Goal: Information Seeking & Learning: Learn about a topic

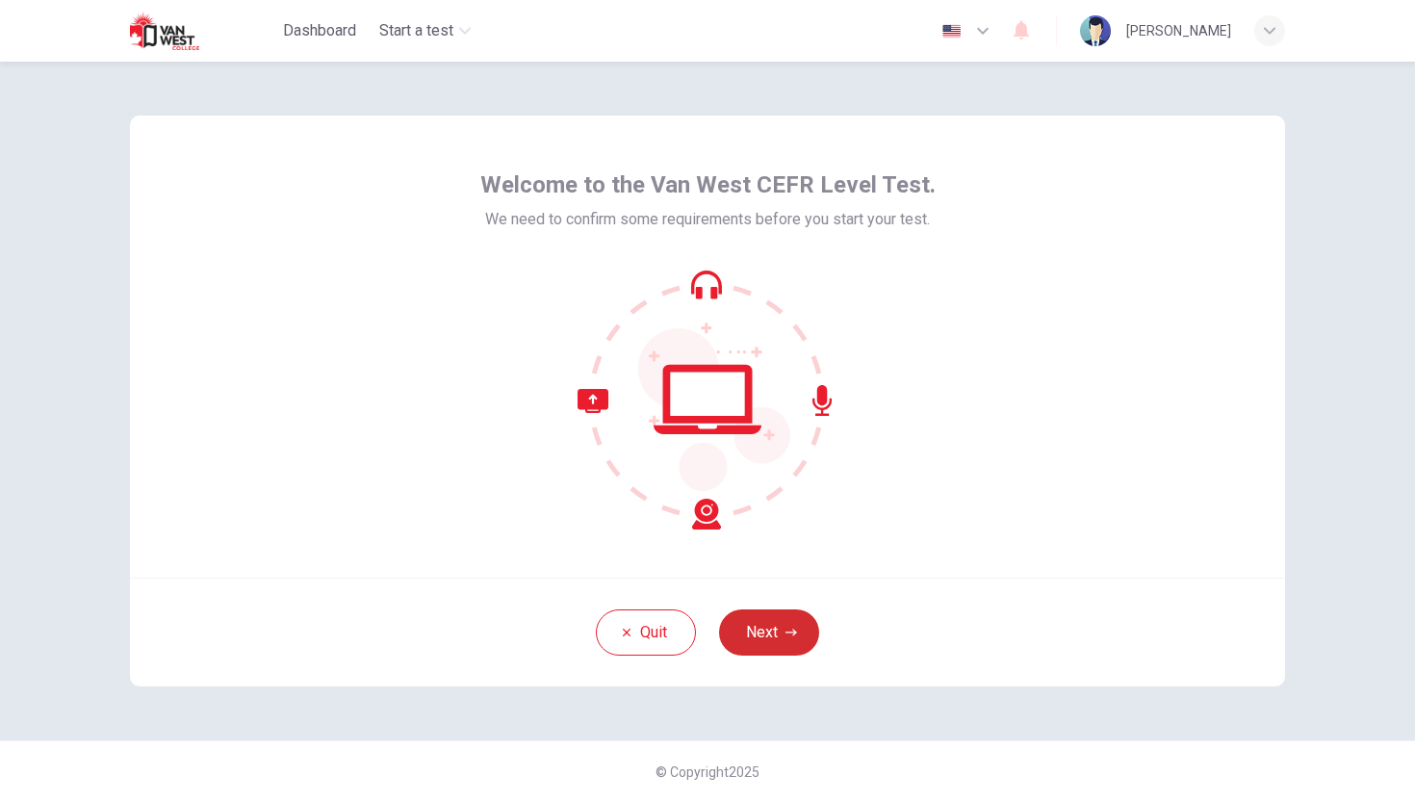
click at [769, 621] on button "Next" at bounding box center [769, 632] width 100 height 46
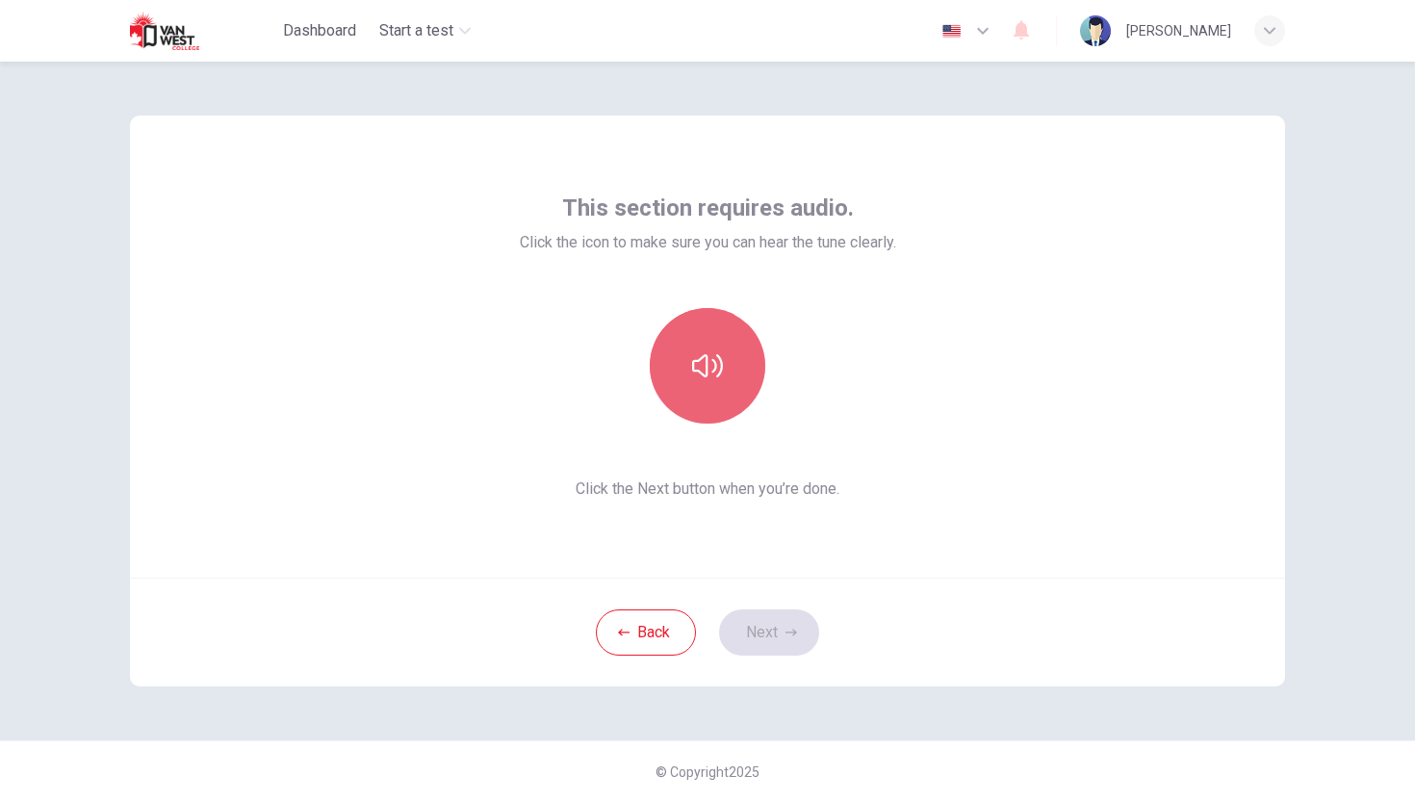
click at [711, 357] on icon "button" at bounding box center [707, 365] width 31 height 31
click at [711, 374] on icon "button" at bounding box center [707, 365] width 31 height 31
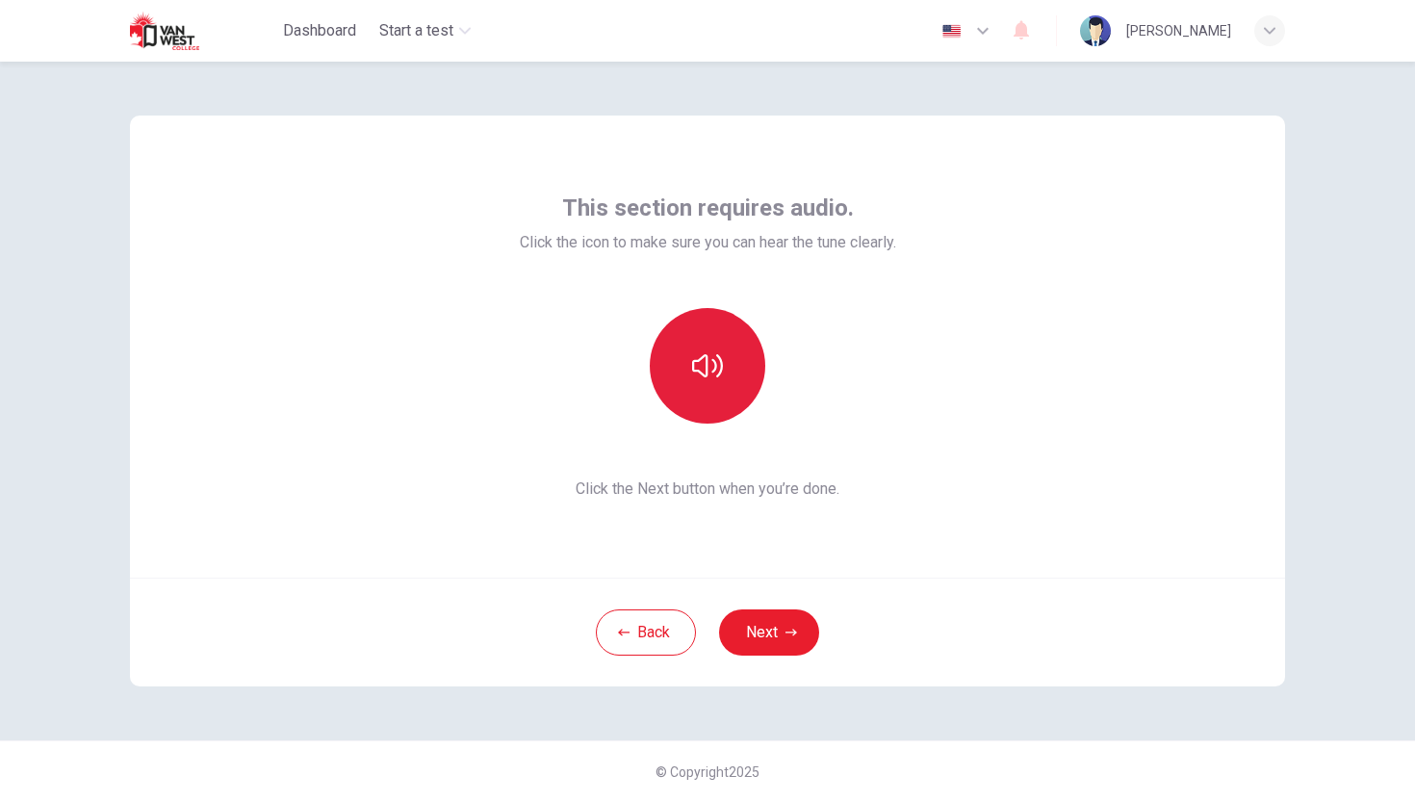
click at [711, 374] on icon "button" at bounding box center [707, 365] width 31 height 31
click at [766, 635] on button "Next" at bounding box center [769, 632] width 100 height 46
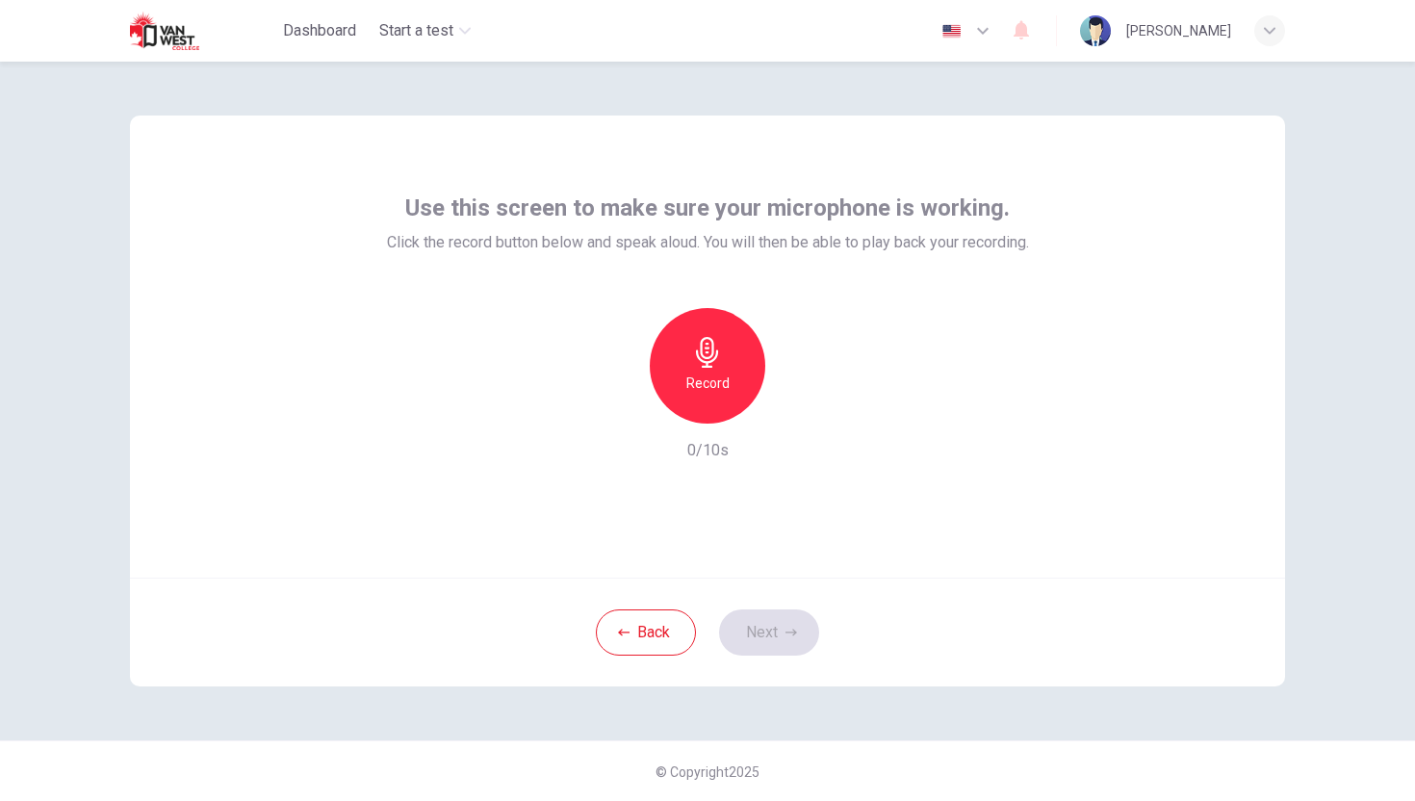
click at [719, 374] on h6 "Record" at bounding box center [707, 383] width 43 height 23
click at [798, 407] on icon "button" at bounding box center [797, 408] width 9 height 12
click at [788, 633] on icon "button" at bounding box center [792, 632] width 12 height 7
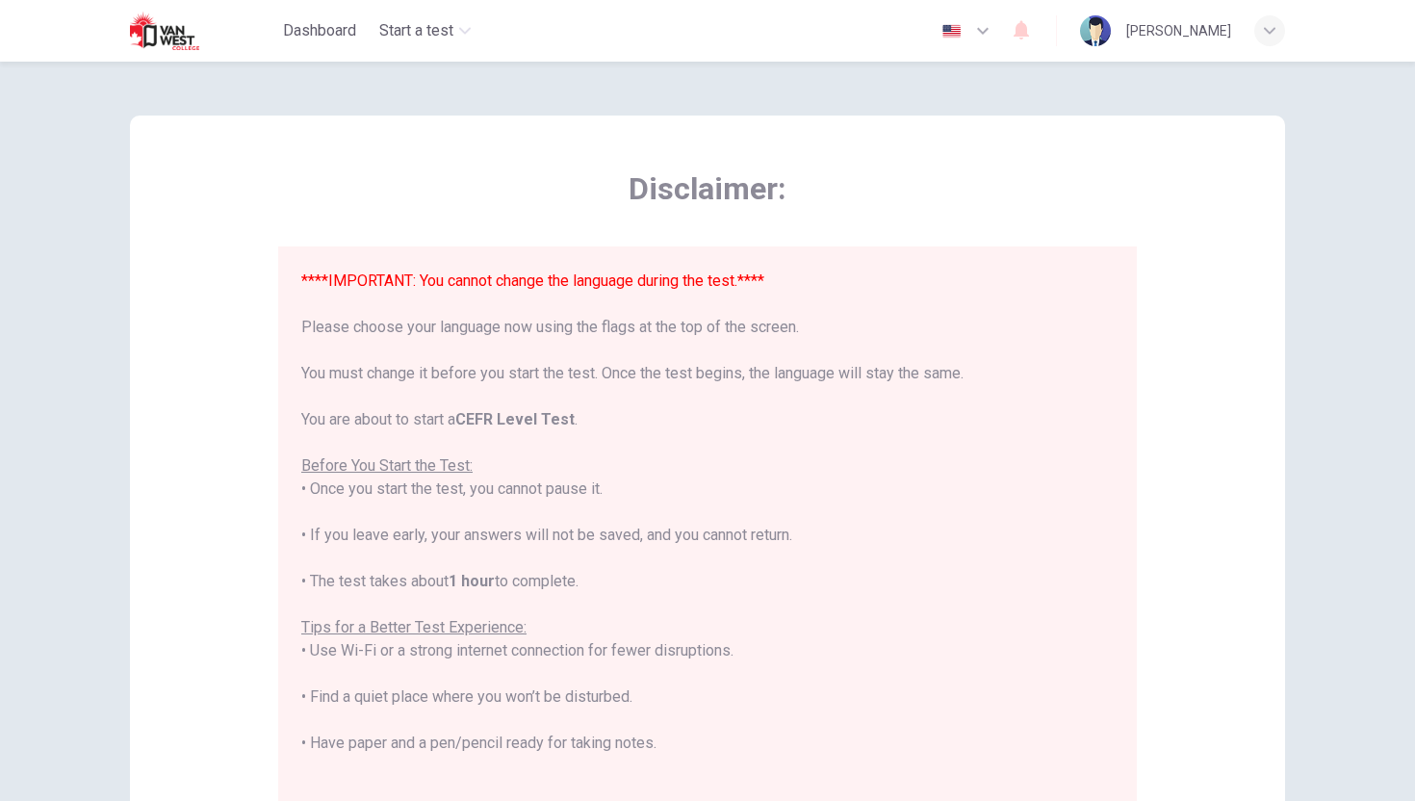
click at [994, 36] on icon "button" at bounding box center [982, 30] width 23 height 23
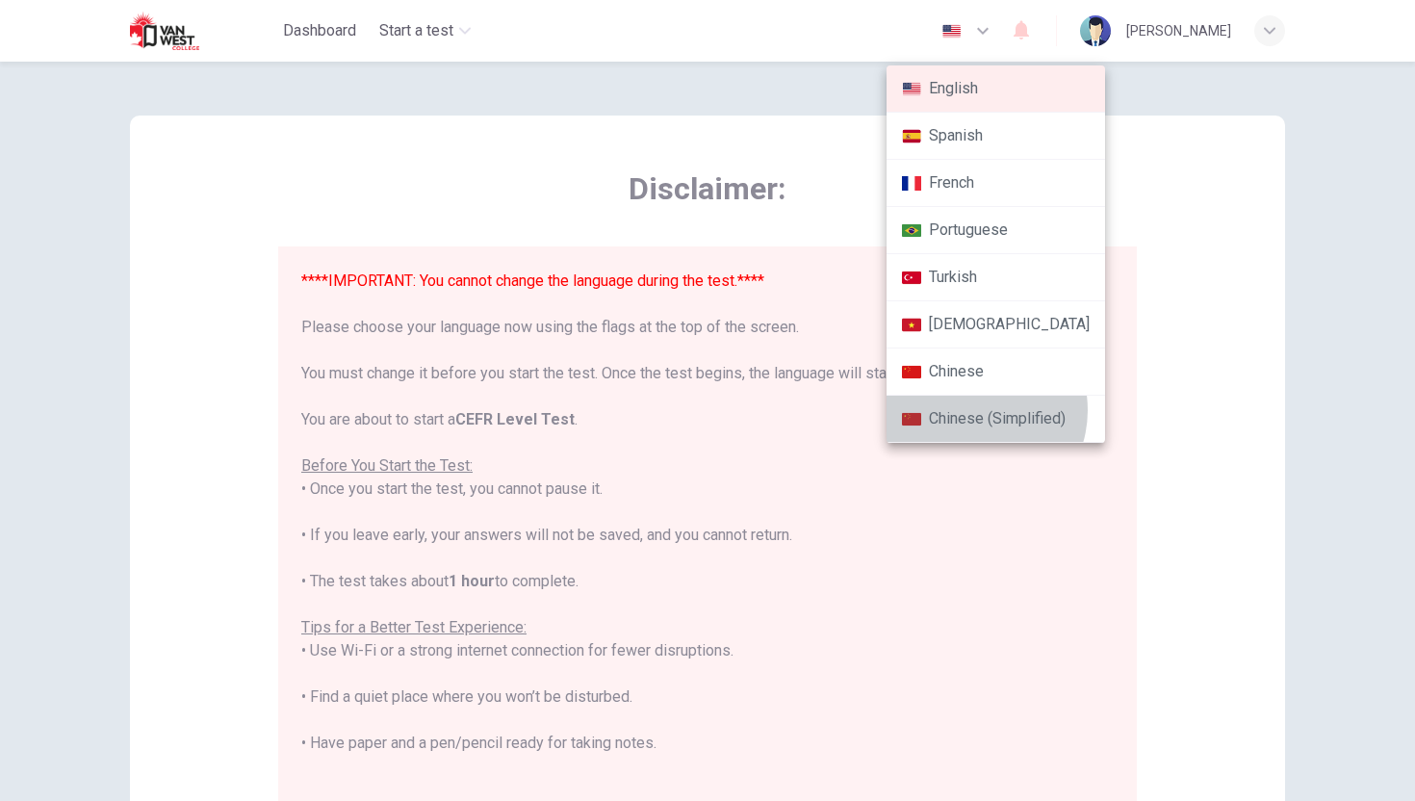
click at [971, 410] on li "Chinese (Simplified)" at bounding box center [996, 419] width 219 height 47
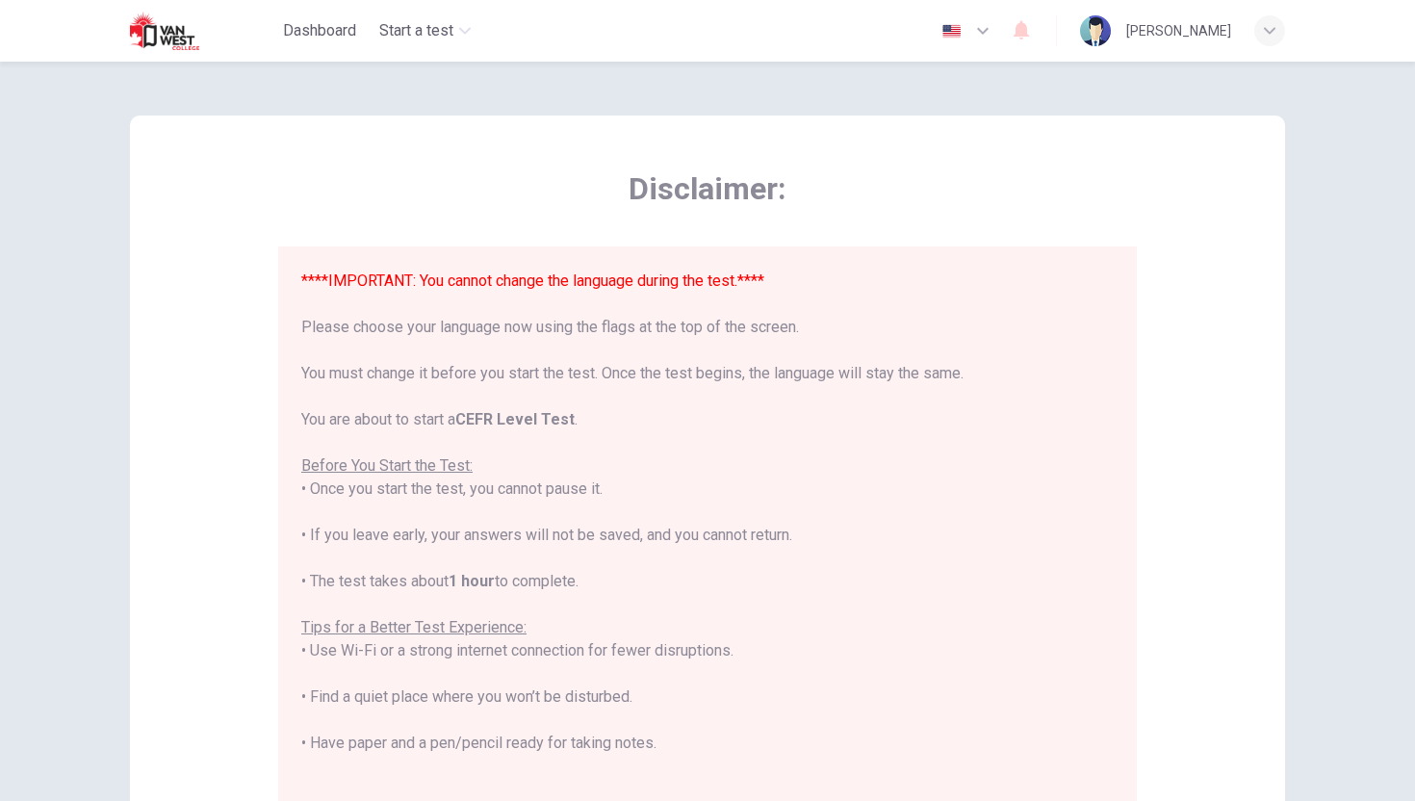
click at [993, 29] on icon "button" at bounding box center [982, 30] width 23 height 23
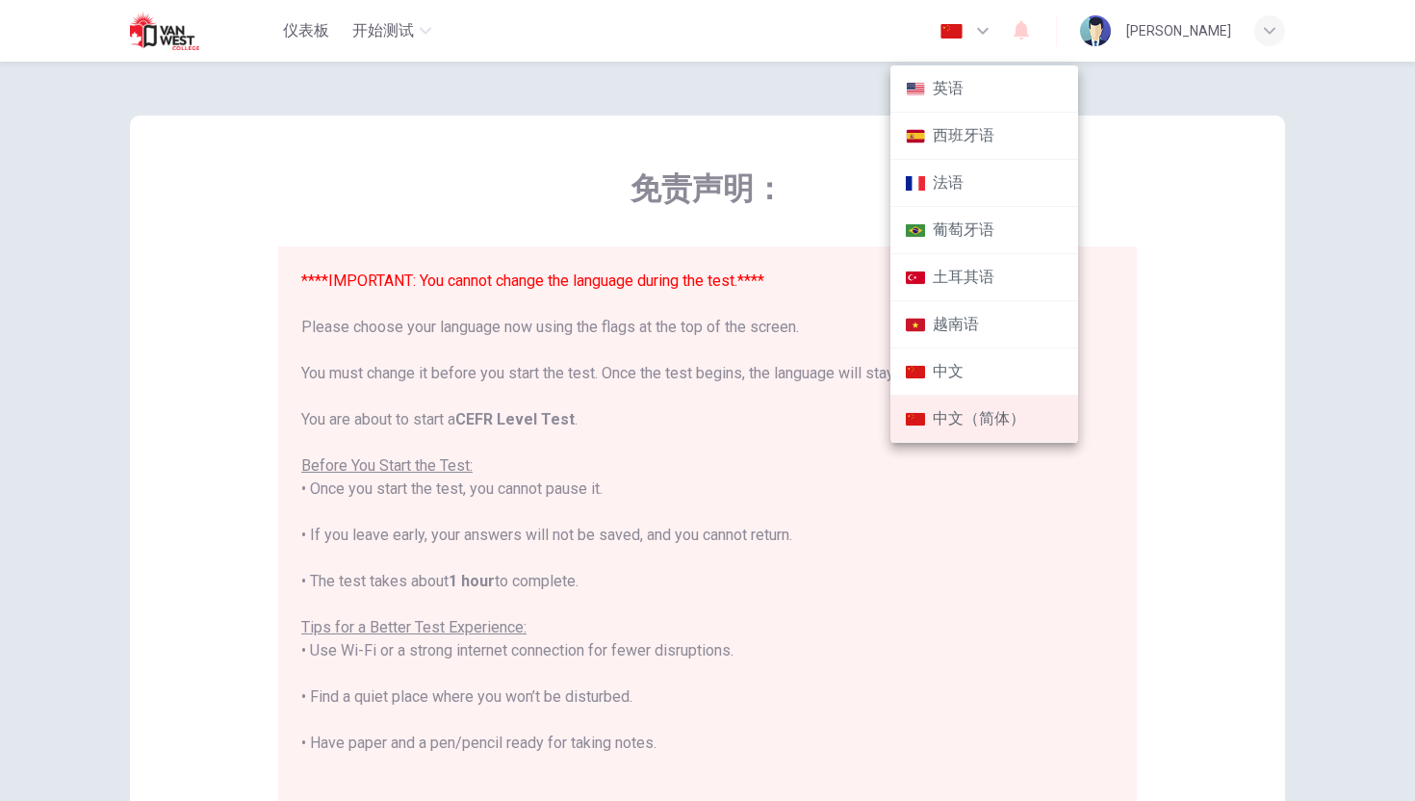
click at [947, 98] on li "英语" at bounding box center [985, 88] width 188 height 47
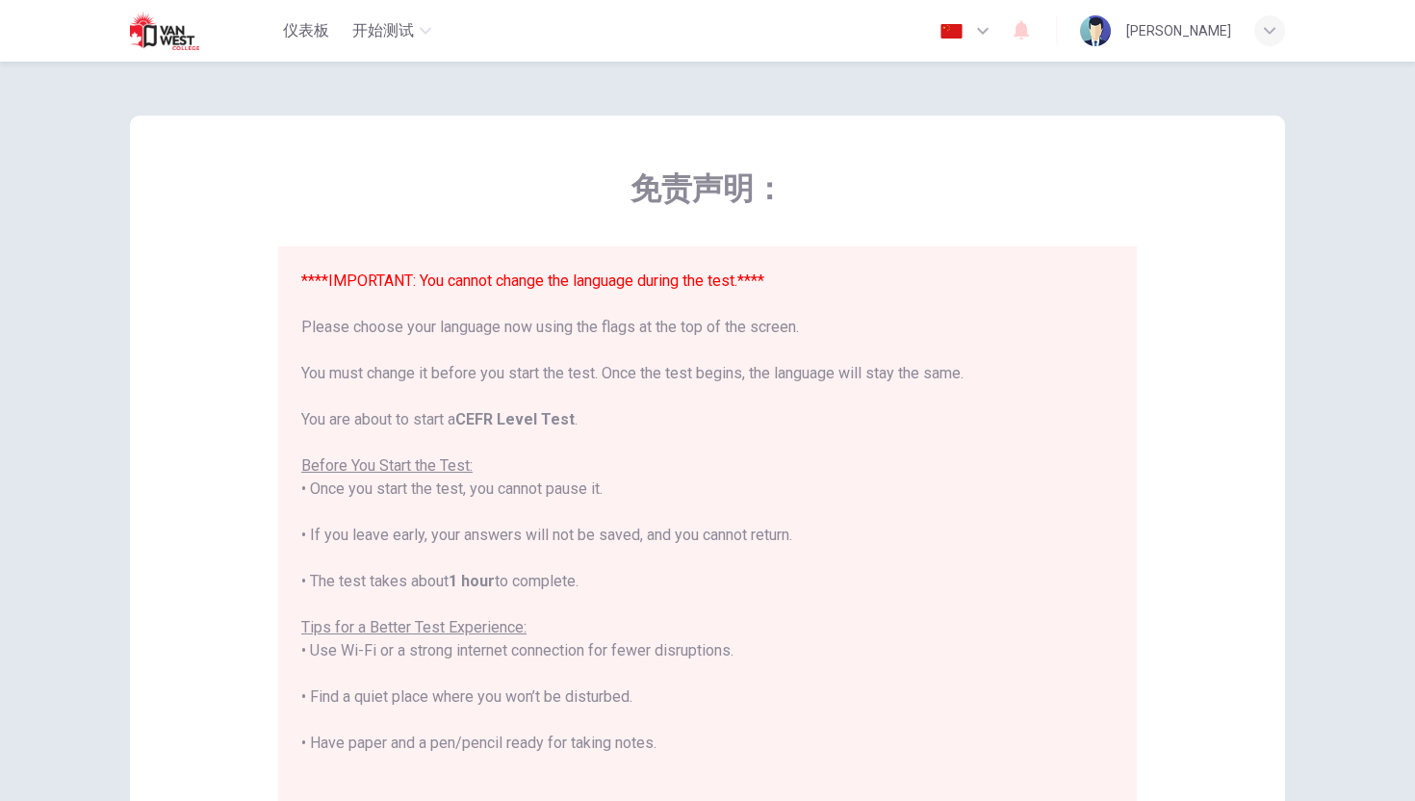
type input "en"
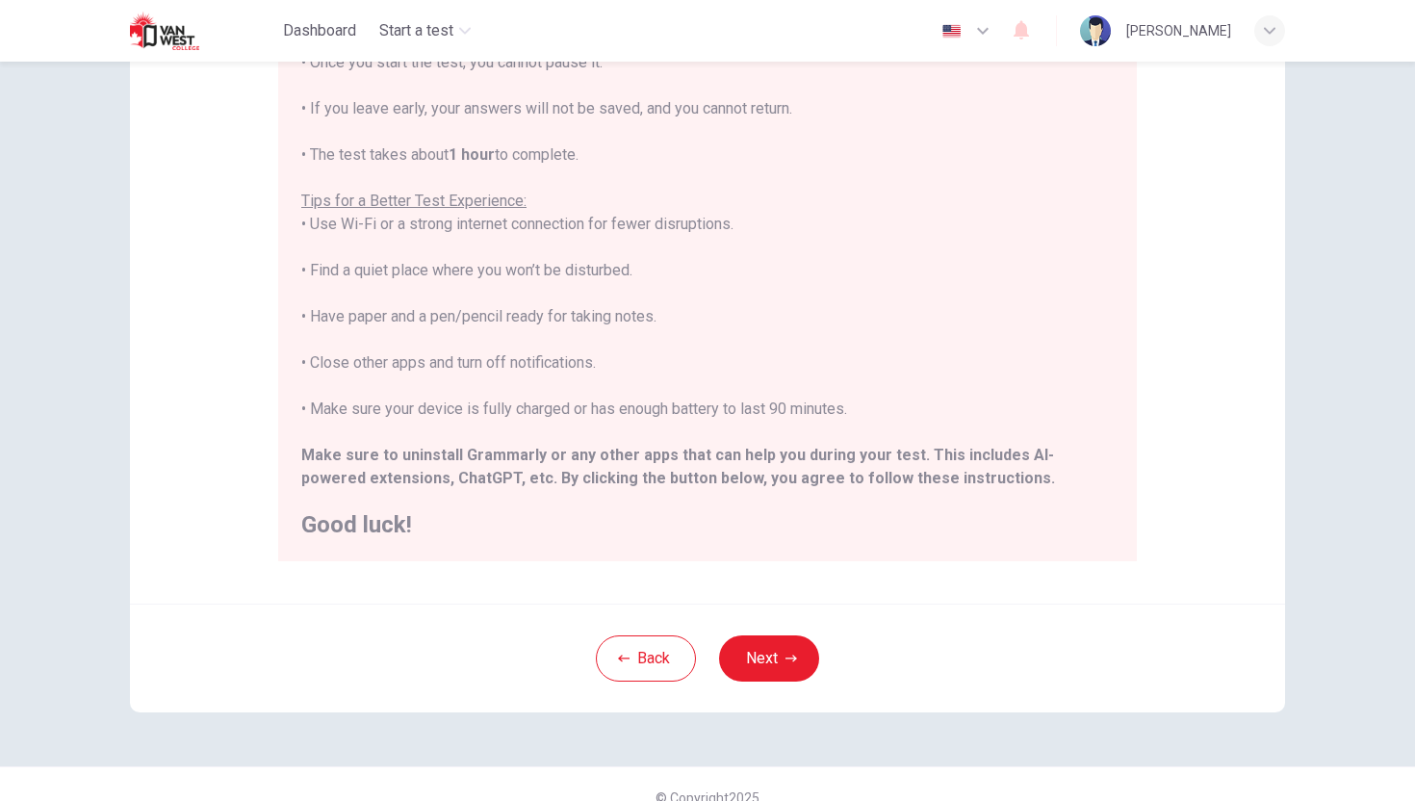
scroll to position [249, 0]
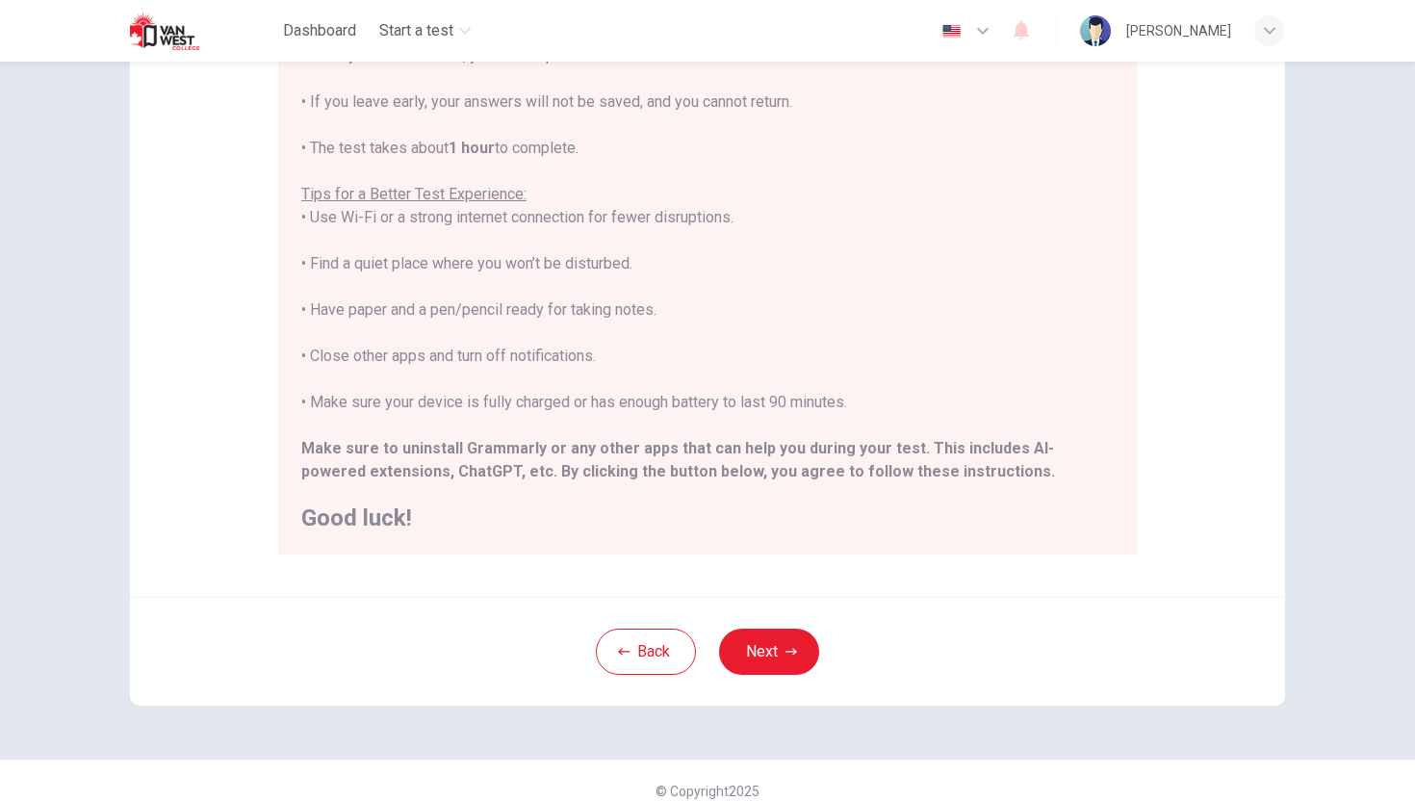
click at [385, 522] on h2 "Good luck!" at bounding box center [707, 517] width 813 height 23
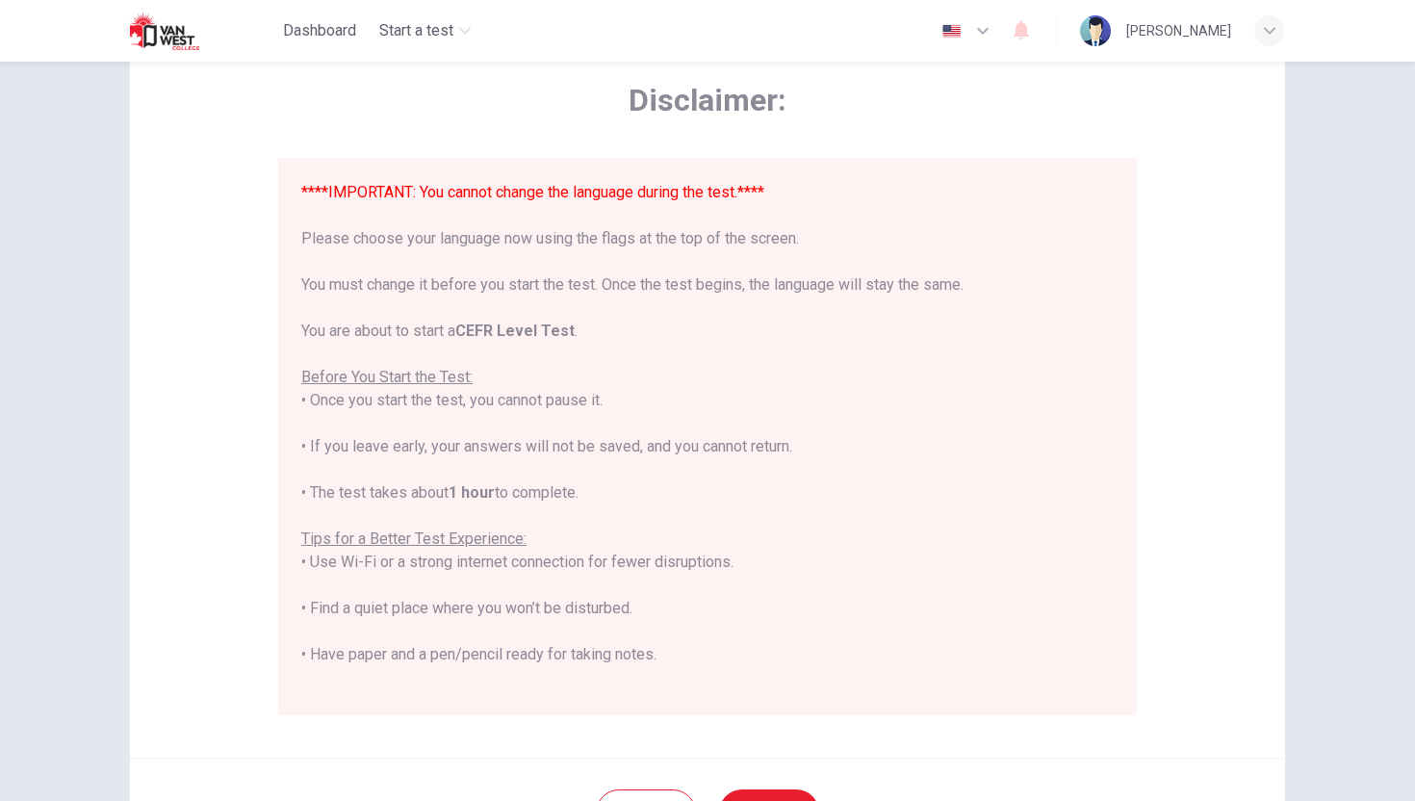
scroll to position [0, 0]
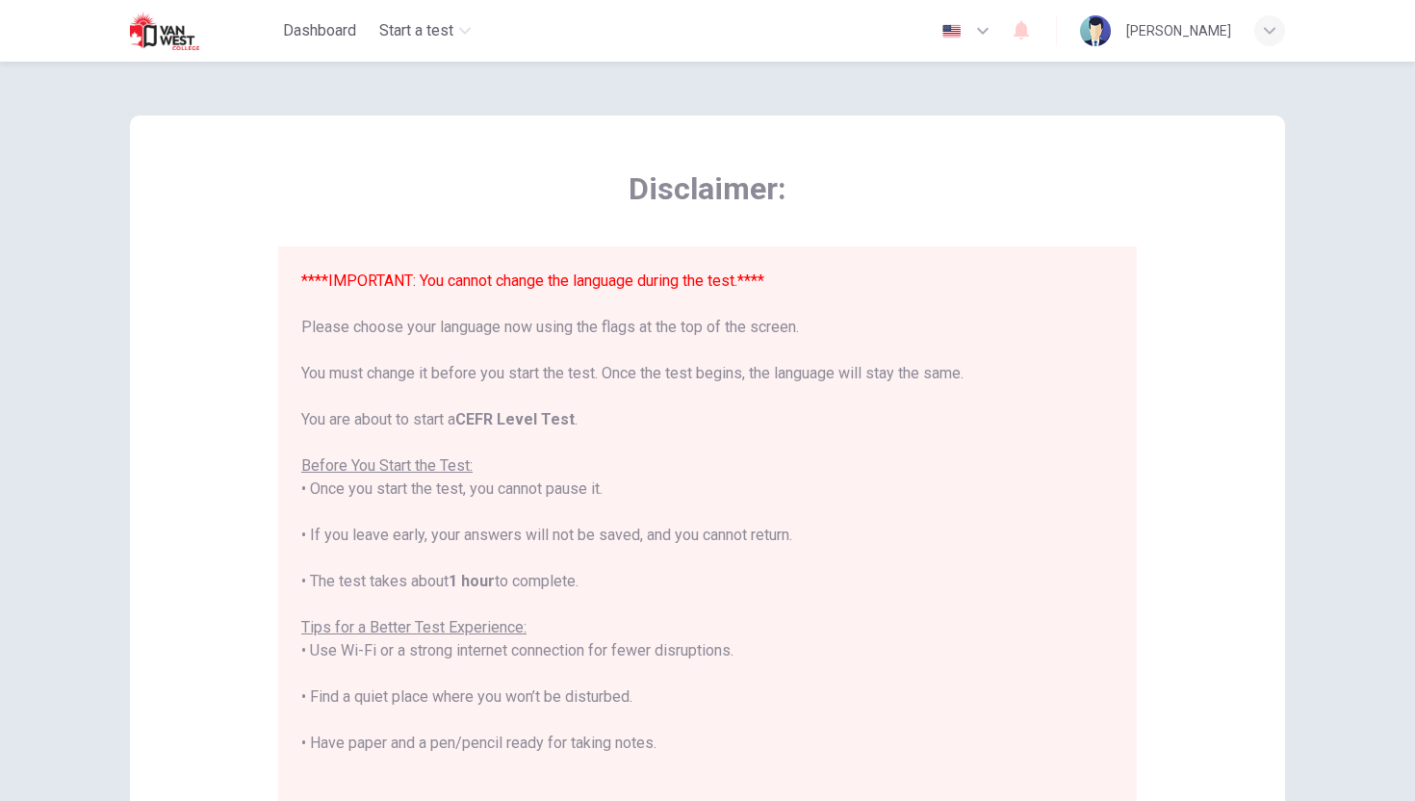
click at [994, 20] on icon "button" at bounding box center [982, 30] width 23 height 23
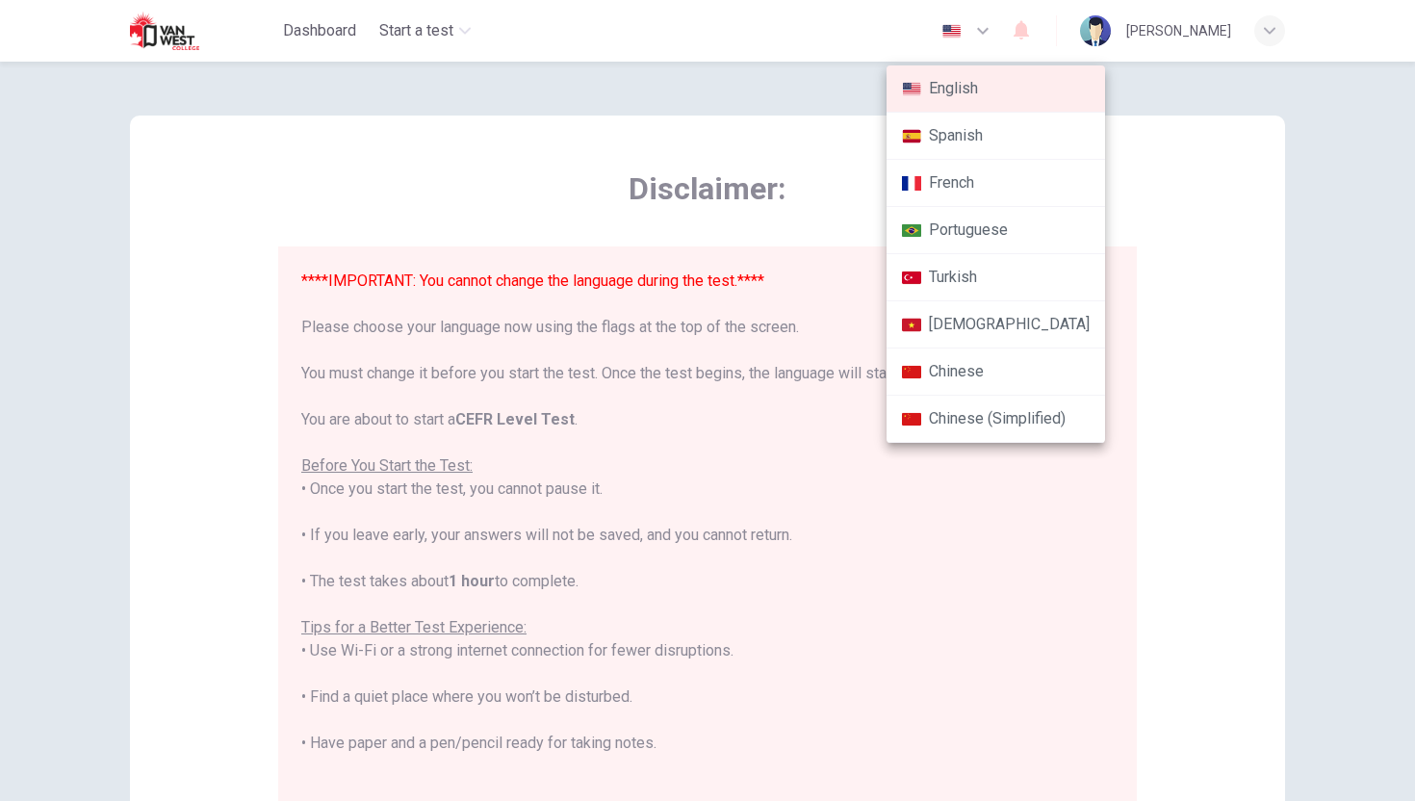
click at [943, 523] on div at bounding box center [707, 400] width 1415 height 801
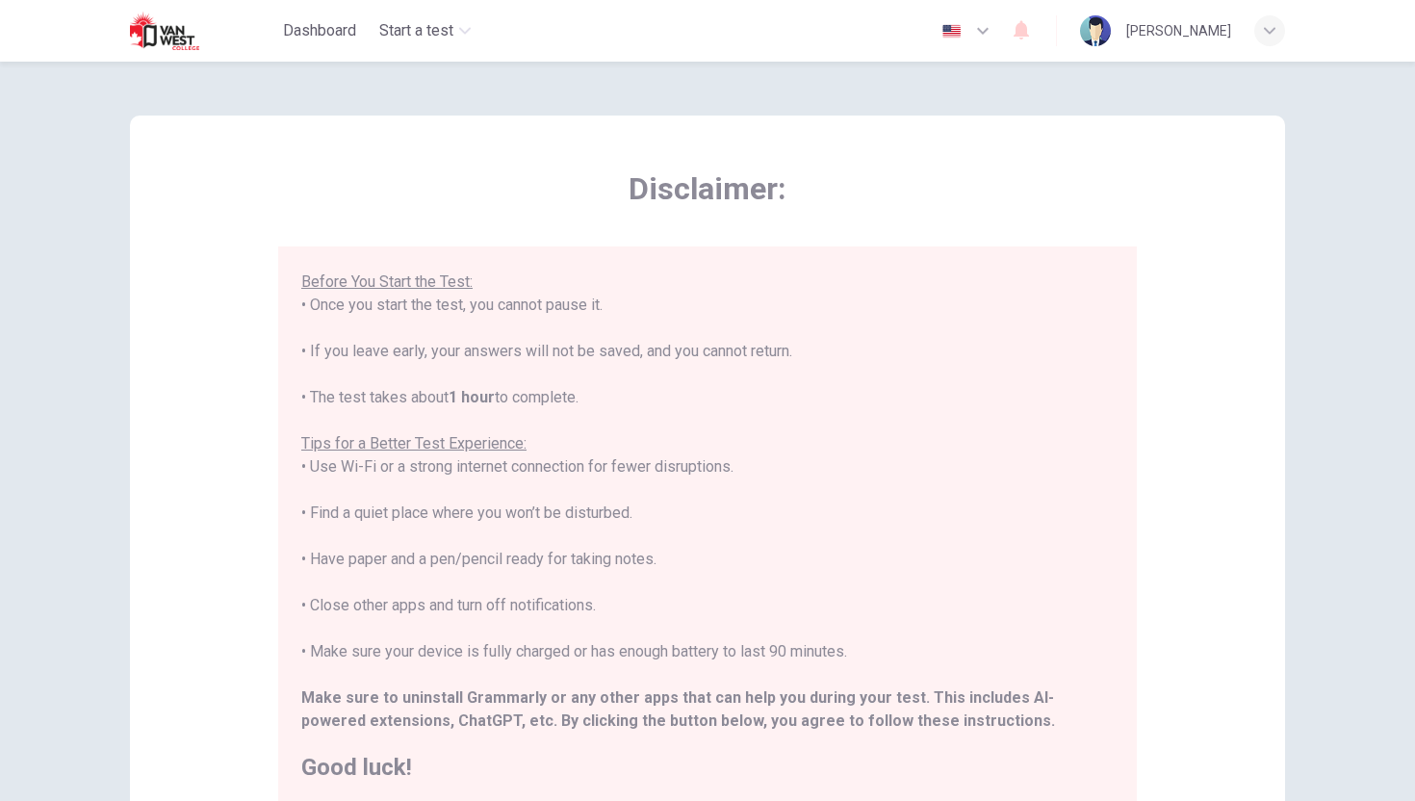
scroll to position [270, 0]
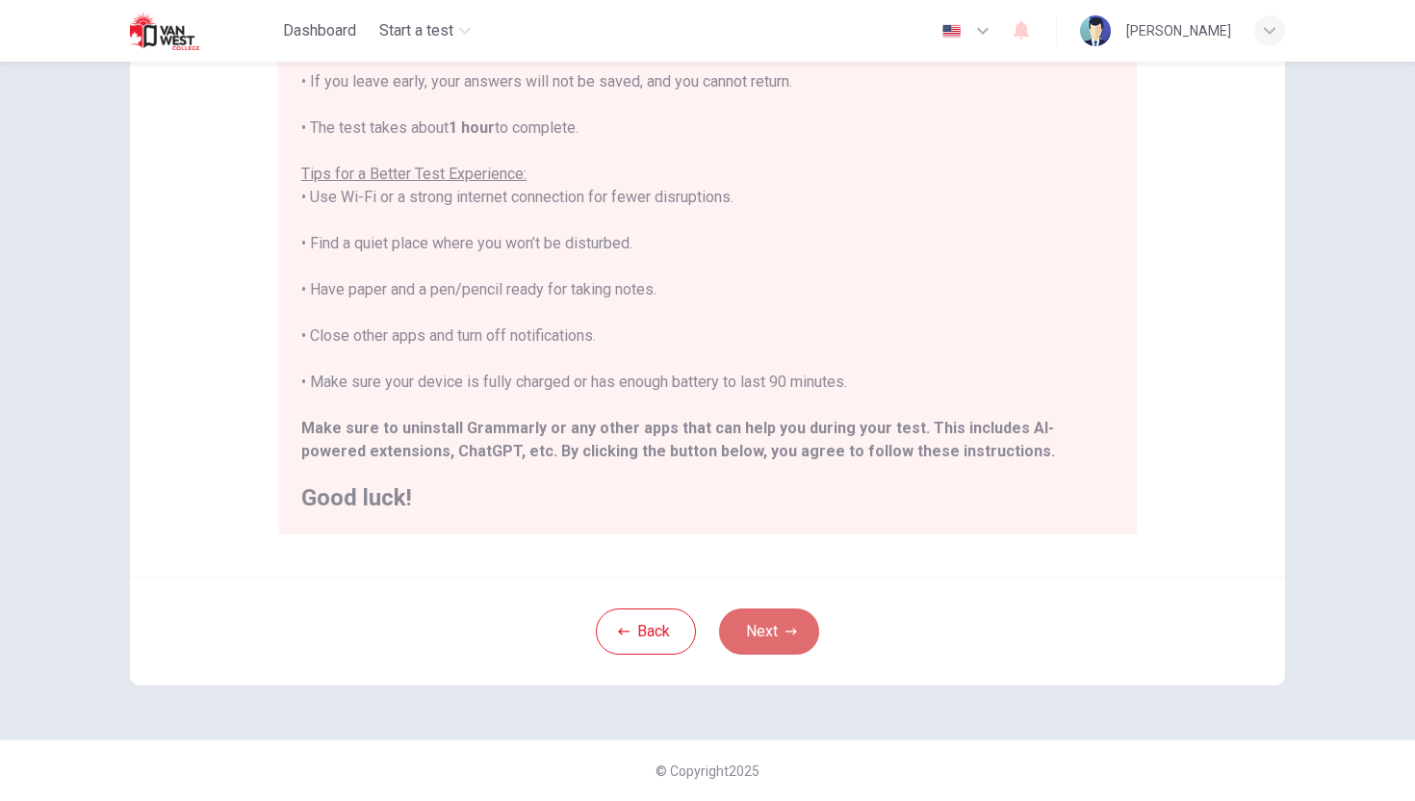
click at [800, 638] on button "Next" at bounding box center [769, 631] width 100 height 46
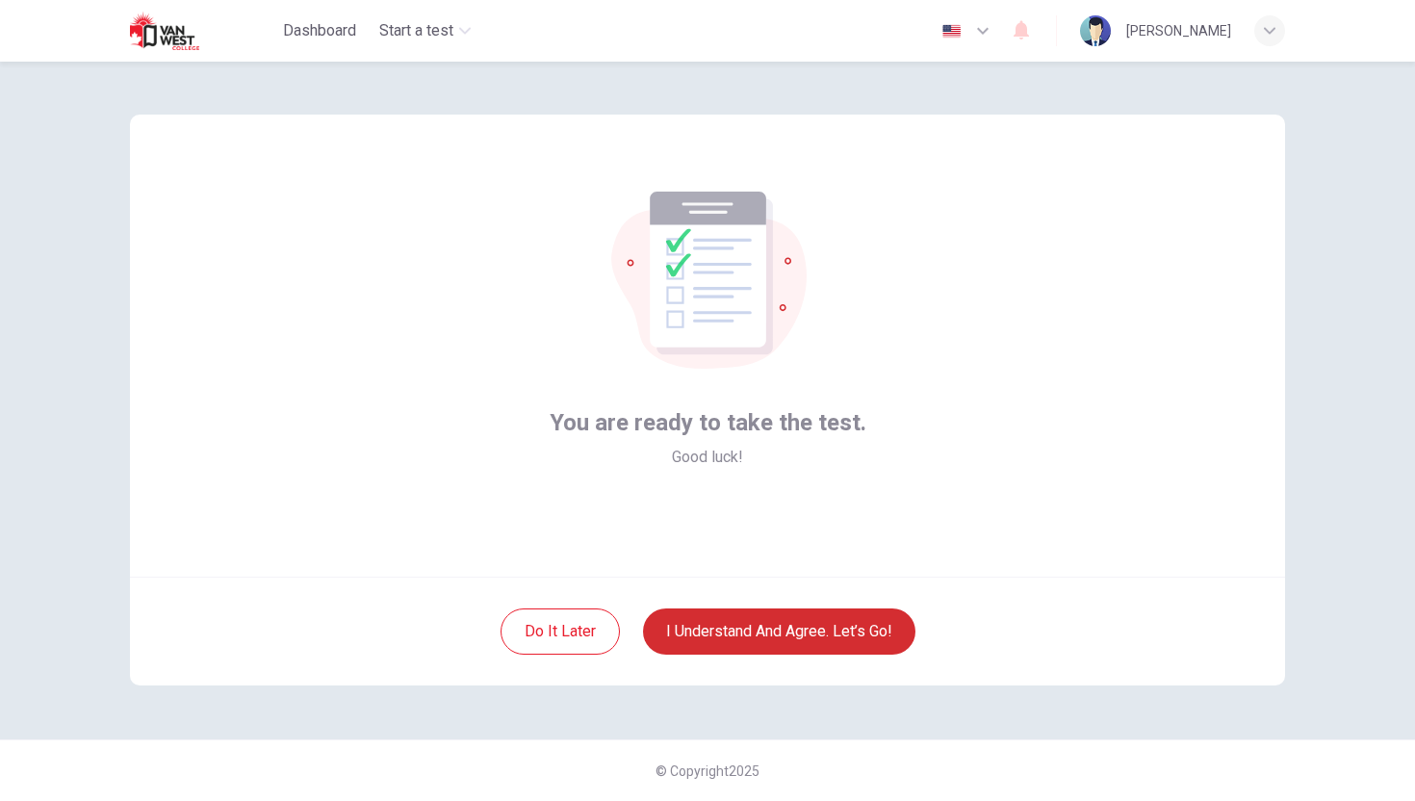
click at [672, 616] on button "I understand and agree. Let’s go!" at bounding box center [779, 631] width 272 height 46
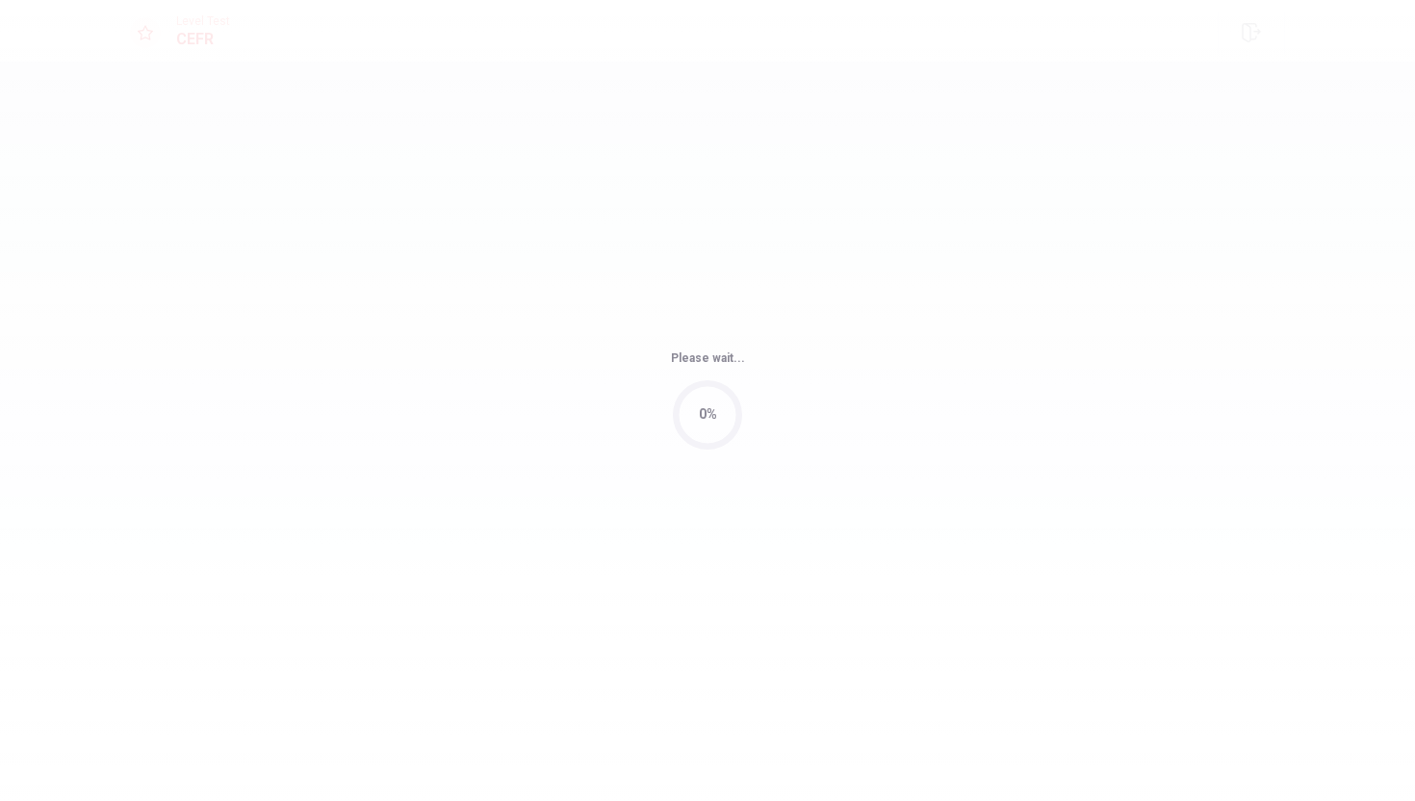
click at [696, 638] on div "Please wait... 0%" at bounding box center [707, 400] width 1415 height 801
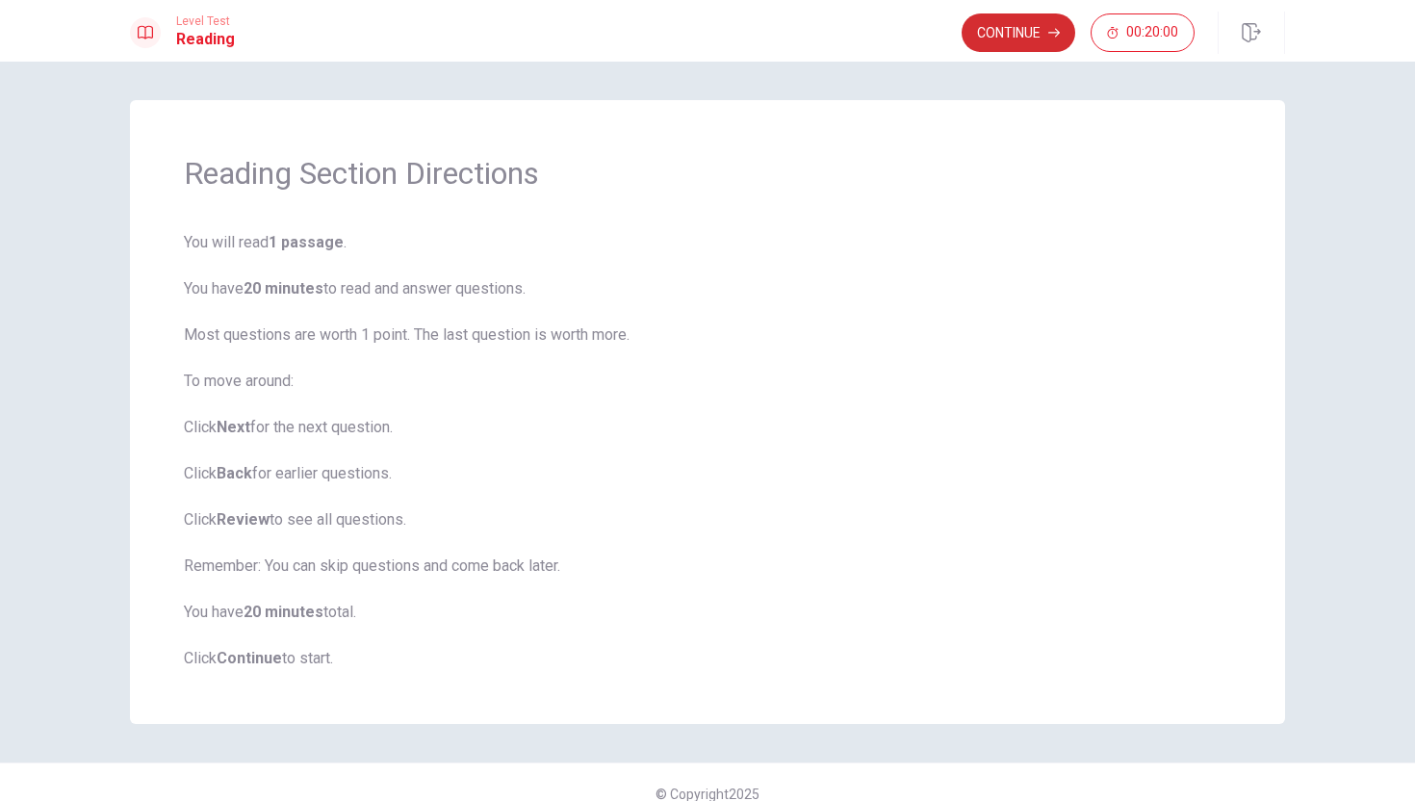
click at [1033, 22] on button "Continue" at bounding box center [1019, 32] width 114 height 39
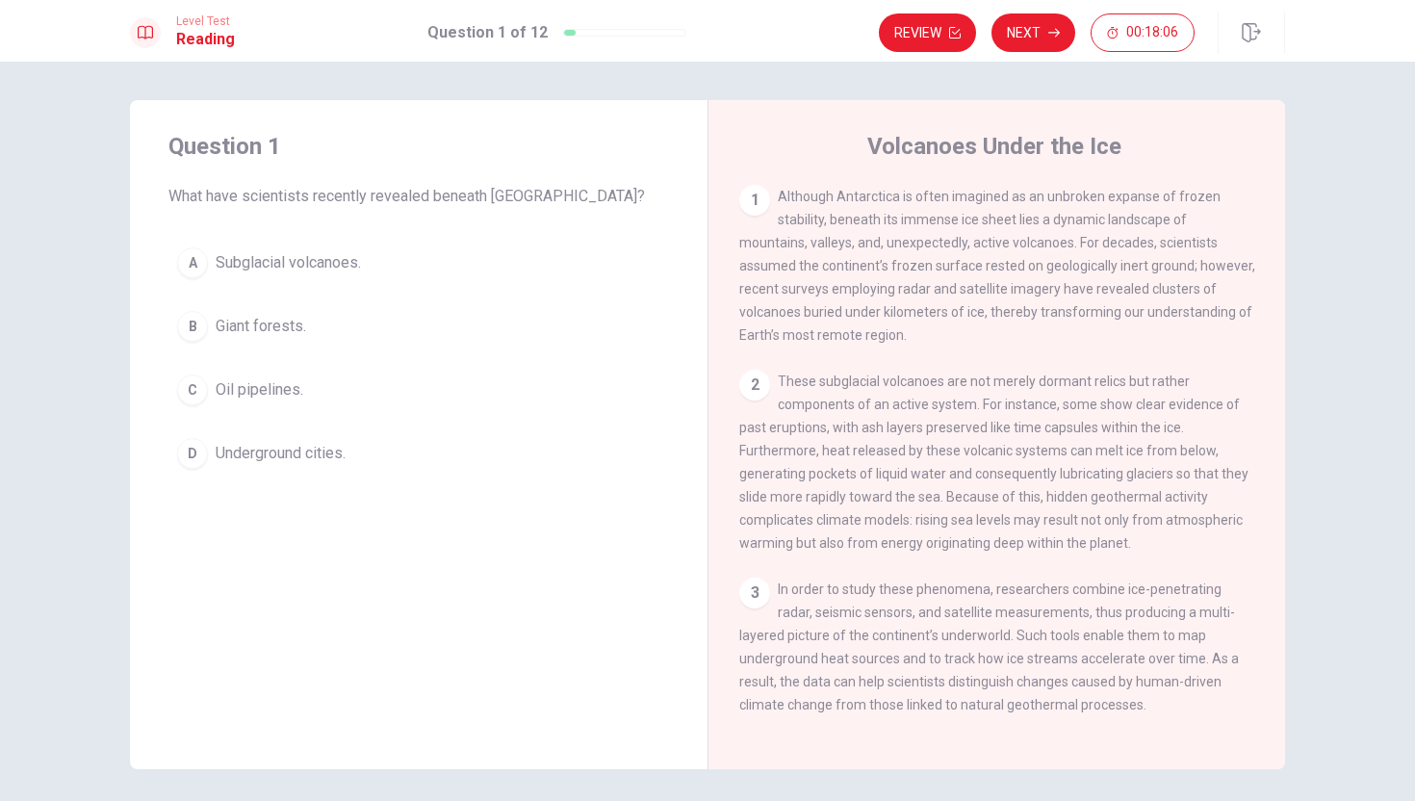
click at [198, 274] on div "A" at bounding box center [192, 262] width 31 height 31
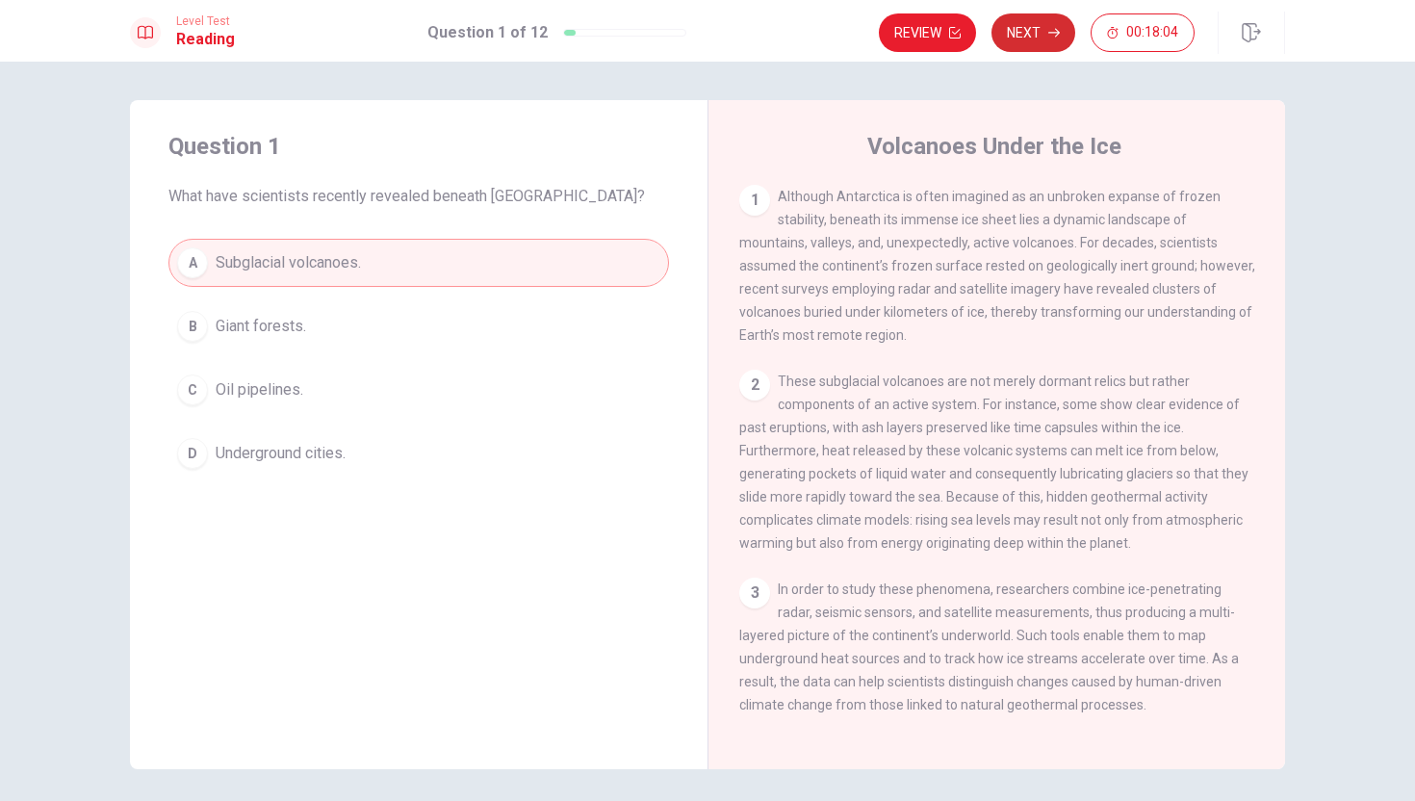
click at [1039, 39] on button "Next" at bounding box center [1034, 32] width 84 height 39
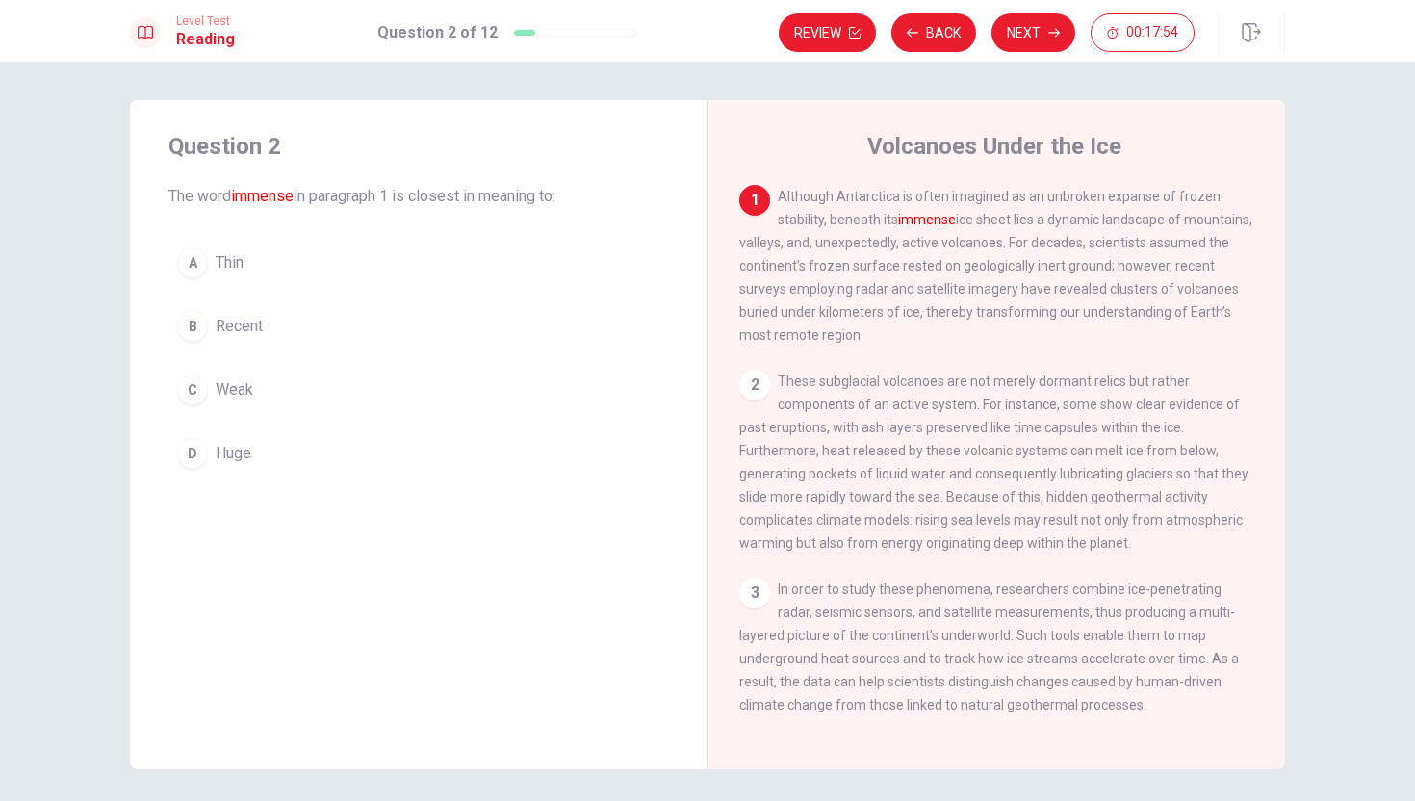
click at [300, 606] on div "Question 2 The word immense in paragraph 1 is closest in meaning to: A Thin B R…" at bounding box center [419, 434] width 578 height 669
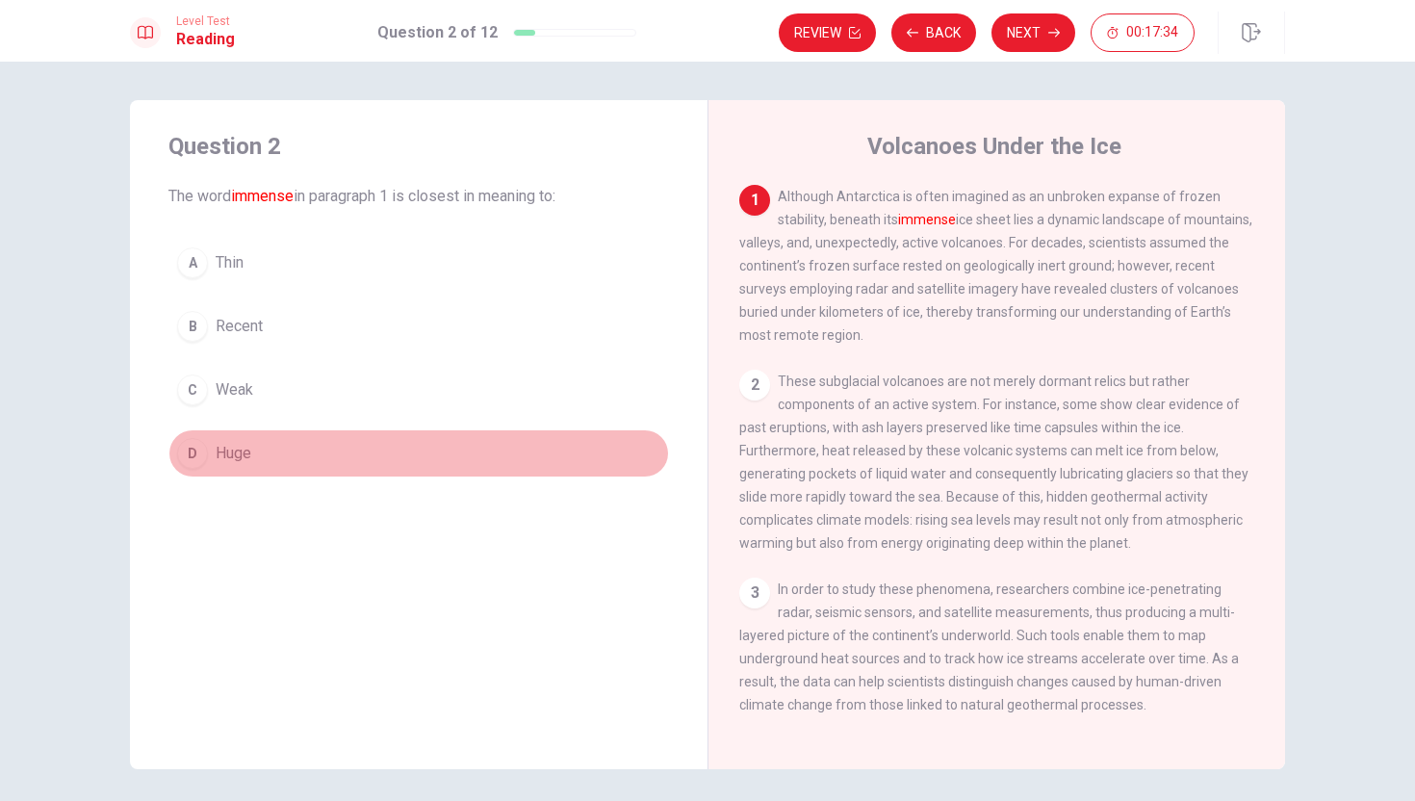
click at [198, 443] on div "D" at bounding box center [192, 453] width 31 height 31
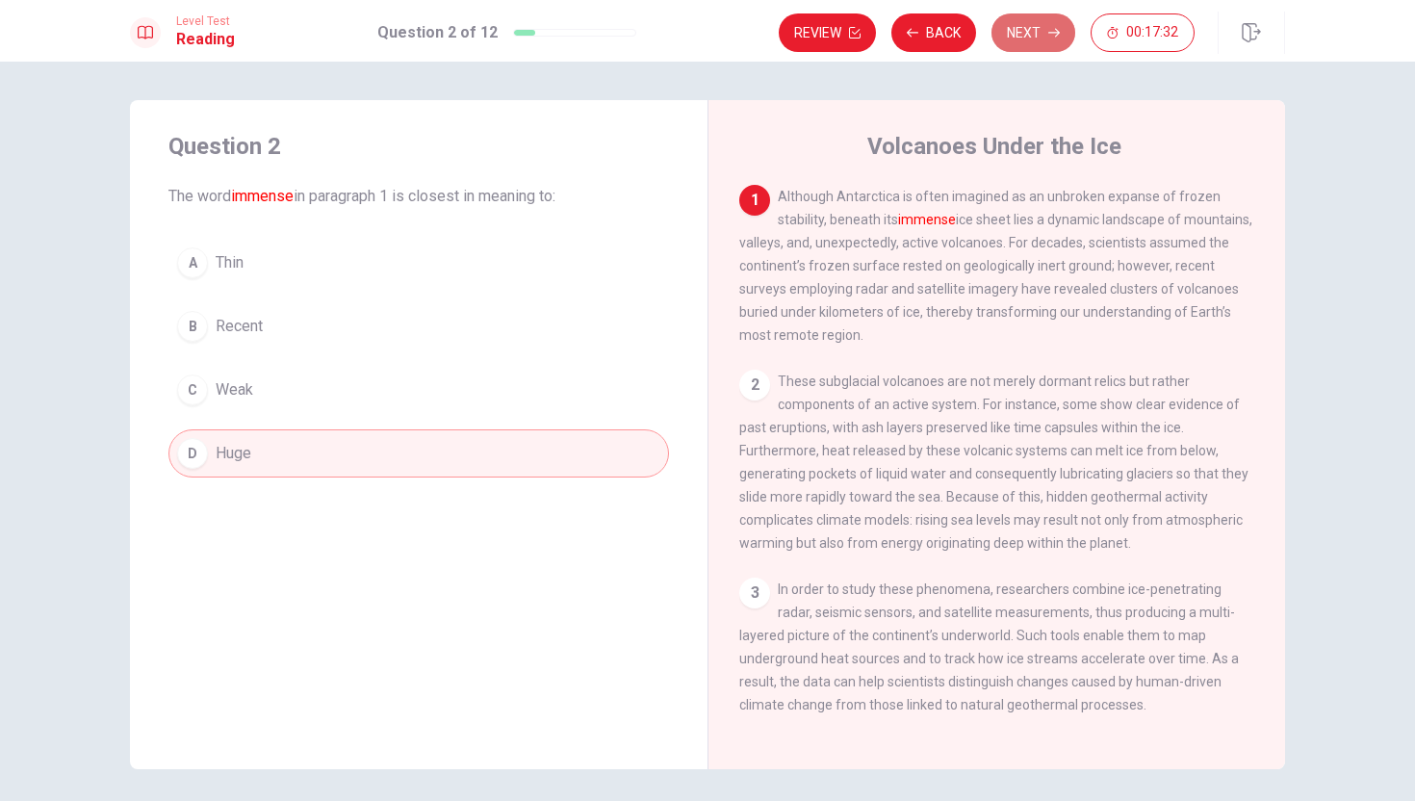
click at [1033, 42] on button "Next" at bounding box center [1034, 32] width 84 height 39
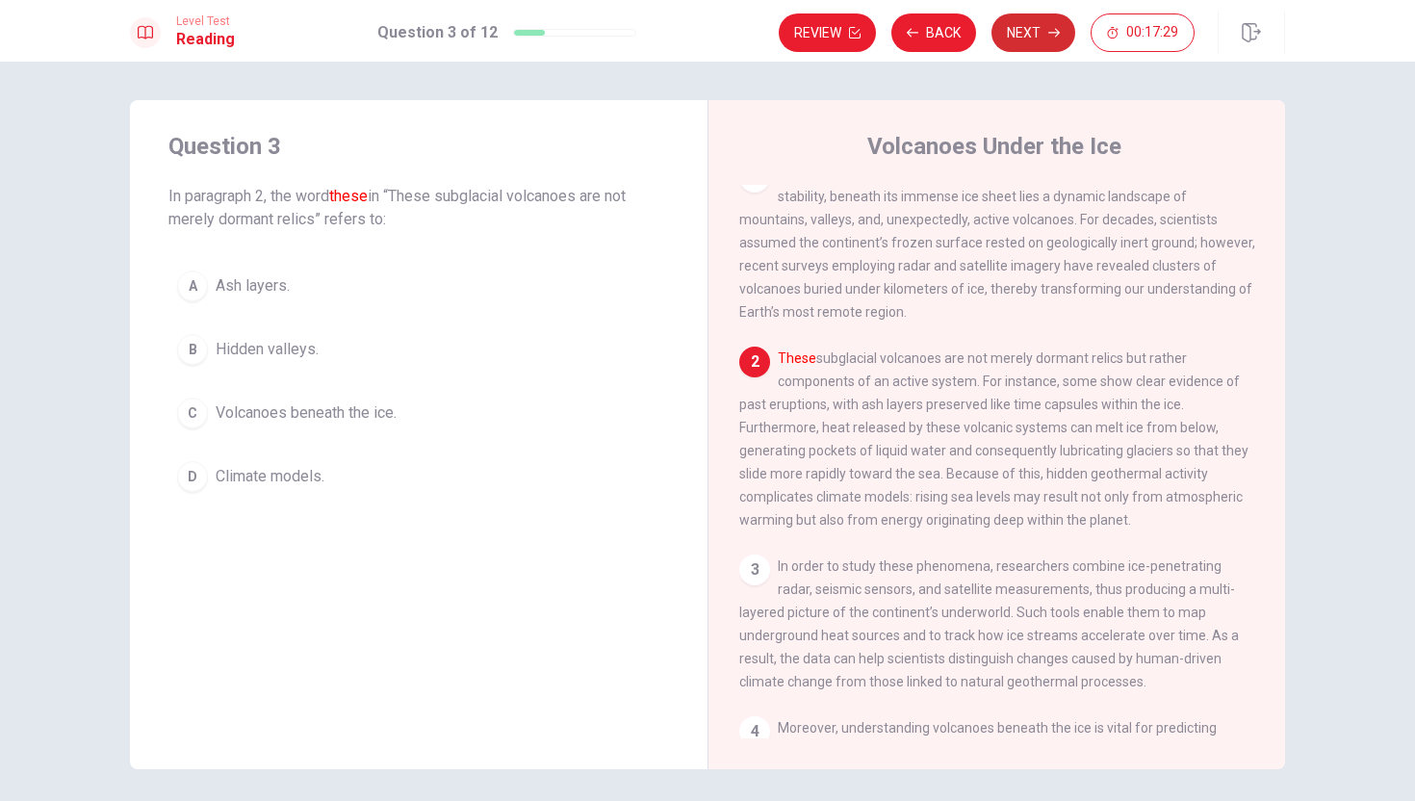
click at [1033, 40] on button "Next" at bounding box center [1034, 32] width 84 height 39
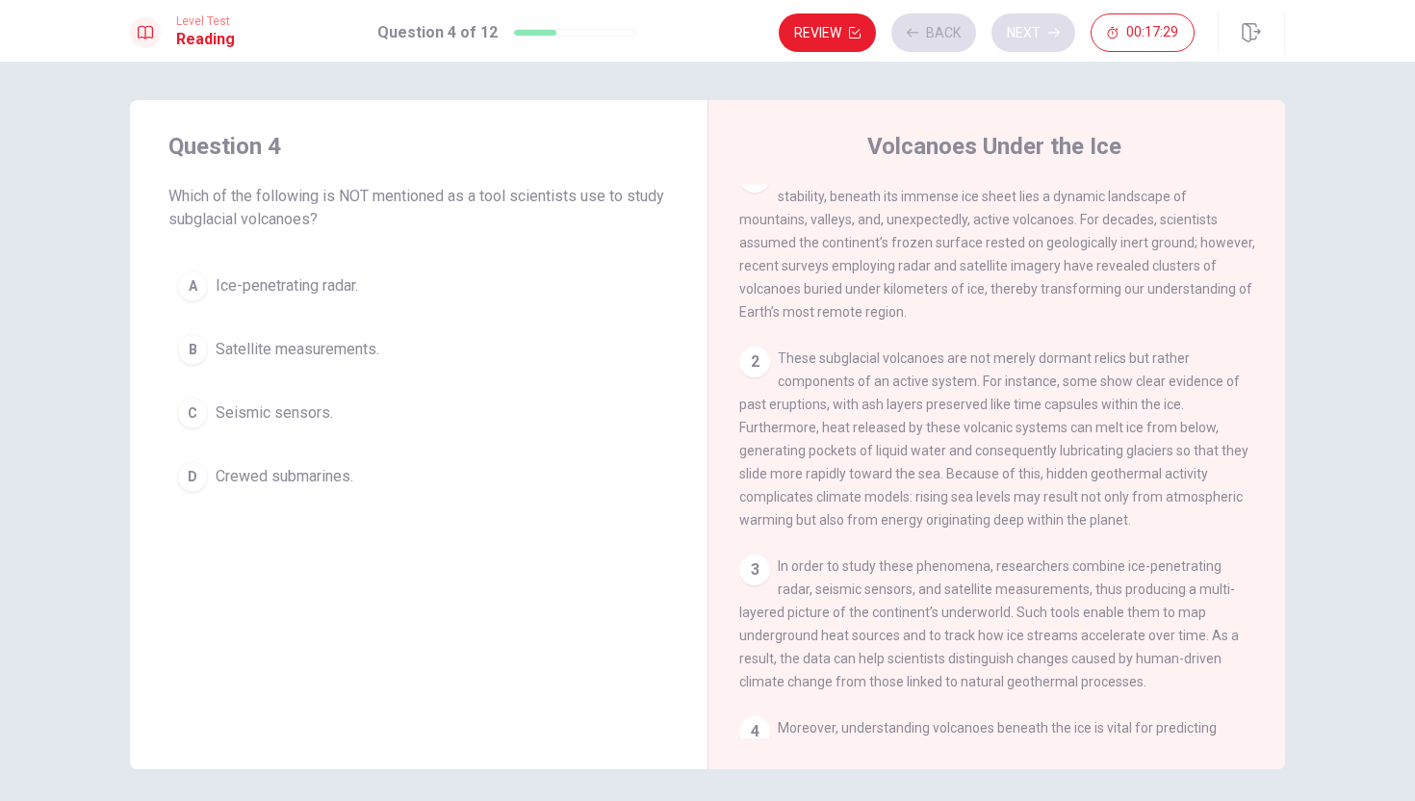
click at [1033, 40] on div "Review Back Next 00:17:29" at bounding box center [987, 32] width 416 height 39
click at [1033, 39] on button "Next" at bounding box center [1034, 32] width 84 height 39
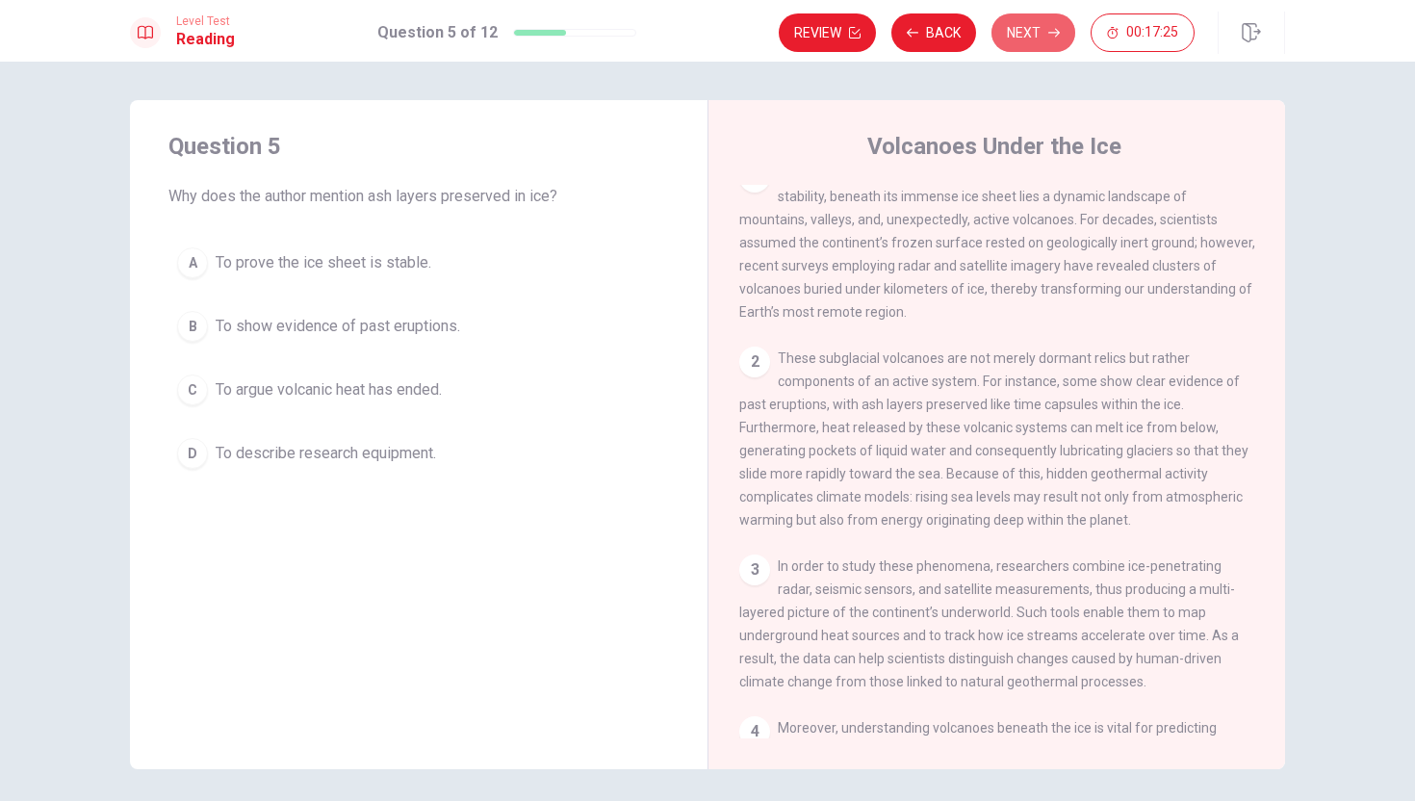
click at [1030, 38] on button "Next" at bounding box center [1034, 32] width 84 height 39
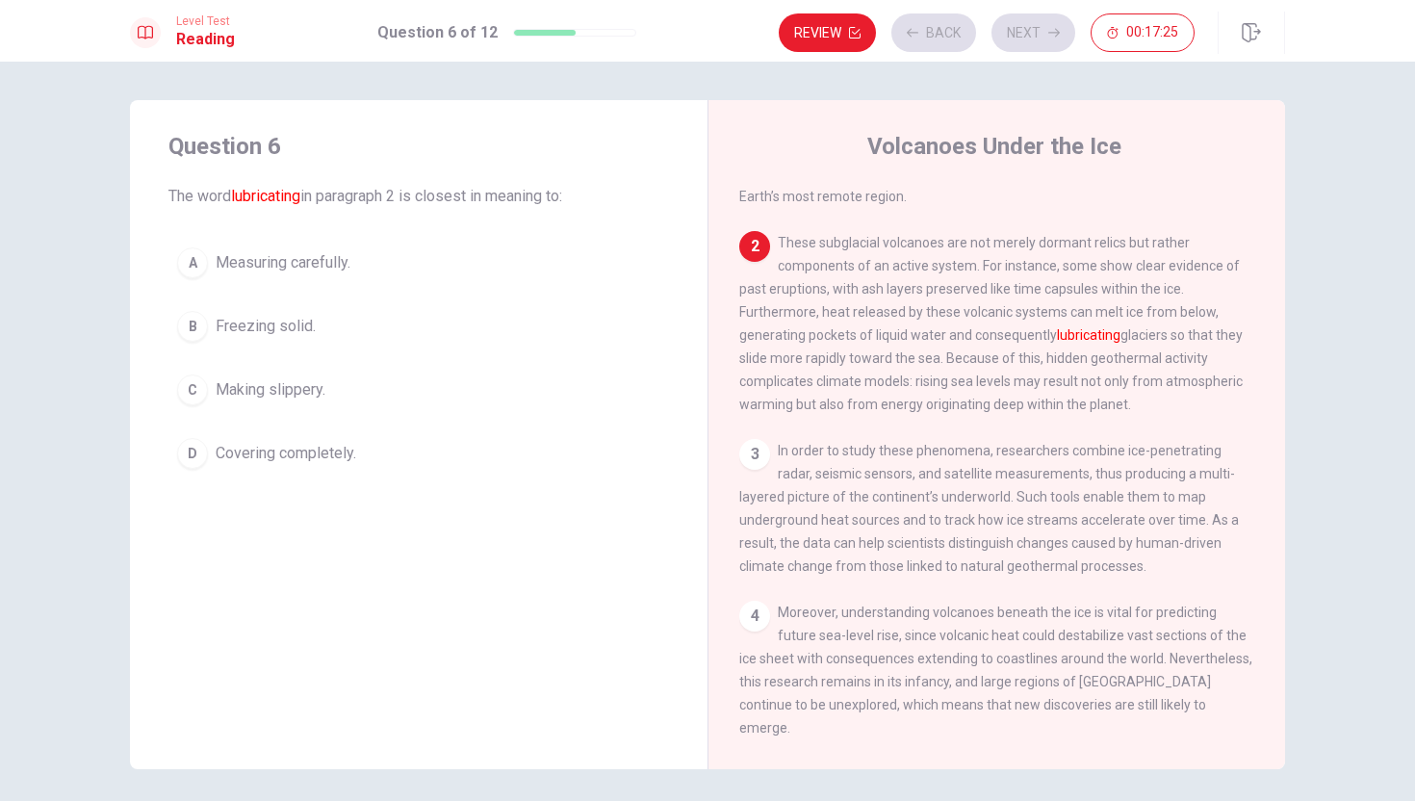
scroll to position [165, 0]
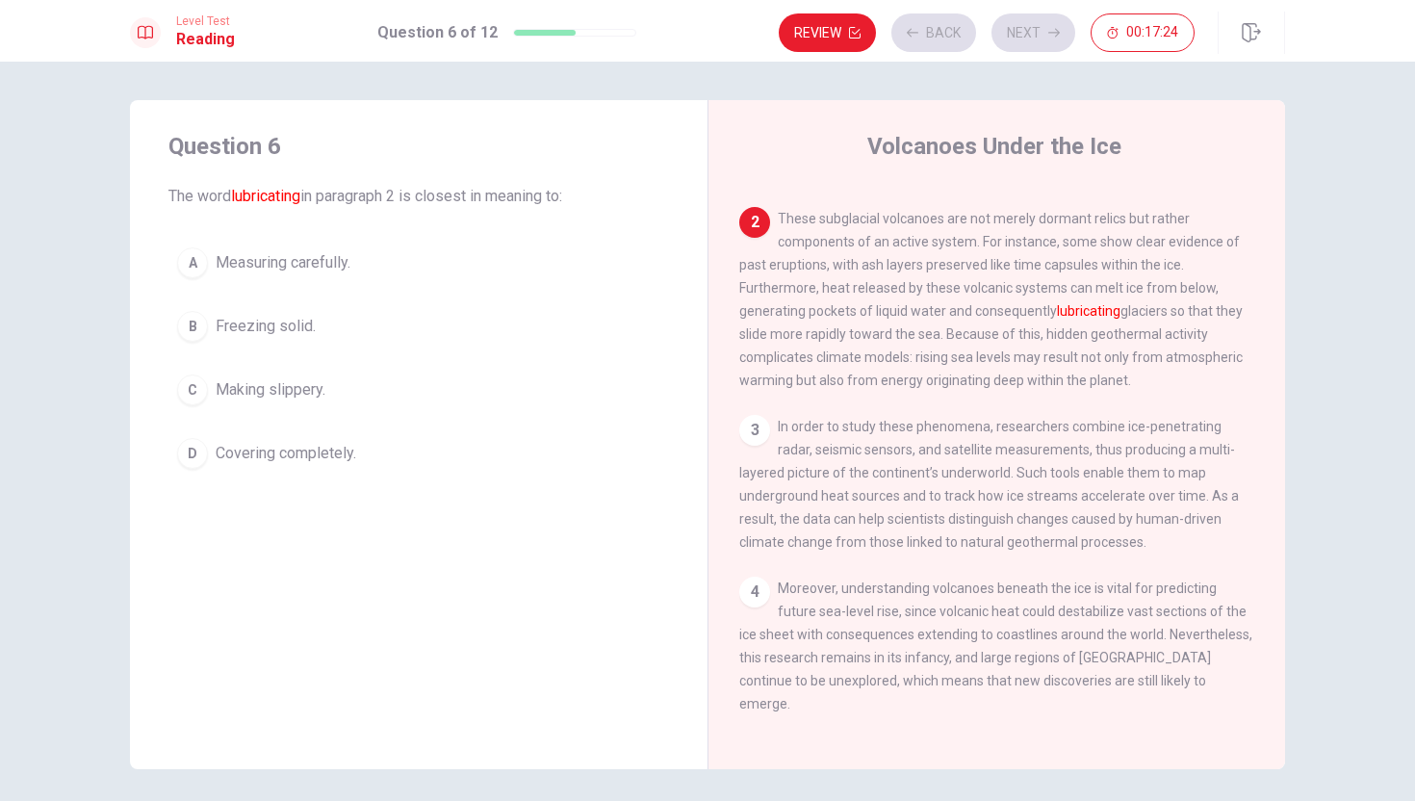
click at [1030, 38] on div "Review Back Next 00:17:24" at bounding box center [987, 32] width 416 height 39
click at [1032, 36] on button "Next" at bounding box center [1034, 32] width 84 height 39
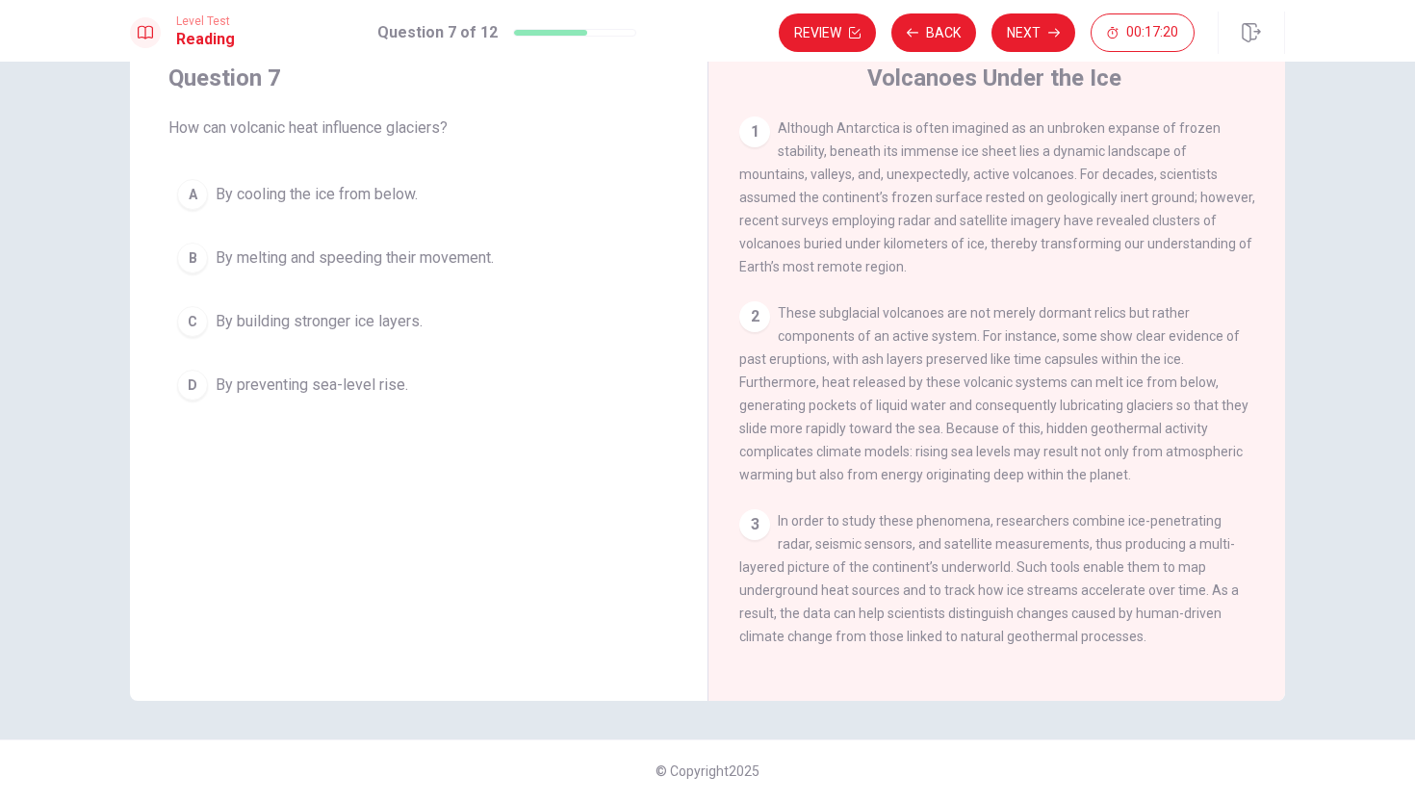
scroll to position [0, 0]
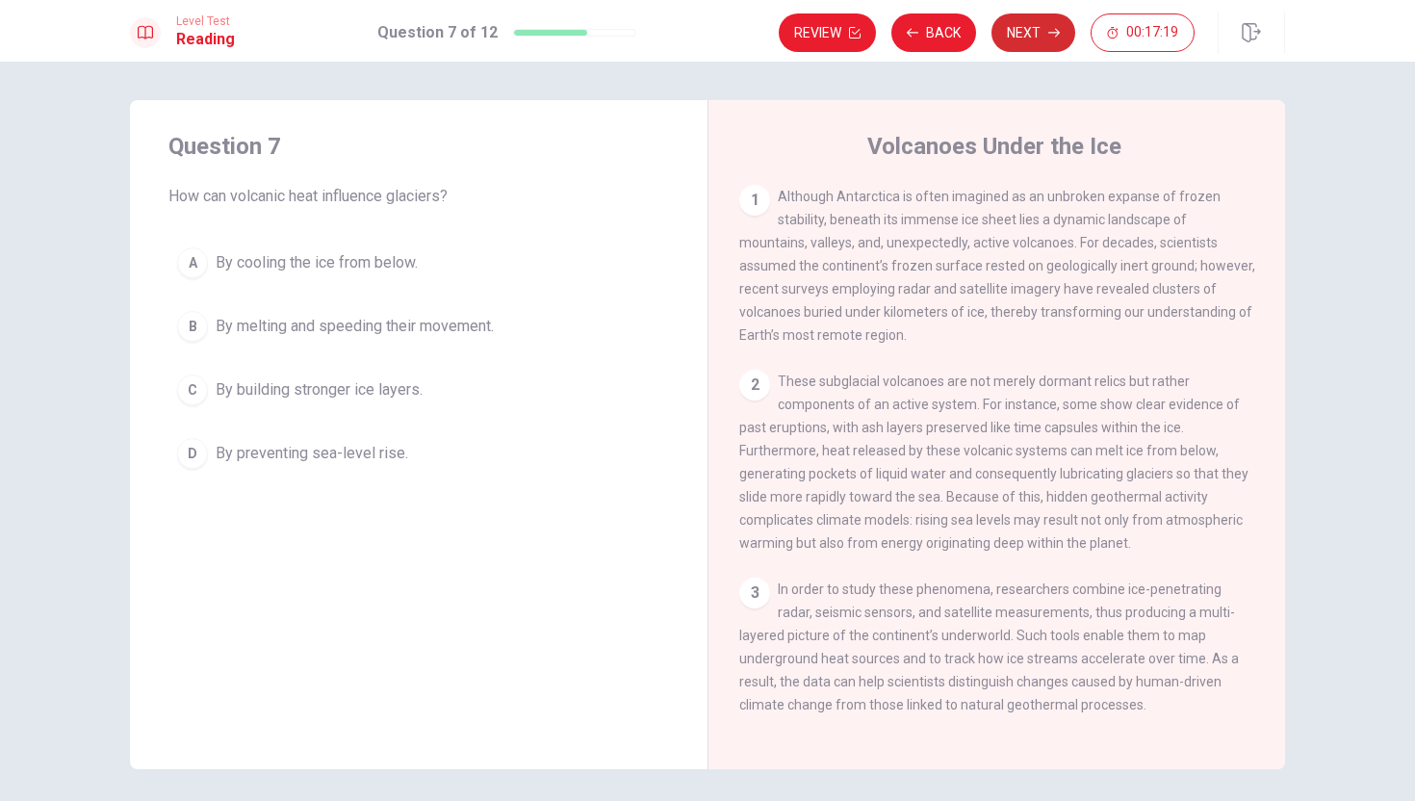
click at [1024, 45] on button "Next" at bounding box center [1034, 32] width 84 height 39
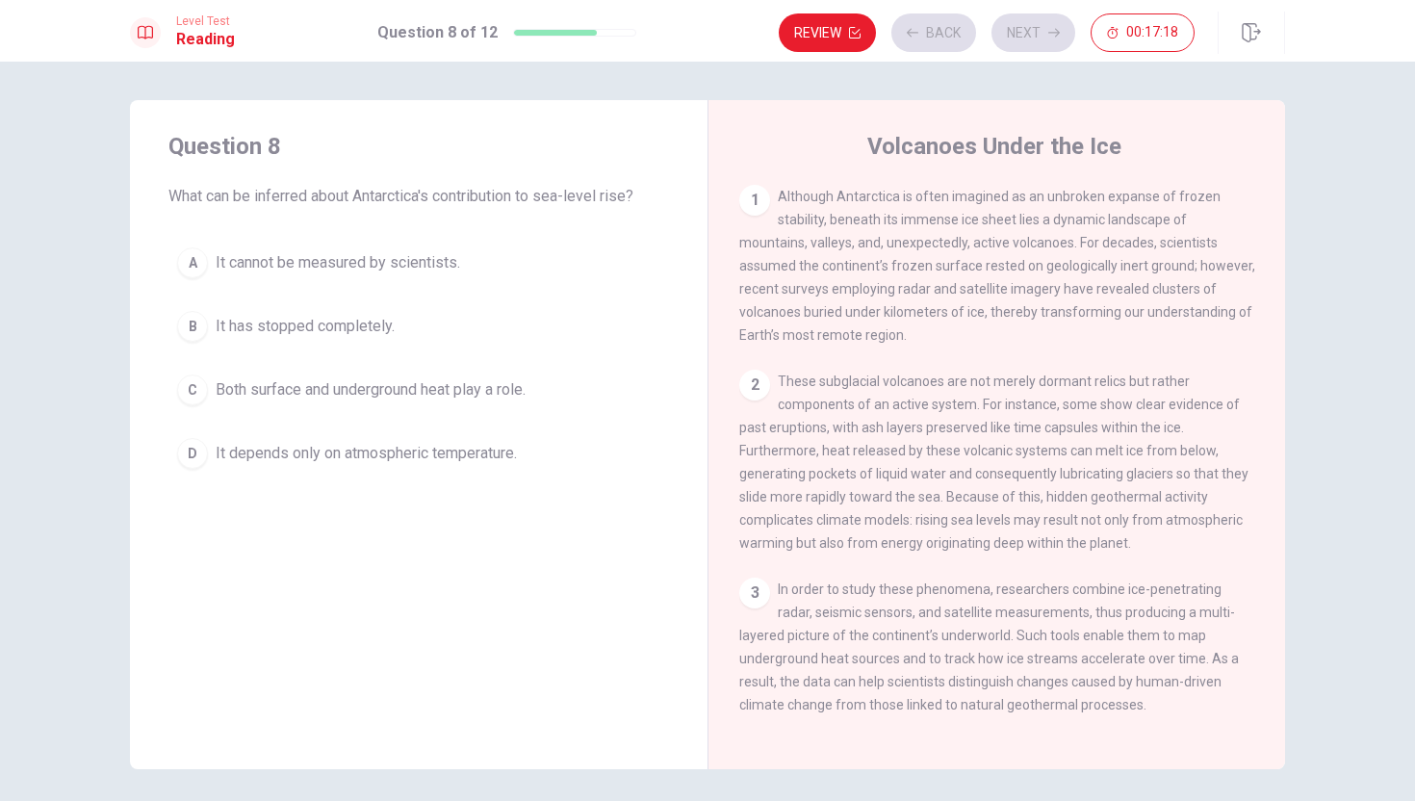
click at [1033, 26] on div "Review Back Next 00:17:18" at bounding box center [987, 32] width 416 height 39
click at [1033, 26] on button "Next" at bounding box center [1034, 32] width 84 height 39
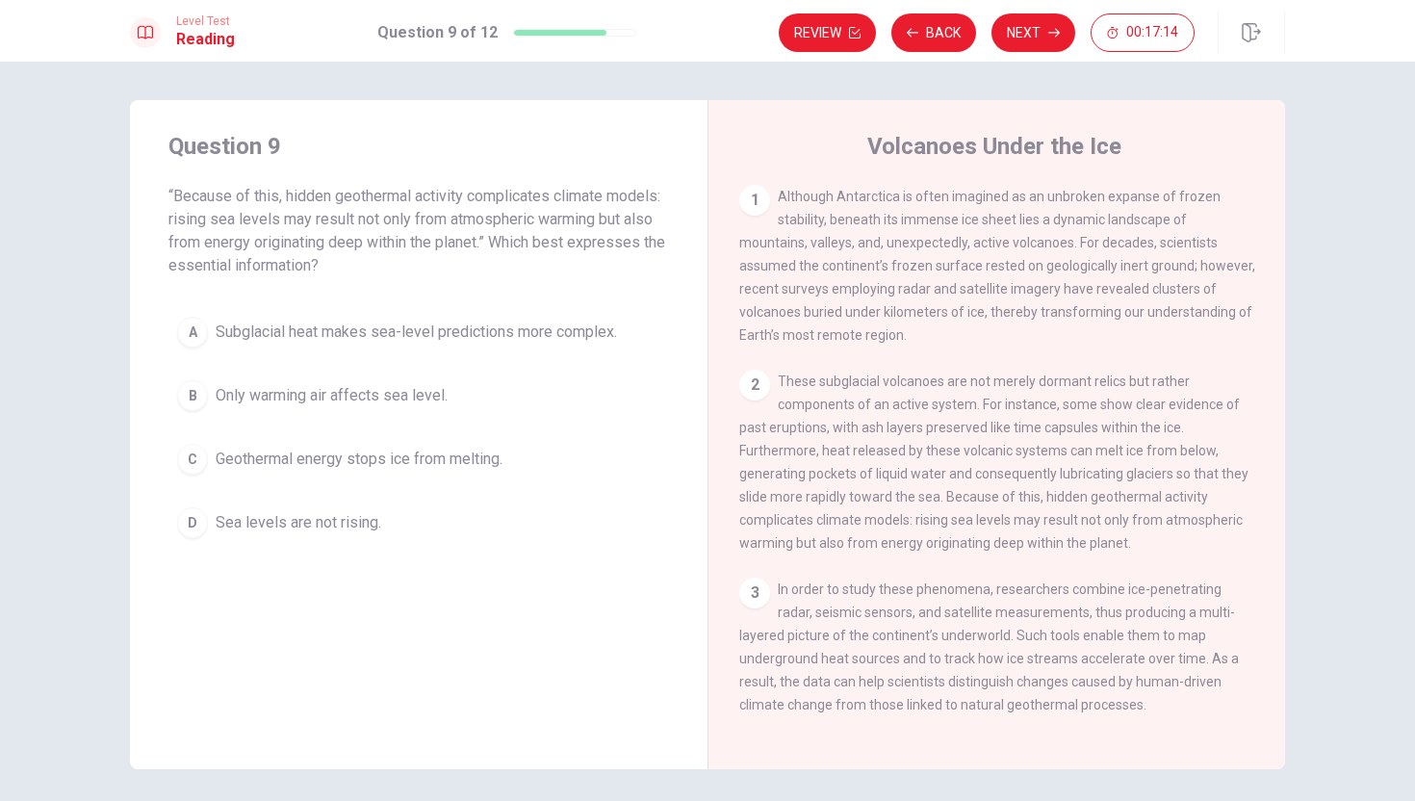
click at [1033, 26] on button "Next" at bounding box center [1034, 32] width 84 height 39
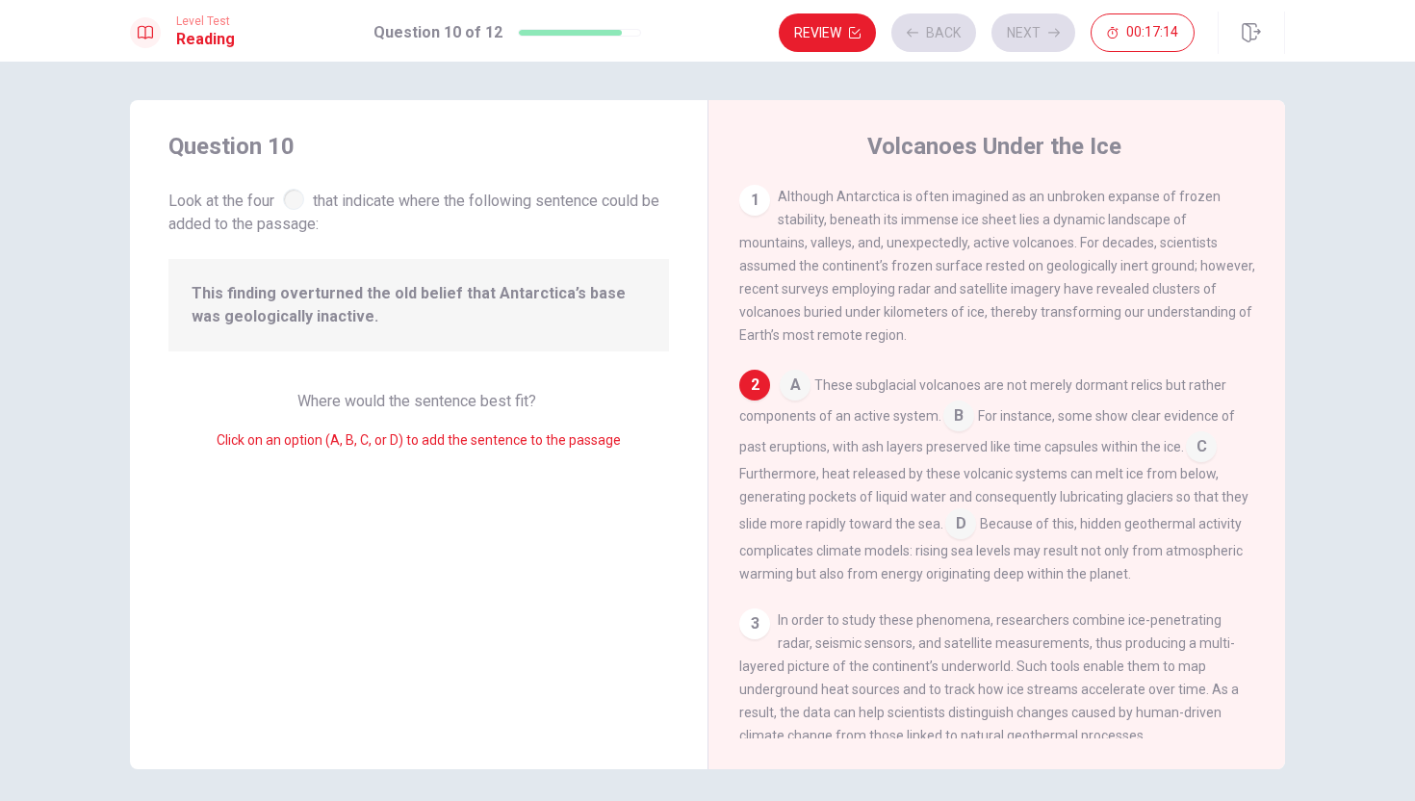
scroll to position [46, 0]
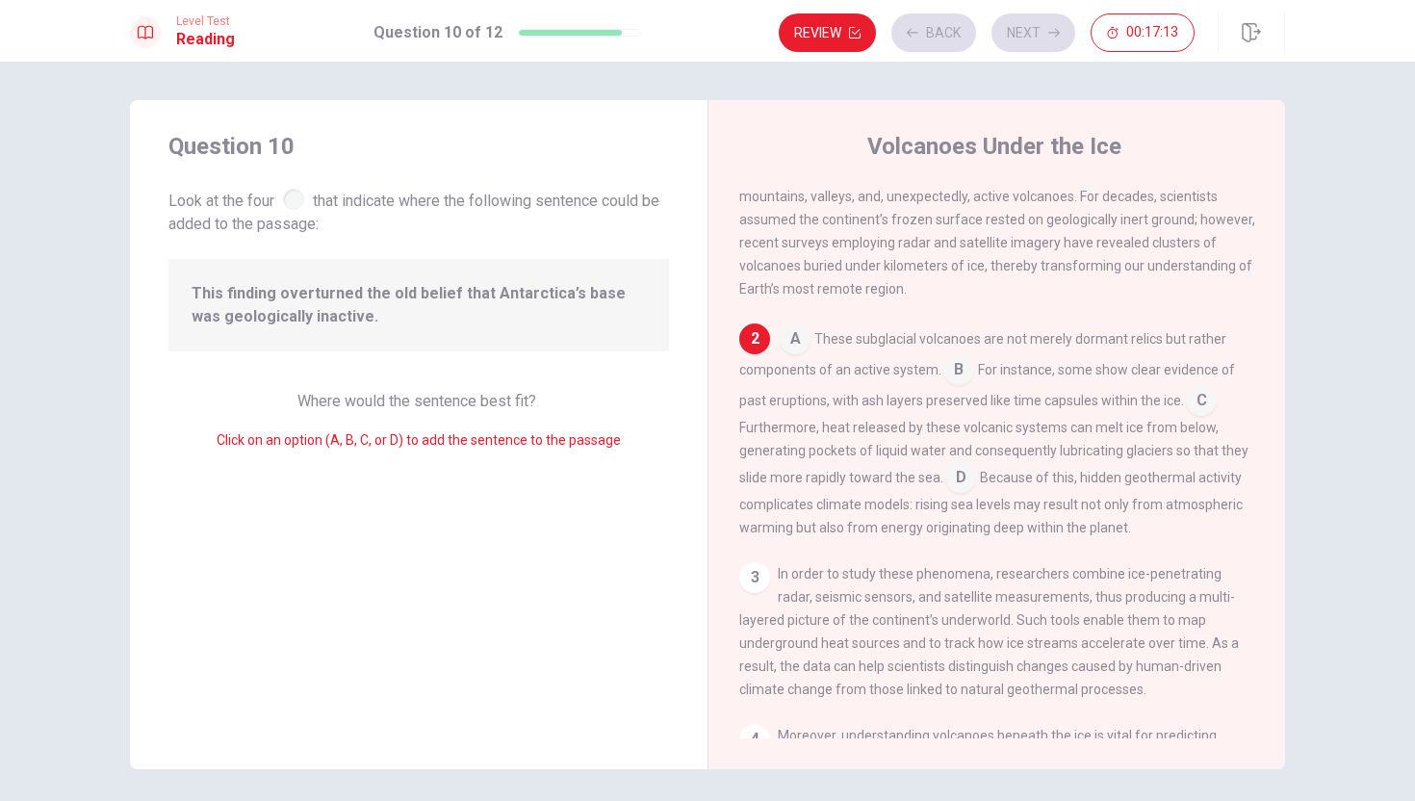
click at [1033, 26] on div "Review Back Next 00:17:13" at bounding box center [987, 32] width 416 height 39
click at [1033, 26] on button "Next" at bounding box center [1034, 32] width 84 height 39
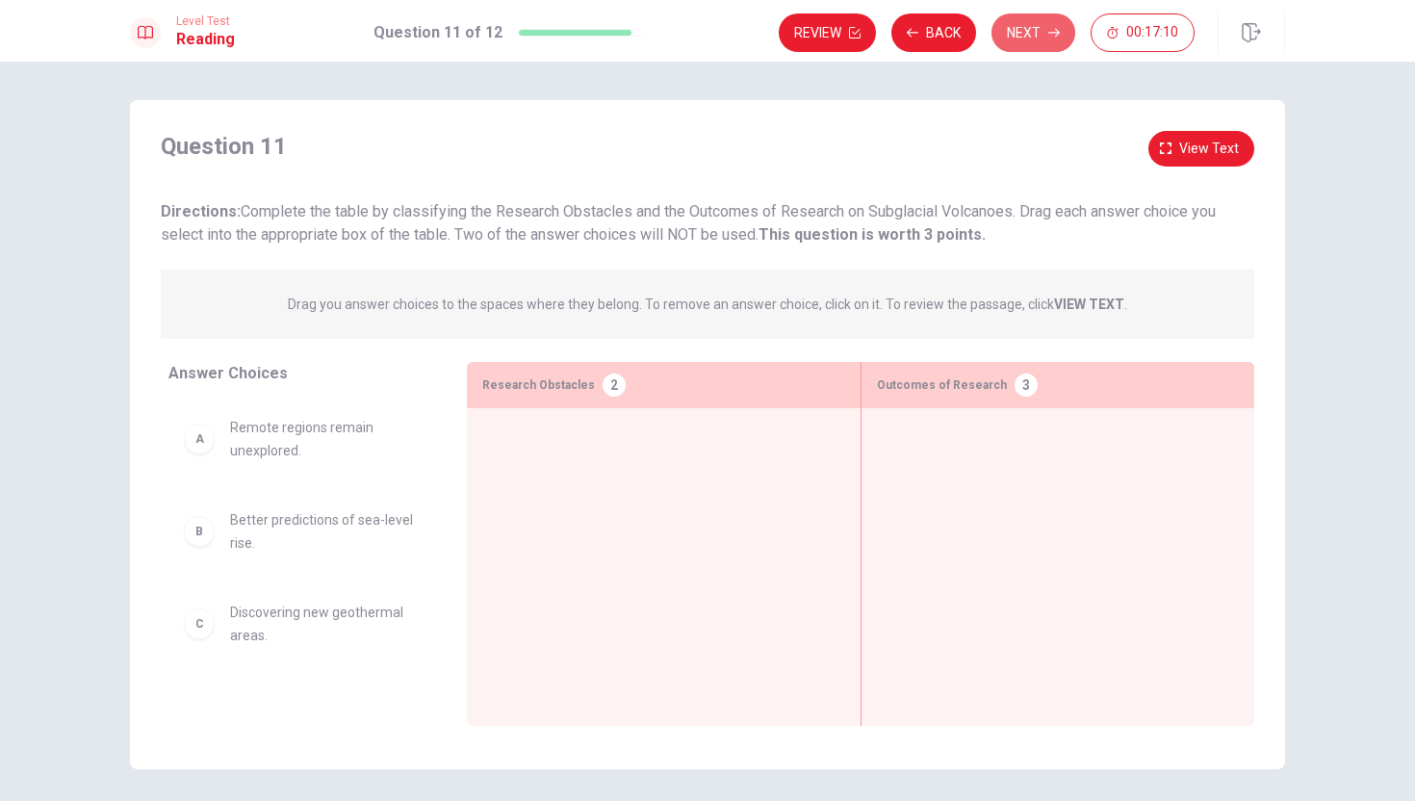
click at [1033, 27] on button "Next" at bounding box center [1034, 32] width 84 height 39
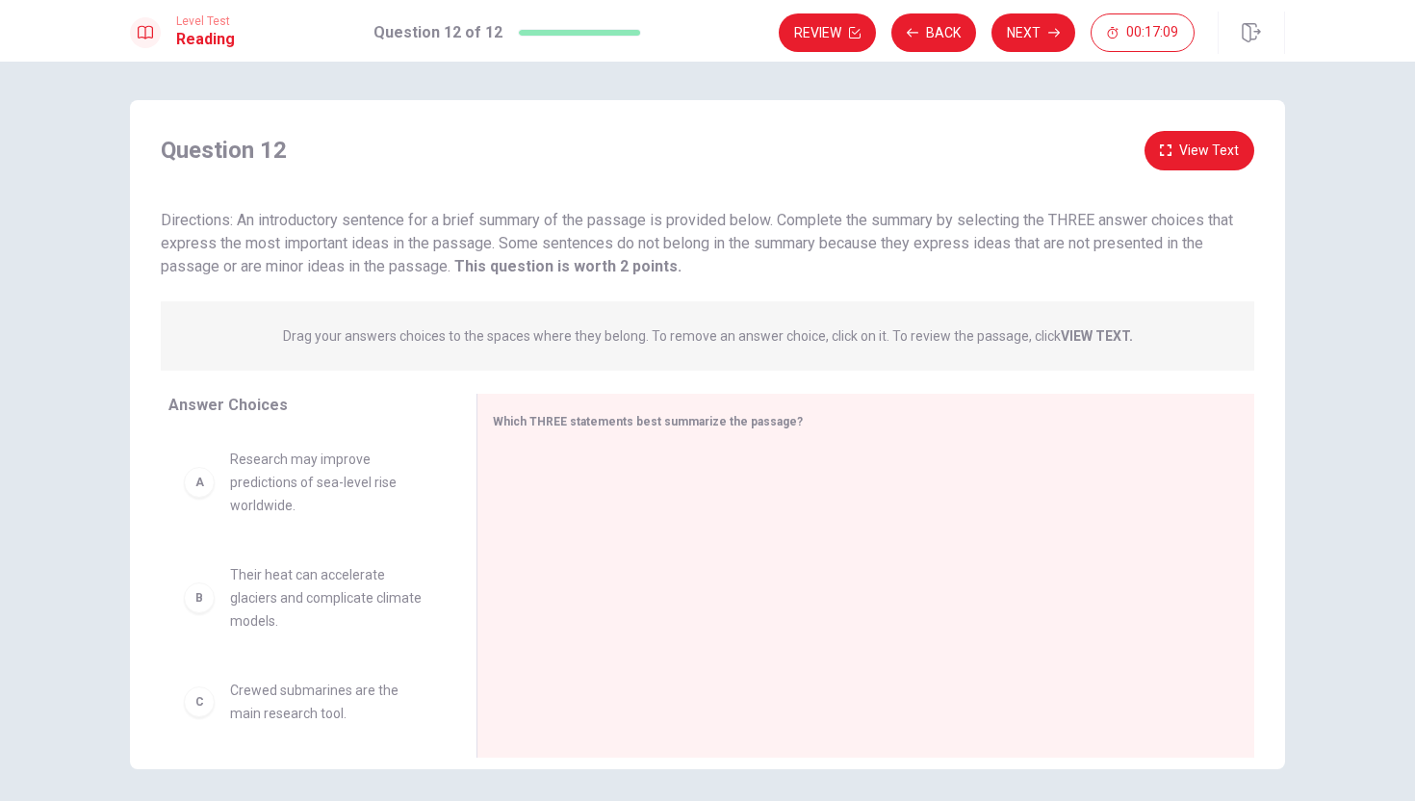
click at [921, 30] on button "Back" at bounding box center [933, 32] width 85 height 39
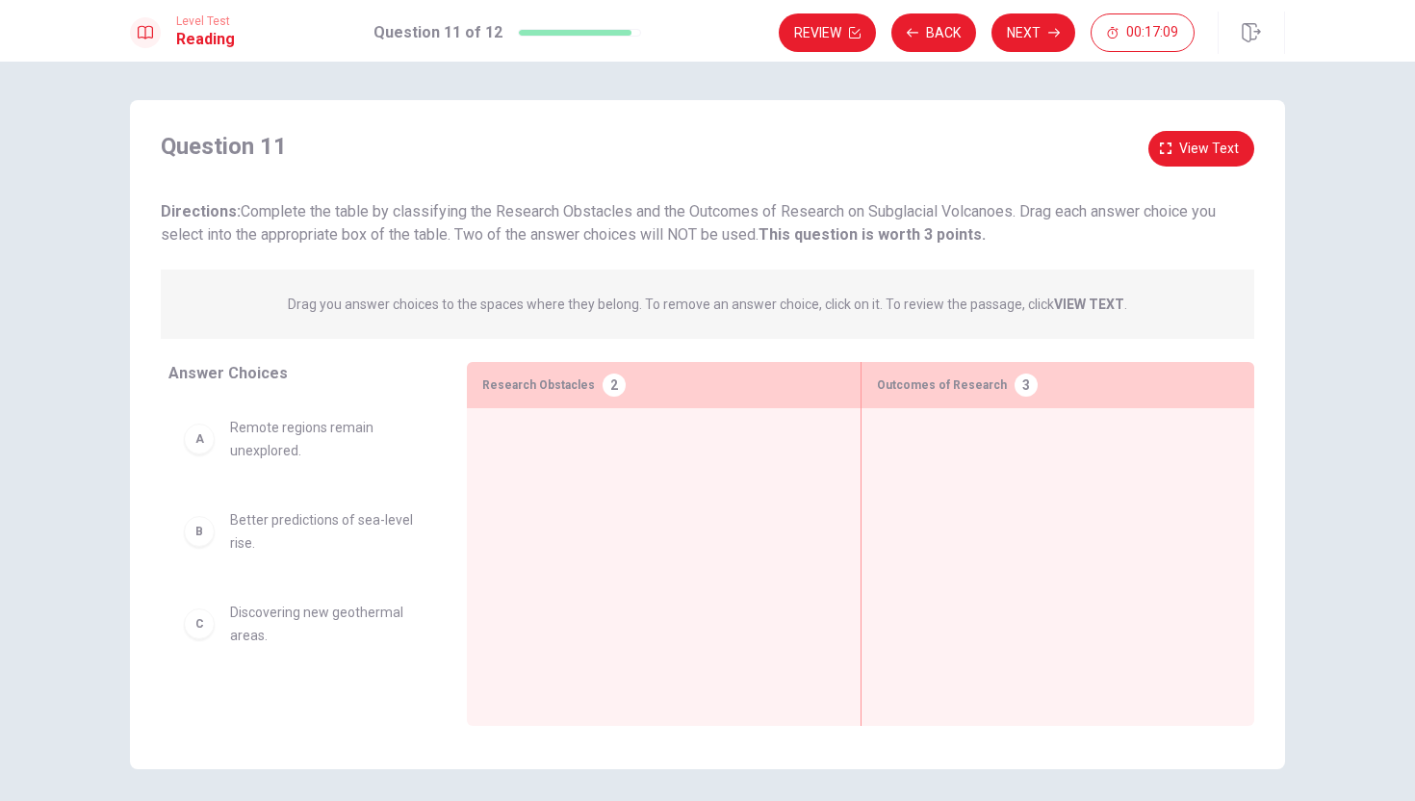
click at [921, 30] on button "Back" at bounding box center [933, 32] width 85 height 39
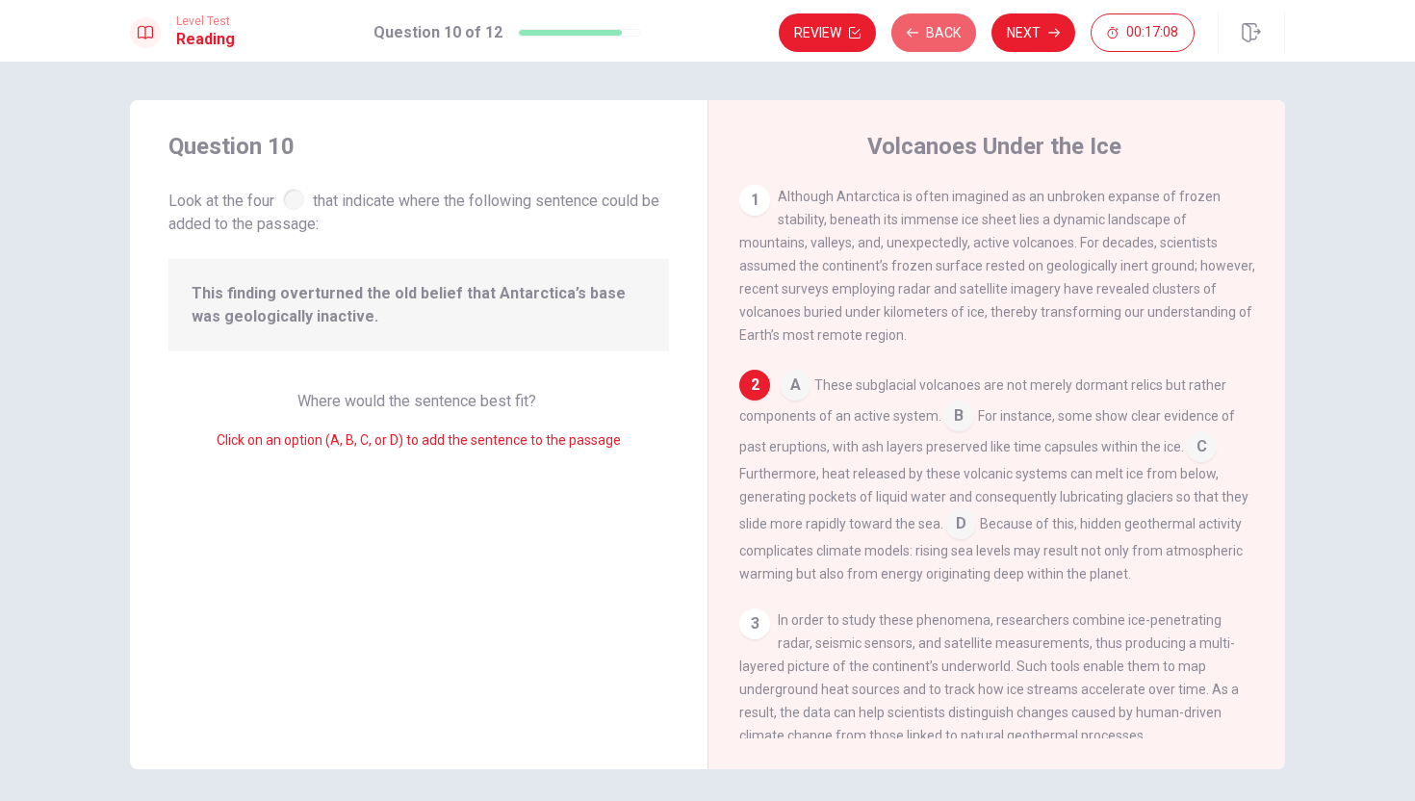
click at [921, 30] on button "Back" at bounding box center [933, 32] width 85 height 39
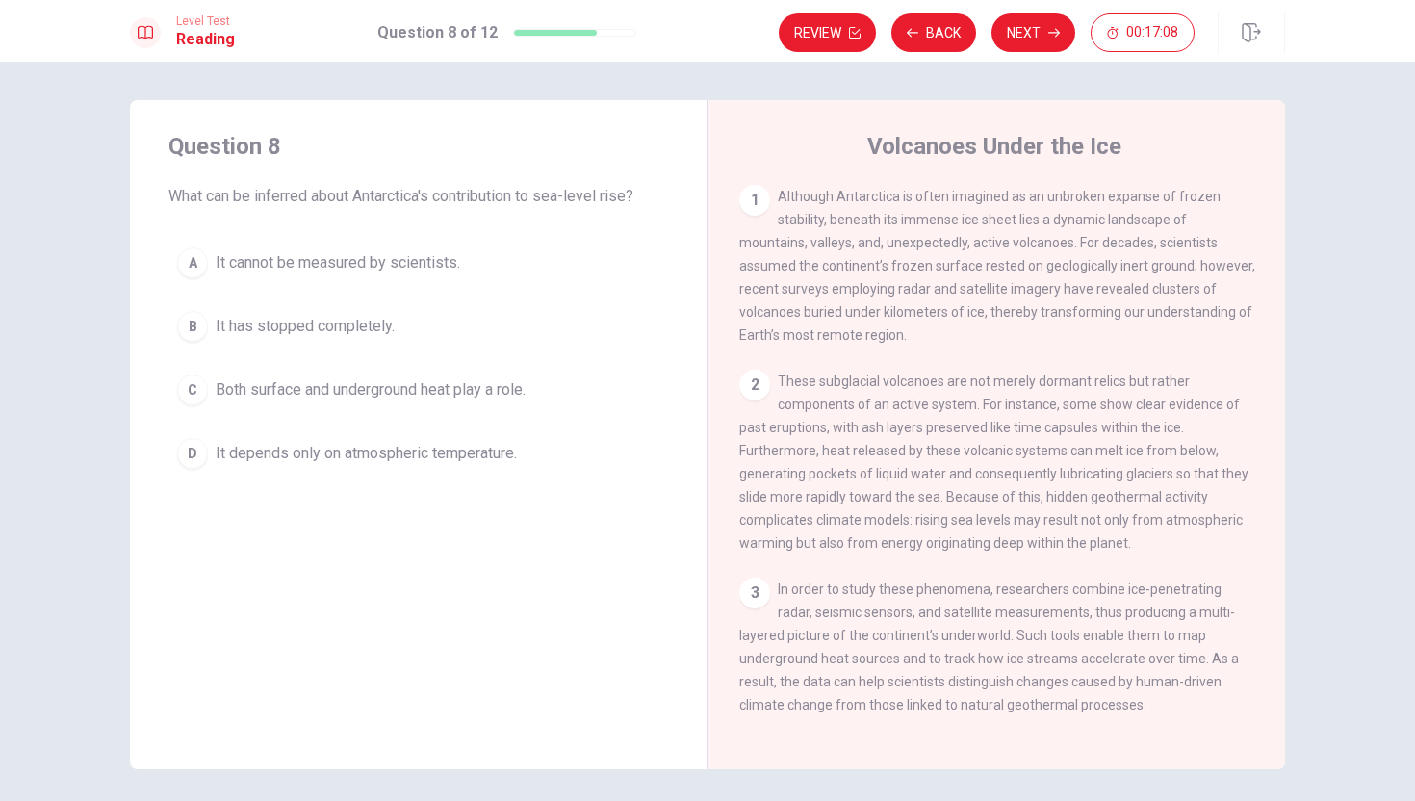
click at [921, 30] on button "Back" at bounding box center [933, 32] width 85 height 39
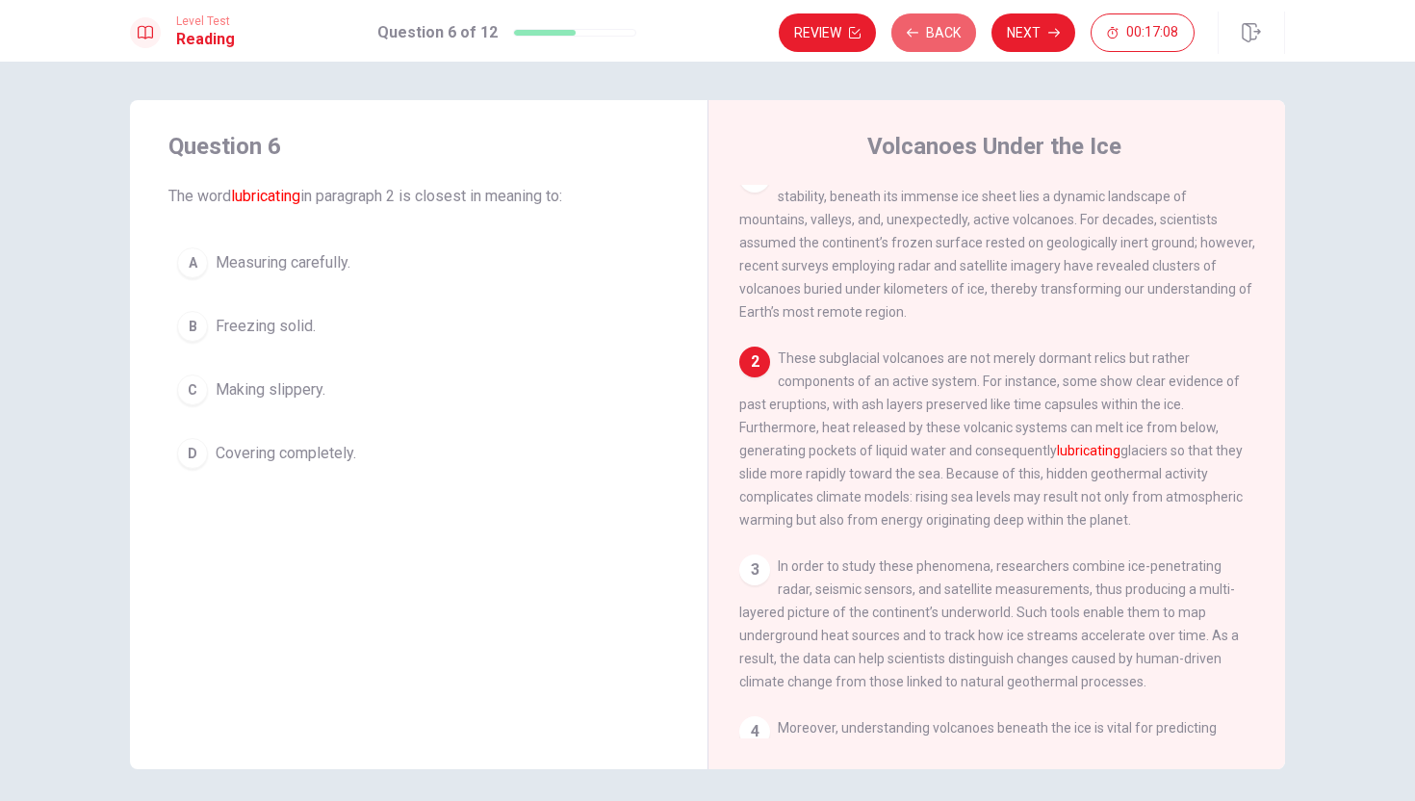
click at [921, 30] on button "Back" at bounding box center [933, 32] width 85 height 39
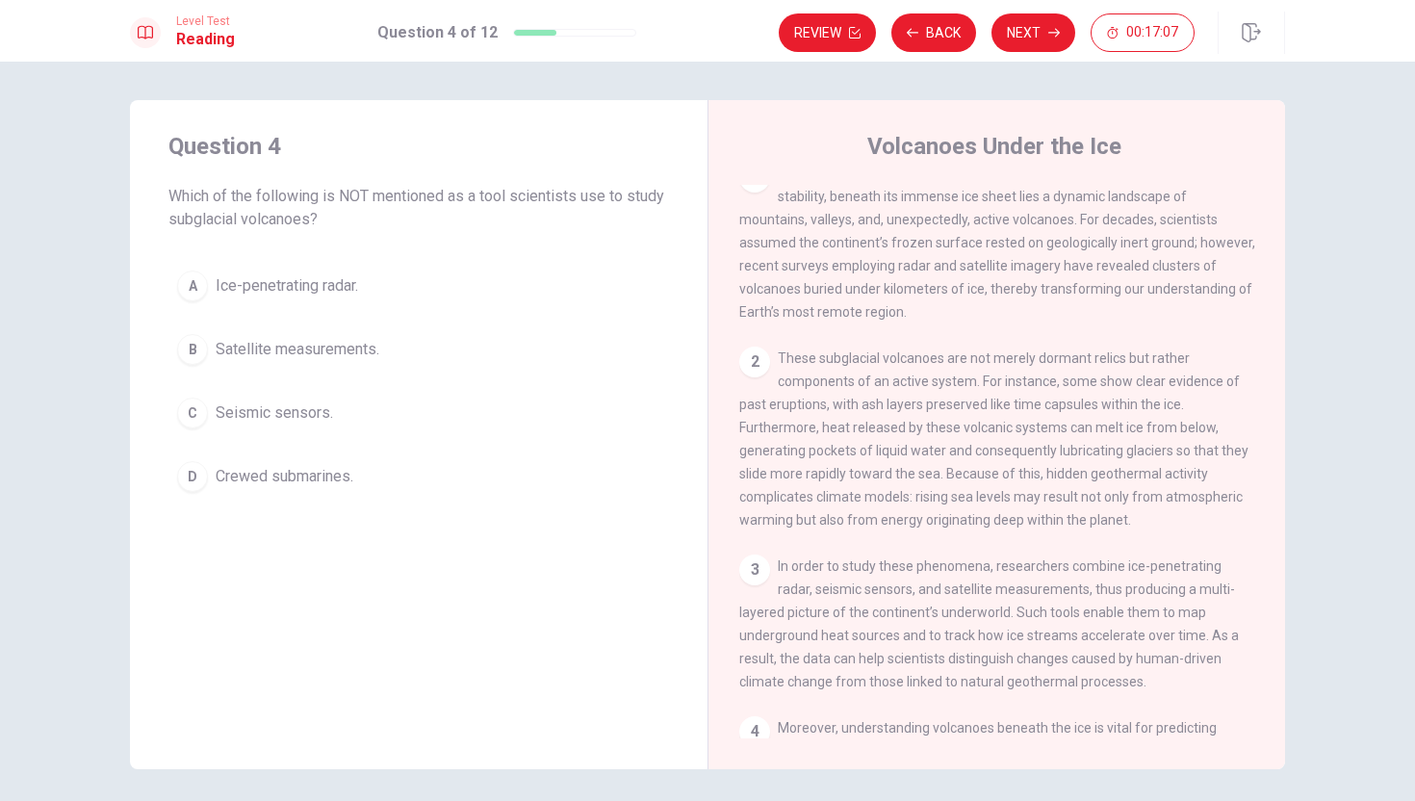
click at [921, 30] on button "Back" at bounding box center [933, 32] width 85 height 39
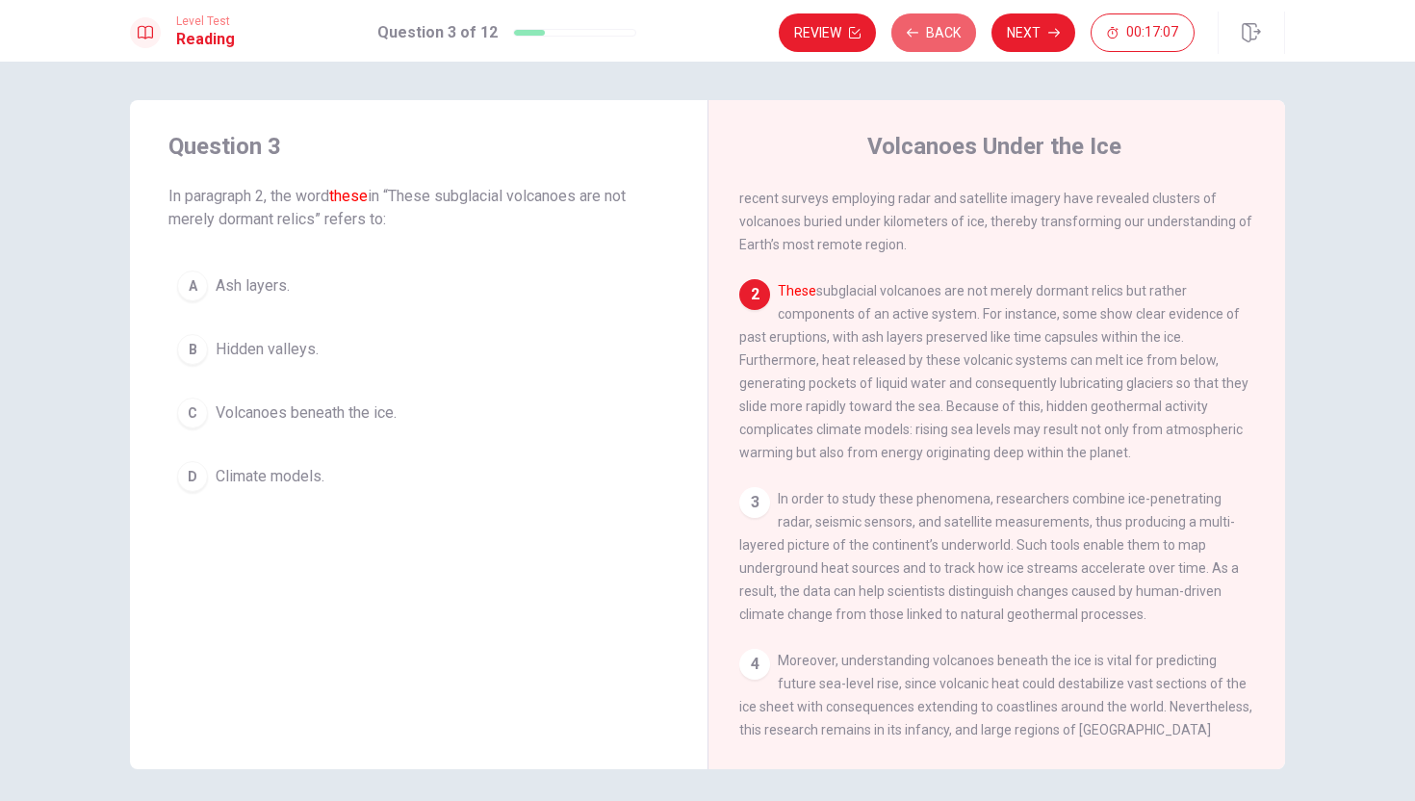
click at [921, 30] on button "Back" at bounding box center [933, 32] width 85 height 39
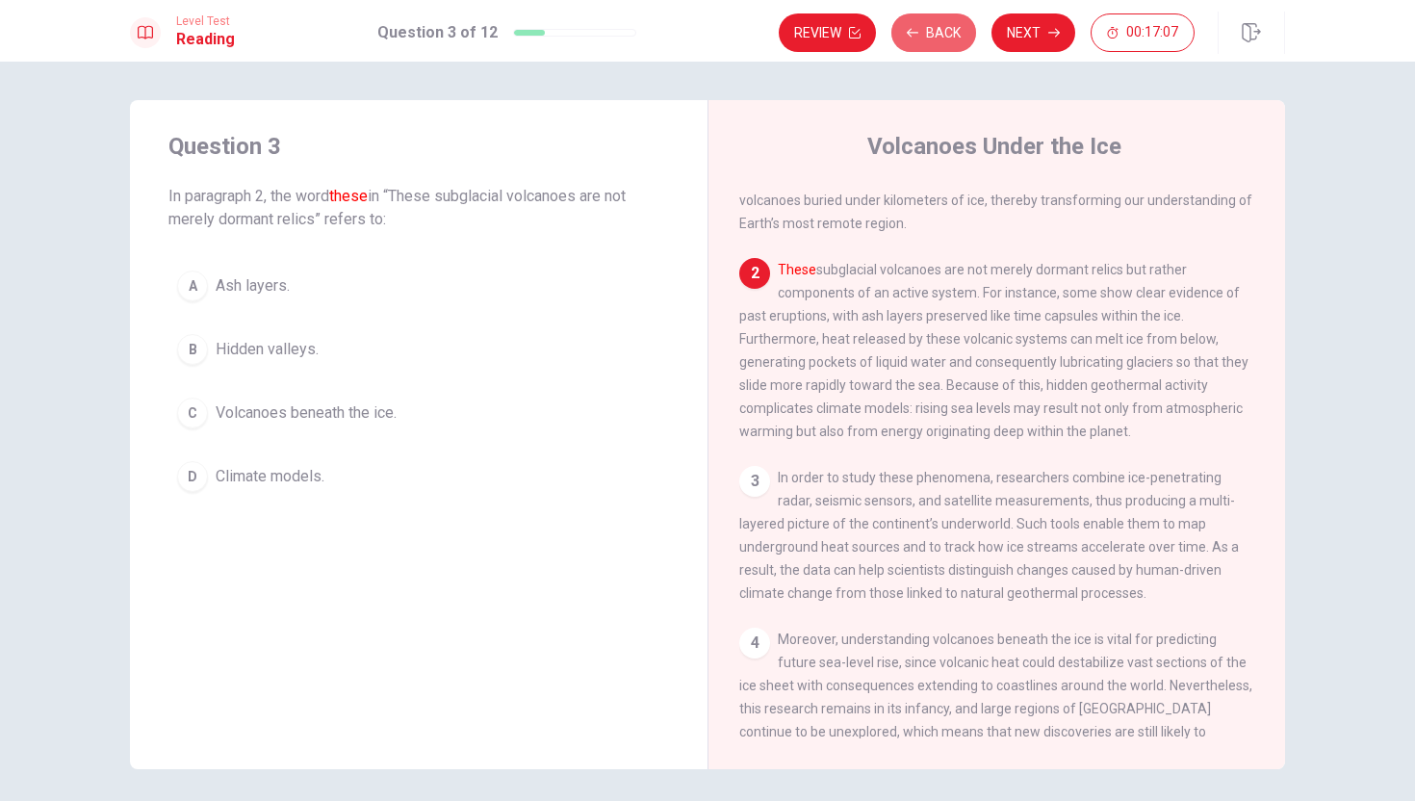
scroll to position [52, 0]
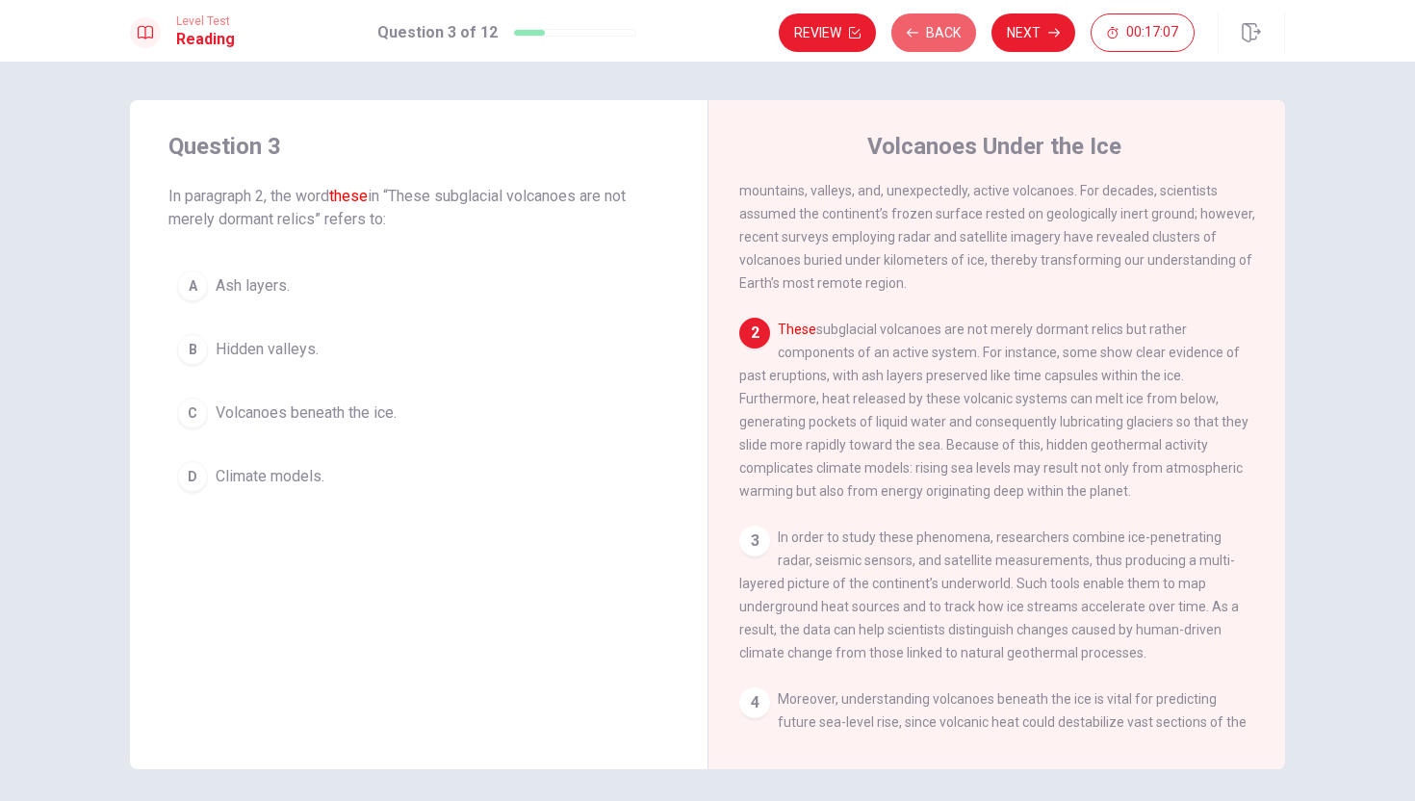
click at [921, 30] on button "Back" at bounding box center [933, 32] width 85 height 39
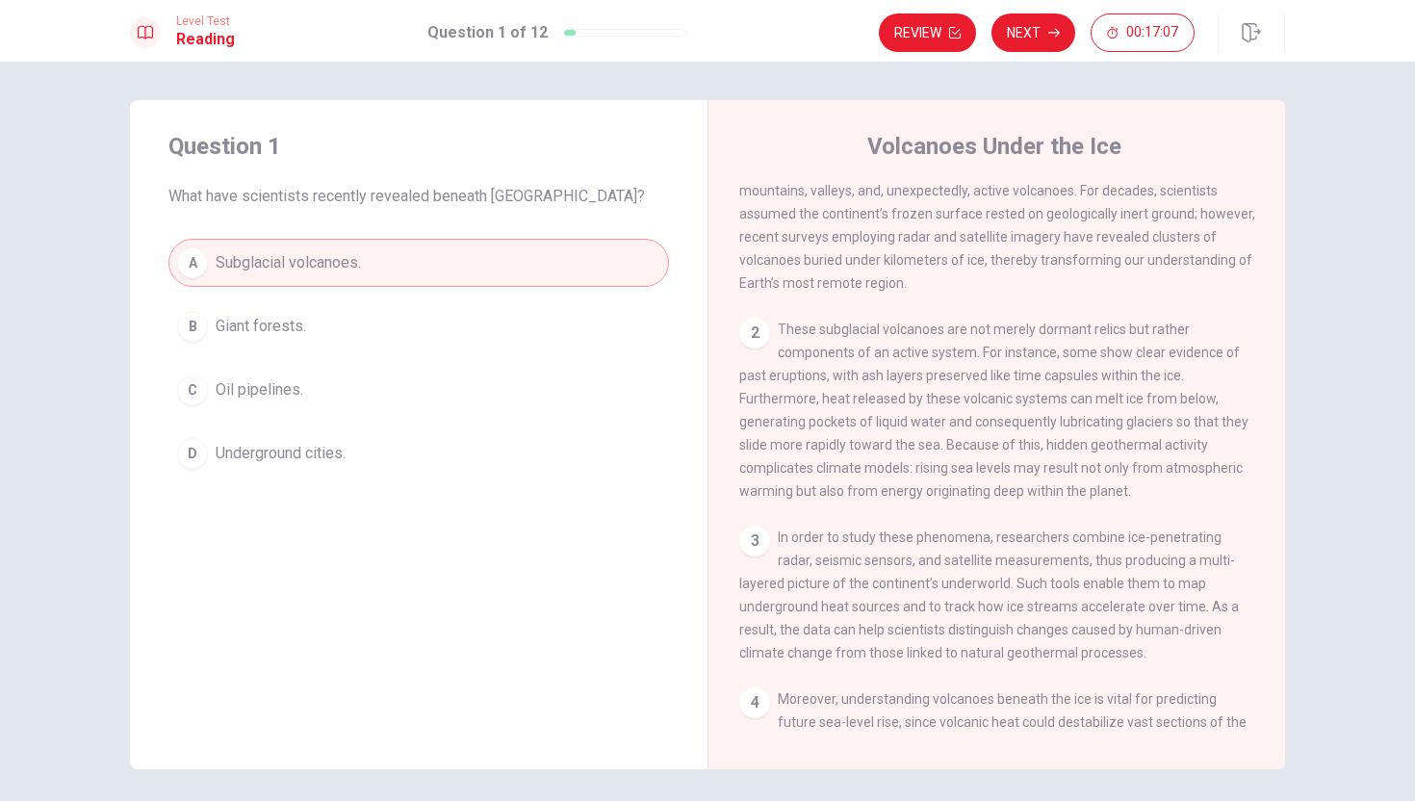
scroll to position [0, 0]
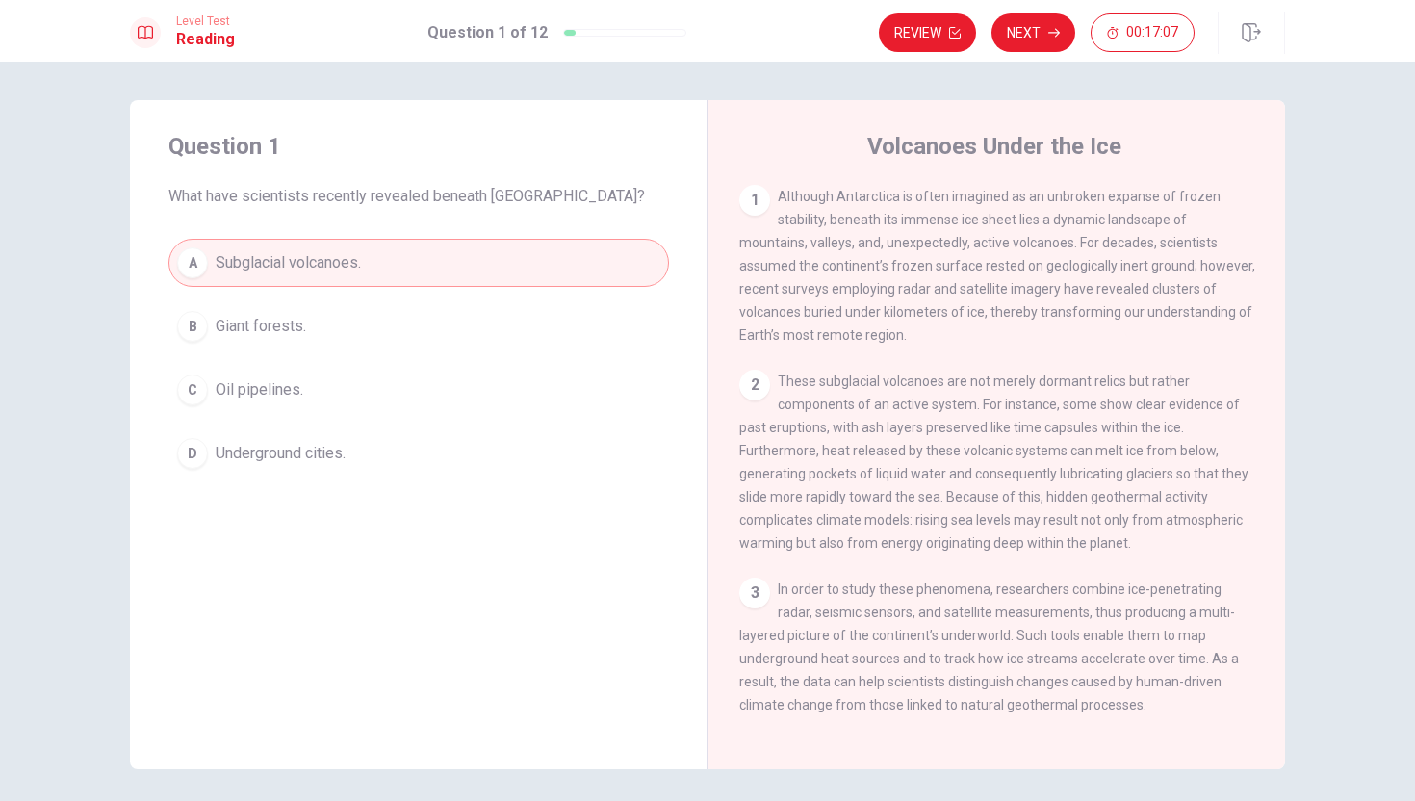
click at [921, 30] on button "Review" at bounding box center [927, 32] width 97 height 39
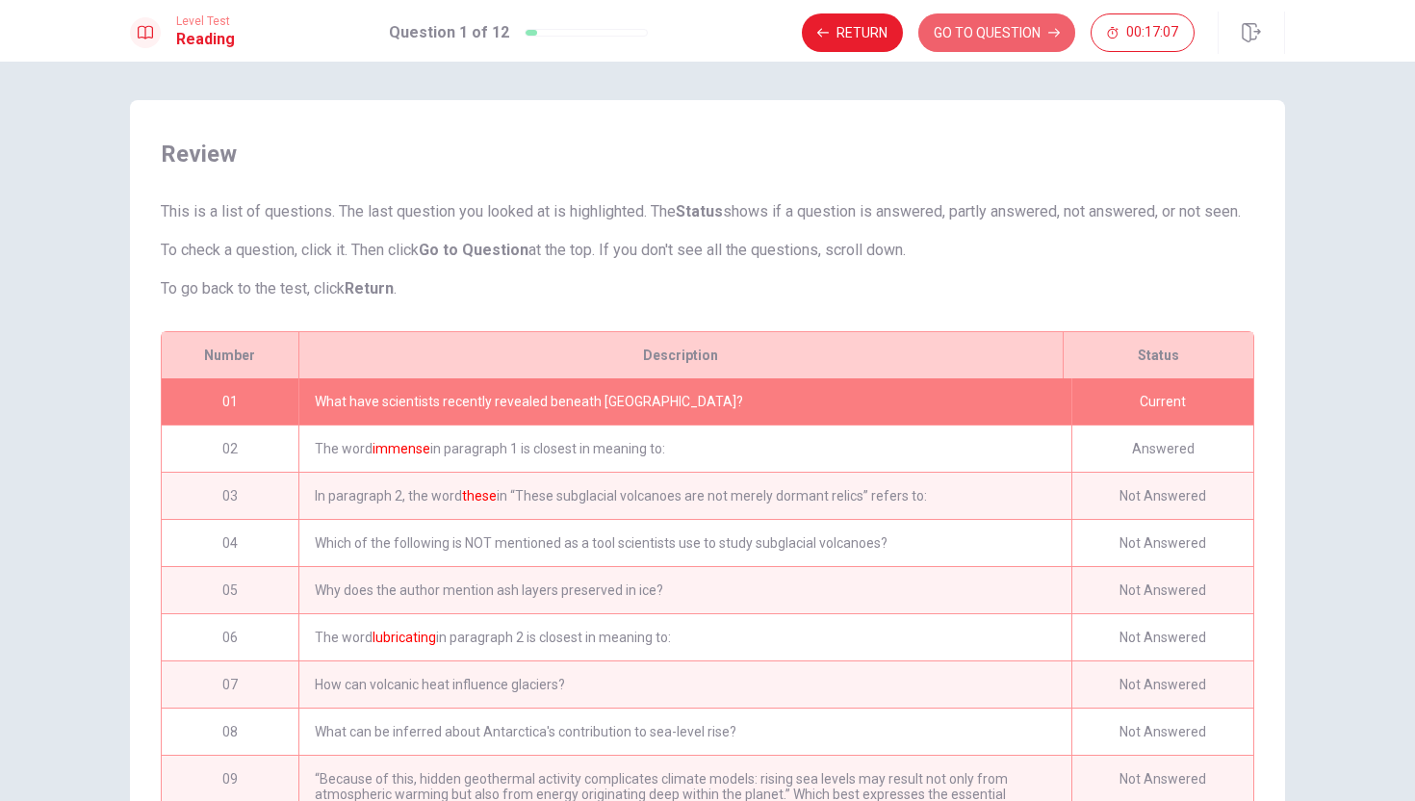
click at [921, 30] on button "GO TO QUESTION" at bounding box center [996, 32] width 157 height 39
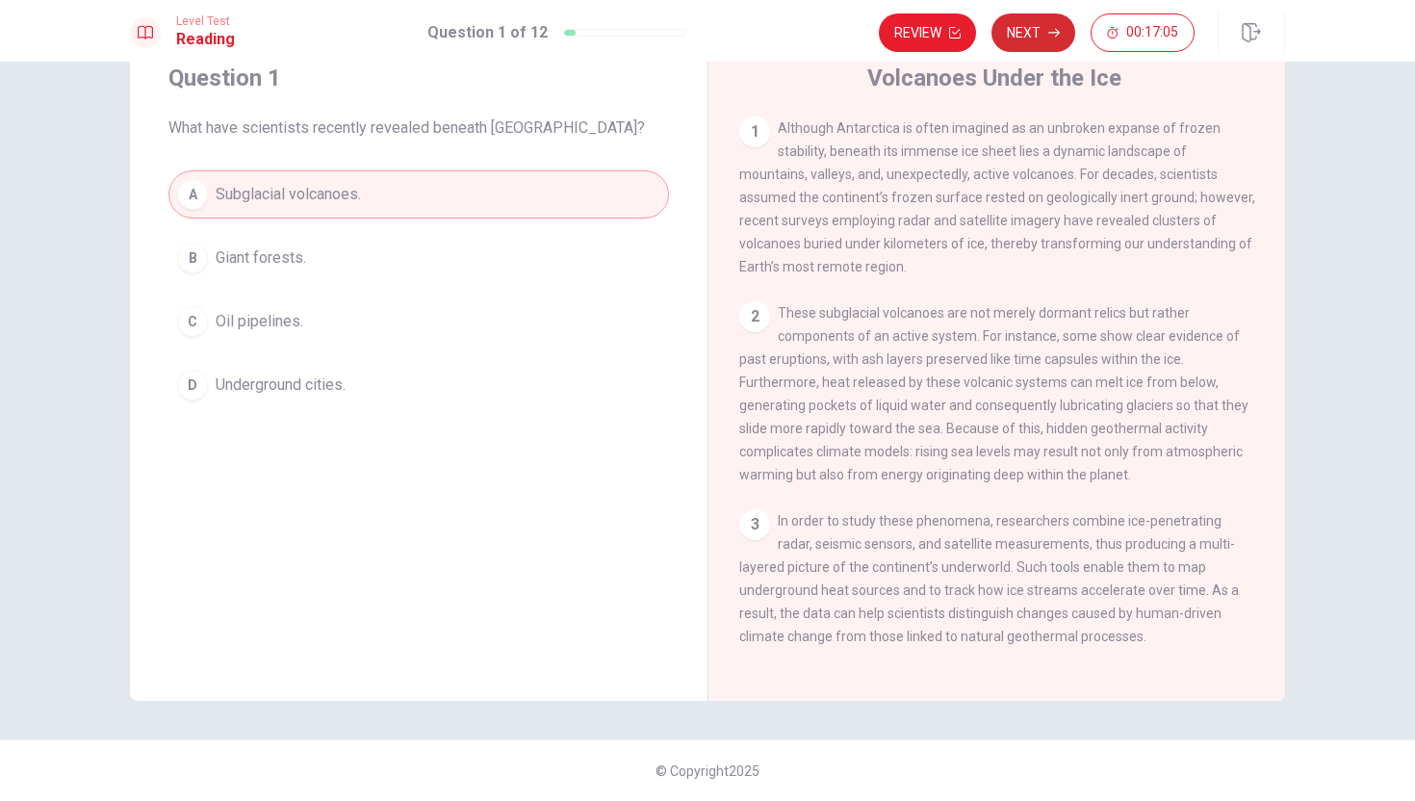
click at [1005, 26] on button "Next" at bounding box center [1034, 32] width 84 height 39
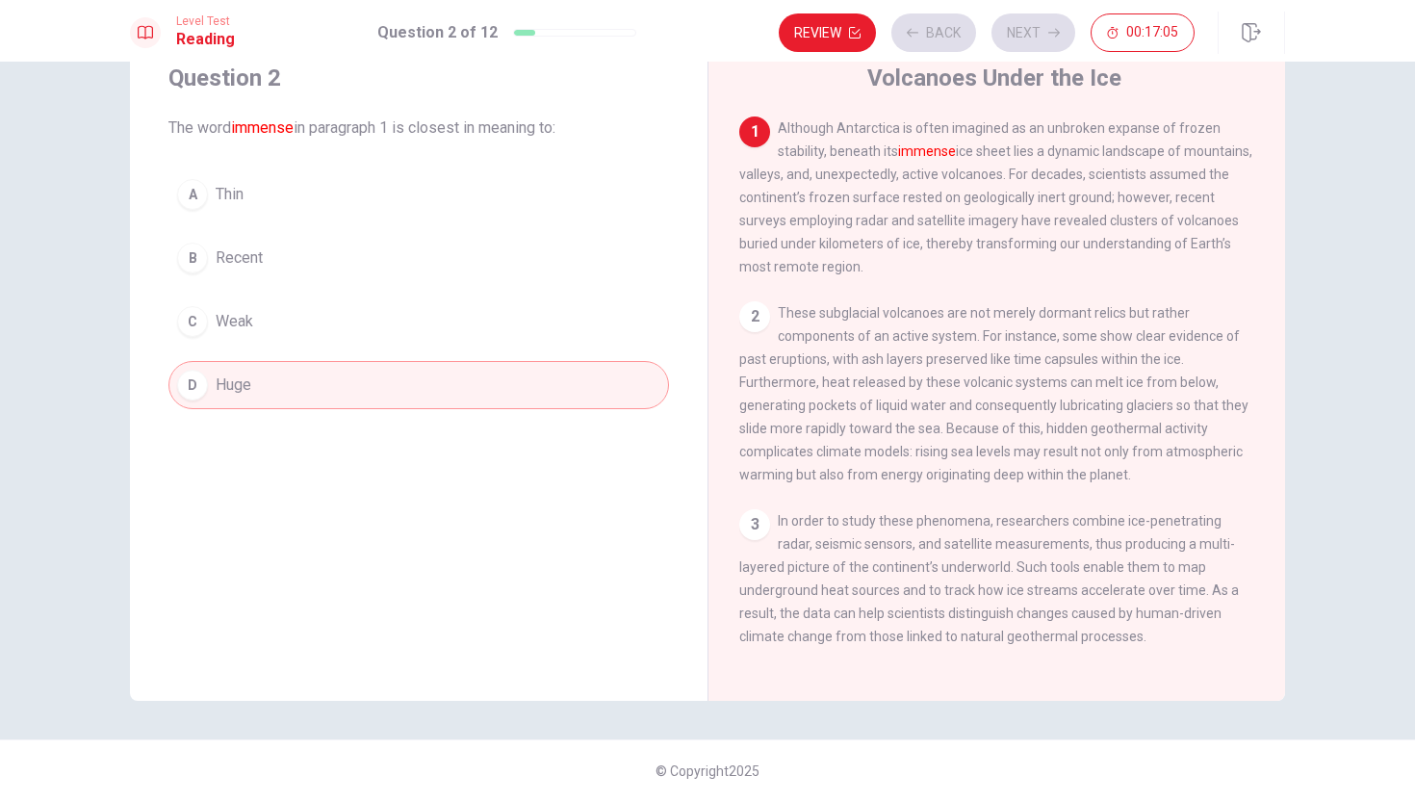
click at [1018, 28] on div "Review Back Next 00:17:05" at bounding box center [987, 32] width 416 height 39
click at [1018, 30] on button "Next" at bounding box center [1034, 32] width 84 height 39
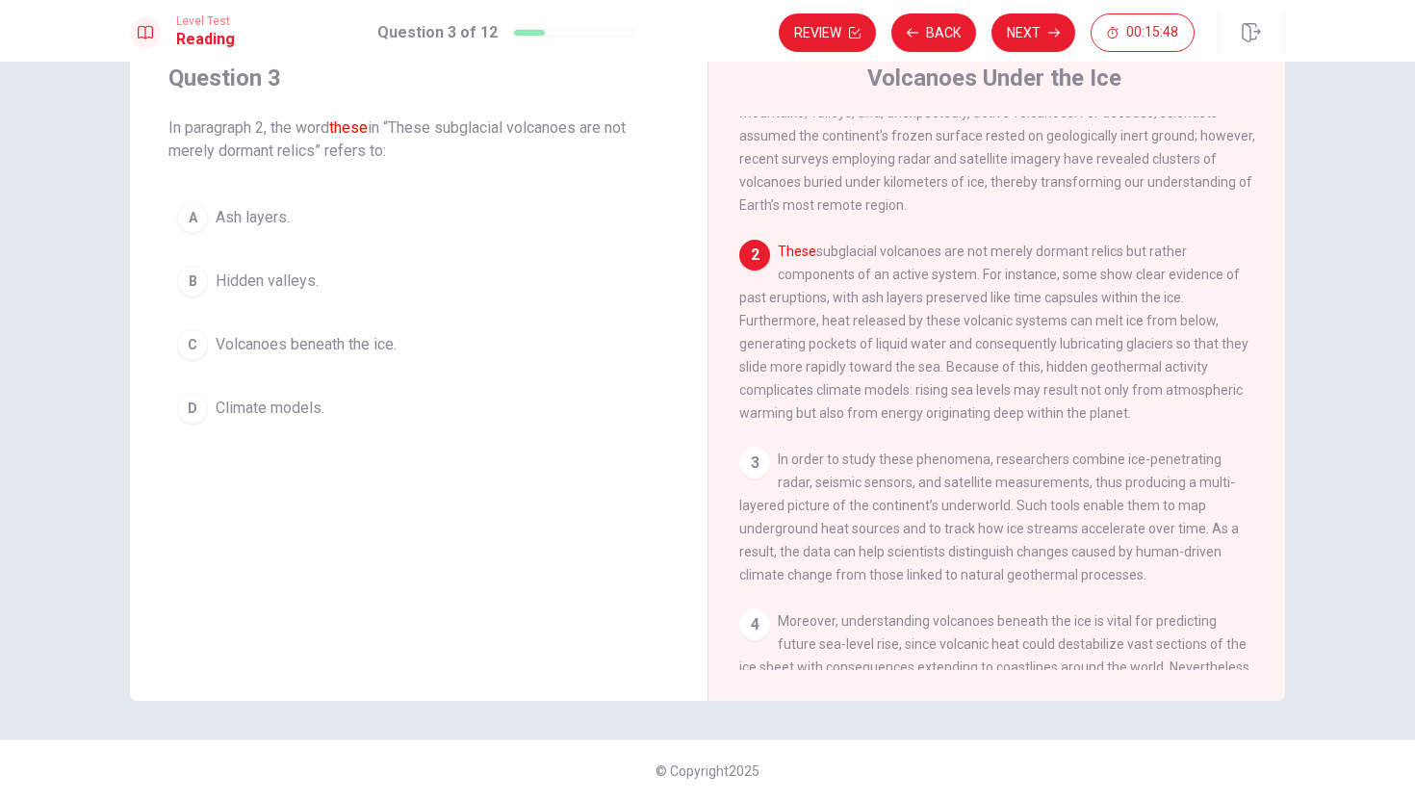
scroll to position [71, 0]
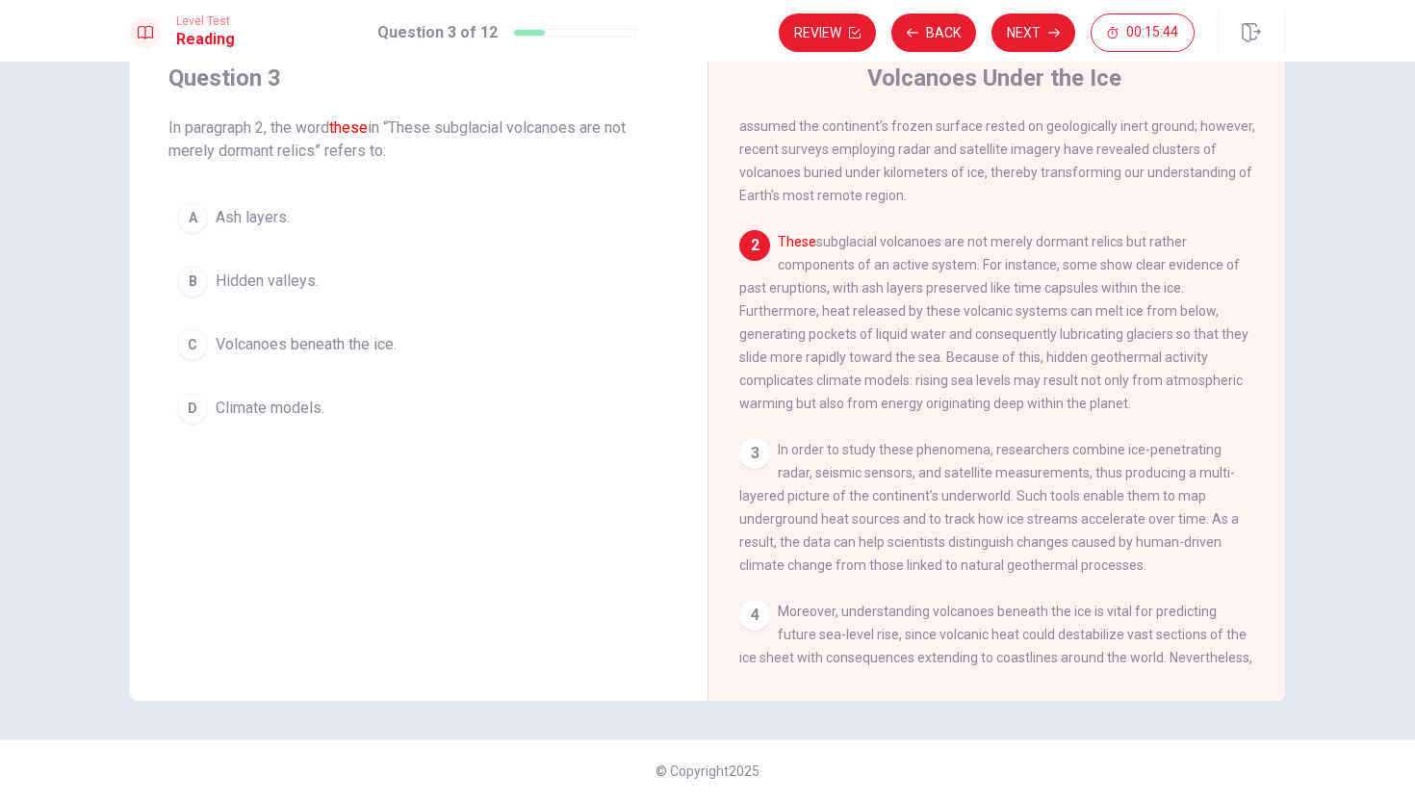
click at [200, 283] on div "B" at bounding box center [192, 281] width 31 height 31
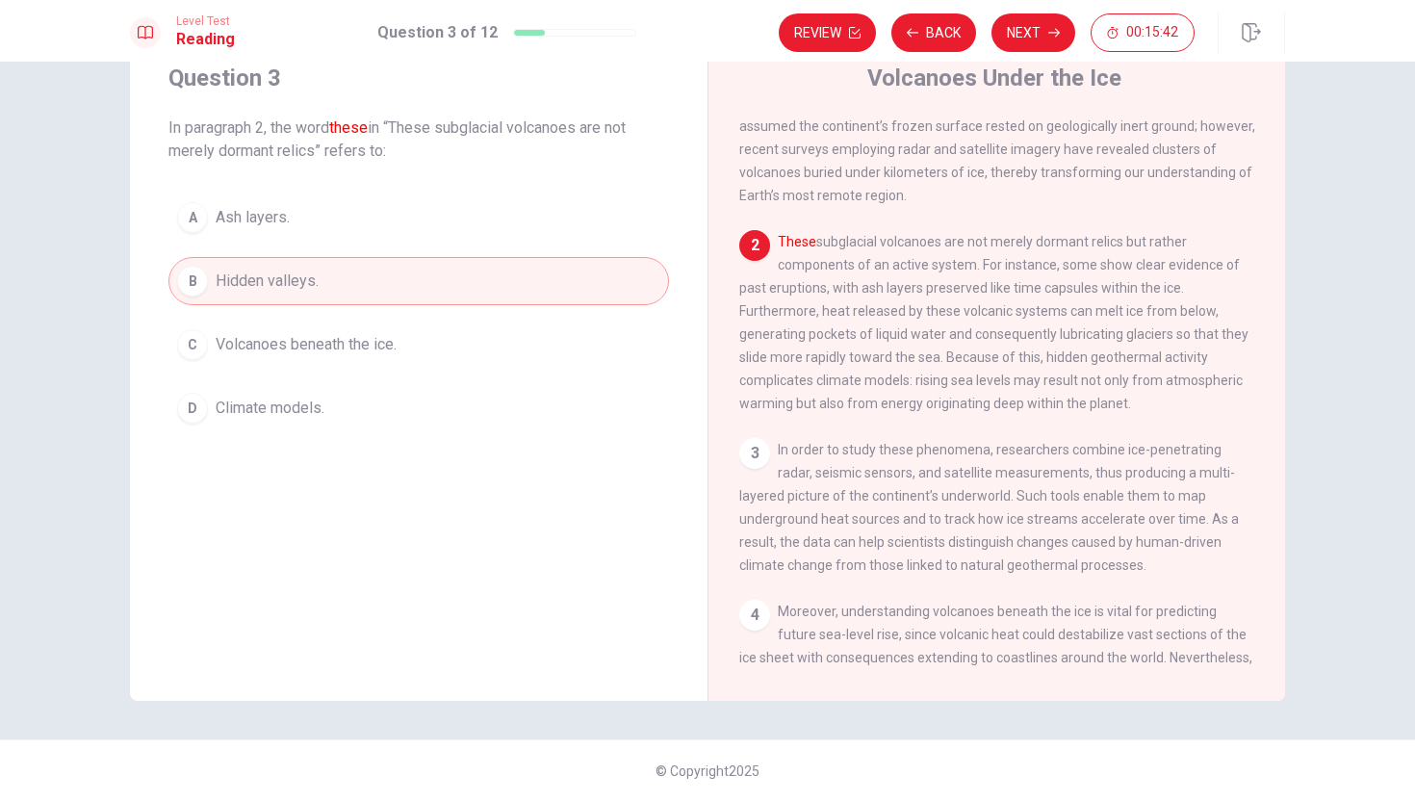
click at [196, 340] on div "C" at bounding box center [192, 344] width 31 height 31
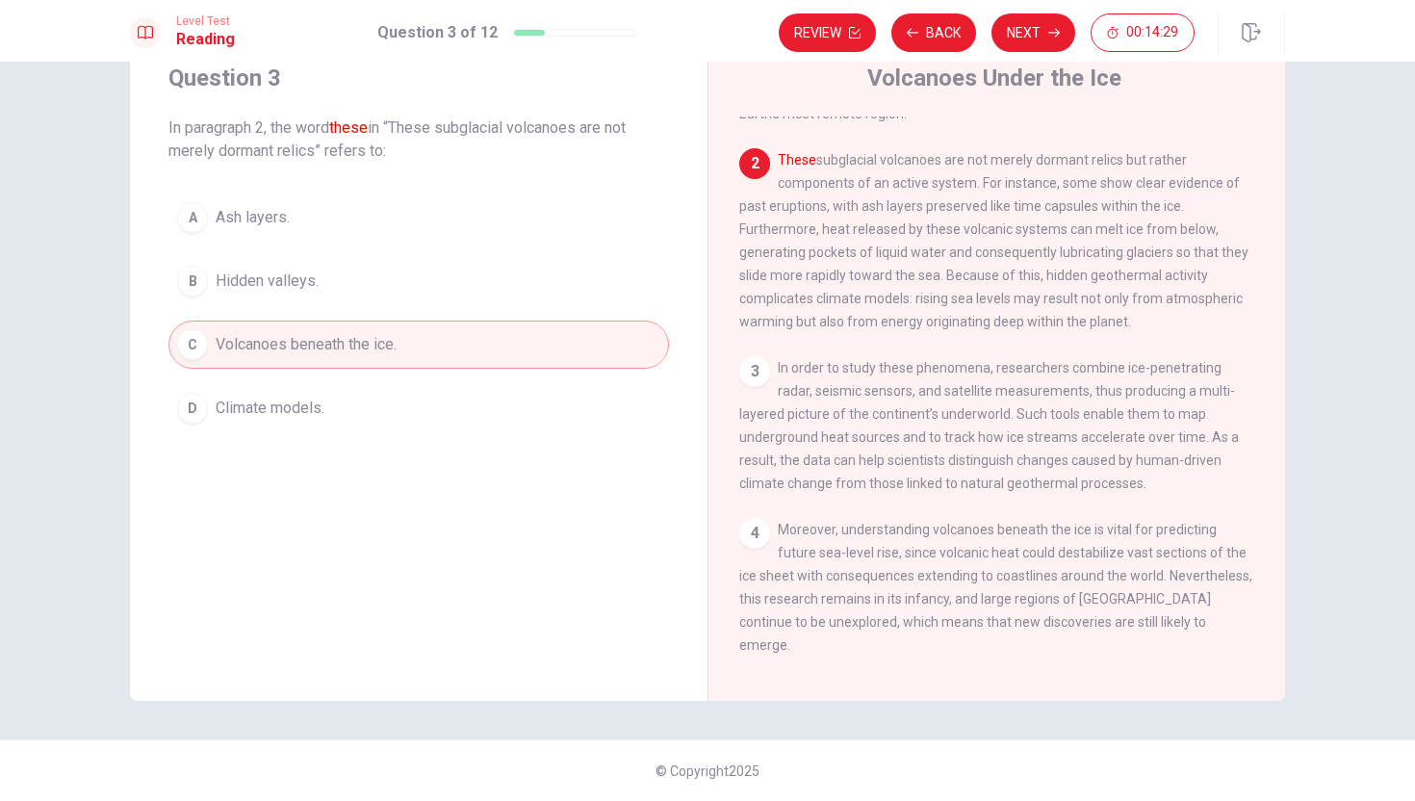
scroll to position [165, 0]
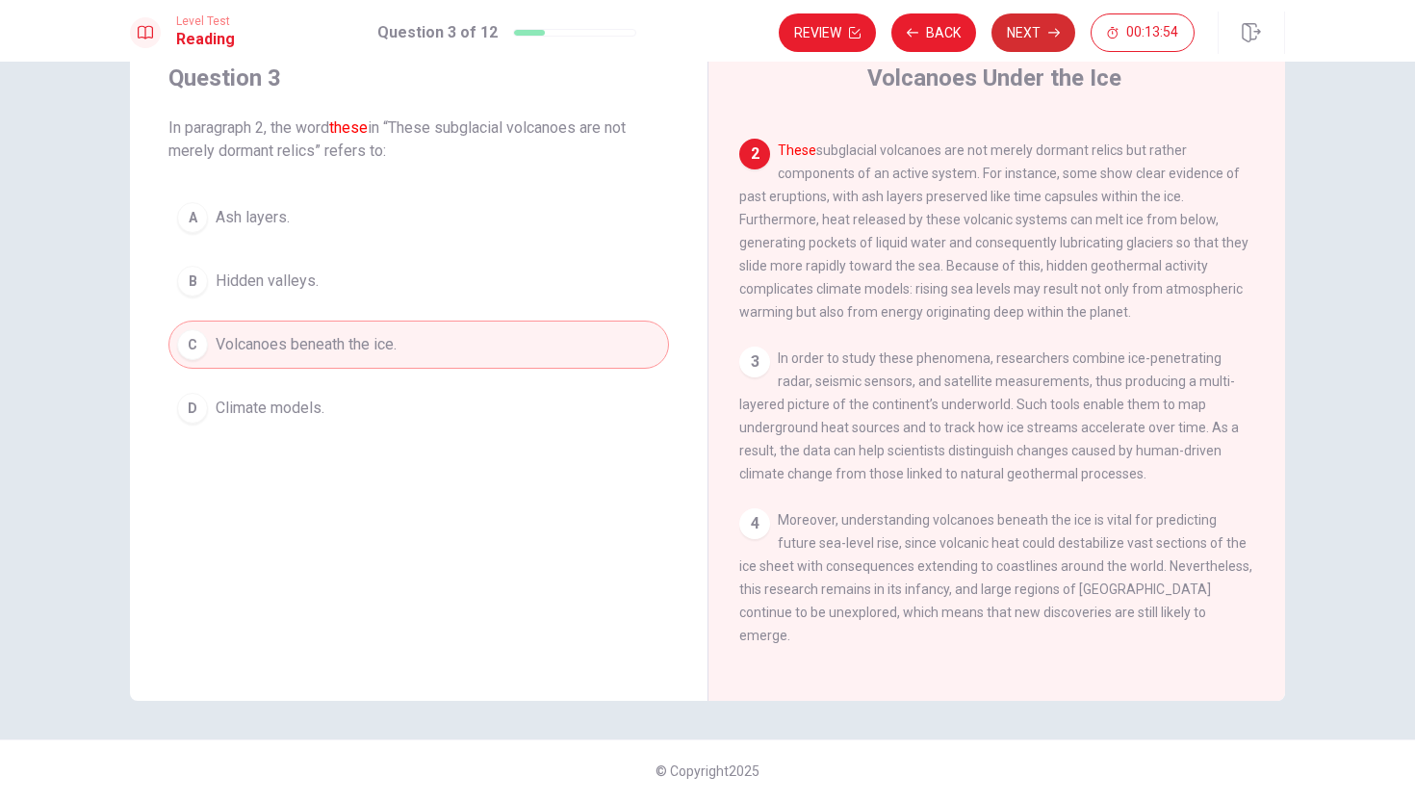
click at [1019, 33] on button "Next" at bounding box center [1034, 32] width 84 height 39
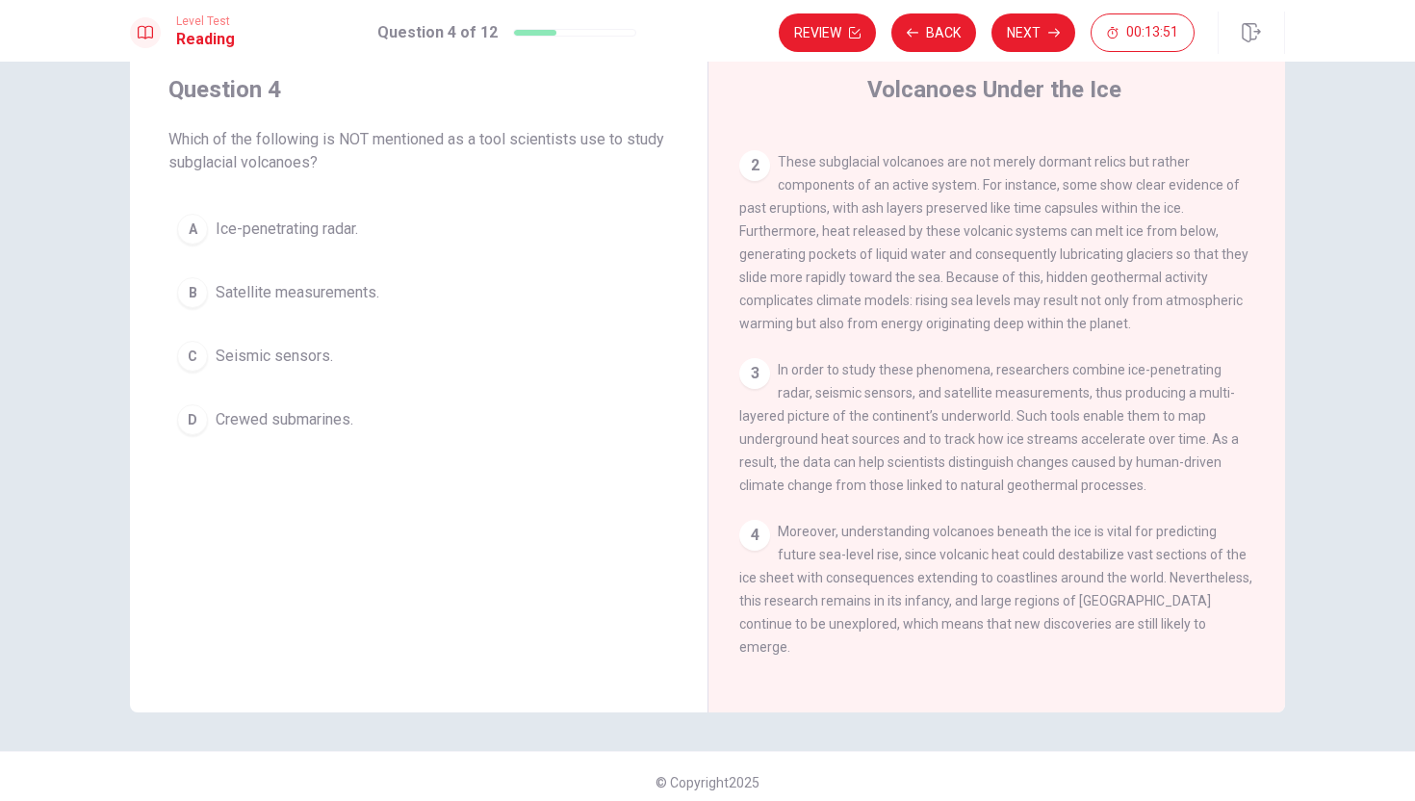
scroll to position [68, 0]
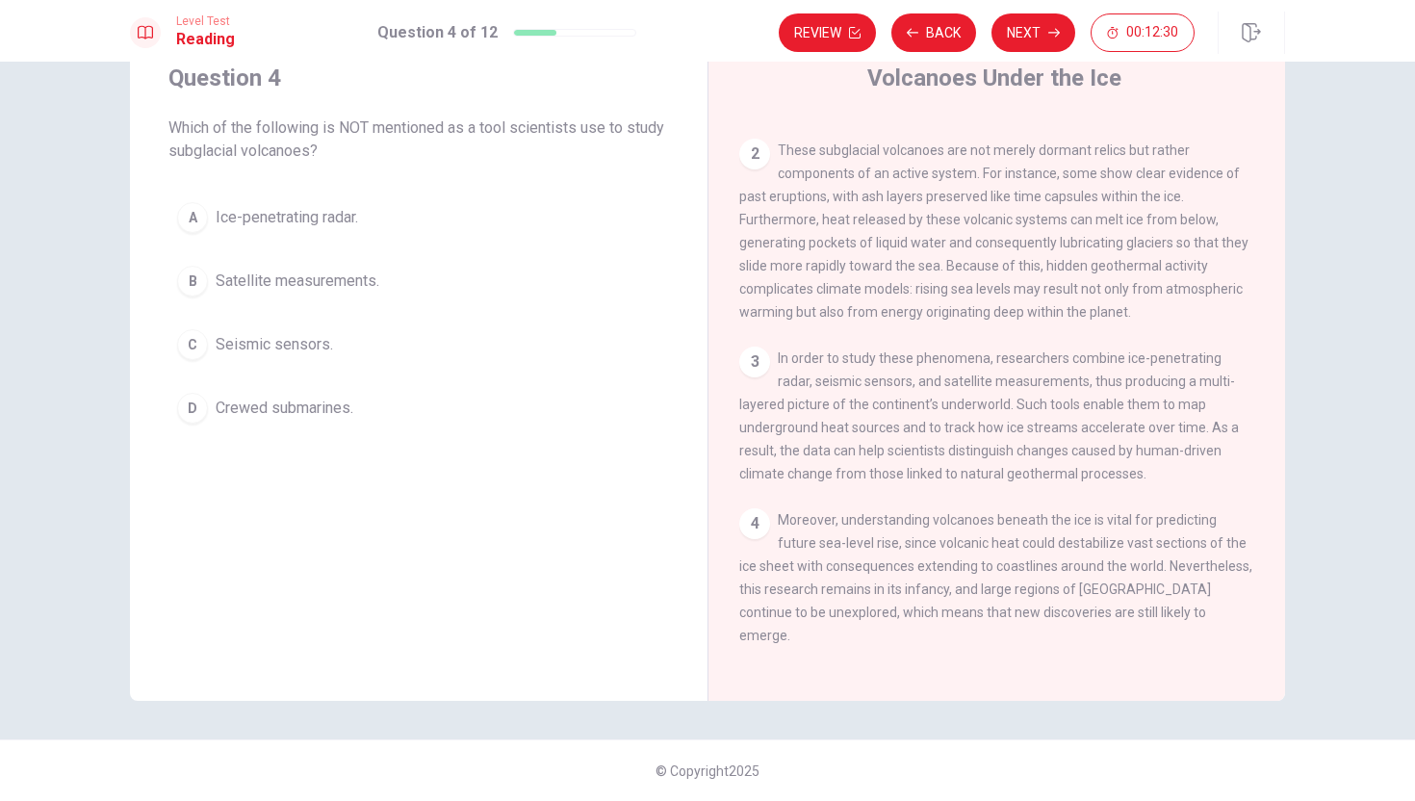
drag, startPoint x: 1123, startPoint y: 372, endPoint x: 1228, endPoint y: 374, distance: 105.9
click at [1228, 374] on span "In order to study these phenomena, researchers combine ice-penetrating radar, s…" at bounding box center [989, 415] width 500 height 131
click at [208, 409] on button "D Crewed submarines." at bounding box center [418, 408] width 501 height 48
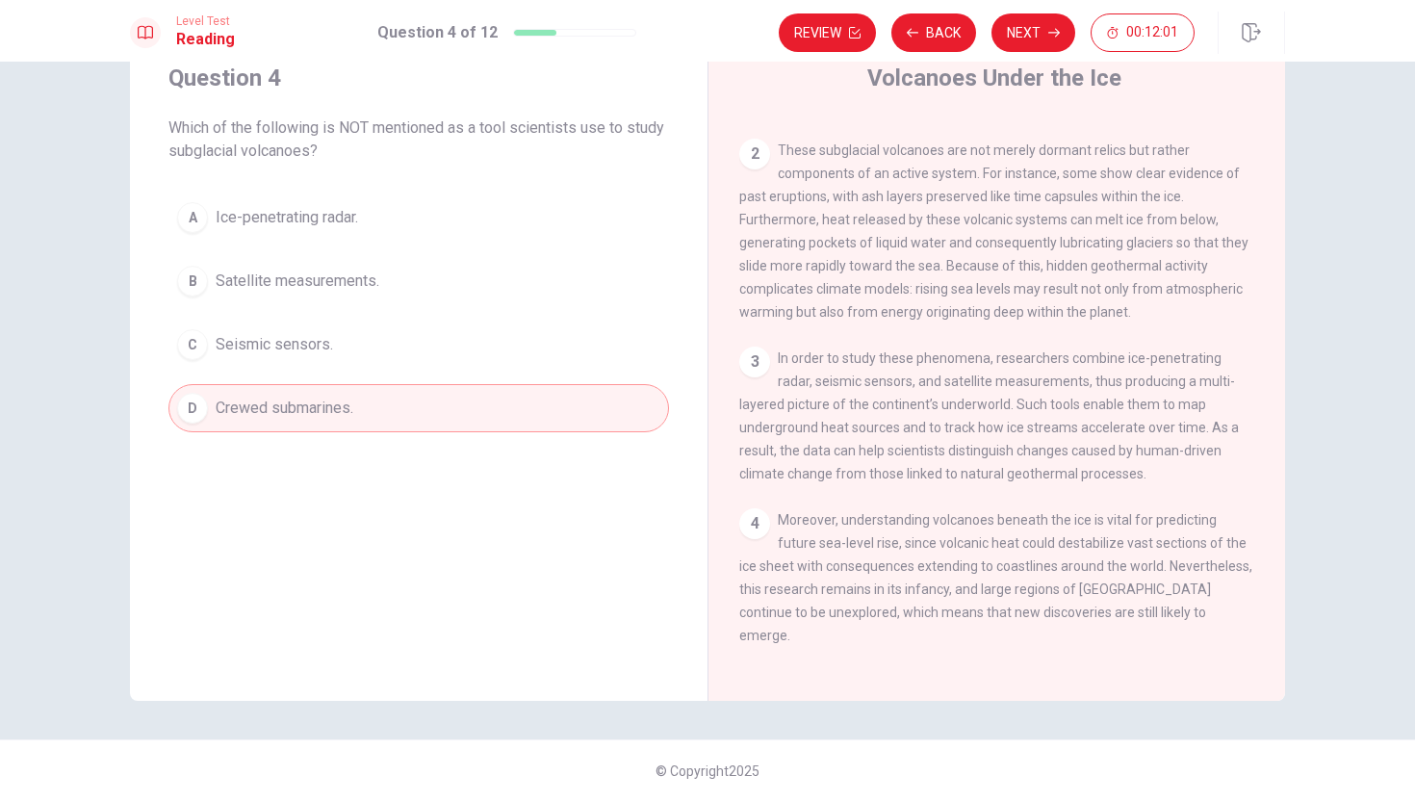
click at [1042, 57] on div "Level Test Reading Question 4 of 12 Review Back Next 00:12:01" at bounding box center [707, 31] width 1415 height 62
click at [1037, 37] on button "Next" at bounding box center [1034, 32] width 84 height 39
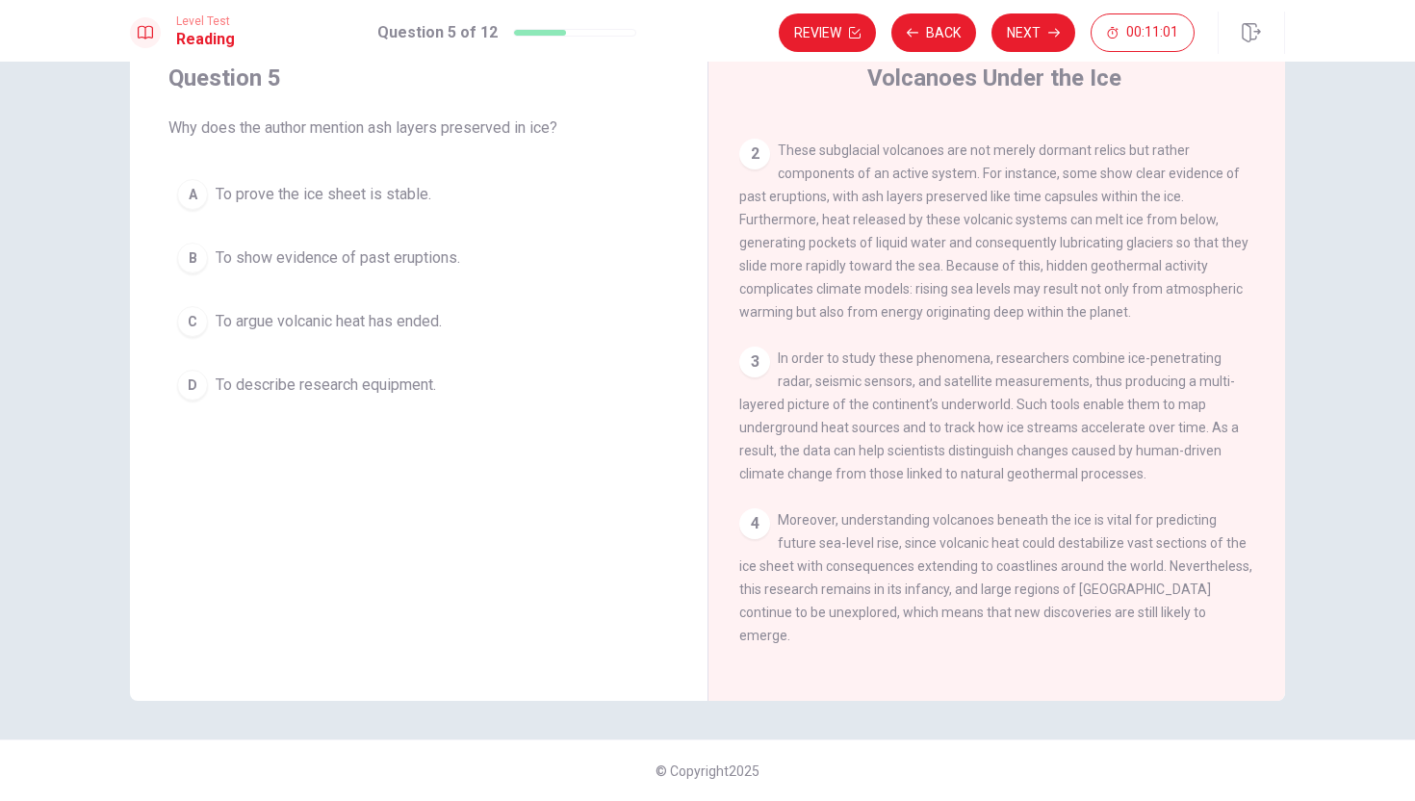
drag, startPoint x: 1088, startPoint y: 229, endPoint x: 1121, endPoint y: 229, distance: 32.7
click at [1121, 229] on span "These subglacial volcanoes are not merely dormant relics but rather components …" at bounding box center [993, 230] width 509 height 177
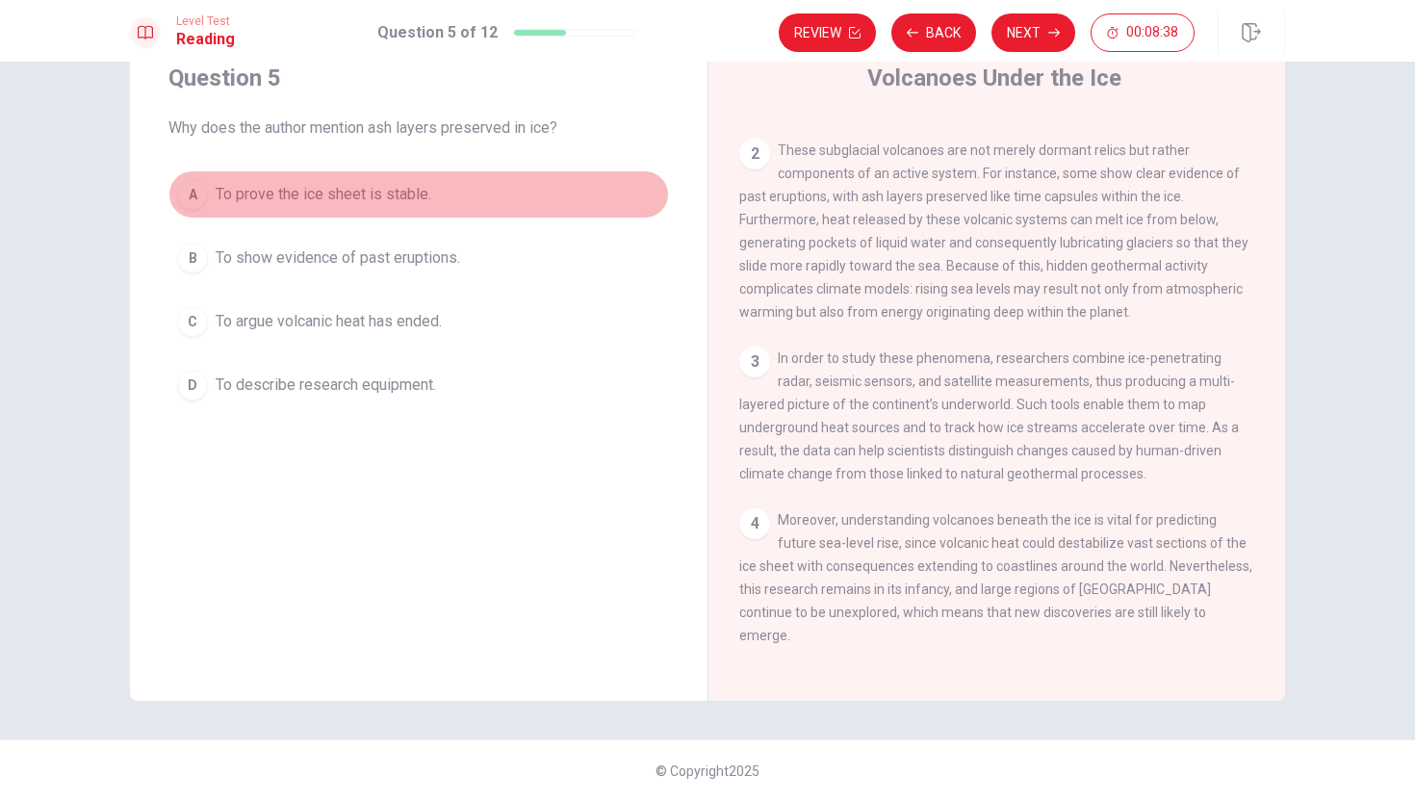
click at [202, 192] on div "A" at bounding box center [192, 194] width 31 height 31
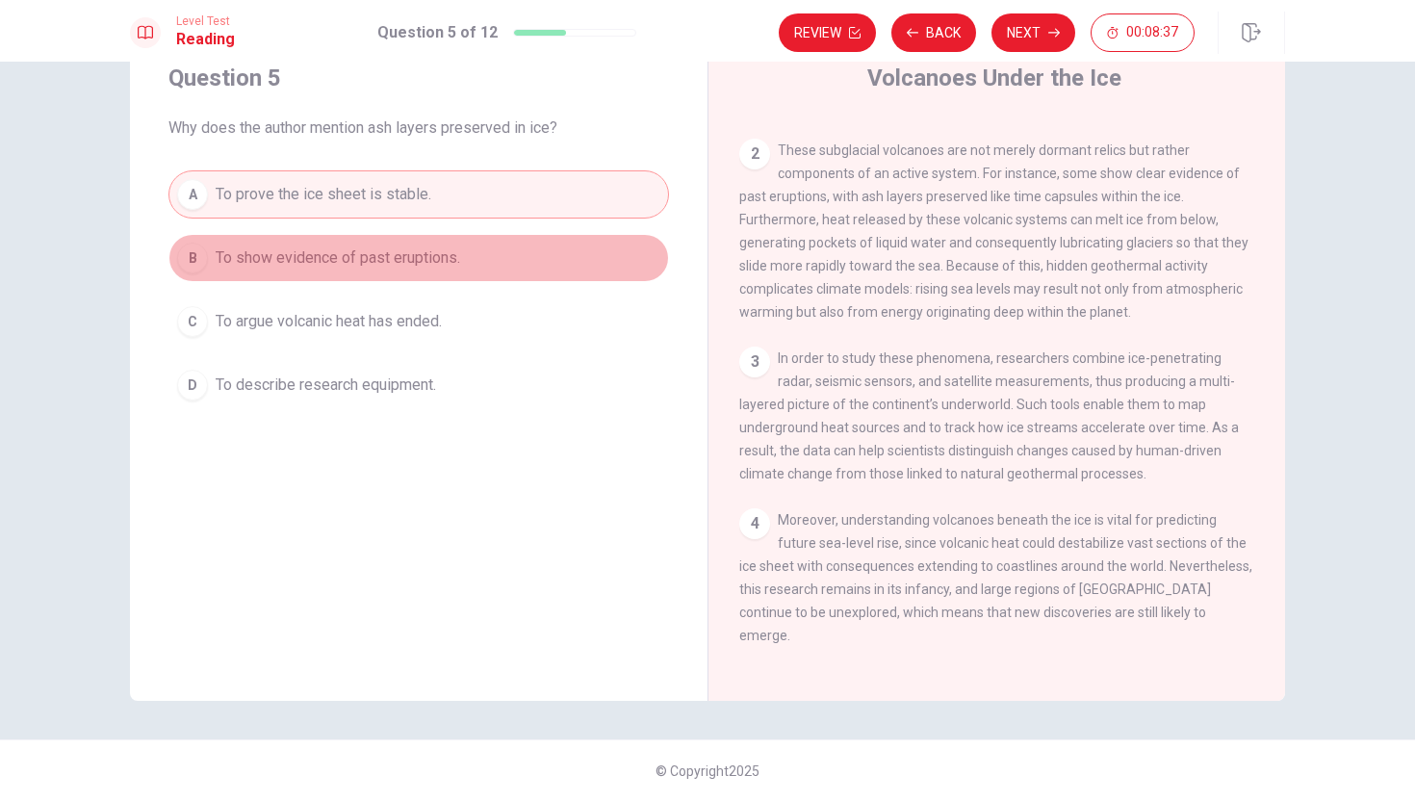
click at [194, 254] on div "B" at bounding box center [192, 258] width 31 height 31
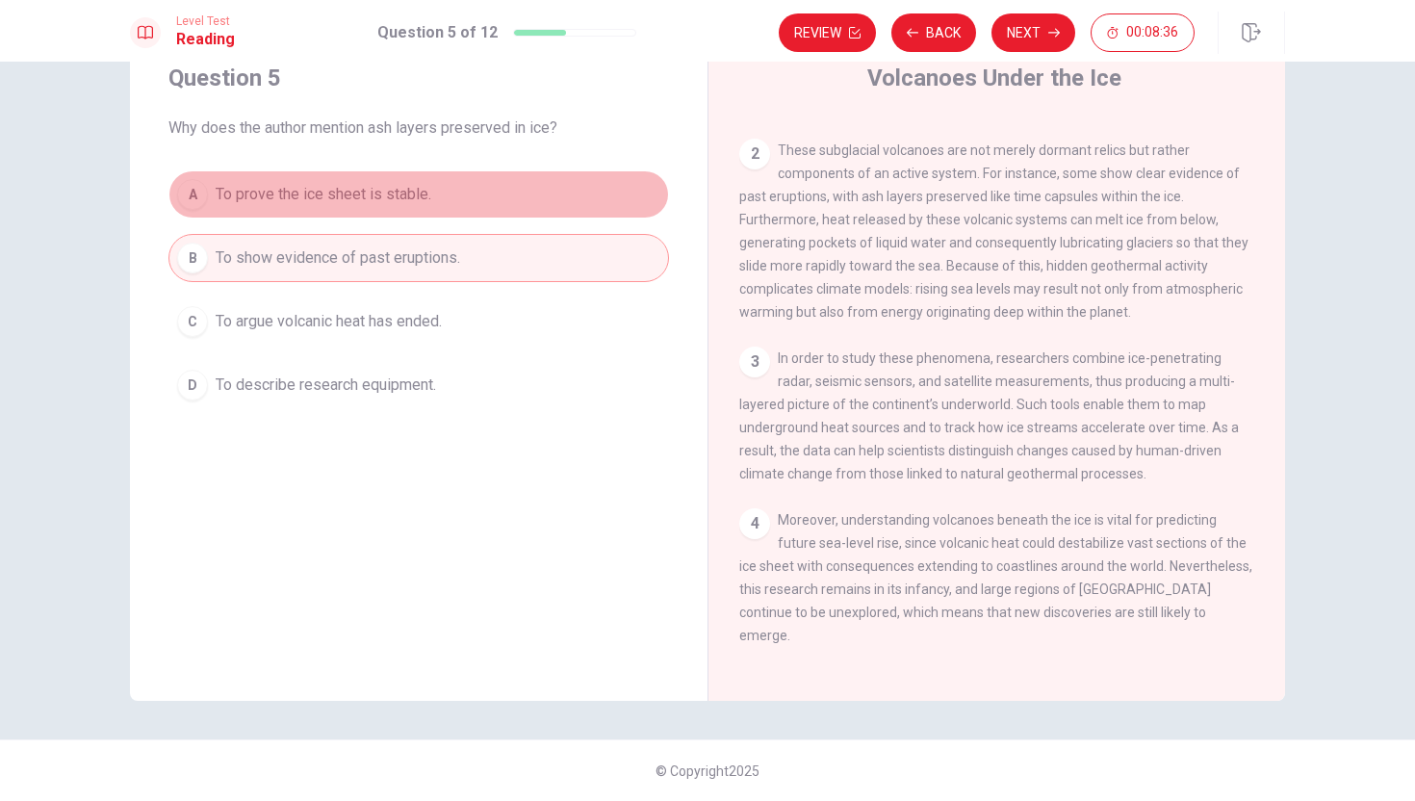
click at [204, 187] on div "A" at bounding box center [192, 194] width 31 height 31
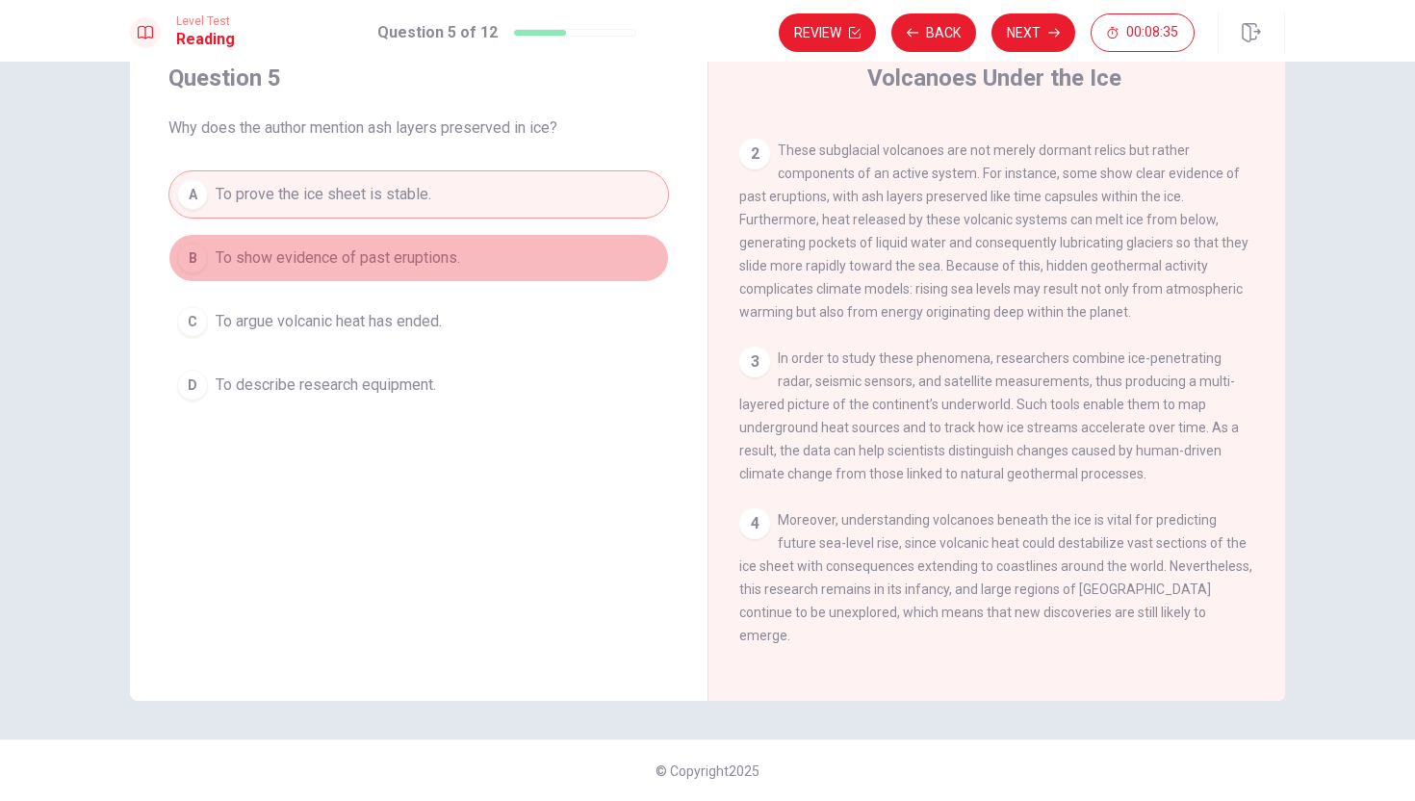
click at [188, 253] on div "B" at bounding box center [192, 258] width 31 height 31
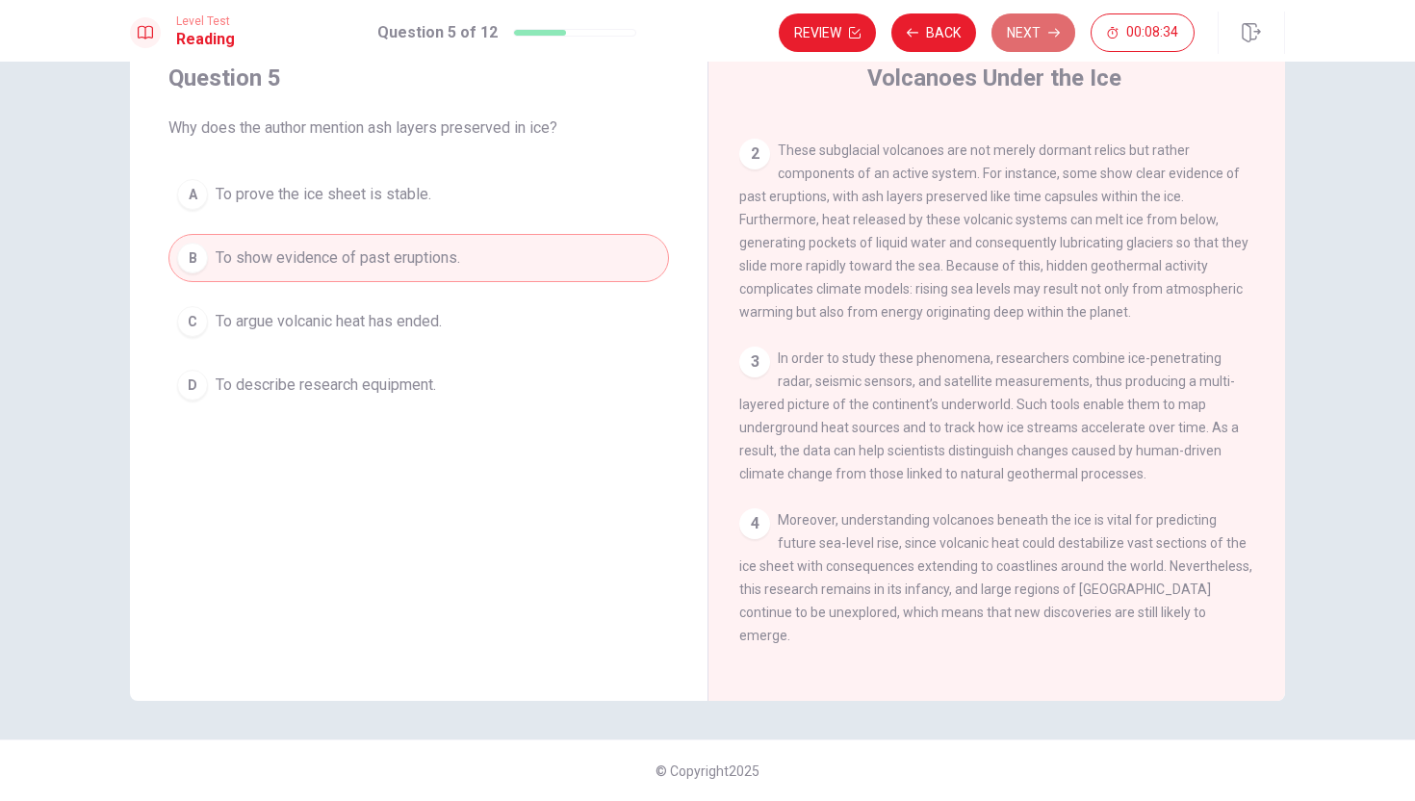
click at [1013, 39] on button "Next" at bounding box center [1034, 32] width 84 height 39
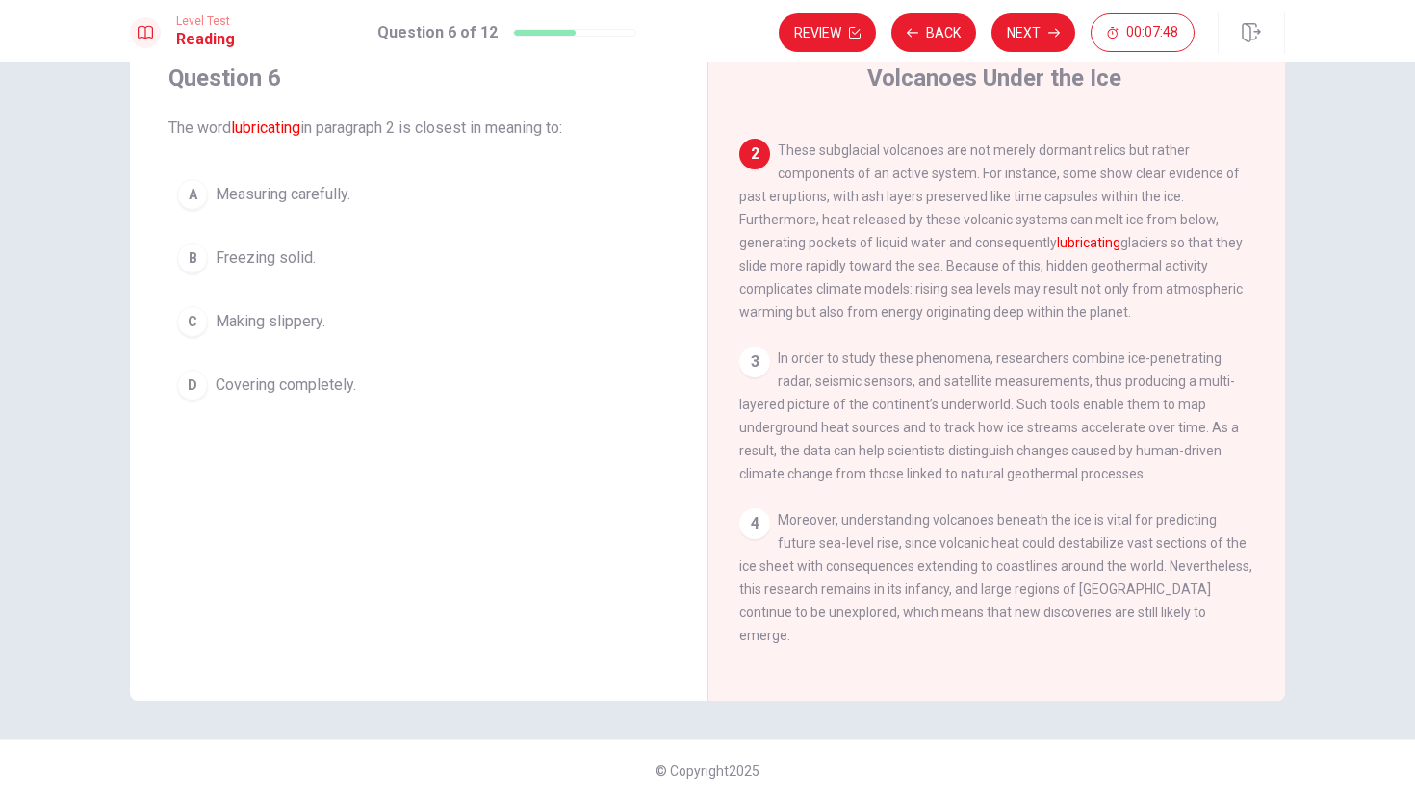
click at [196, 322] on div "C" at bounding box center [192, 321] width 31 height 31
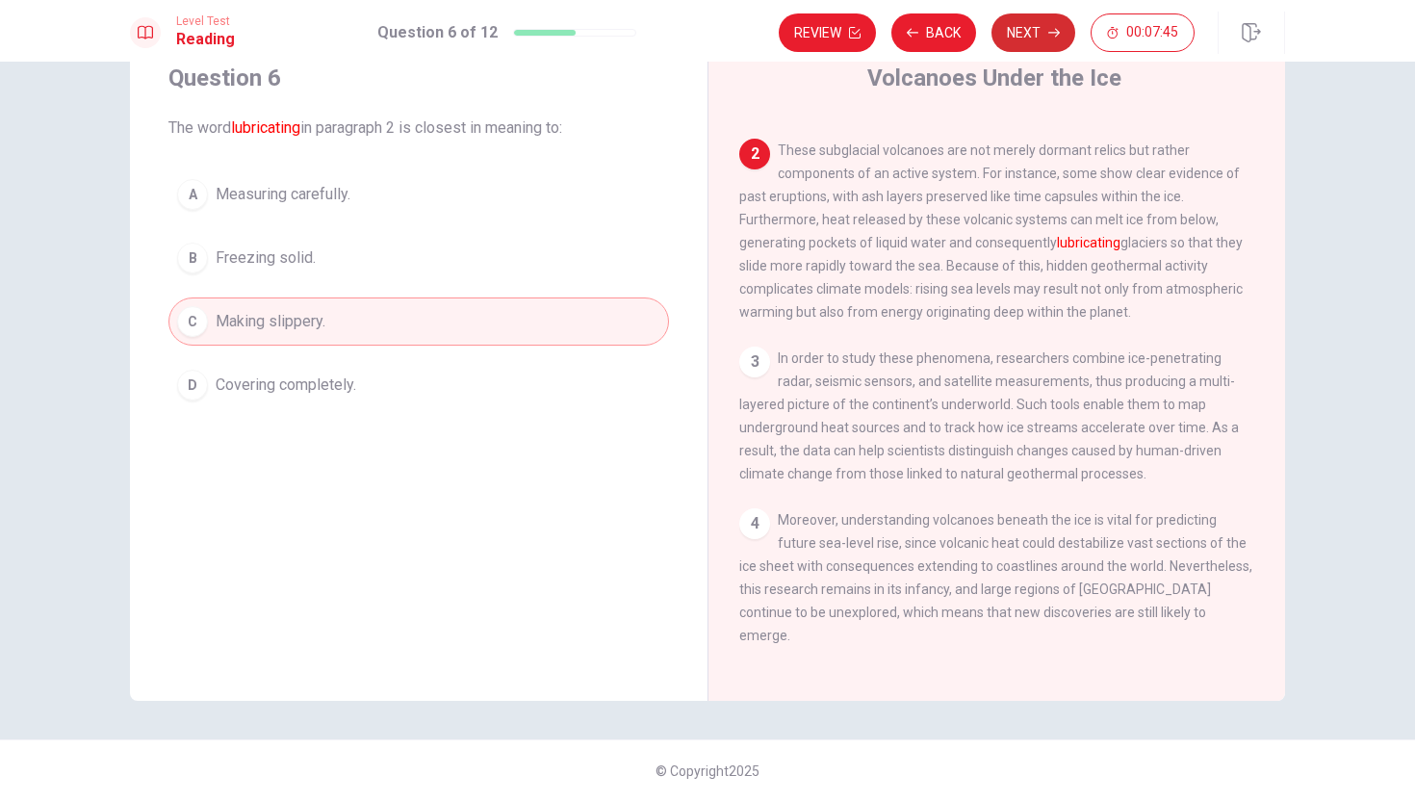
click at [1053, 41] on button "Next" at bounding box center [1034, 32] width 84 height 39
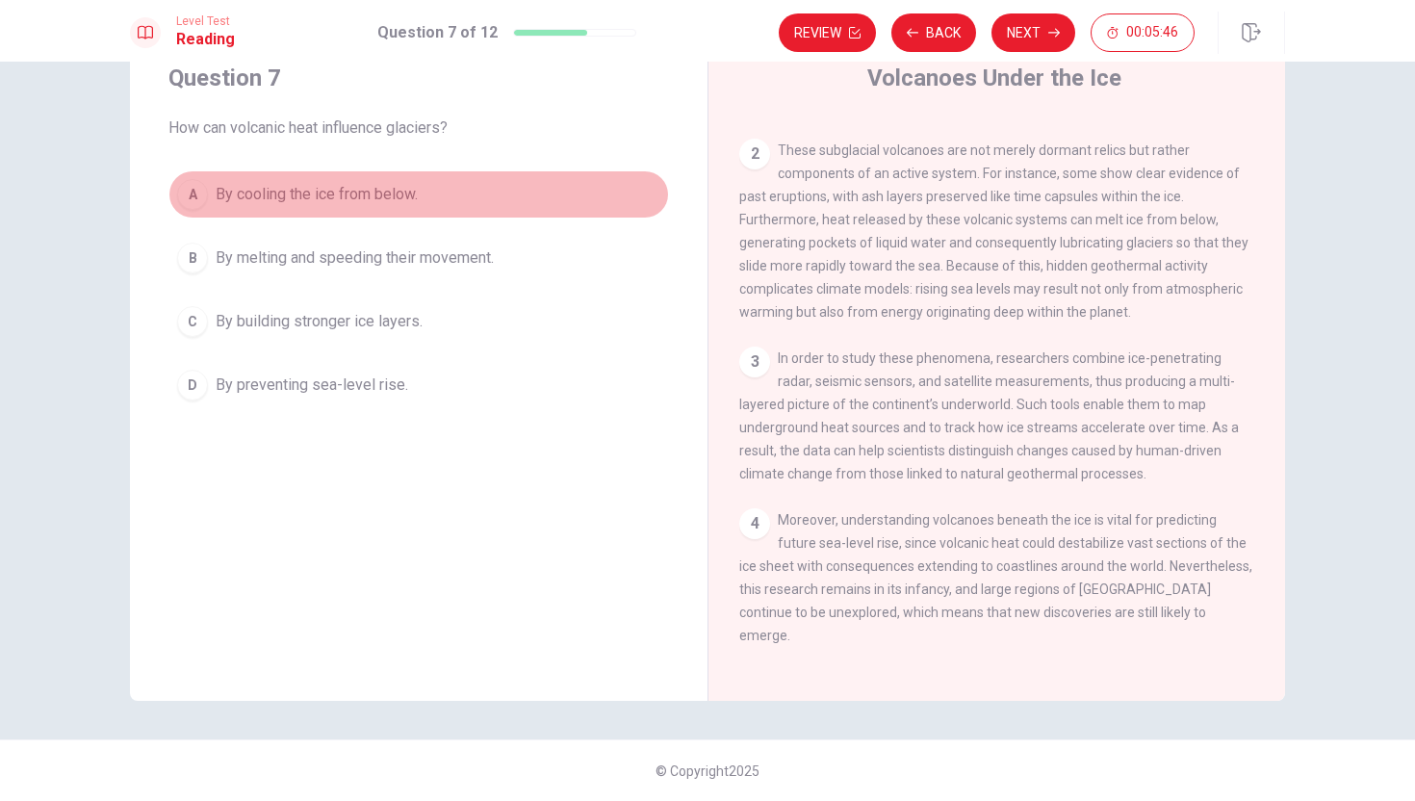
click at [193, 191] on div "A" at bounding box center [192, 194] width 31 height 31
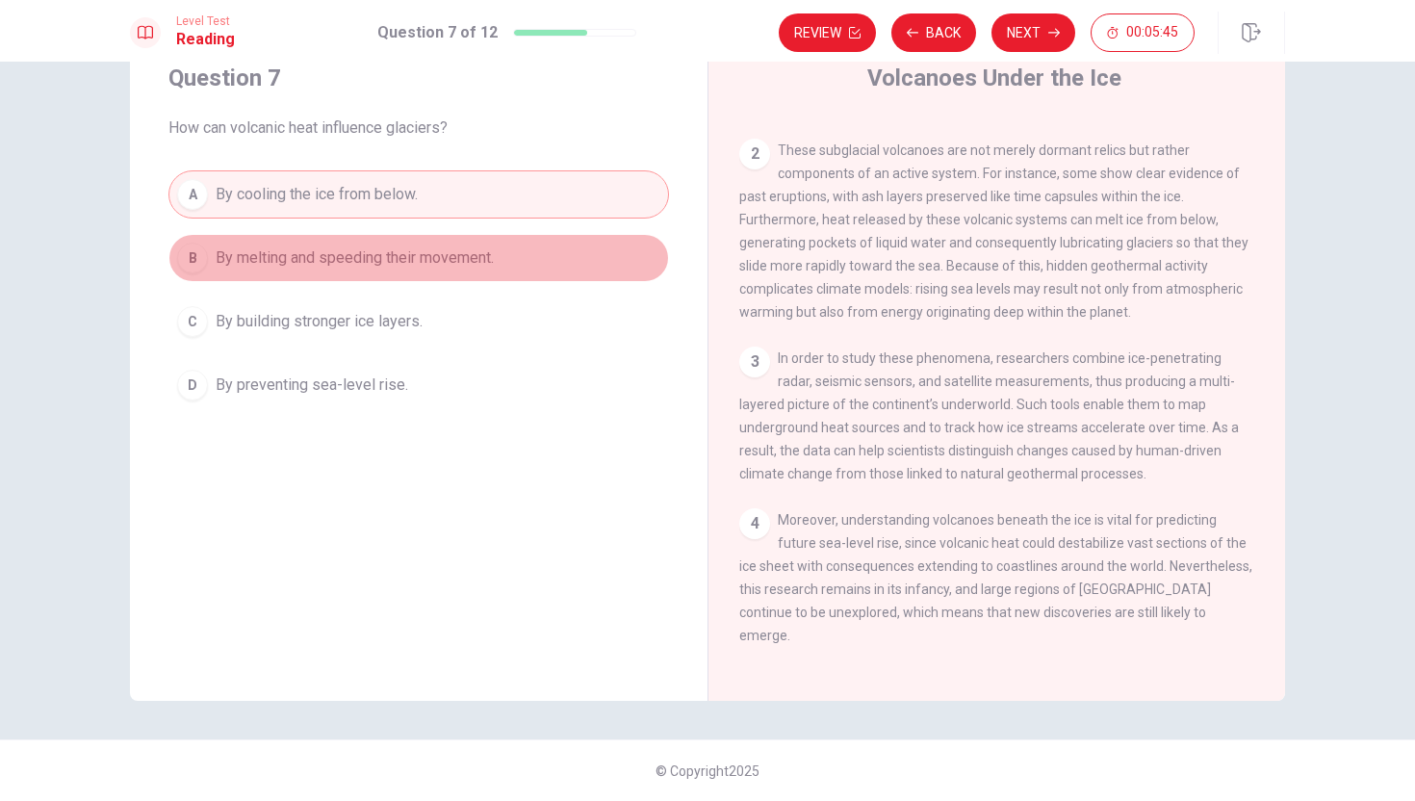
click at [224, 263] on span "By melting and speeding their movement." at bounding box center [355, 257] width 278 height 23
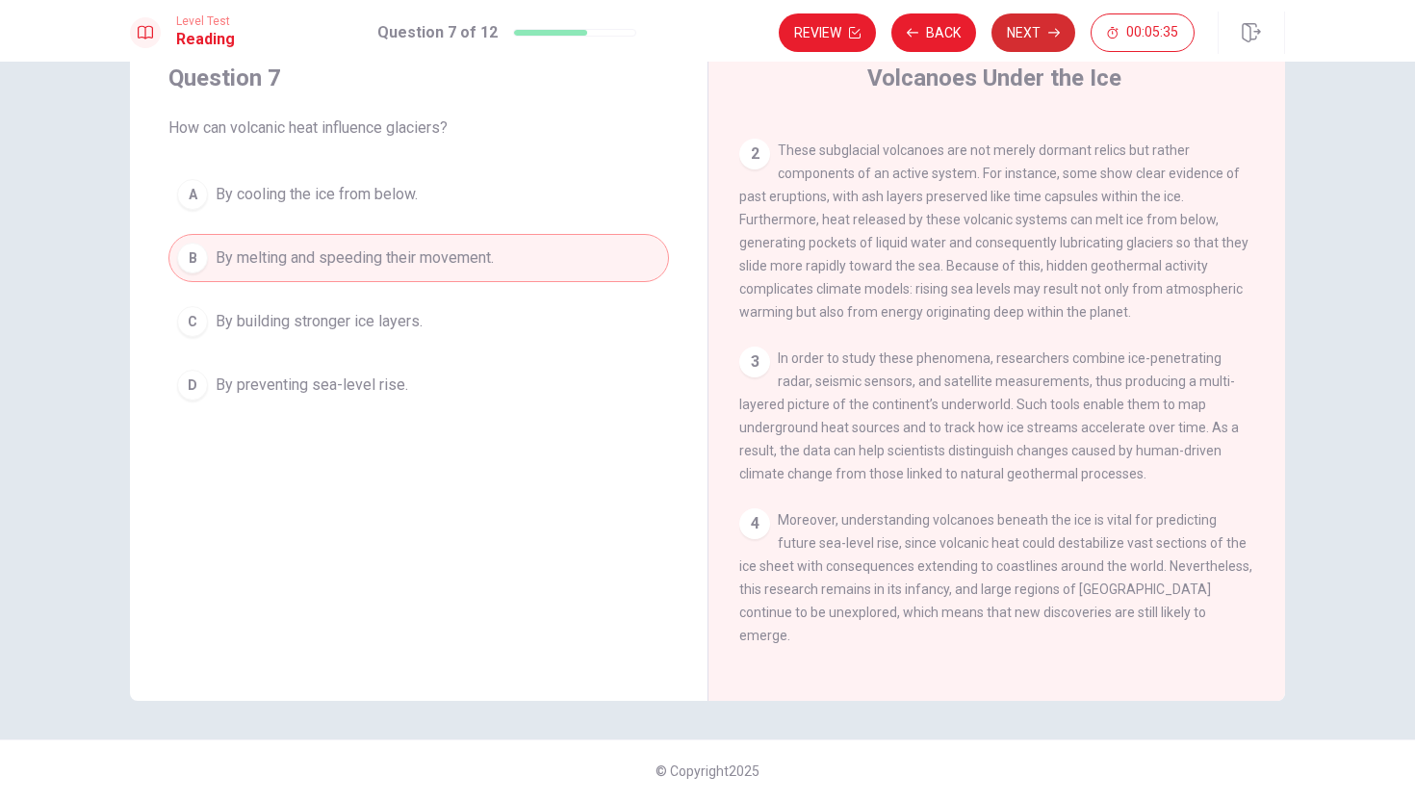
click at [1038, 39] on button "Next" at bounding box center [1034, 32] width 84 height 39
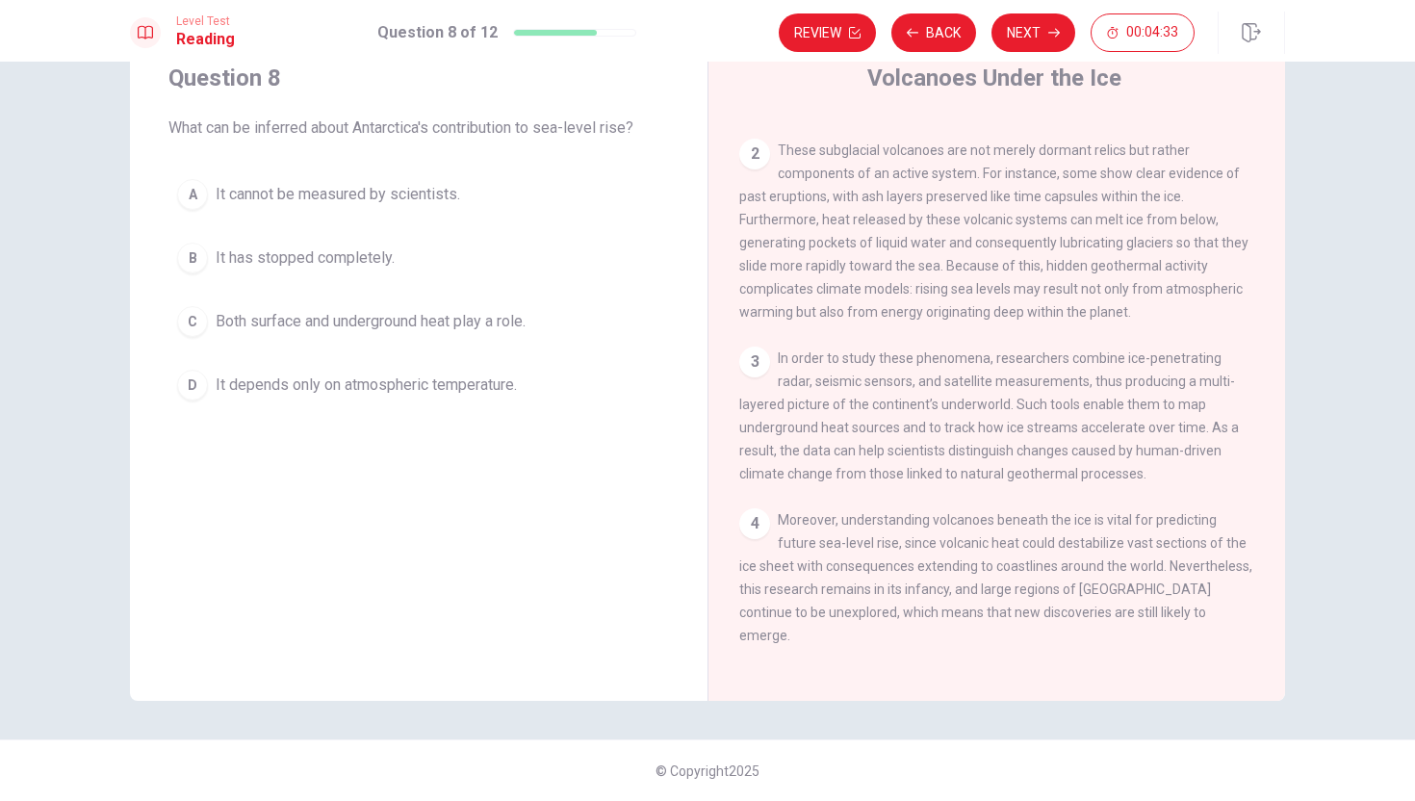
click at [193, 323] on div "C" at bounding box center [192, 321] width 31 height 31
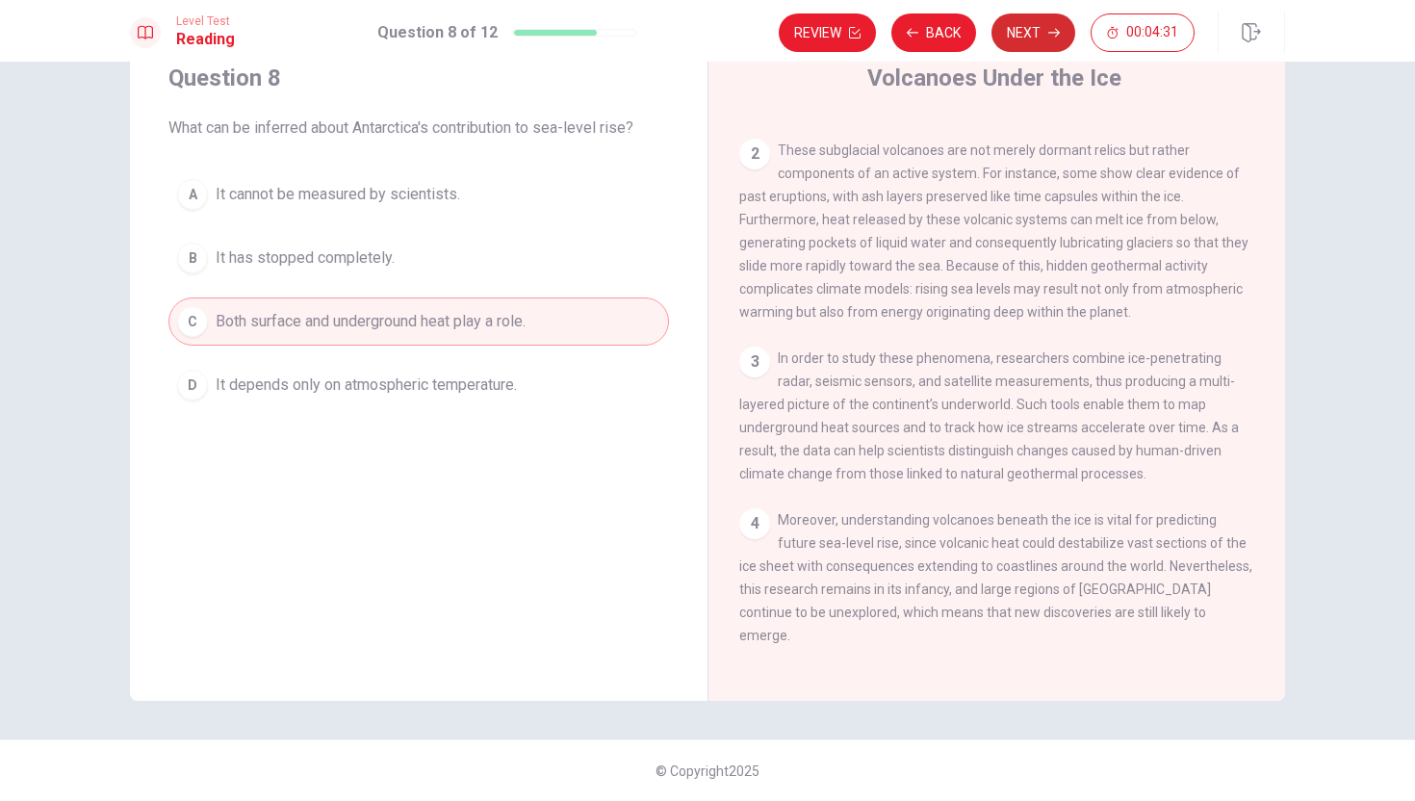
click at [1024, 27] on button "Next" at bounding box center [1034, 32] width 84 height 39
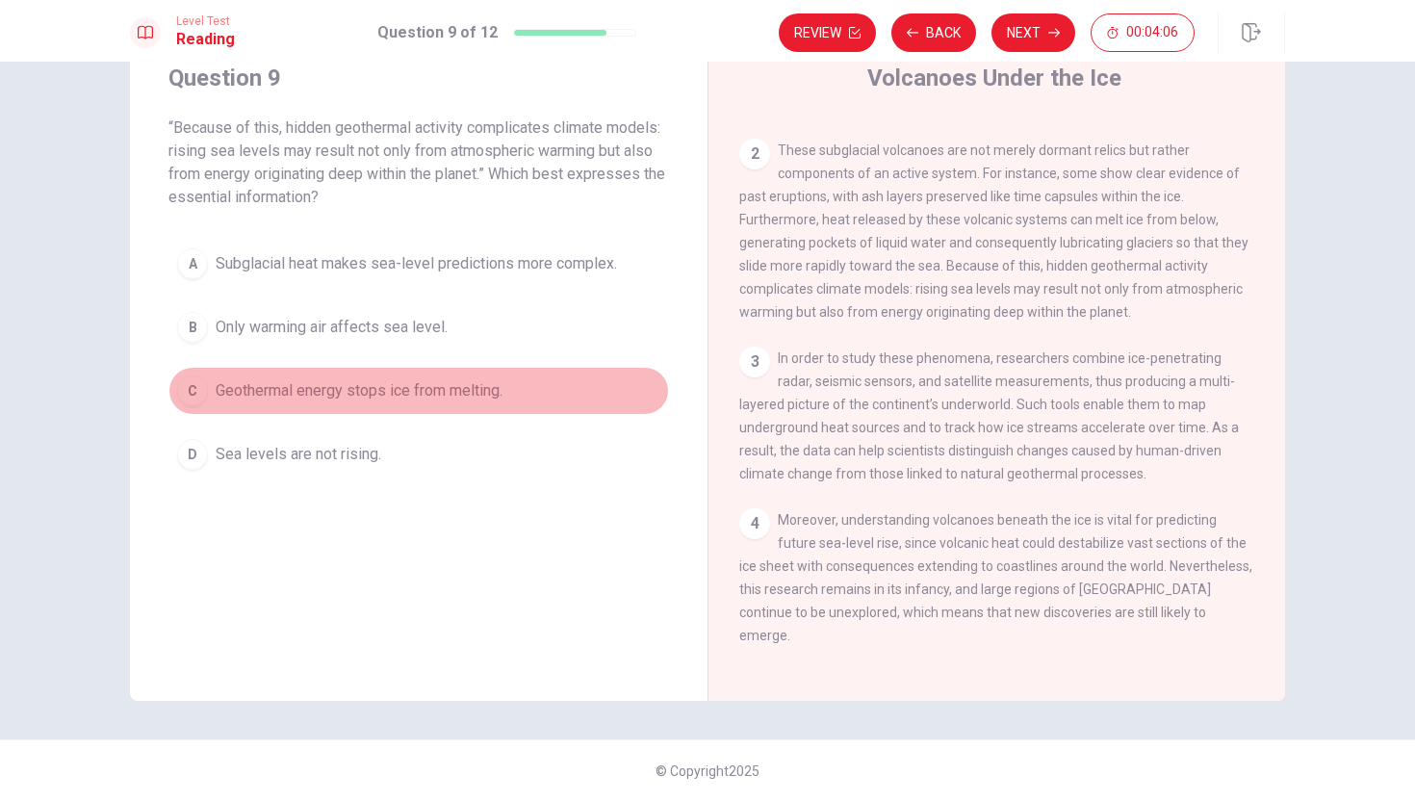
click at [202, 392] on div "C" at bounding box center [192, 390] width 31 height 31
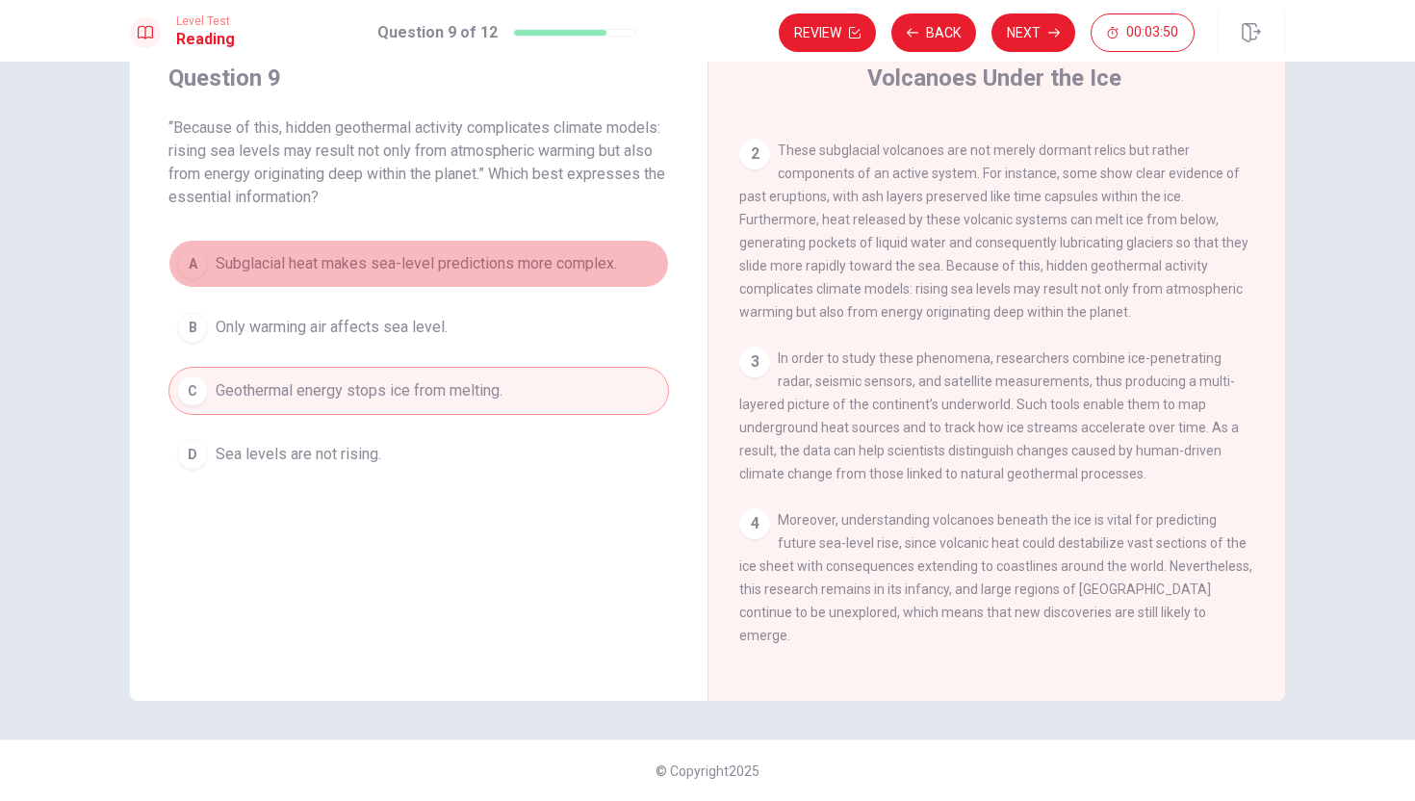
click at [193, 262] on div "A" at bounding box center [192, 263] width 31 height 31
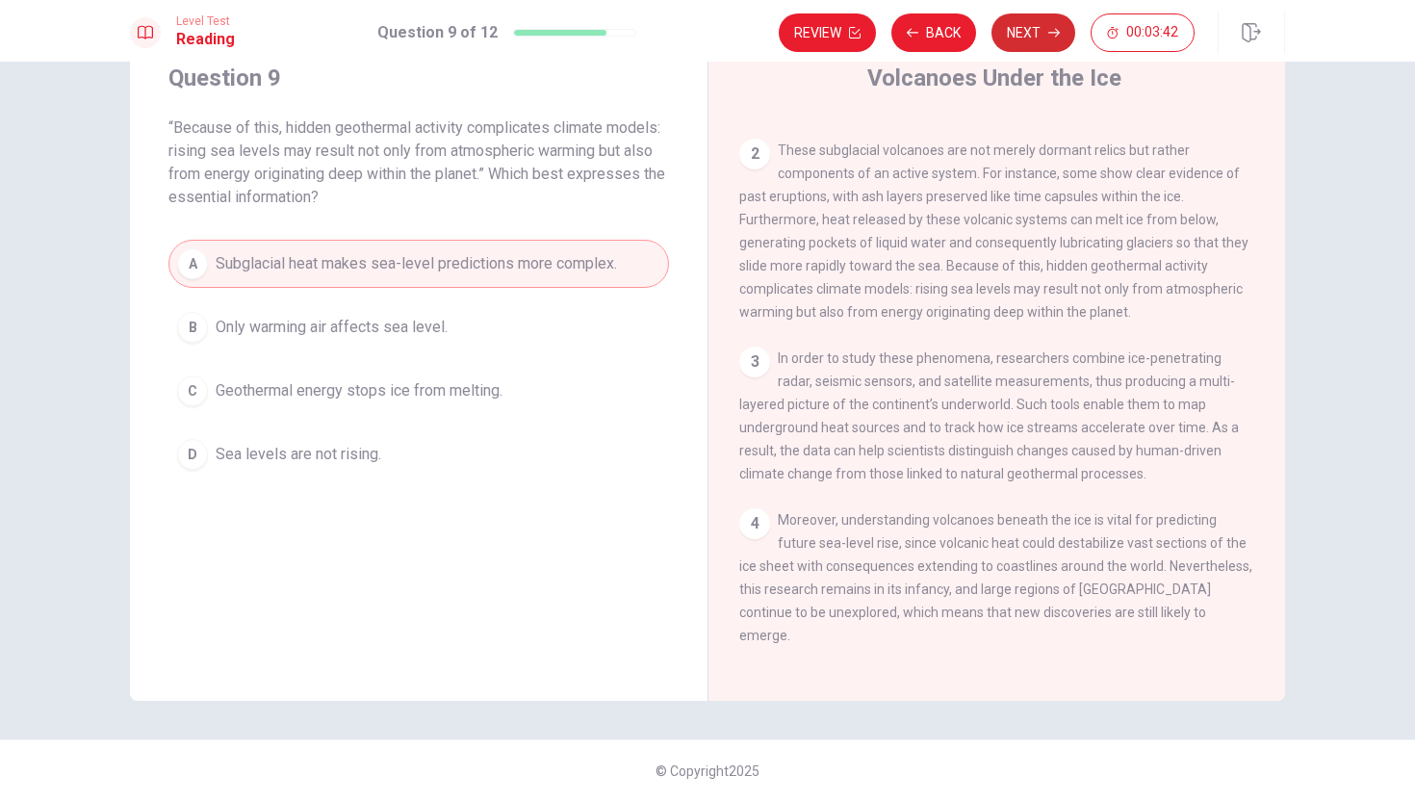
click at [1054, 39] on button "Next" at bounding box center [1034, 32] width 84 height 39
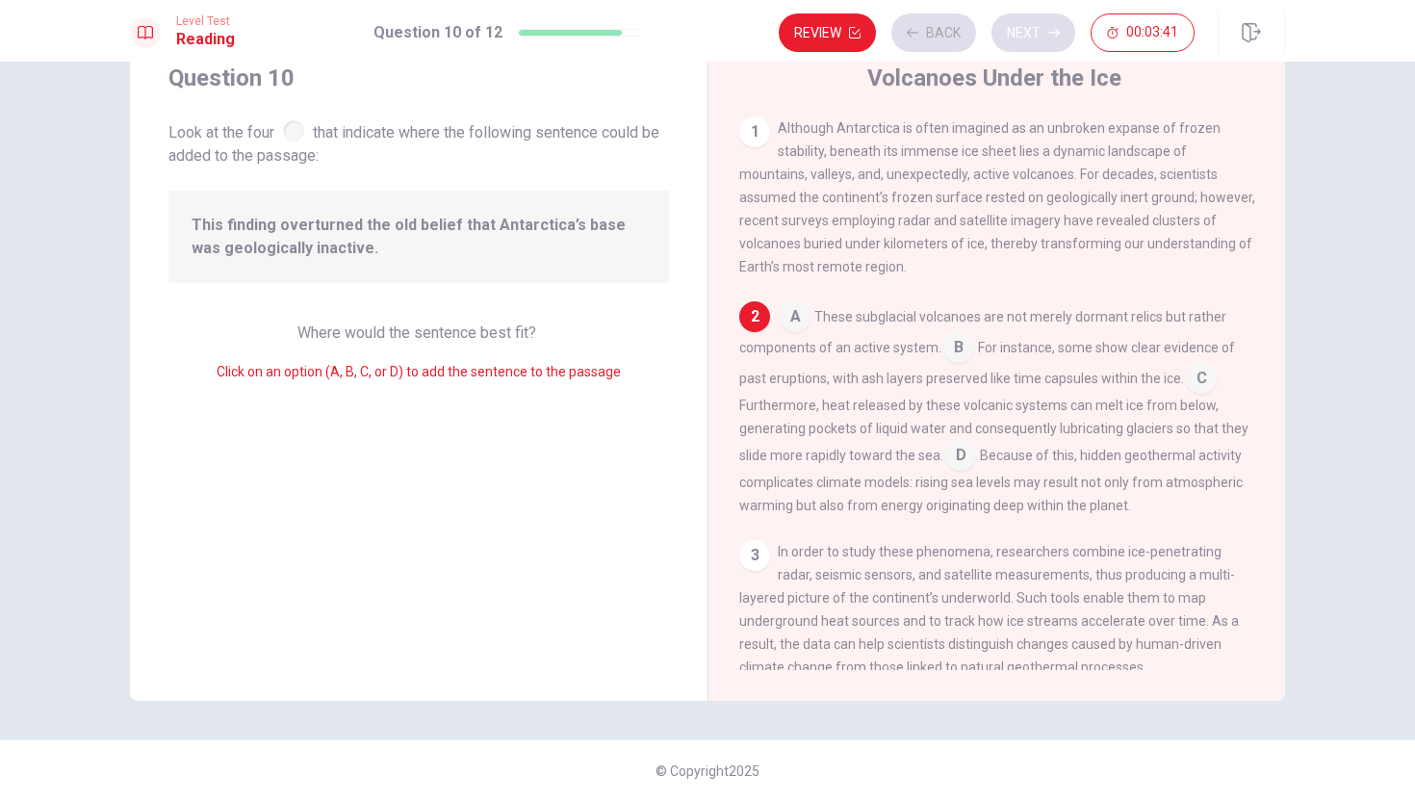
scroll to position [46, 0]
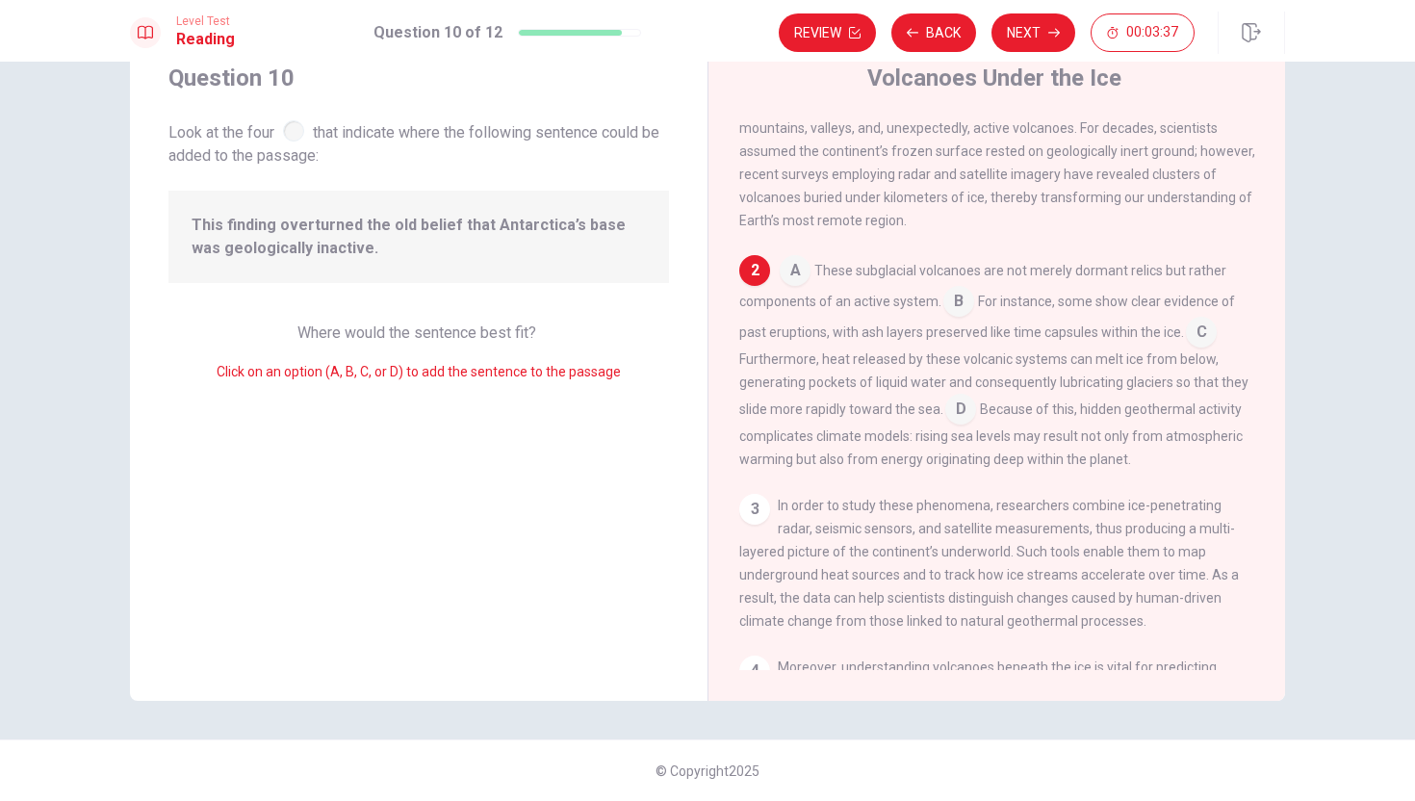
click at [297, 133] on div at bounding box center [293, 130] width 21 height 21
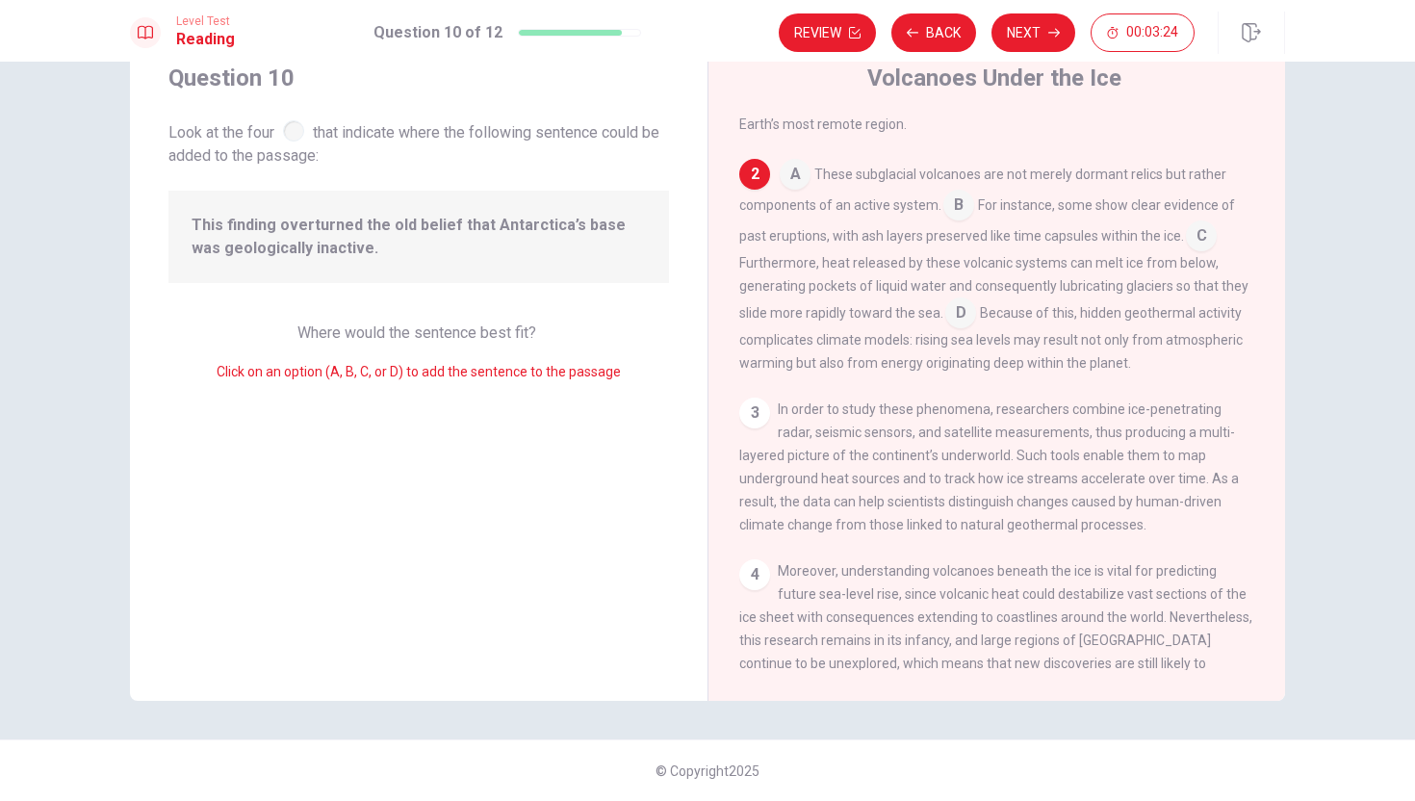
scroll to position [161, 0]
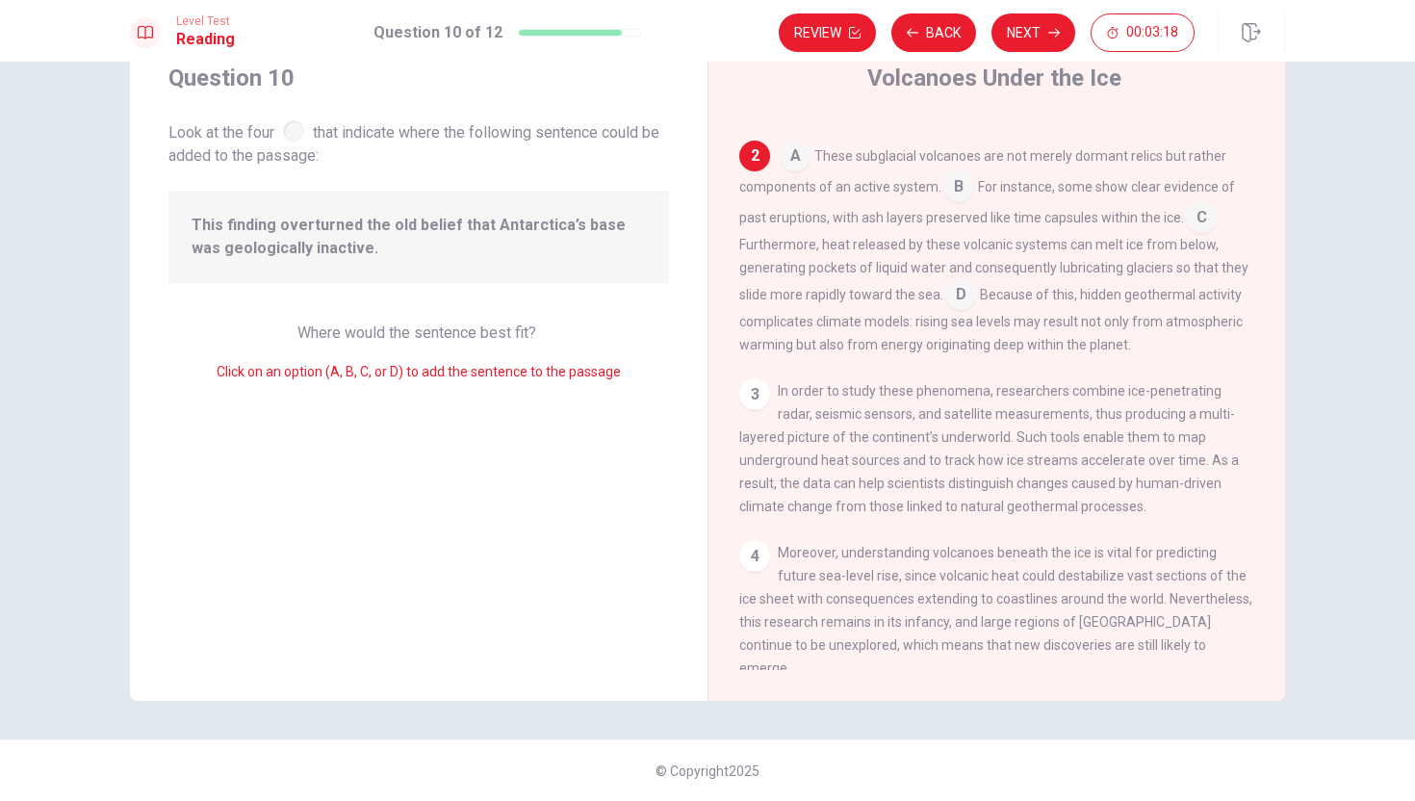
click at [795, 161] on input at bounding box center [795, 157] width 31 height 31
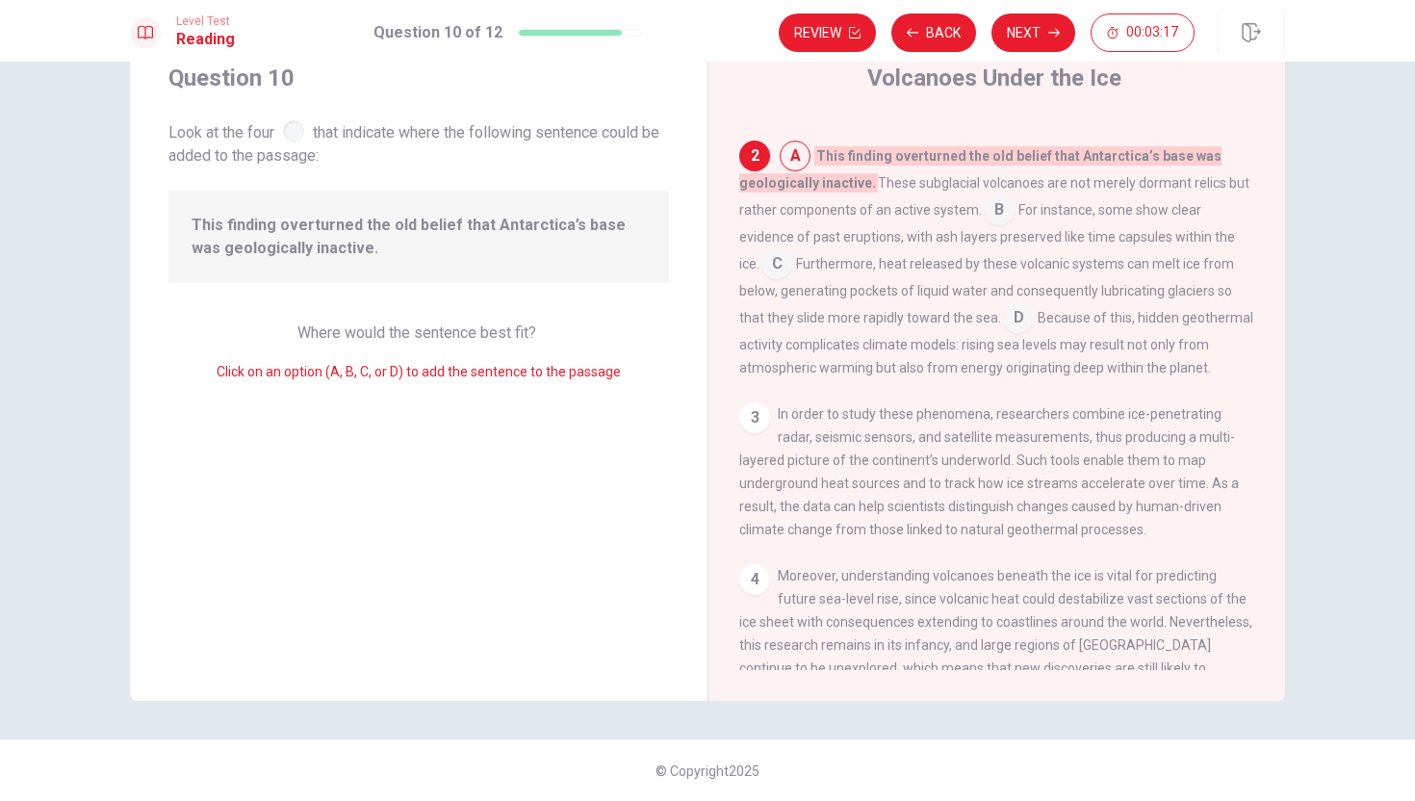
click at [795, 161] on input at bounding box center [795, 157] width 31 height 31
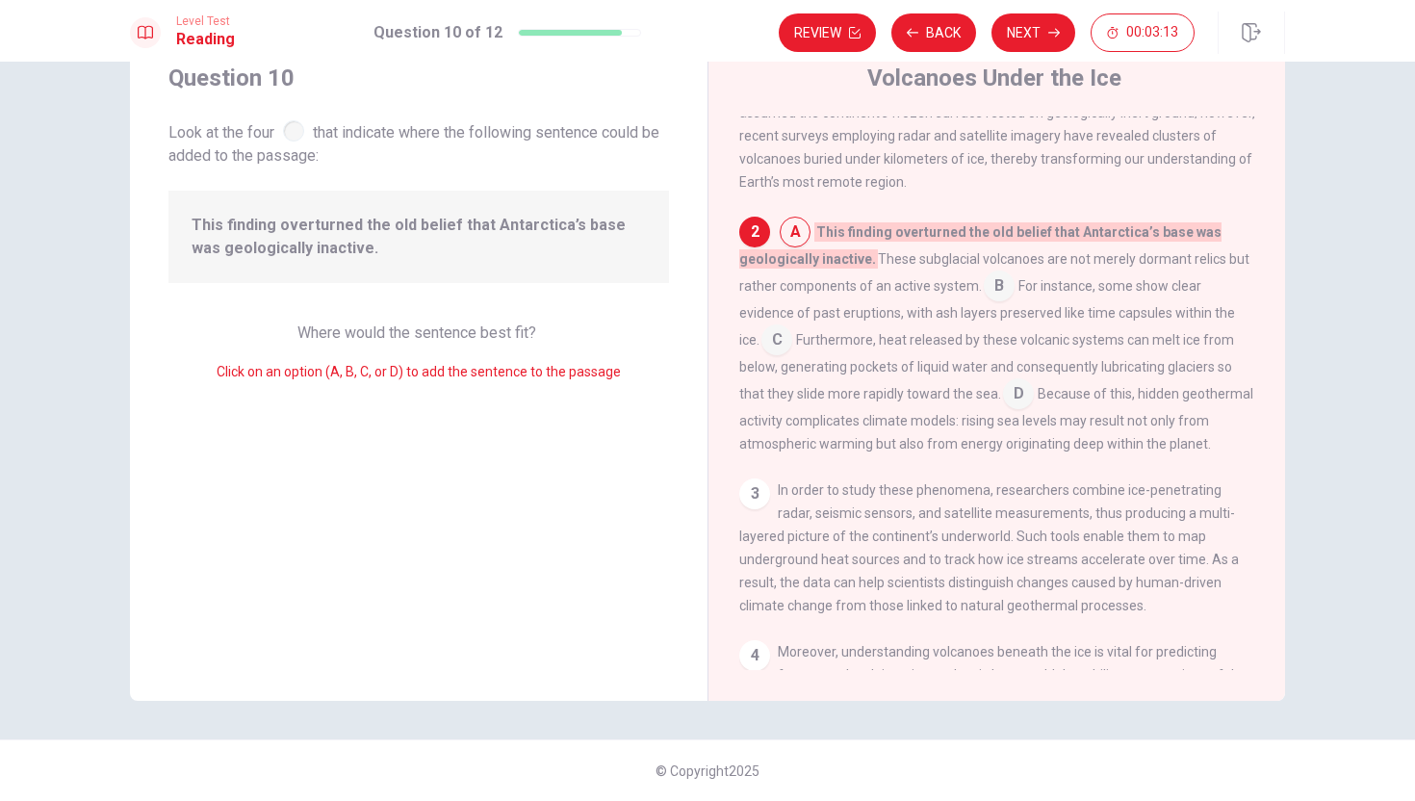
scroll to position [83, 0]
click at [1003, 404] on input at bounding box center [1018, 397] width 31 height 31
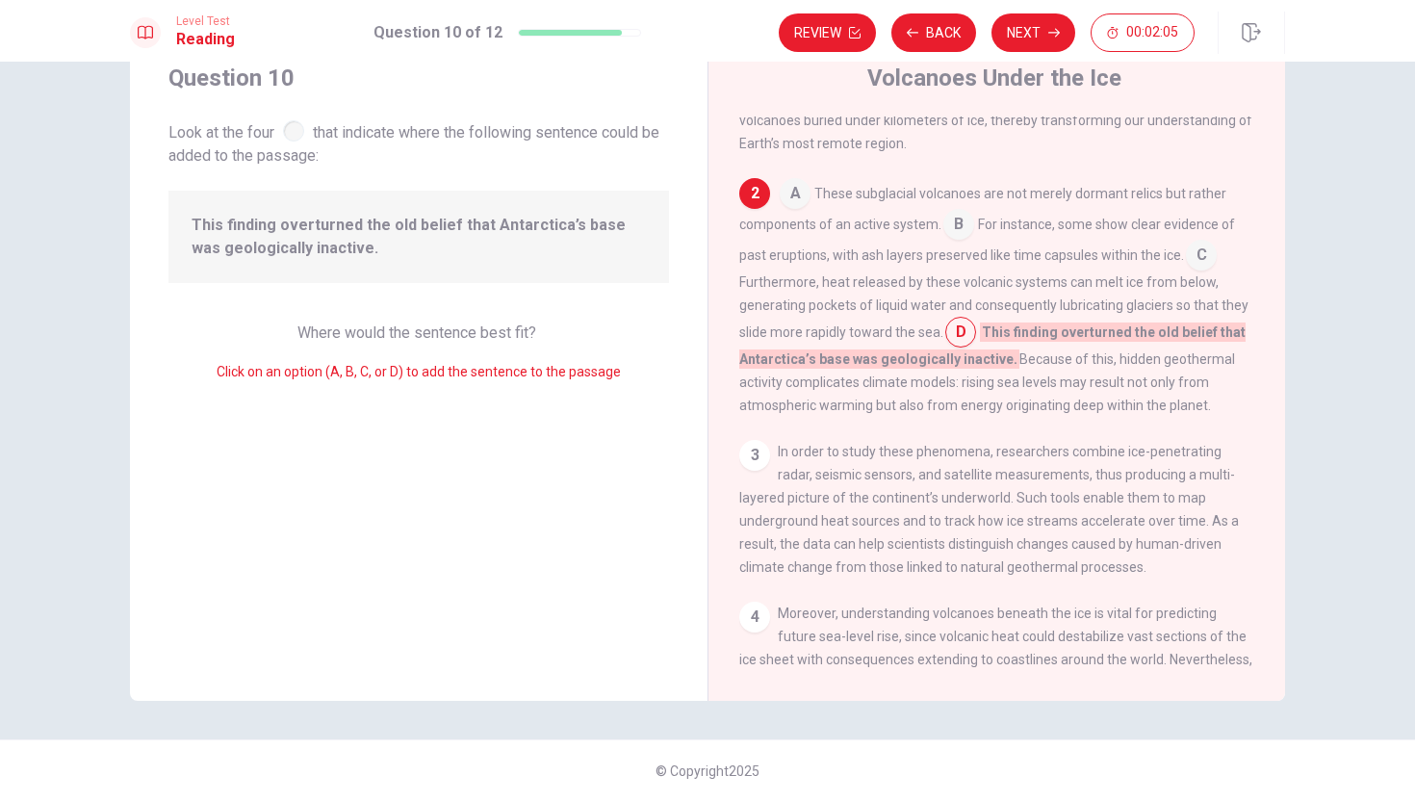
scroll to position [124, 0]
click at [1045, 31] on button "Next" at bounding box center [1034, 32] width 84 height 39
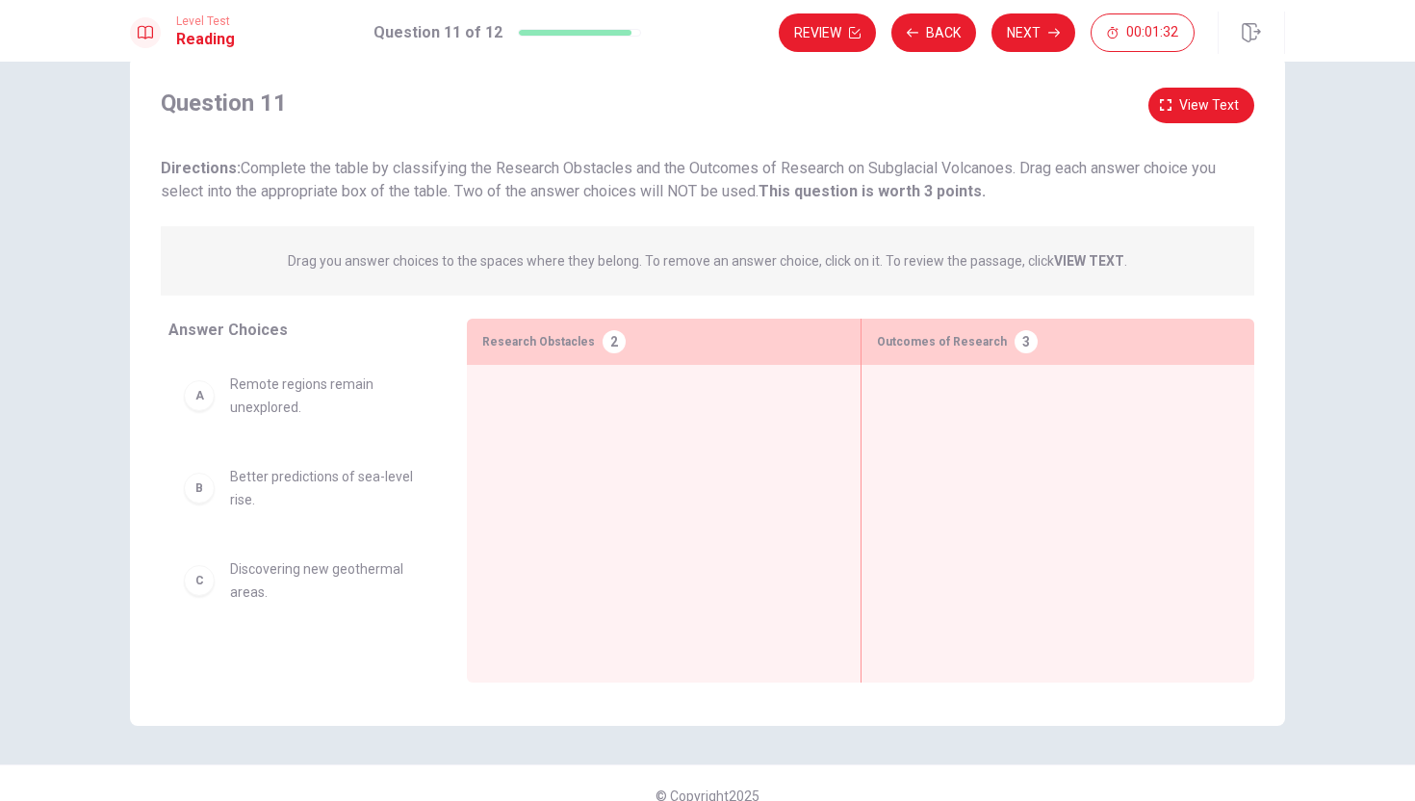
scroll to position [68, 0]
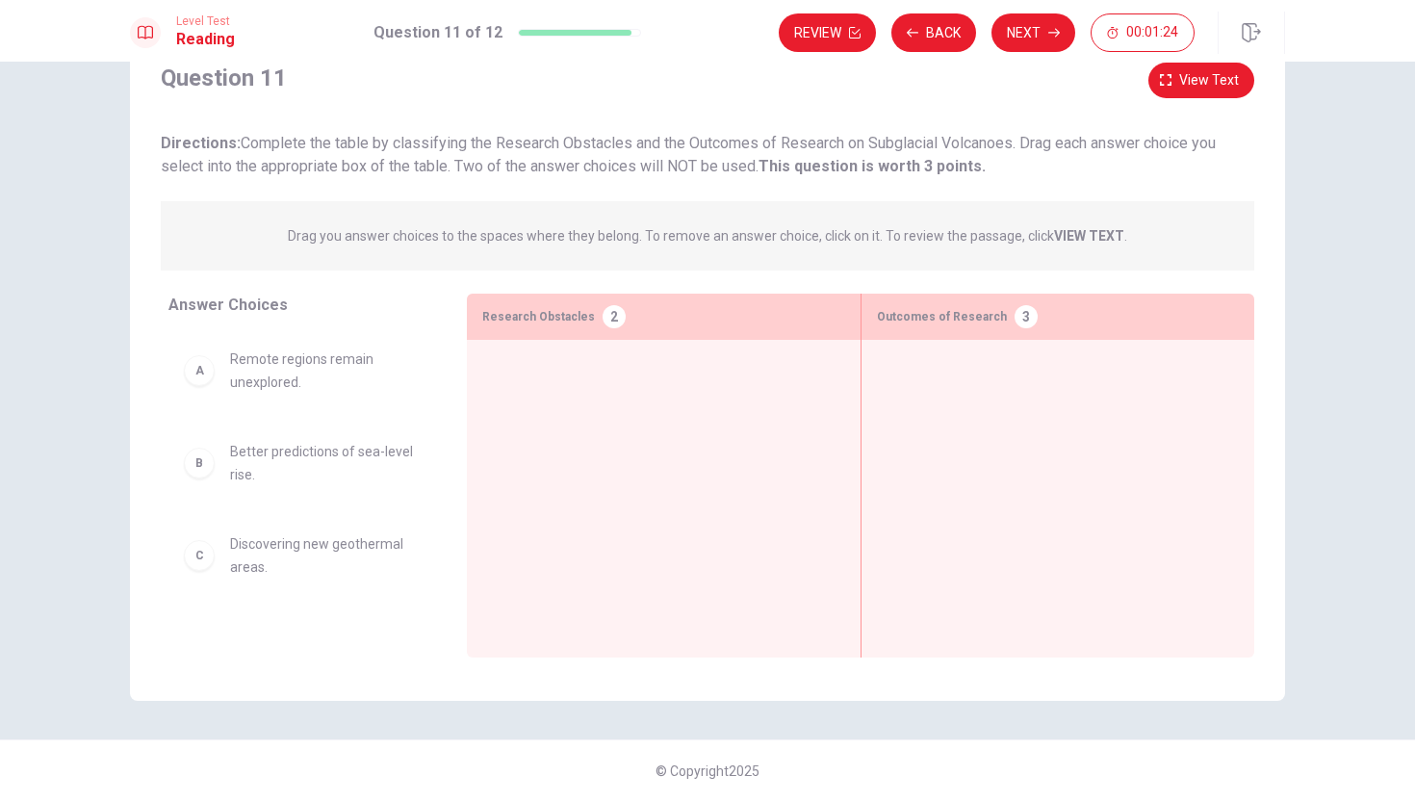
drag, startPoint x: 877, startPoint y: 317, endPoint x: 1012, endPoint y: 314, distance: 134.8
click at [1012, 315] on div "Outcomes of Research 3" at bounding box center [1058, 317] width 393 height 46
click at [1020, 38] on button "Next" at bounding box center [1034, 32] width 84 height 39
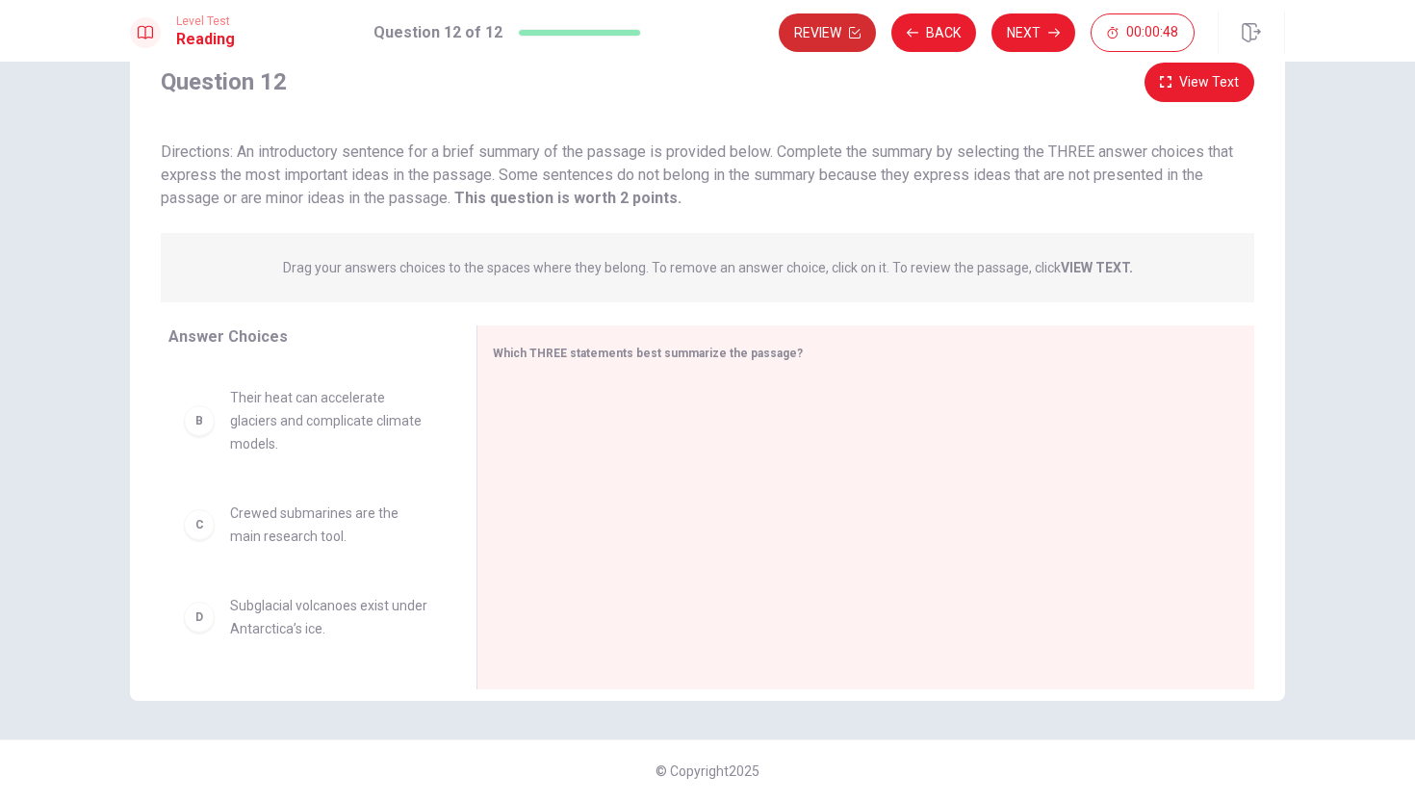
scroll to position [93, 0]
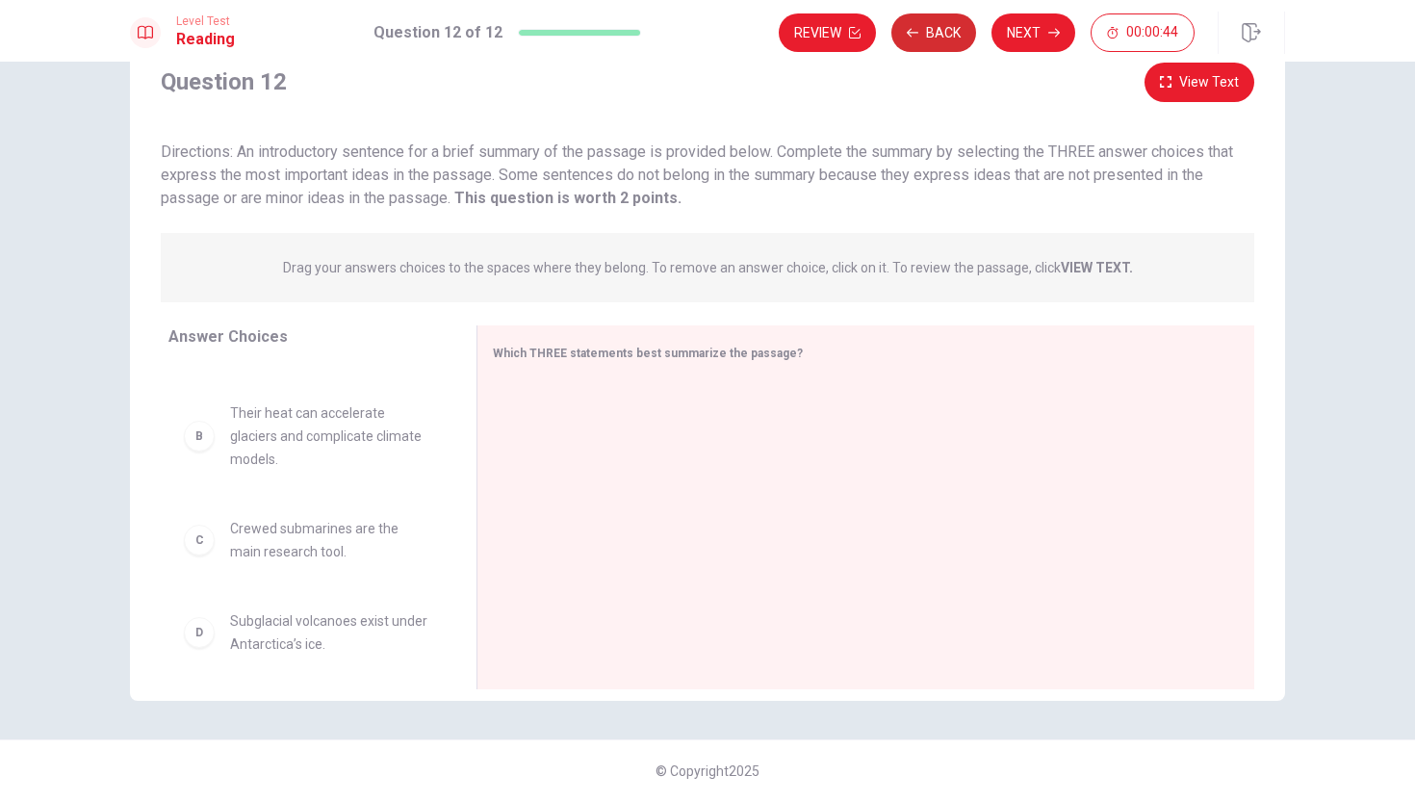
click at [939, 28] on button "Back" at bounding box center [933, 32] width 85 height 39
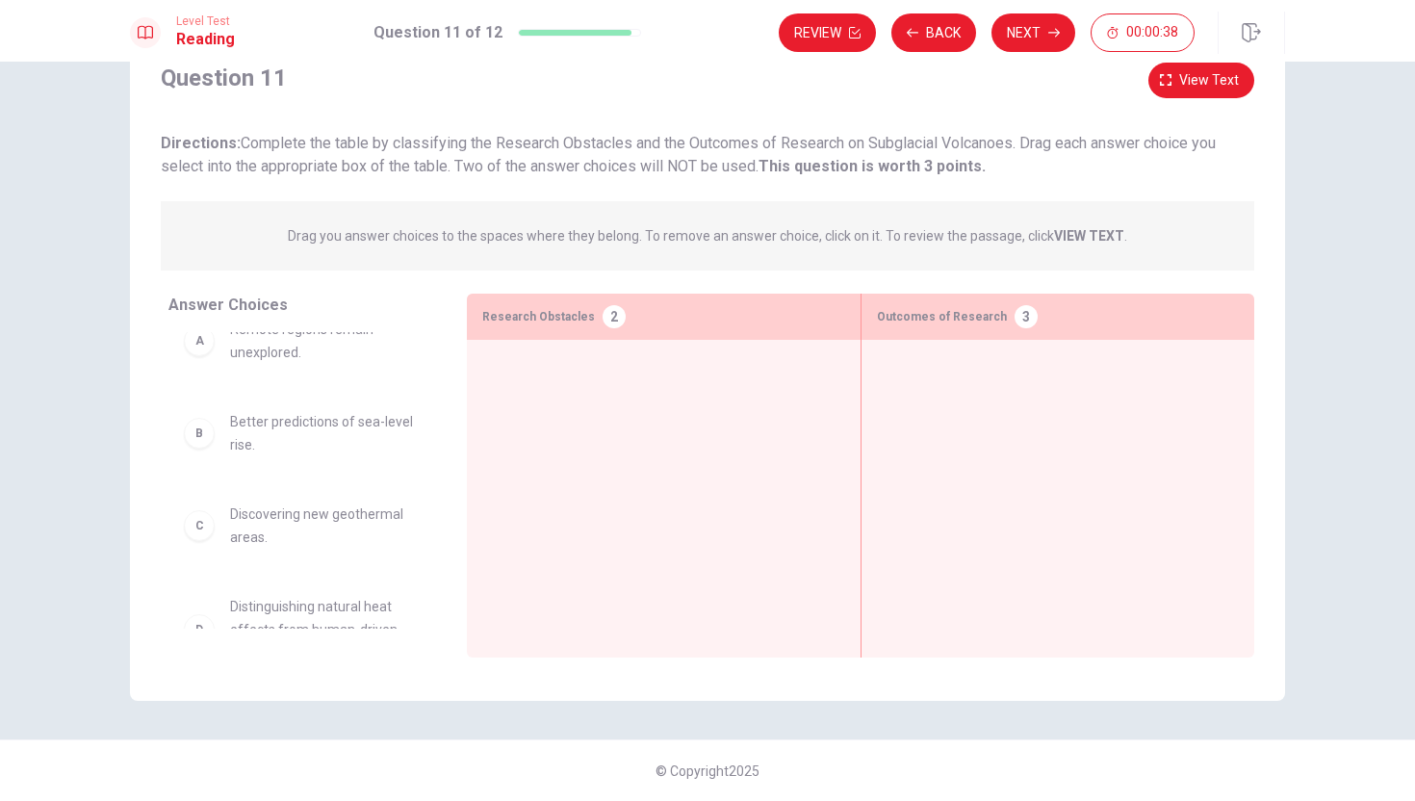
scroll to position [11, 0]
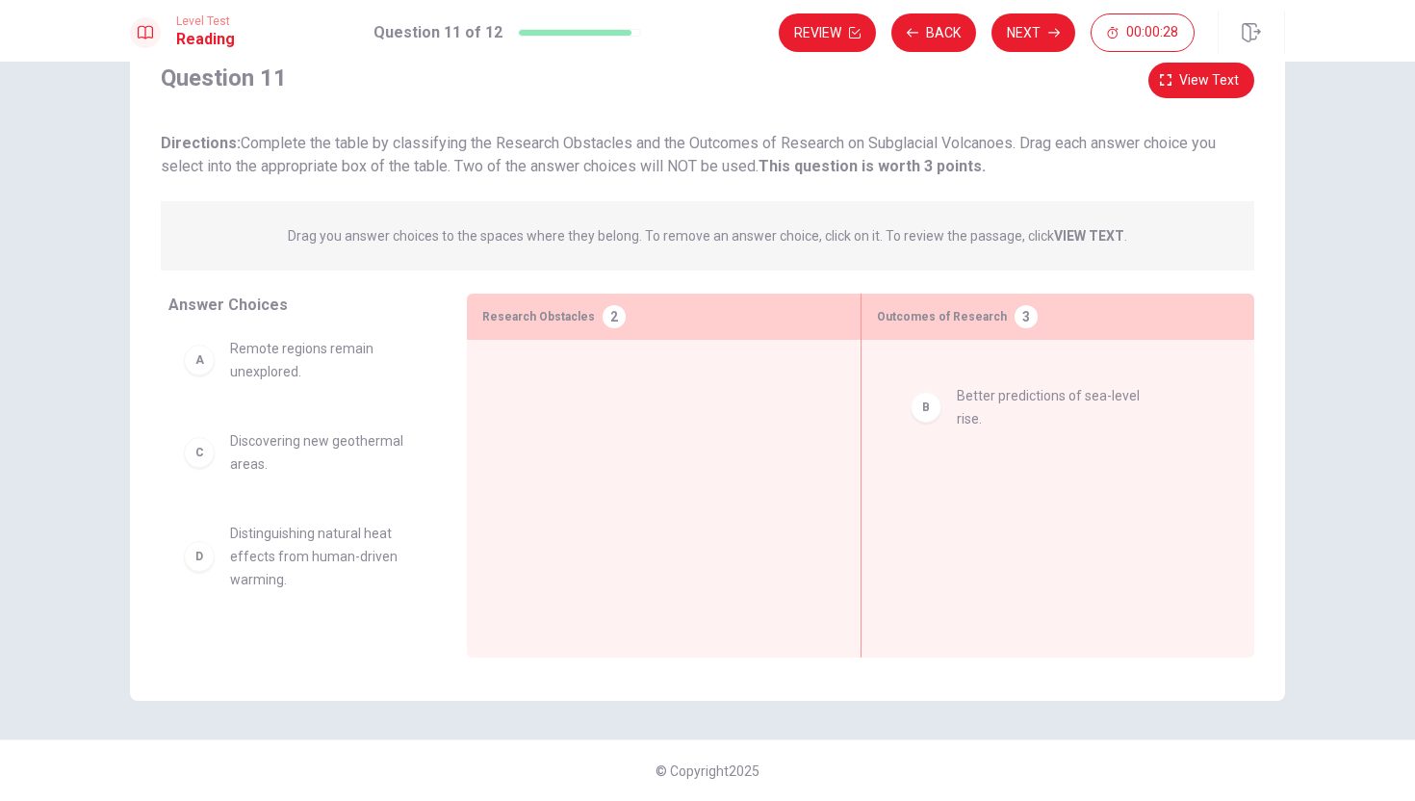
drag, startPoint x: 203, startPoint y: 460, endPoint x: 934, endPoint y: 411, distance: 732.4
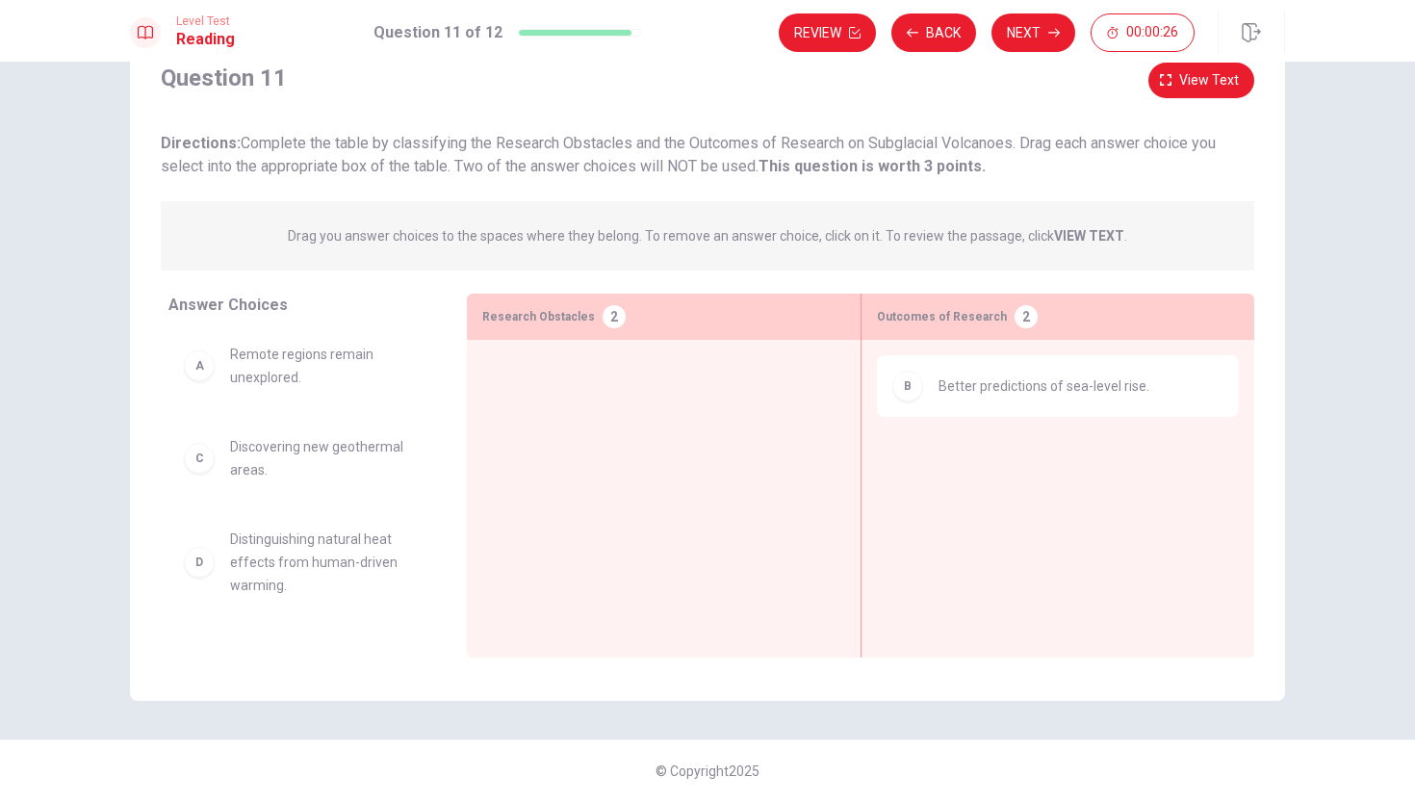
scroll to position [0, 0]
drag, startPoint x: 203, startPoint y: 375, endPoint x: 519, endPoint y: 400, distance: 316.8
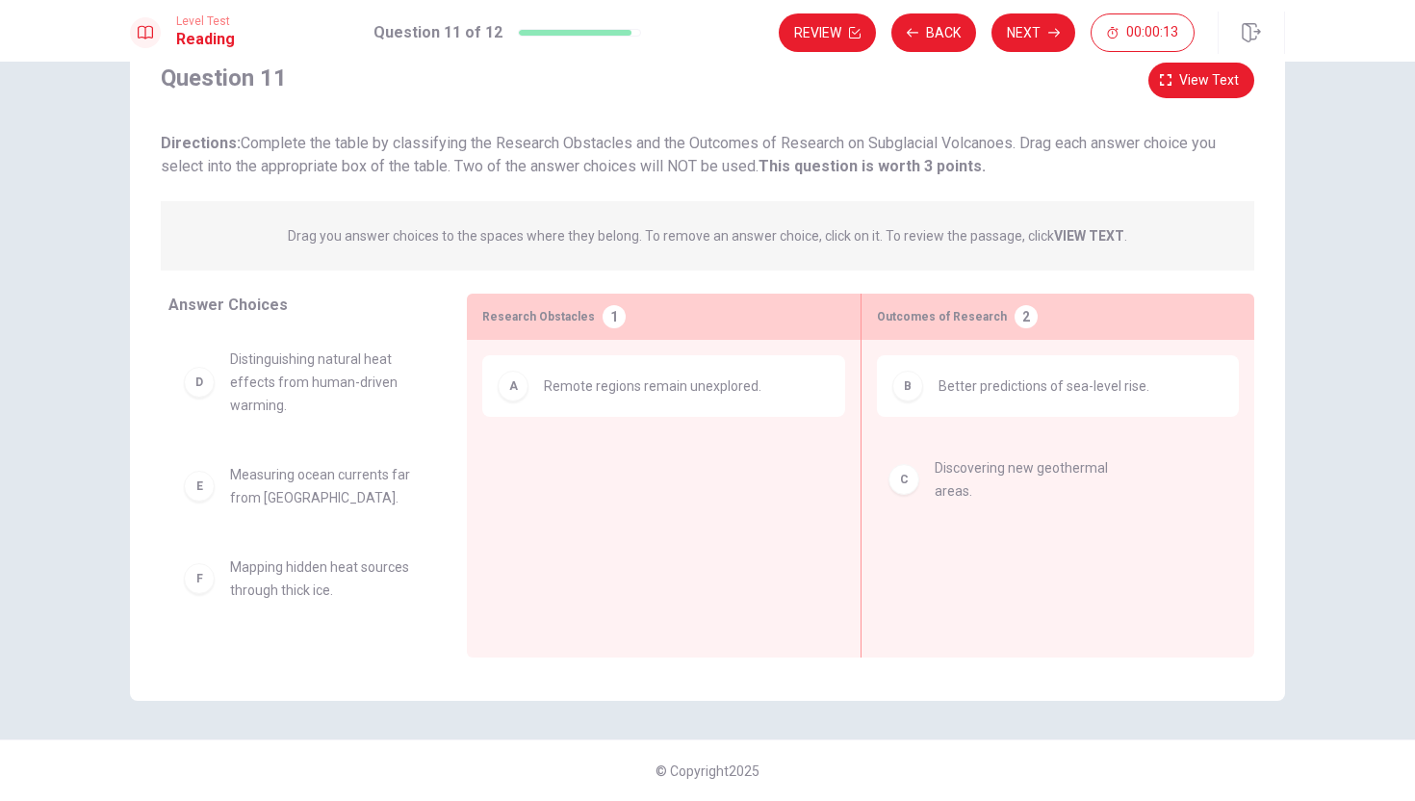
drag, startPoint x: 200, startPoint y: 378, endPoint x: 921, endPoint y: 481, distance: 728.4
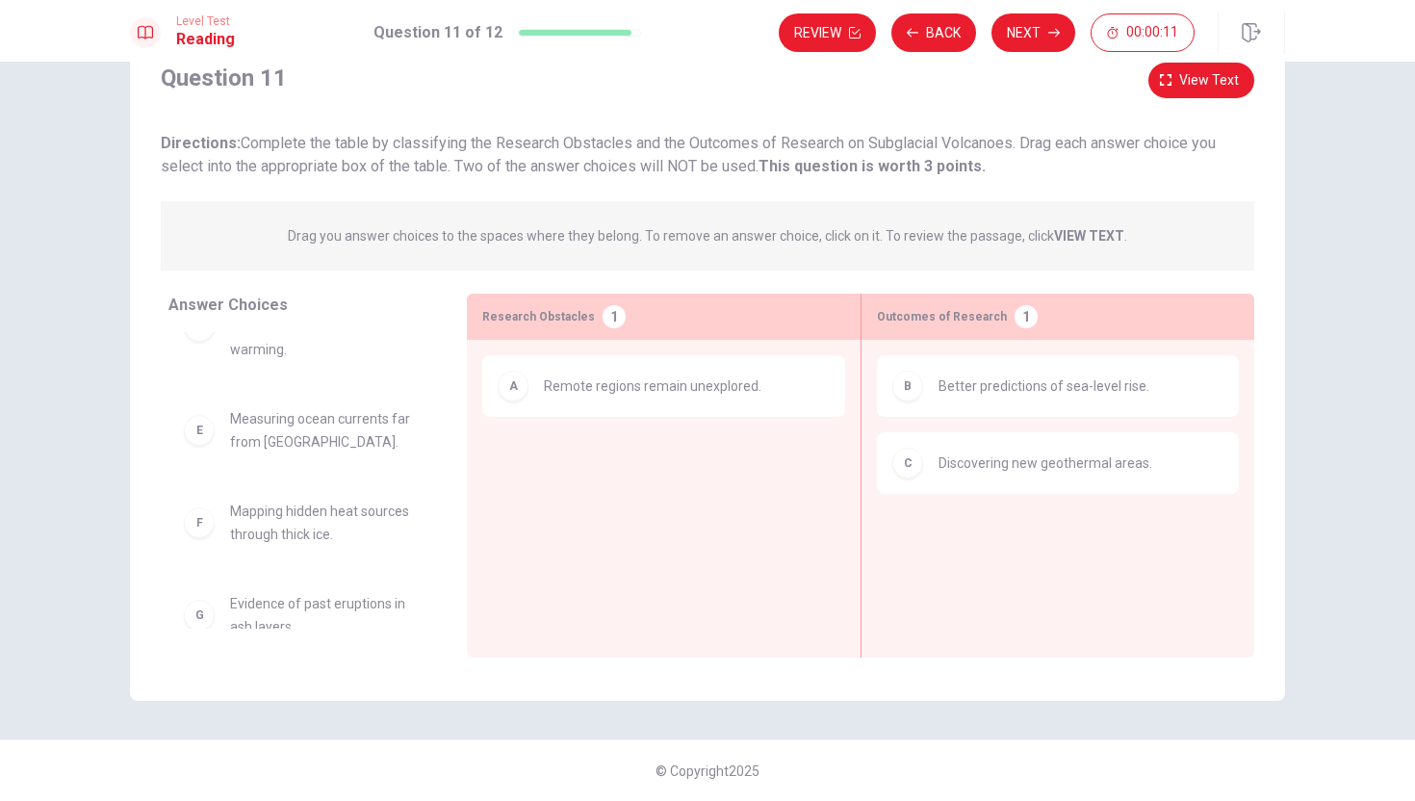
scroll to position [81, 0]
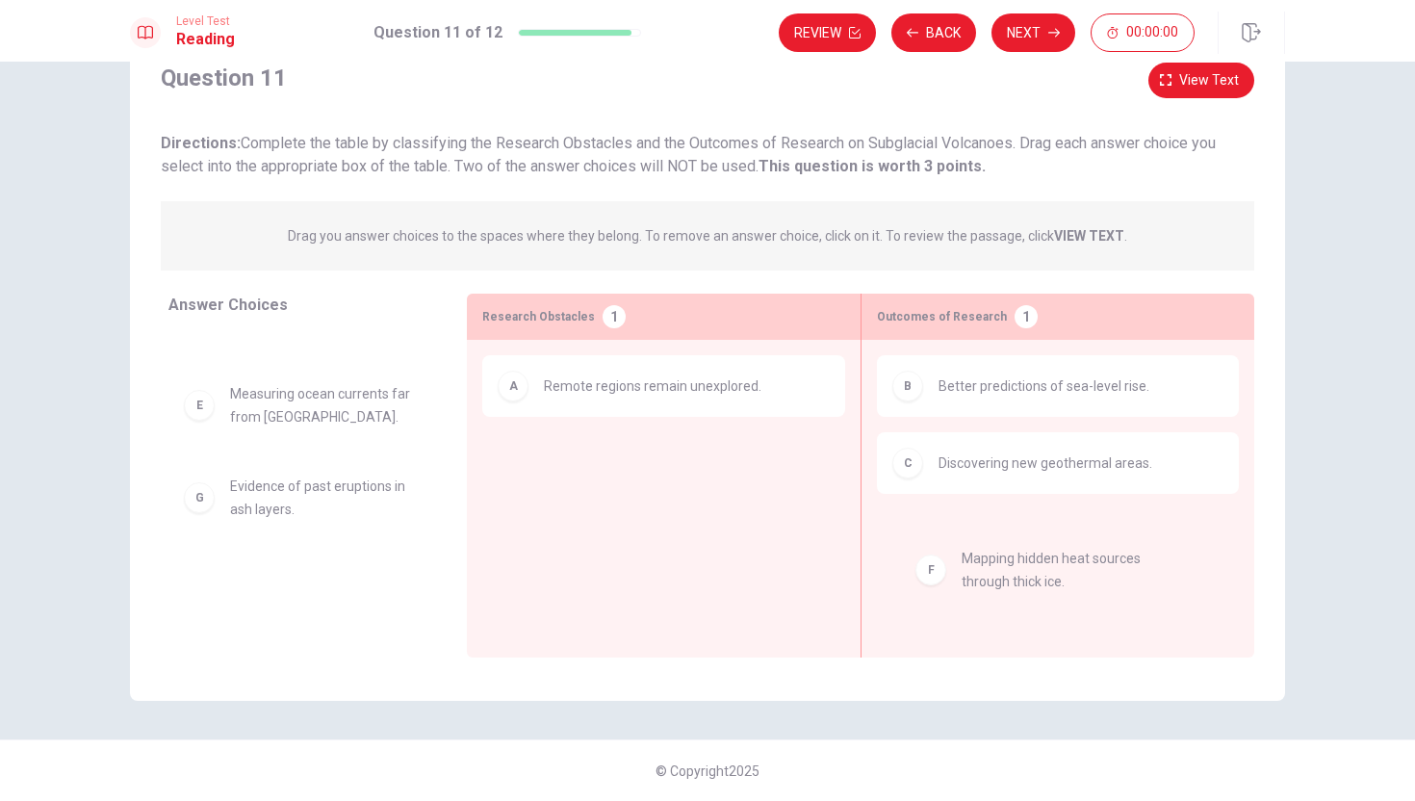
drag, startPoint x: 203, startPoint y: 504, endPoint x: 939, endPoint y: 567, distance: 738.3
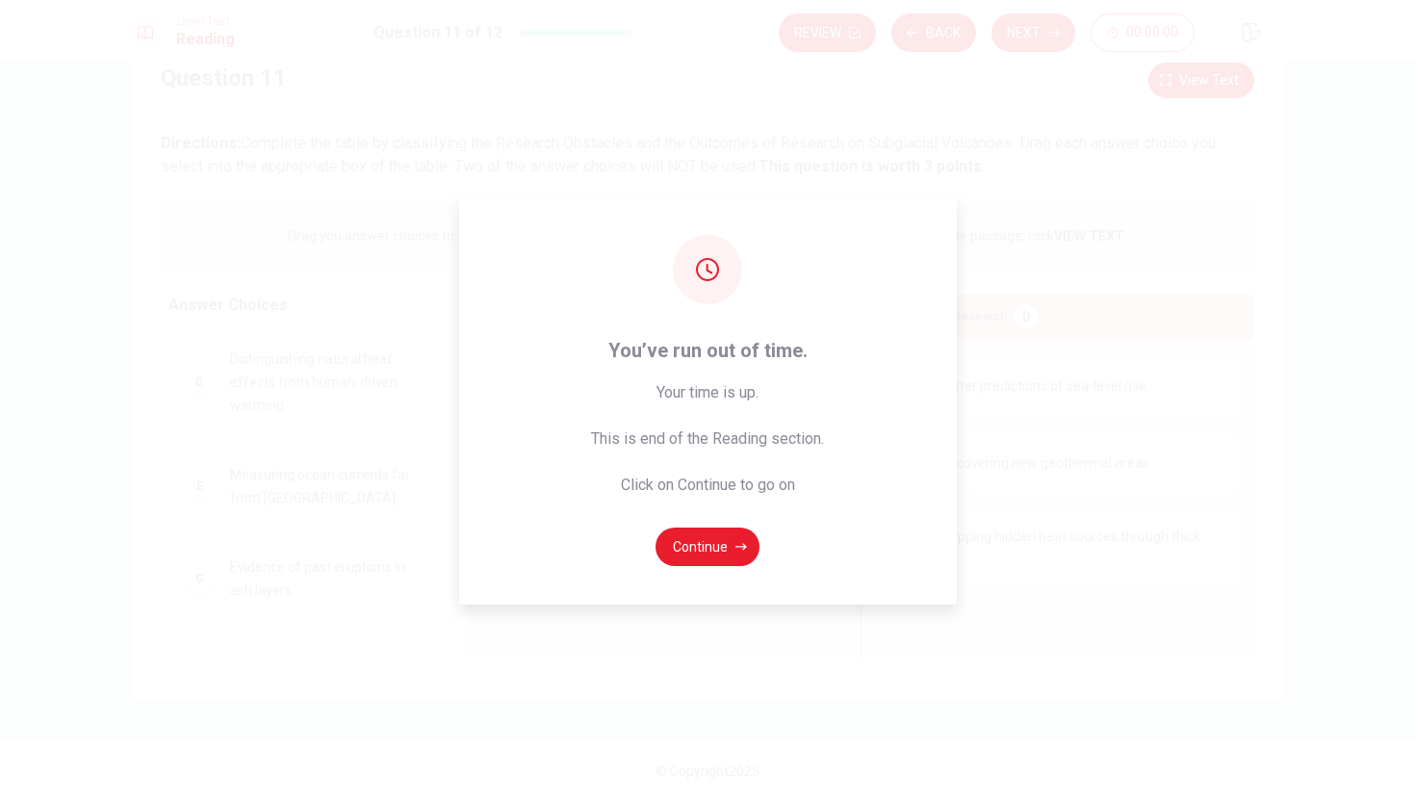
scroll to position [0, 0]
click at [698, 540] on button "Continue" at bounding box center [708, 547] width 104 height 39
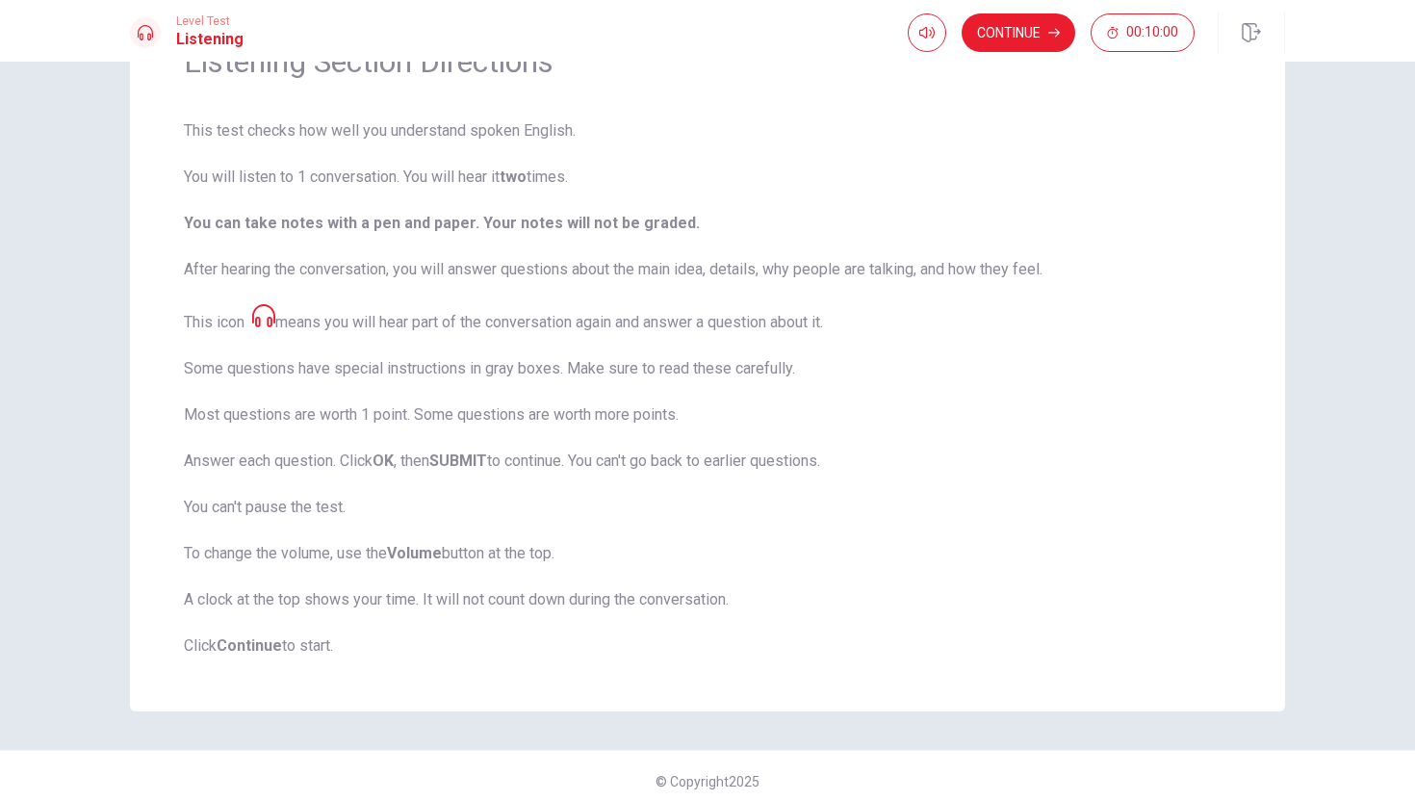
scroll to position [121, 0]
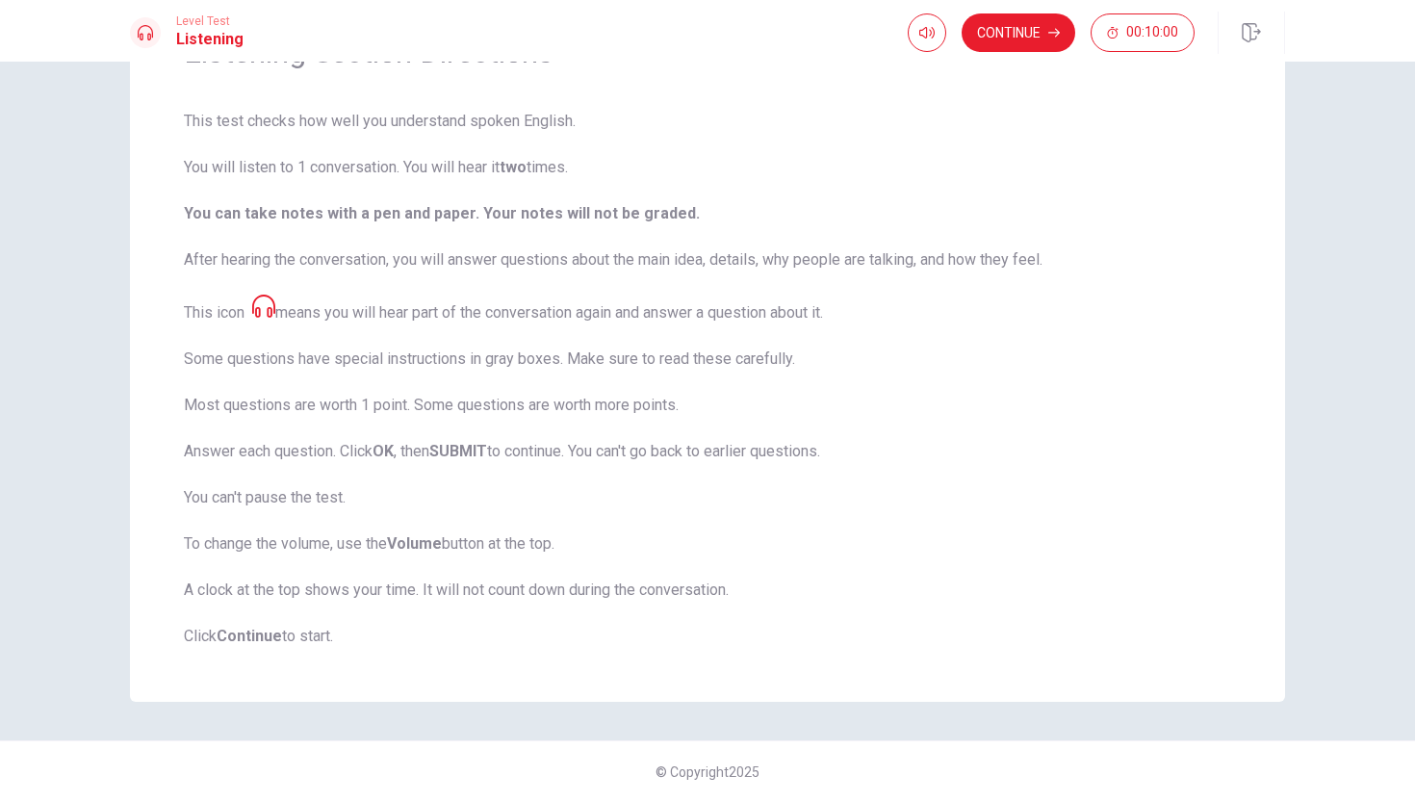
drag, startPoint x: 184, startPoint y: 402, endPoint x: 417, endPoint y: 402, distance: 233.0
click at [417, 402] on span "This test checks how well you understand spoken English. You will listen to 1 c…" at bounding box center [707, 379] width 1047 height 538
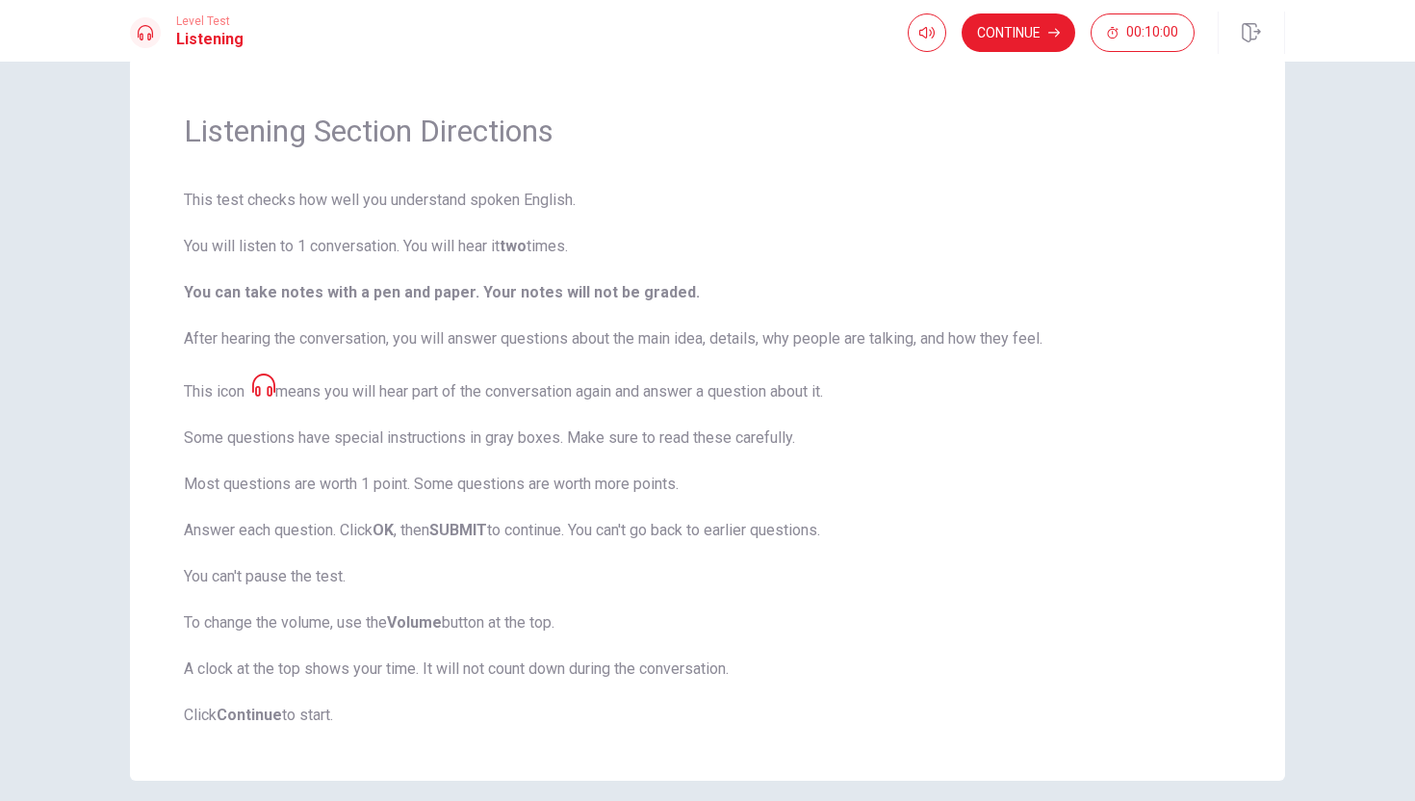
scroll to position [44, 0]
drag, startPoint x: 458, startPoint y: 389, endPoint x: 561, endPoint y: 391, distance: 103.0
click at [562, 392] on span "This test checks how well you understand spoken English. You will listen to 1 c…" at bounding box center [707, 456] width 1047 height 538
drag, startPoint x: 335, startPoint y: 395, endPoint x: 534, endPoint y: 400, distance: 199.3
click at [534, 400] on span "This test checks how well you understand spoken English. You will listen to 1 c…" at bounding box center [707, 456] width 1047 height 538
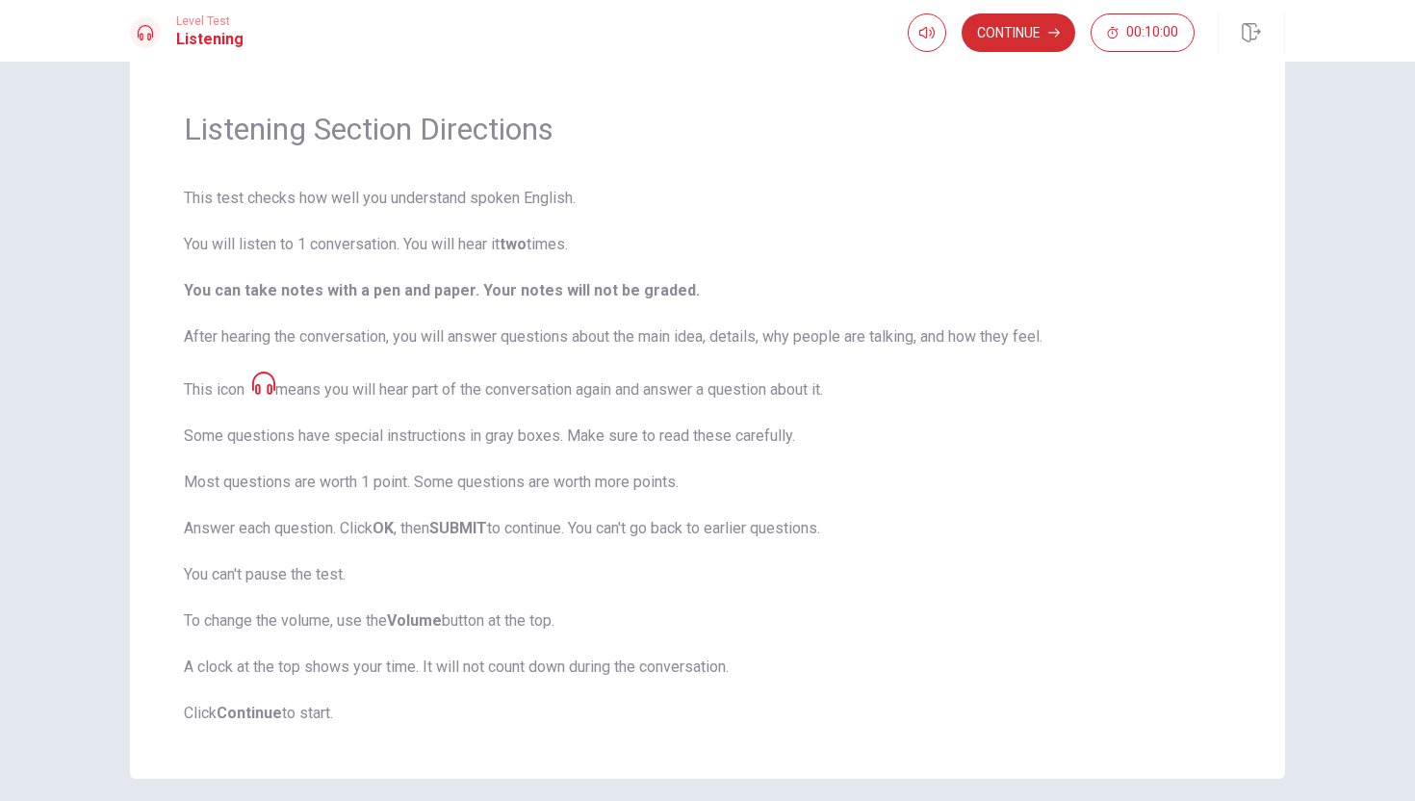
click at [983, 21] on button "Continue" at bounding box center [1019, 32] width 114 height 39
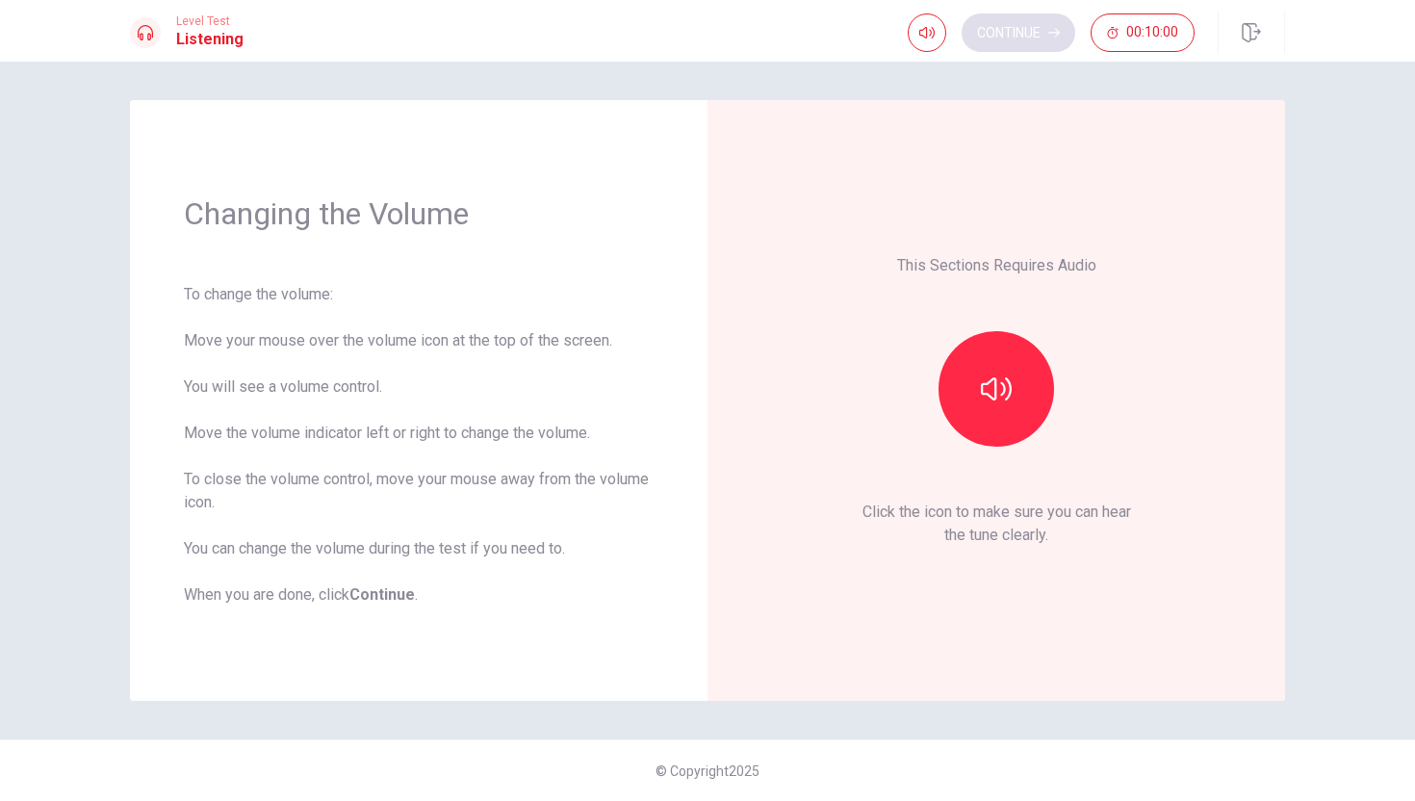
scroll to position [0, 0]
drag, startPoint x: 999, startPoint y: 383, endPoint x: 1082, endPoint y: 385, distance: 82.8
click at [1082, 385] on div at bounding box center [996, 389] width 208 height 116
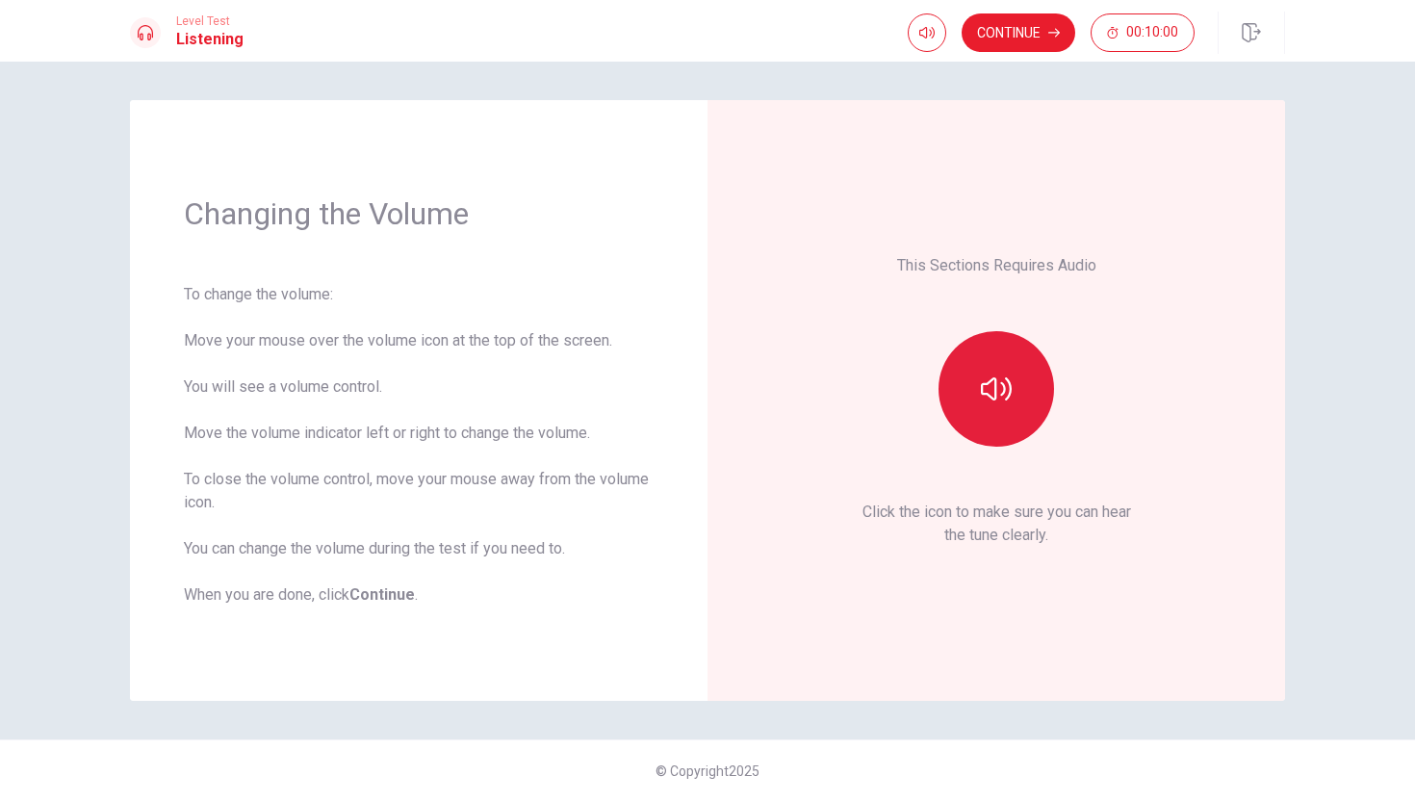
click at [1025, 391] on button "button" at bounding box center [997, 389] width 116 height 116
click at [1026, 391] on button "button" at bounding box center [997, 389] width 116 height 116
click at [1027, 44] on button "Continue" at bounding box center [1019, 32] width 114 height 39
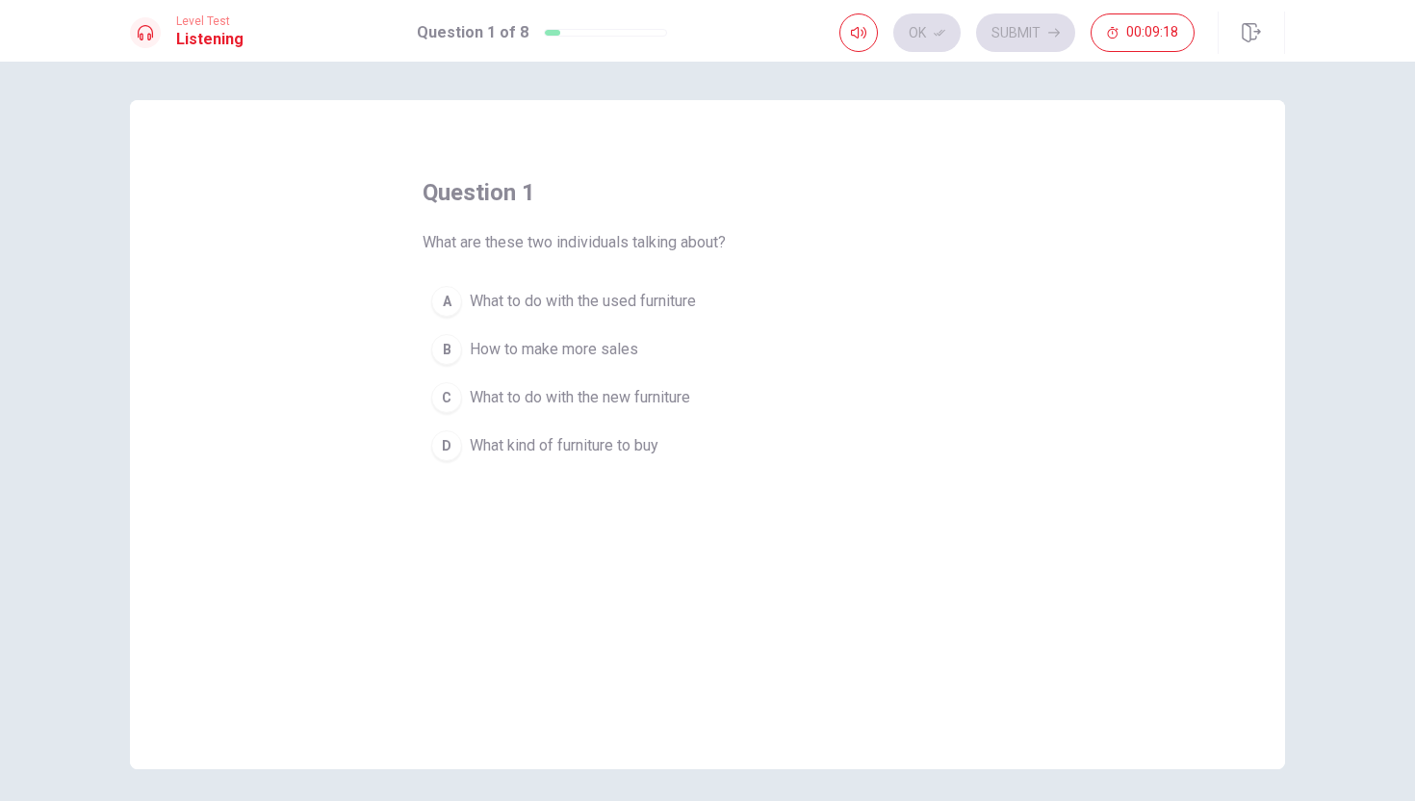
click at [452, 300] on div "A" at bounding box center [446, 301] width 31 height 31
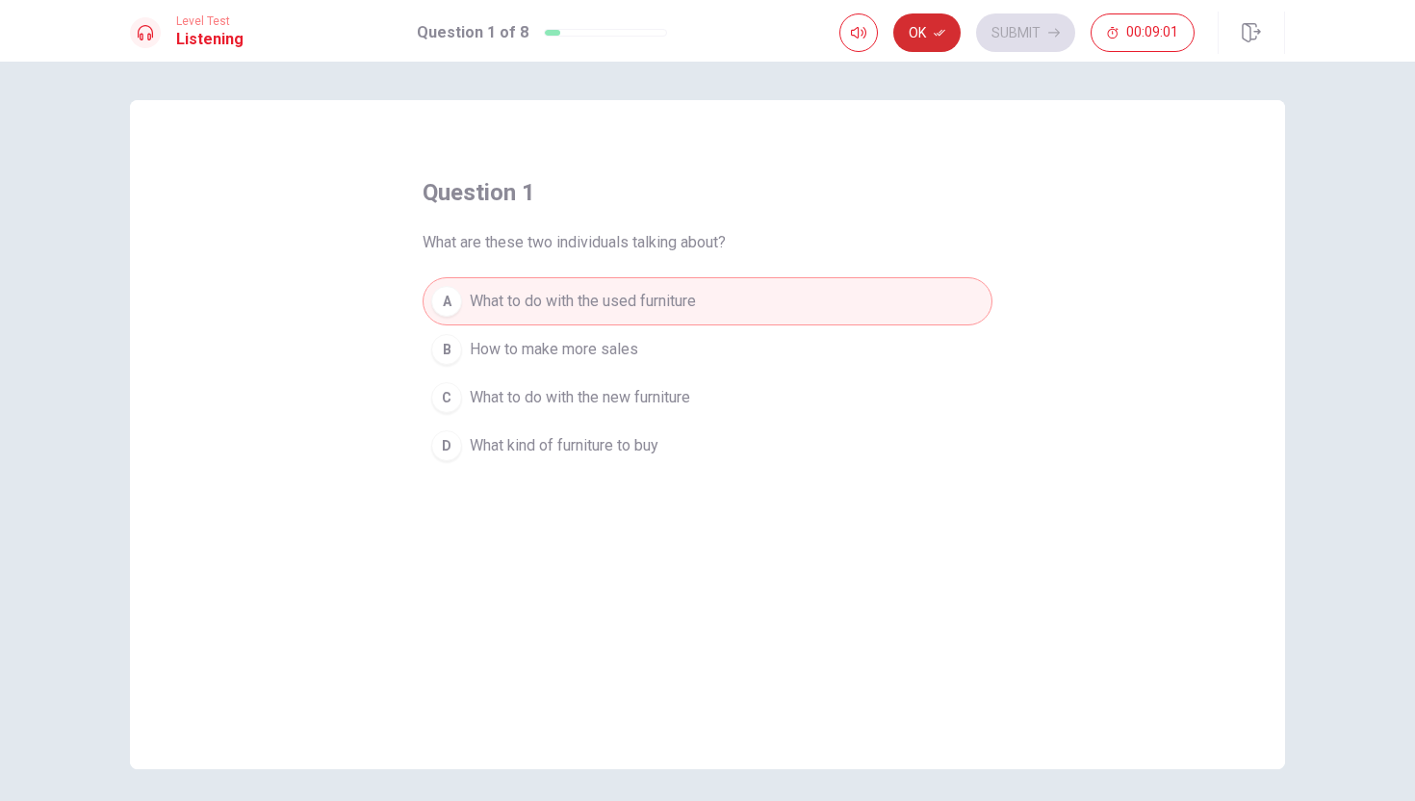
click at [941, 30] on icon "button" at bounding box center [940, 33] width 12 height 12
click at [996, 28] on button "Submit" at bounding box center [1025, 32] width 99 height 39
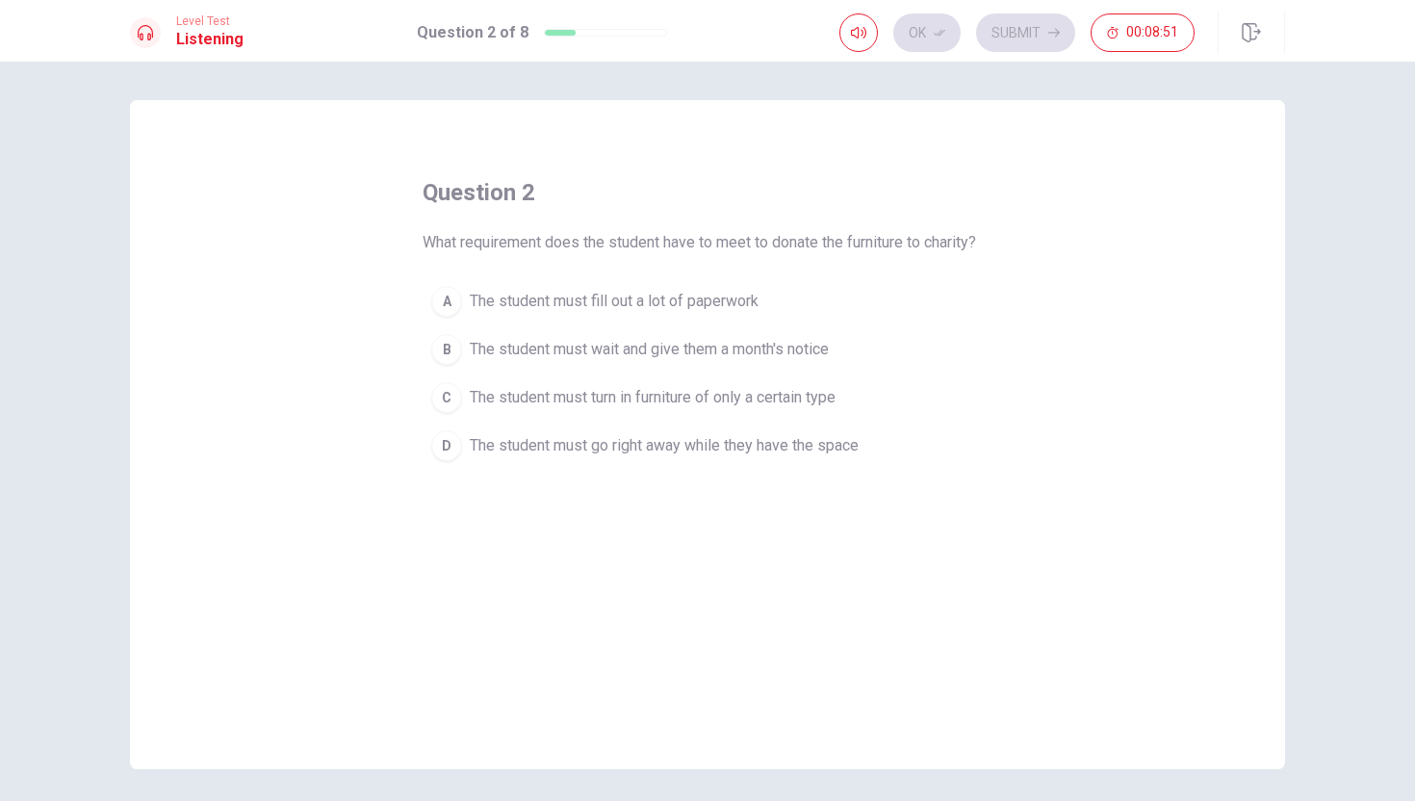
drag, startPoint x: 551, startPoint y: 245, endPoint x: 588, endPoint y: 247, distance: 37.6
click at [588, 247] on span "What requirement does the student have to meet to donate the furniture to chari…" at bounding box center [700, 242] width 554 height 23
drag, startPoint x: 666, startPoint y: 242, endPoint x: 762, endPoint y: 243, distance: 96.3
click at [762, 243] on span "What requirement does the student have to meet to donate the furniture to chari…" at bounding box center [700, 242] width 554 height 23
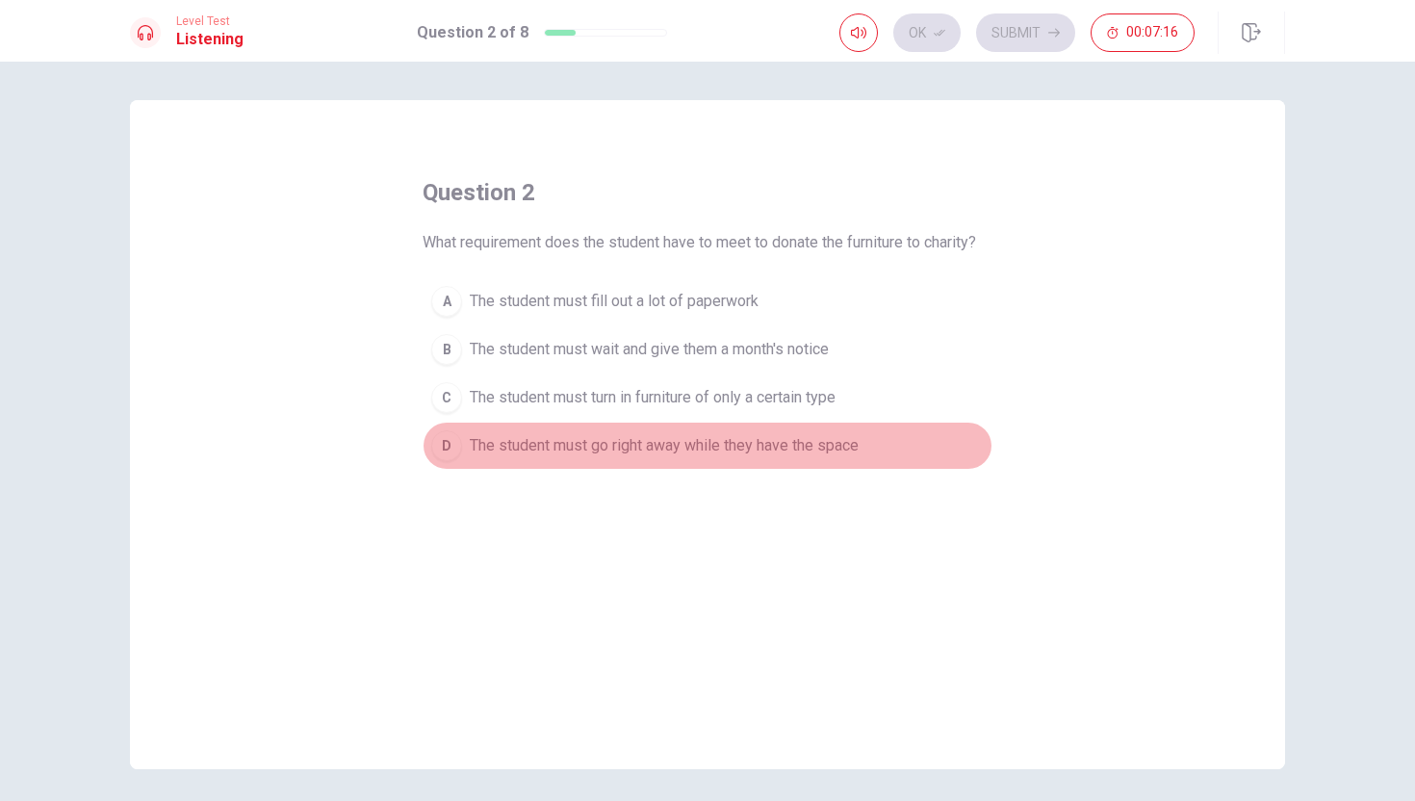
drag, startPoint x: 473, startPoint y: 443, endPoint x: 575, endPoint y: 442, distance: 102.1
click at [575, 442] on span "The student must go right away while they have the space" at bounding box center [664, 445] width 389 height 23
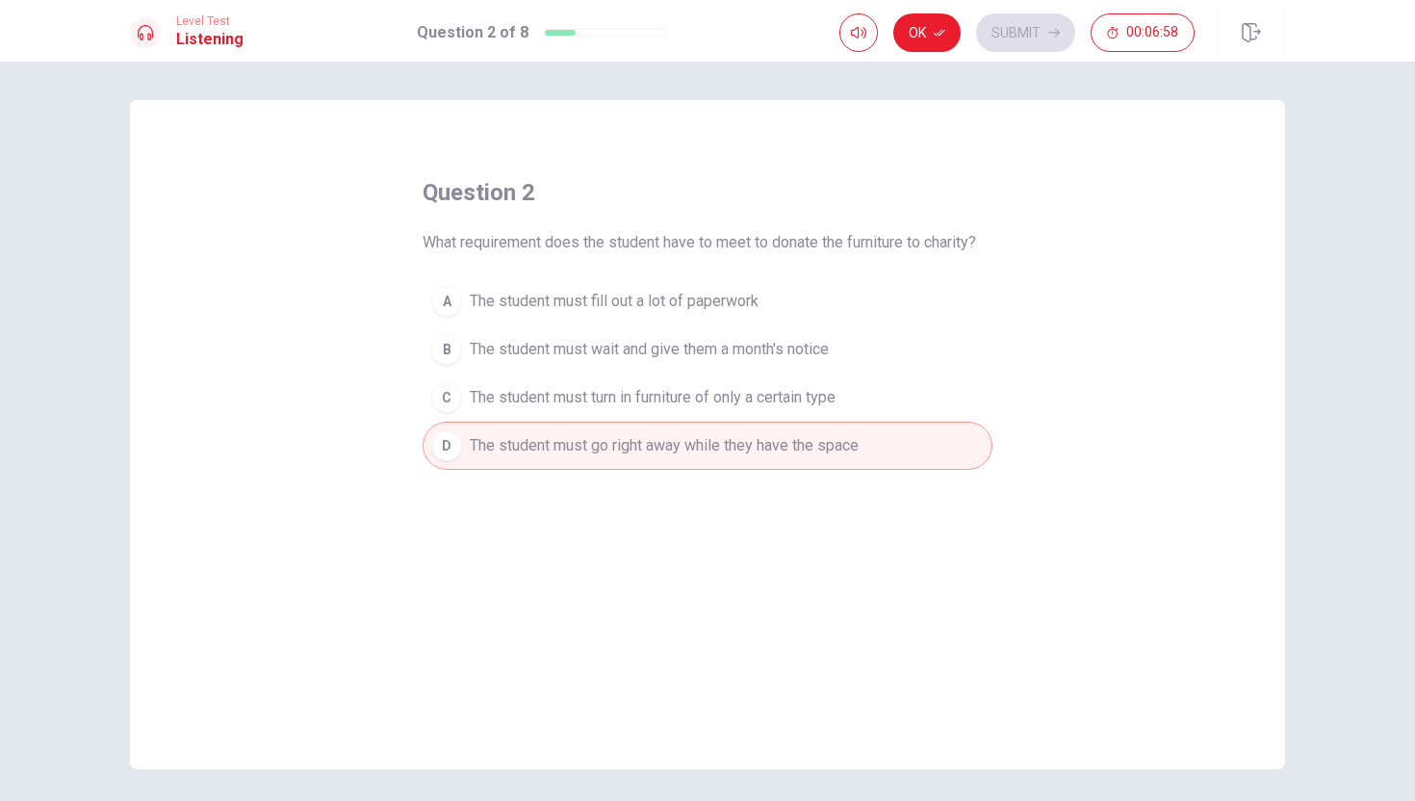
click at [700, 410] on button "C The student must turn in furniture of only a certain type" at bounding box center [708, 398] width 570 height 48
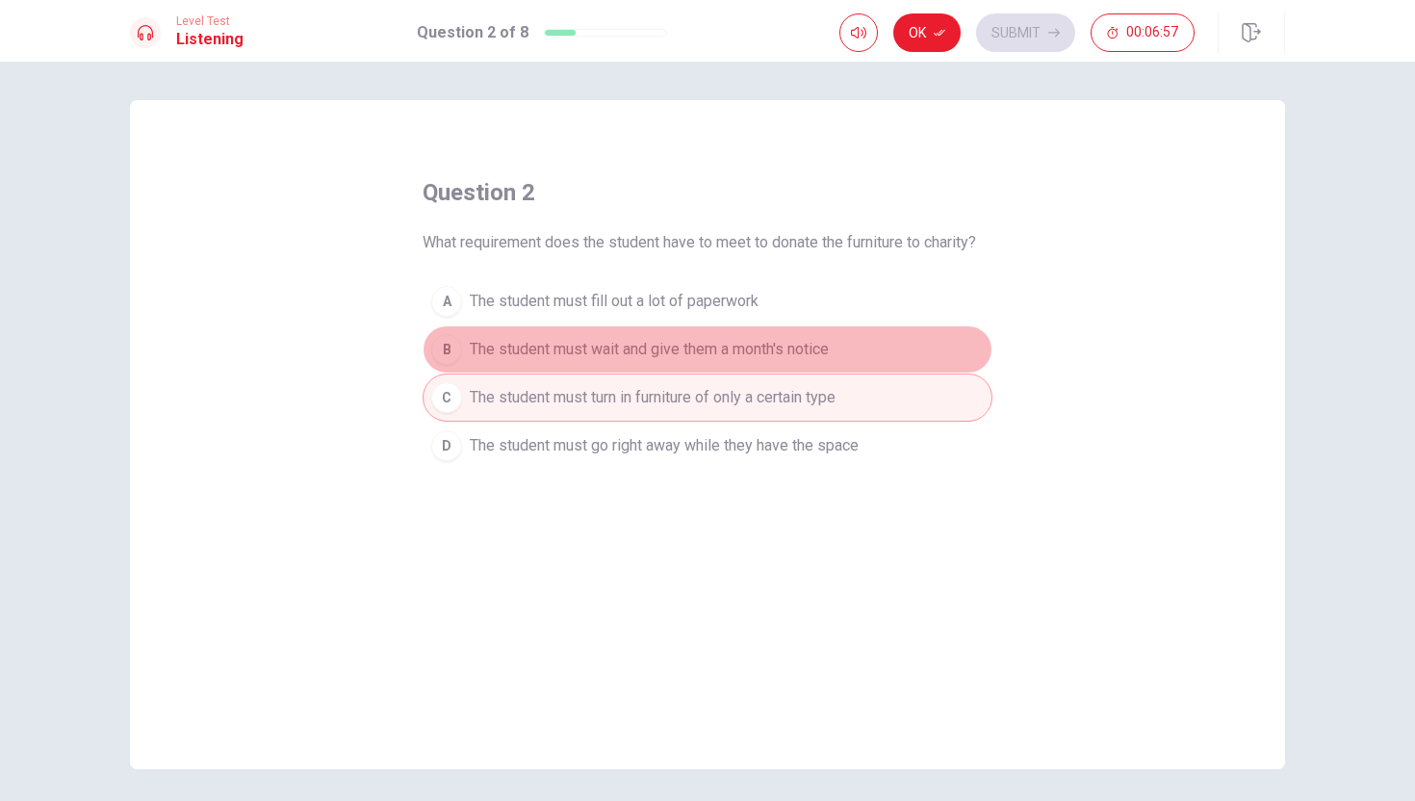
click at [663, 351] on span "The student must wait and give them a month's notice" at bounding box center [649, 349] width 359 height 23
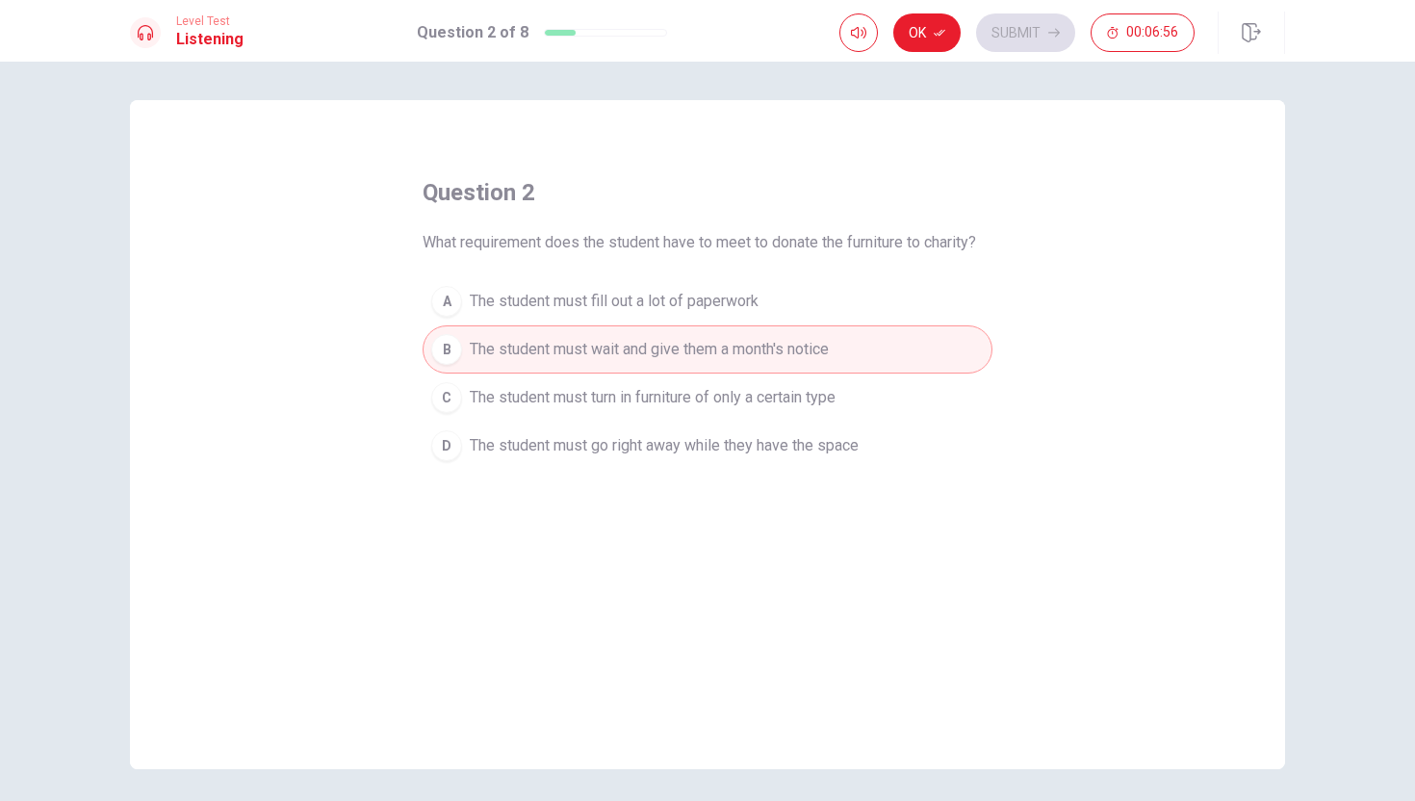
click at [659, 297] on span "The student must fill out a lot of paperwork" at bounding box center [614, 301] width 289 height 23
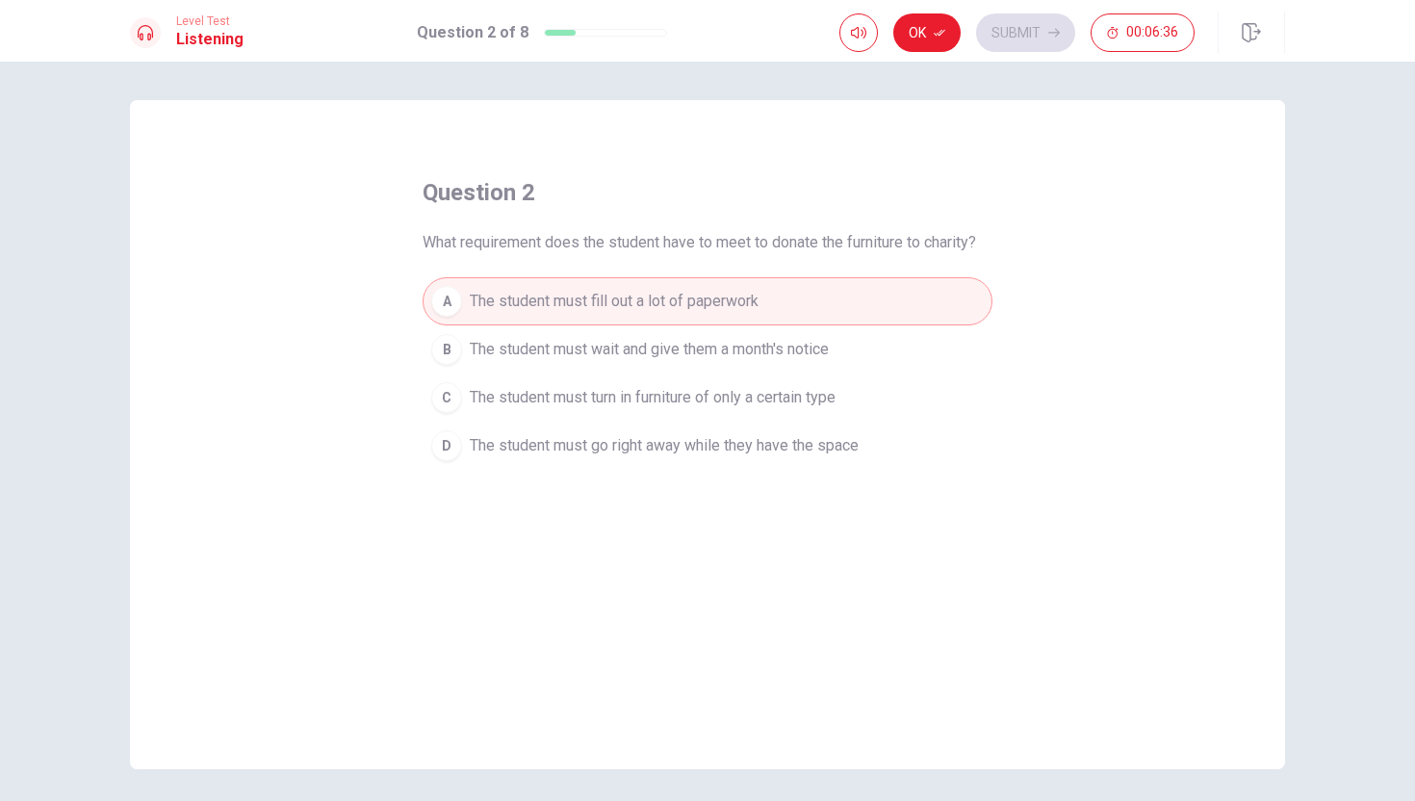
click at [660, 450] on span "The student must go right away while they have the space" at bounding box center [664, 445] width 389 height 23
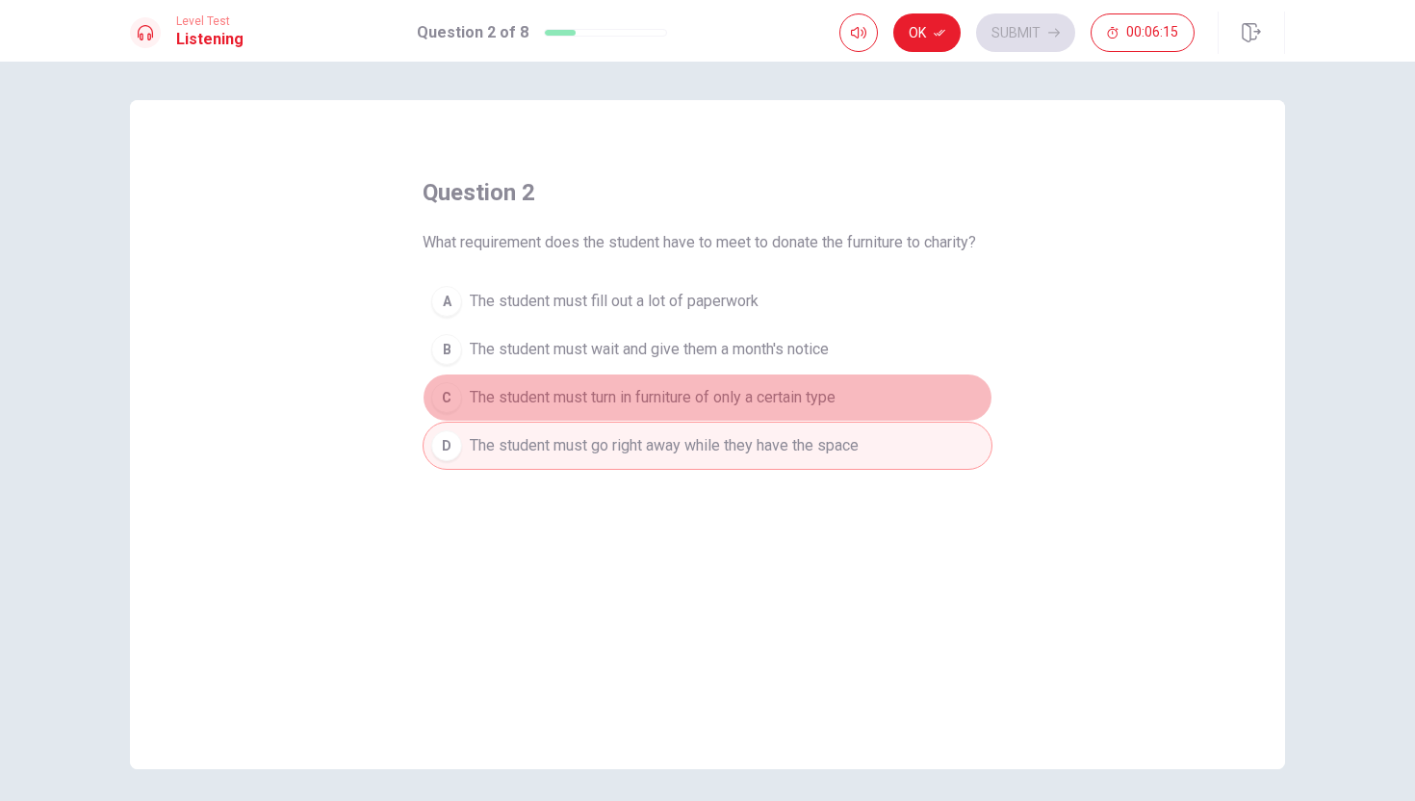
click at [669, 399] on span "The student must turn in furniture of only a certain type" at bounding box center [653, 397] width 366 height 23
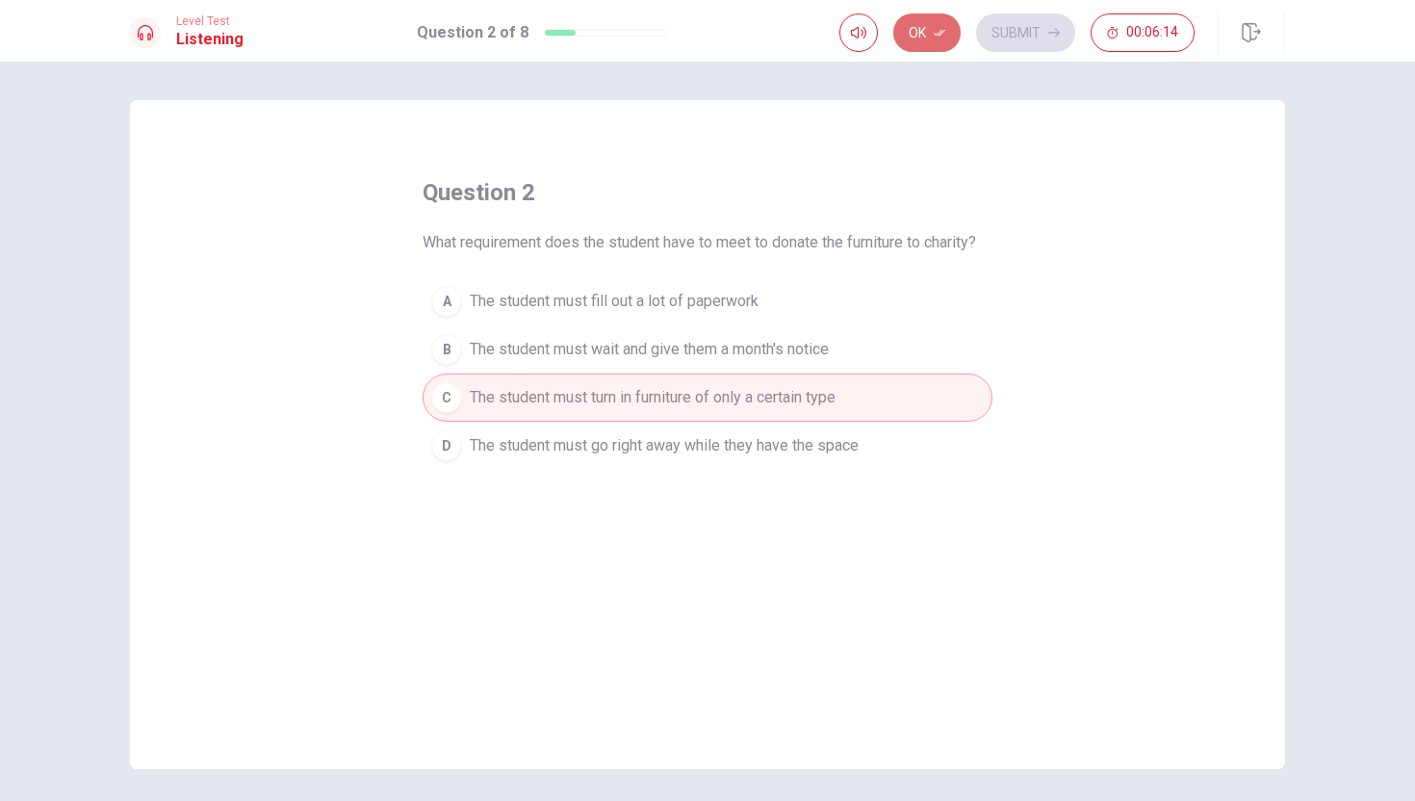
click at [930, 24] on button "Ok" at bounding box center [926, 32] width 67 height 39
click at [1024, 36] on button "Submit" at bounding box center [1025, 32] width 99 height 39
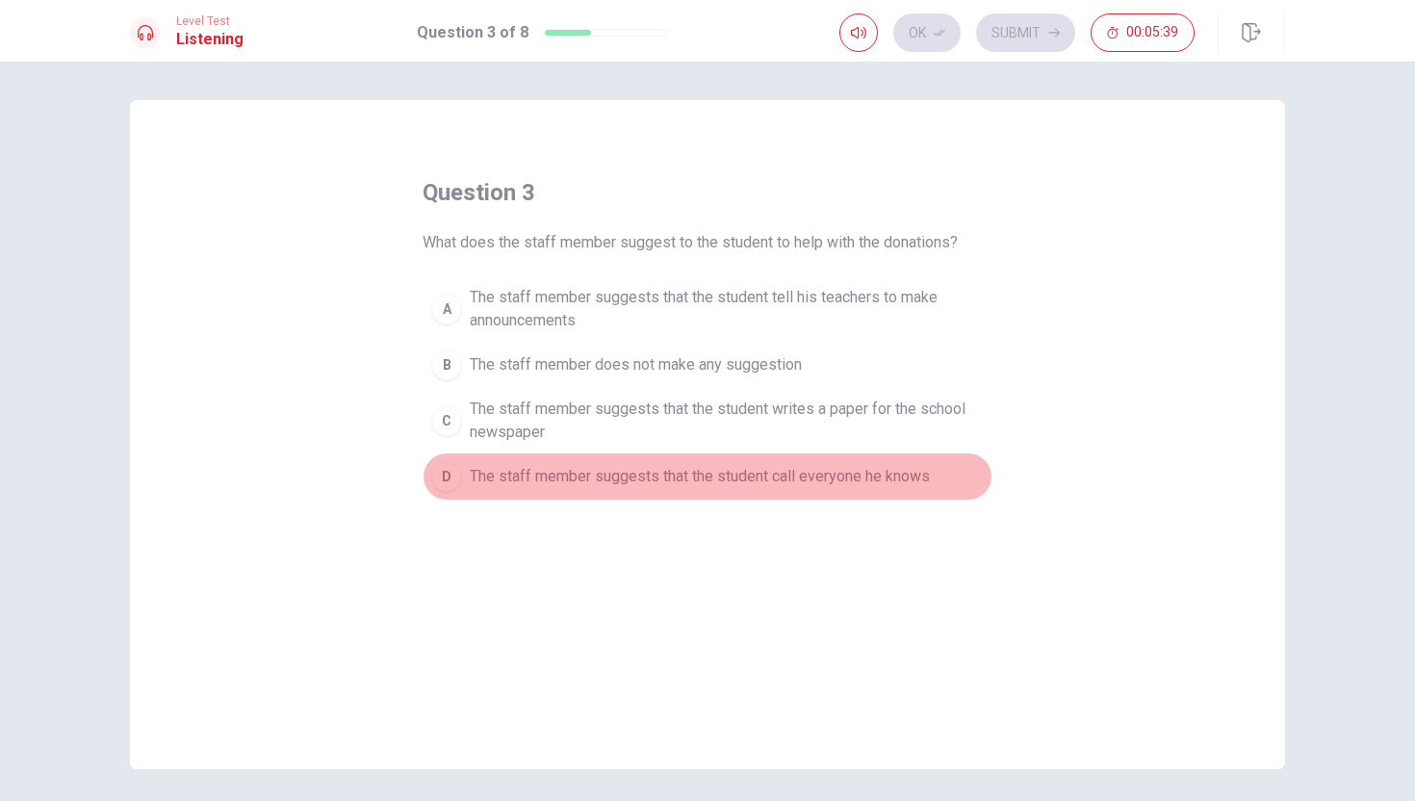
click at [443, 479] on div "D" at bounding box center [446, 476] width 31 height 31
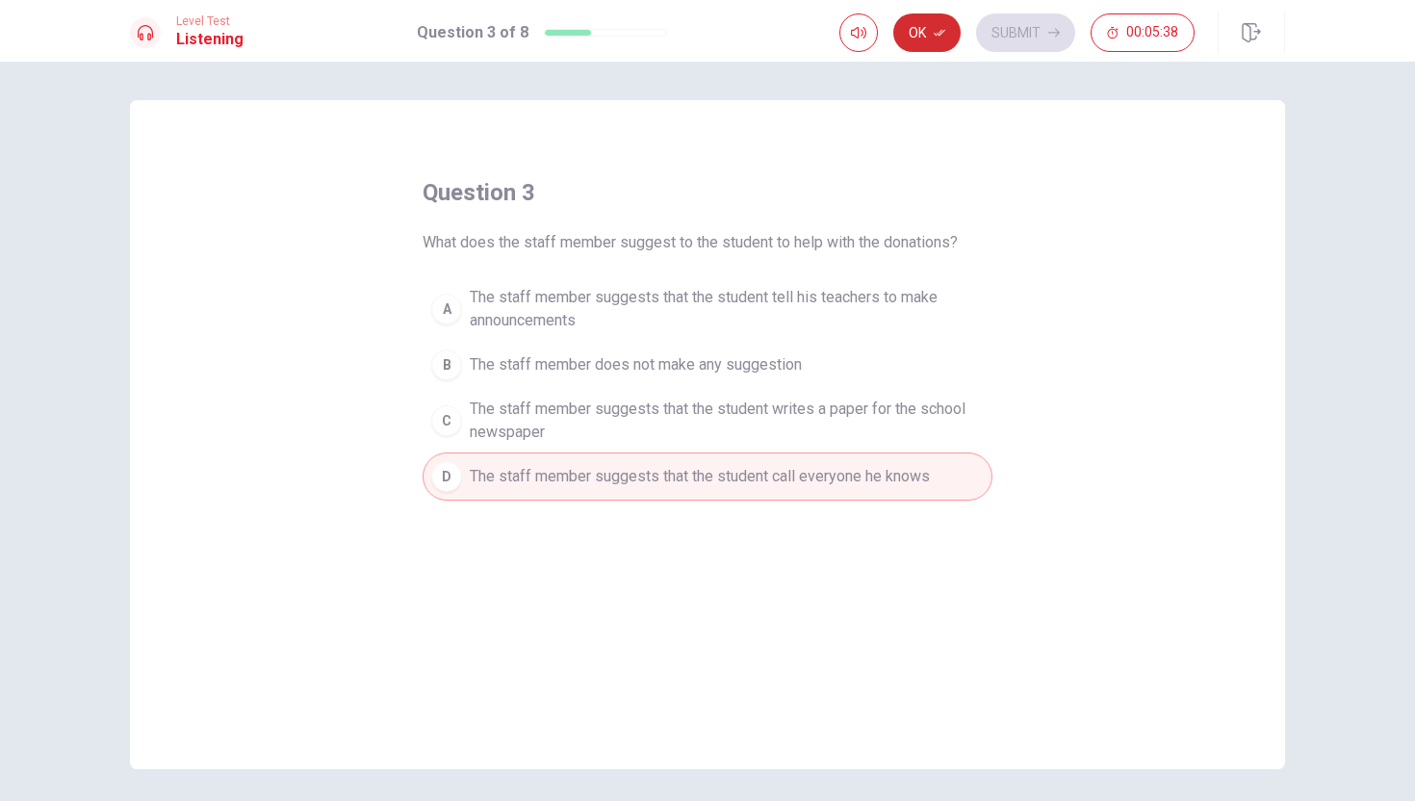
click at [948, 31] on button "Ok" at bounding box center [926, 32] width 67 height 39
click at [1013, 27] on button "Submit" at bounding box center [1025, 32] width 99 height 39
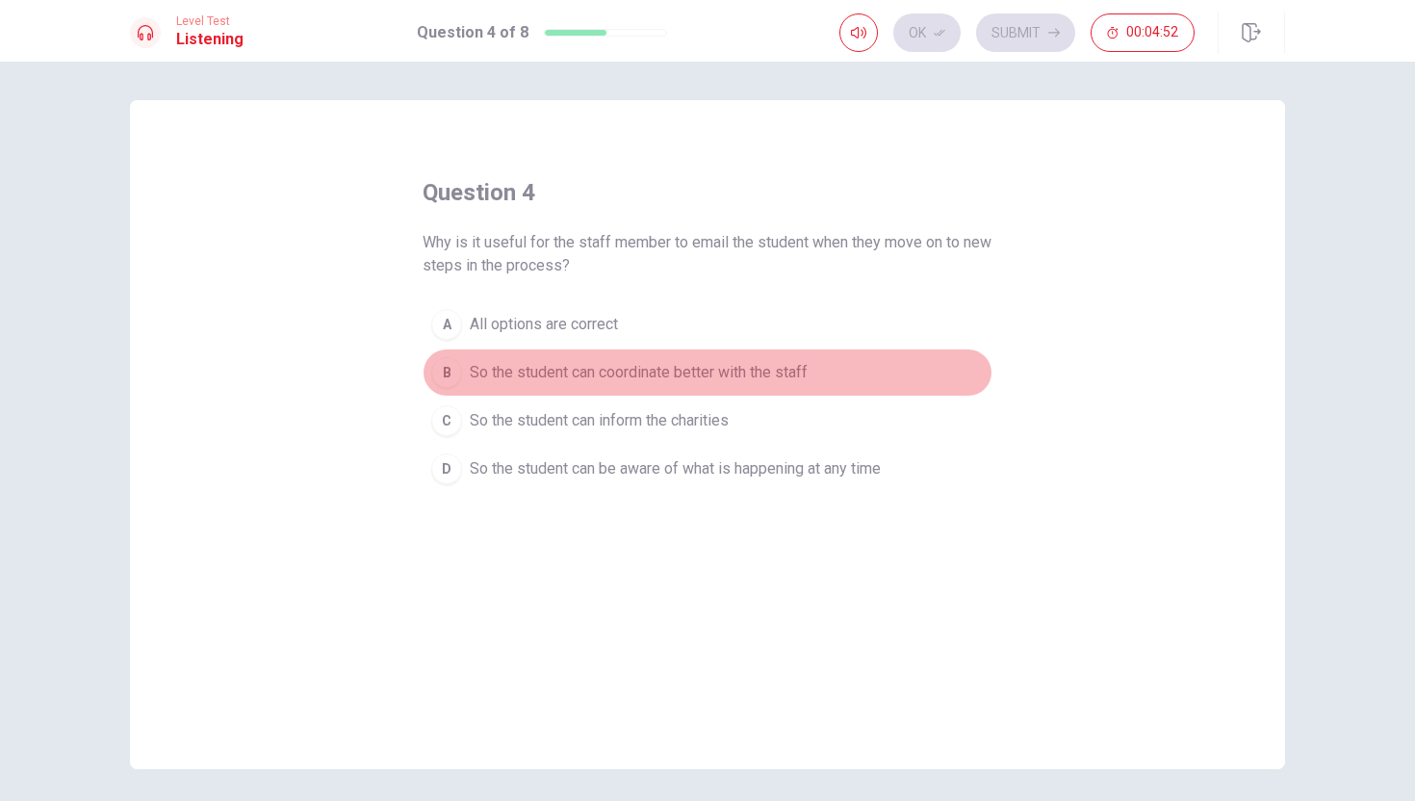
click at [457, 376] on div "B" at bounding box center [446, 372] width 31 height 31
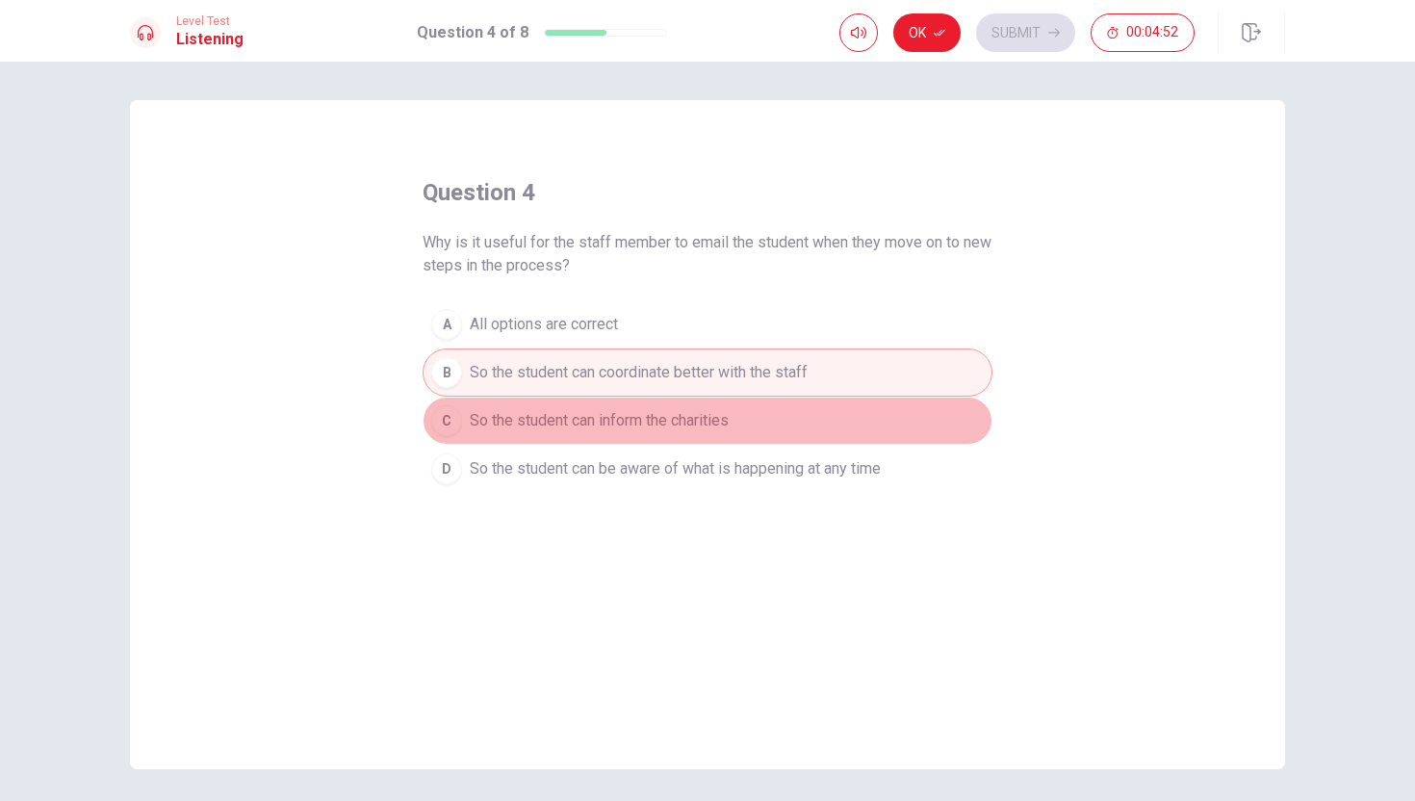
click at [457, 415] on div "C" at bounding box center [446, 420] width 31 height 31
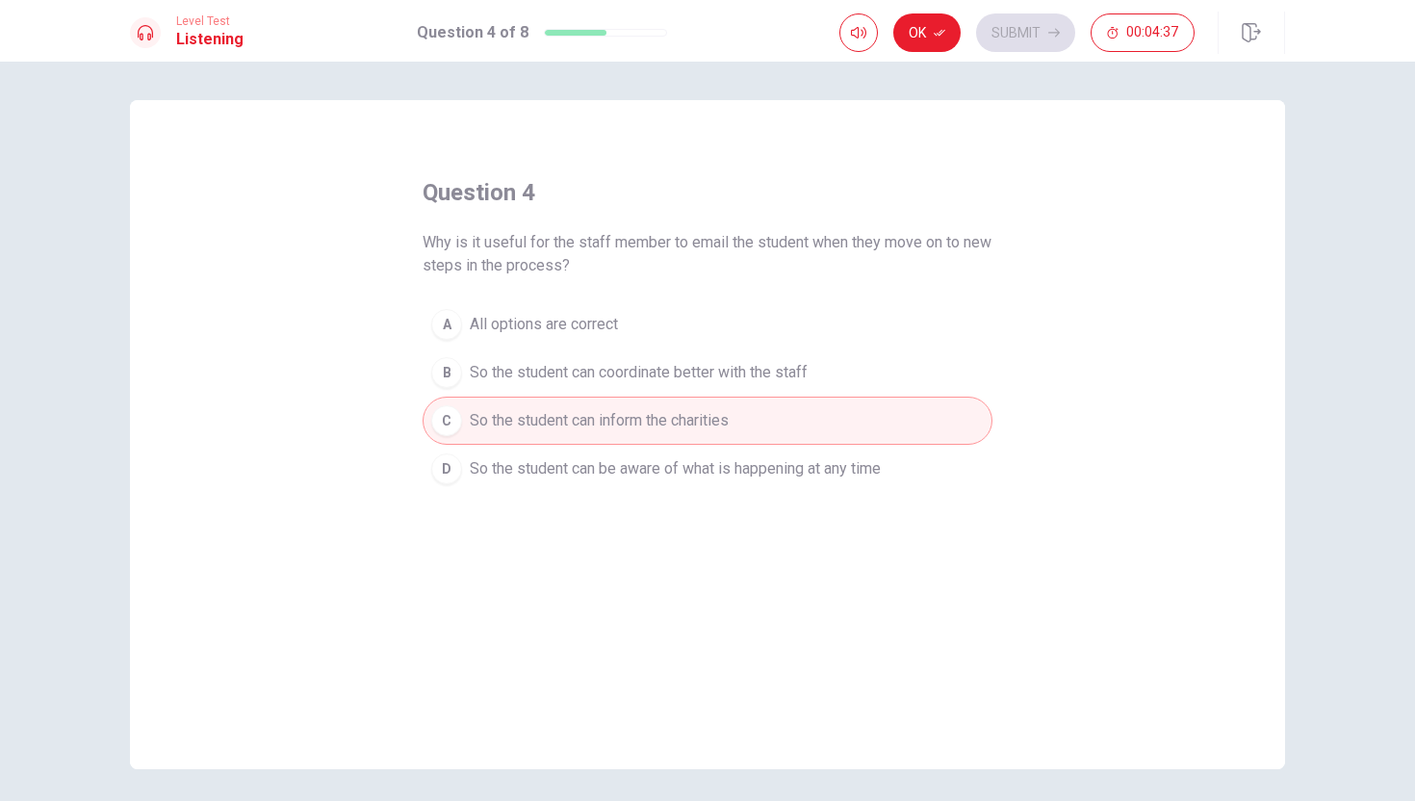
click at [664, 445] on button "D So the student can be aware of what is happening at any time" at bounding box center [708, 469] width 570 height 48
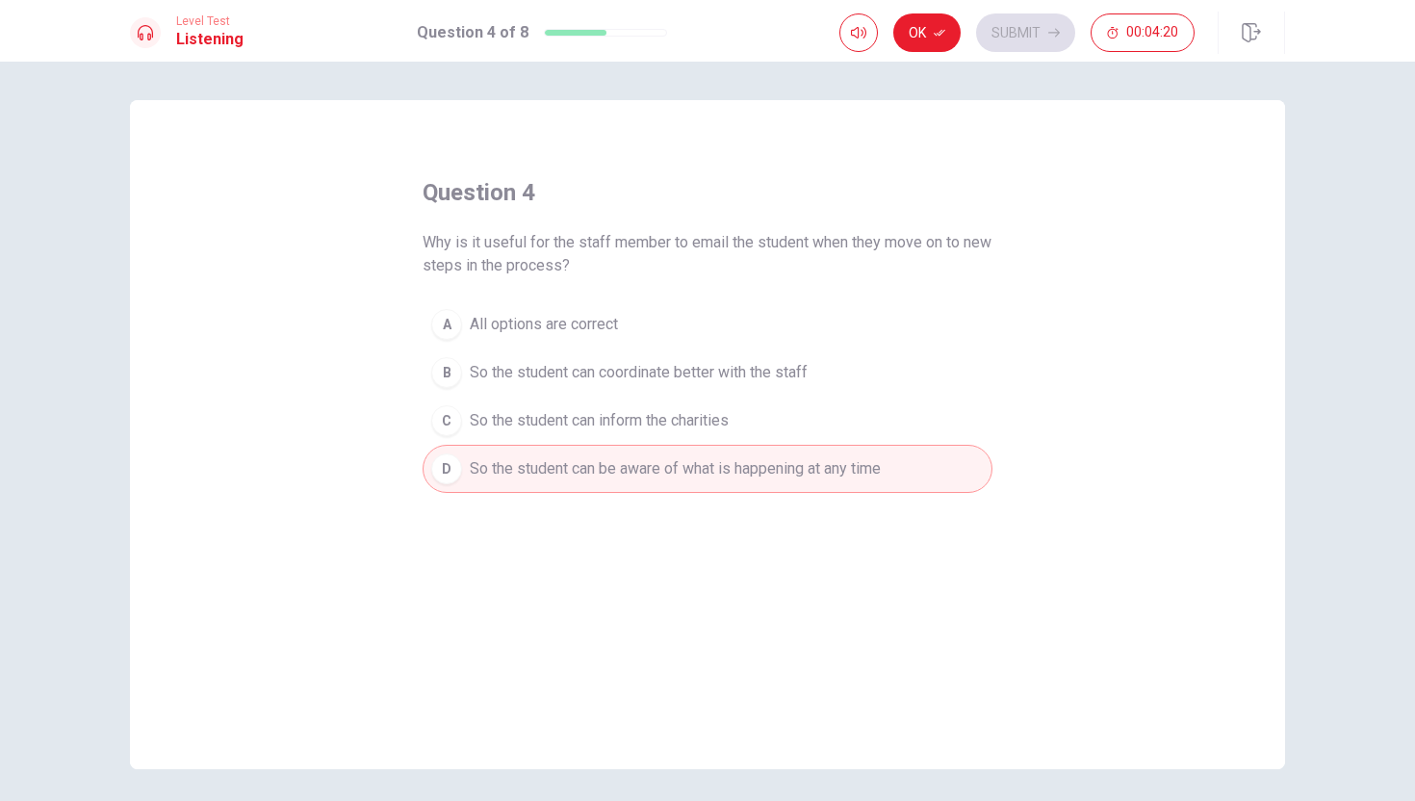
click at [457, 329] on div "A" at bounding box center [446, 324] width 31 height 31
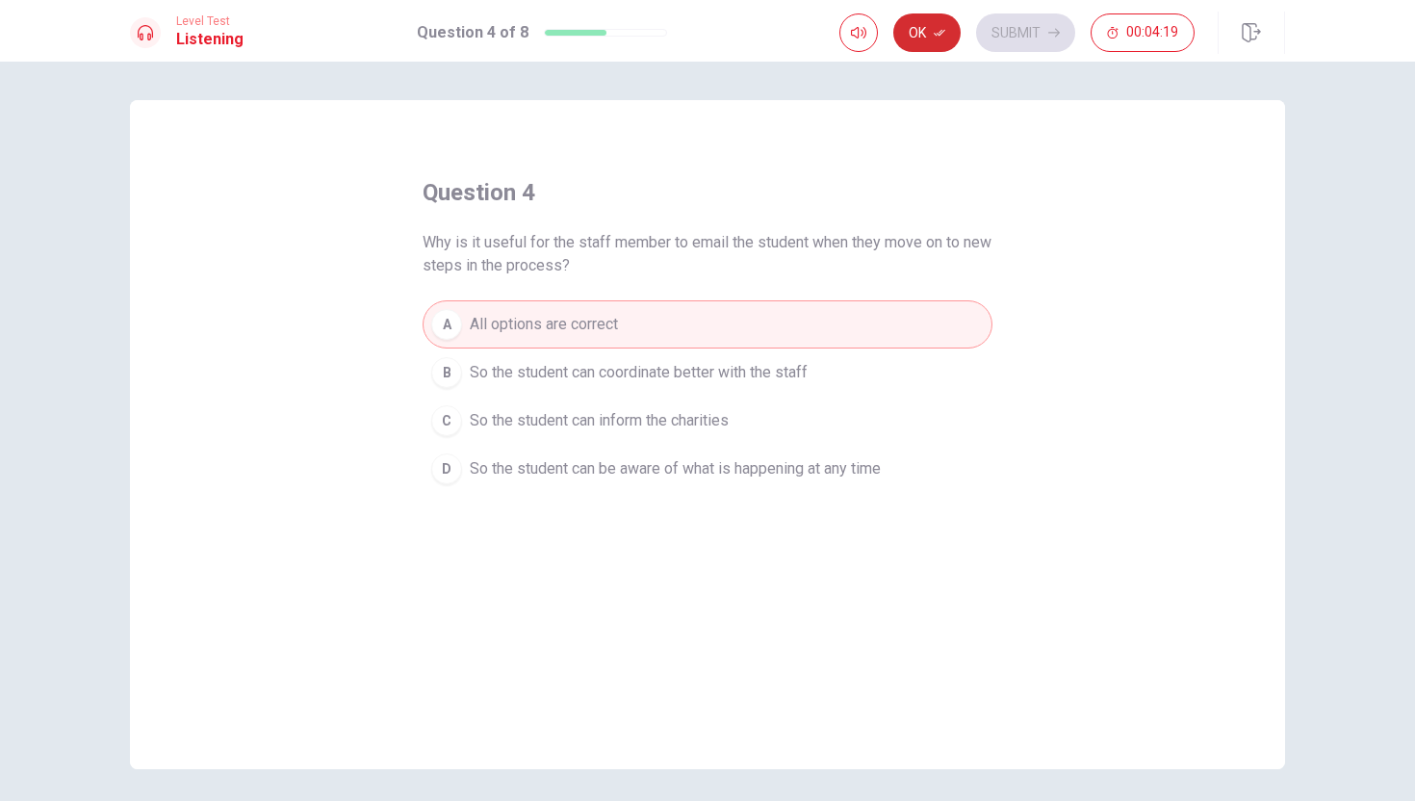
click at [945, 43] on button "Ok" at bounding box center [926, 32] width 67 height 39
click at [1004, 43] on button "Submit" at bounding box center [1025, 32] width 99 height 39
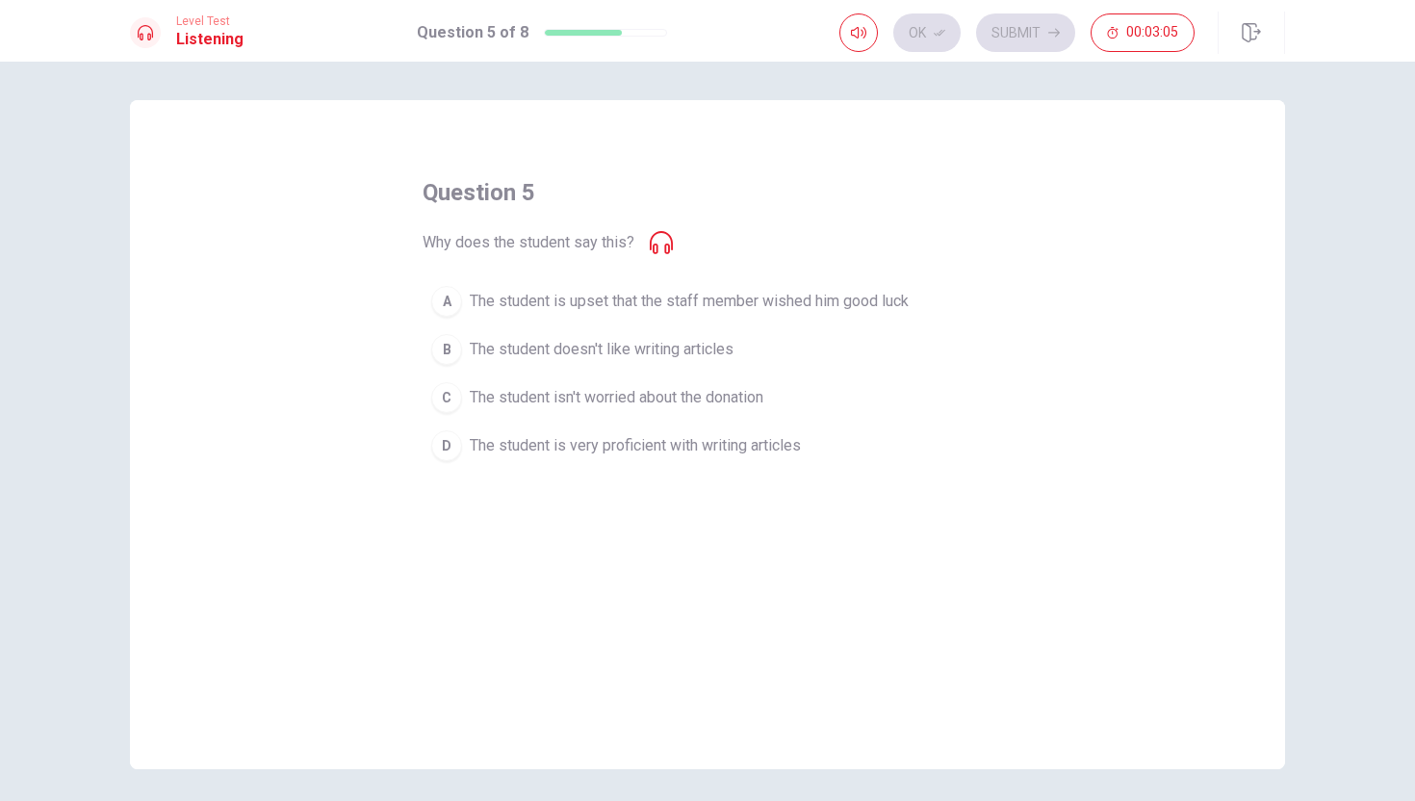
click at [449, 451] on div "D" at bounding box center [446, 445] width 31 height 31
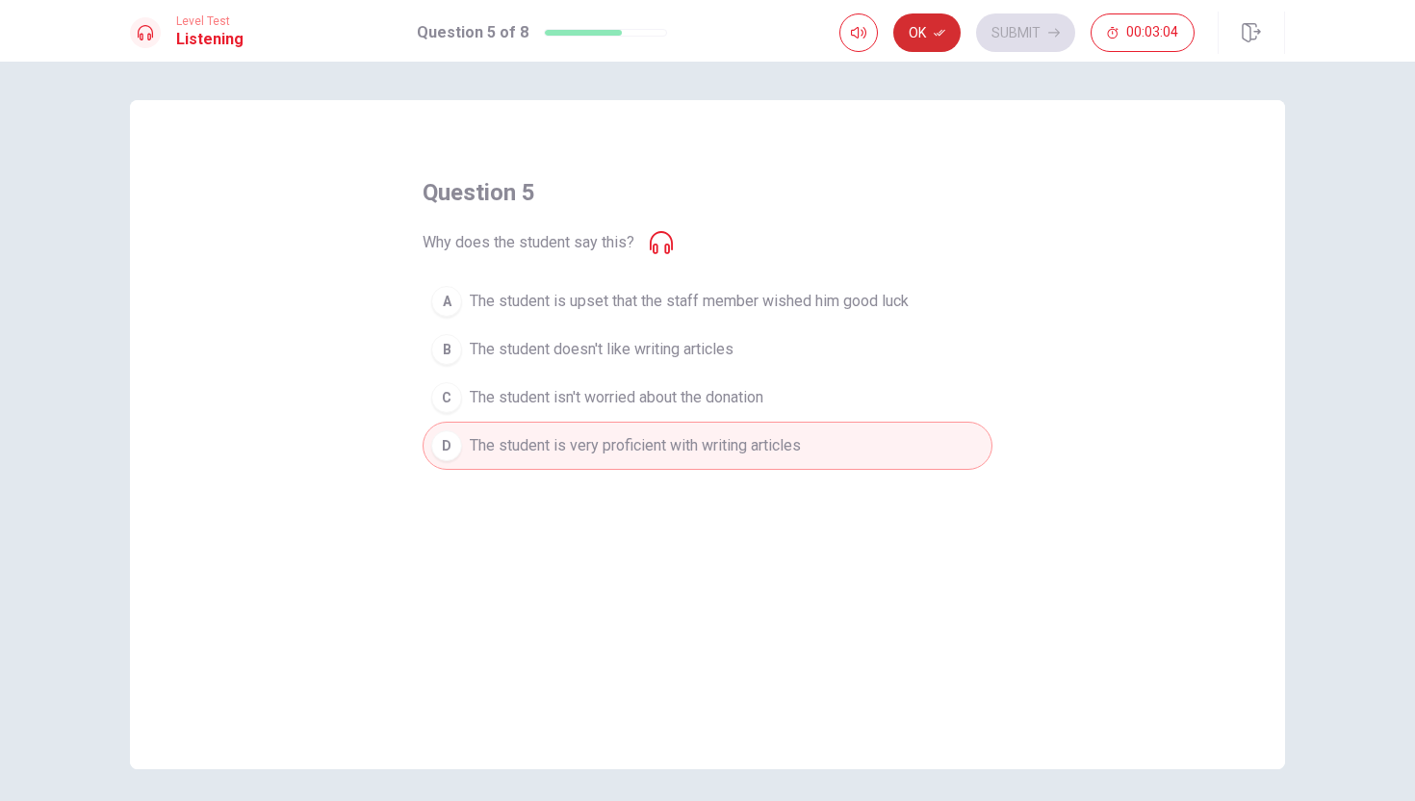
click at [938, 43] on button "Ok" at bounding box center [926, 32] width 67 height 39
click at [1005, 43] on button "Submit" at bounding box center [1025, 32] width 99 height 39
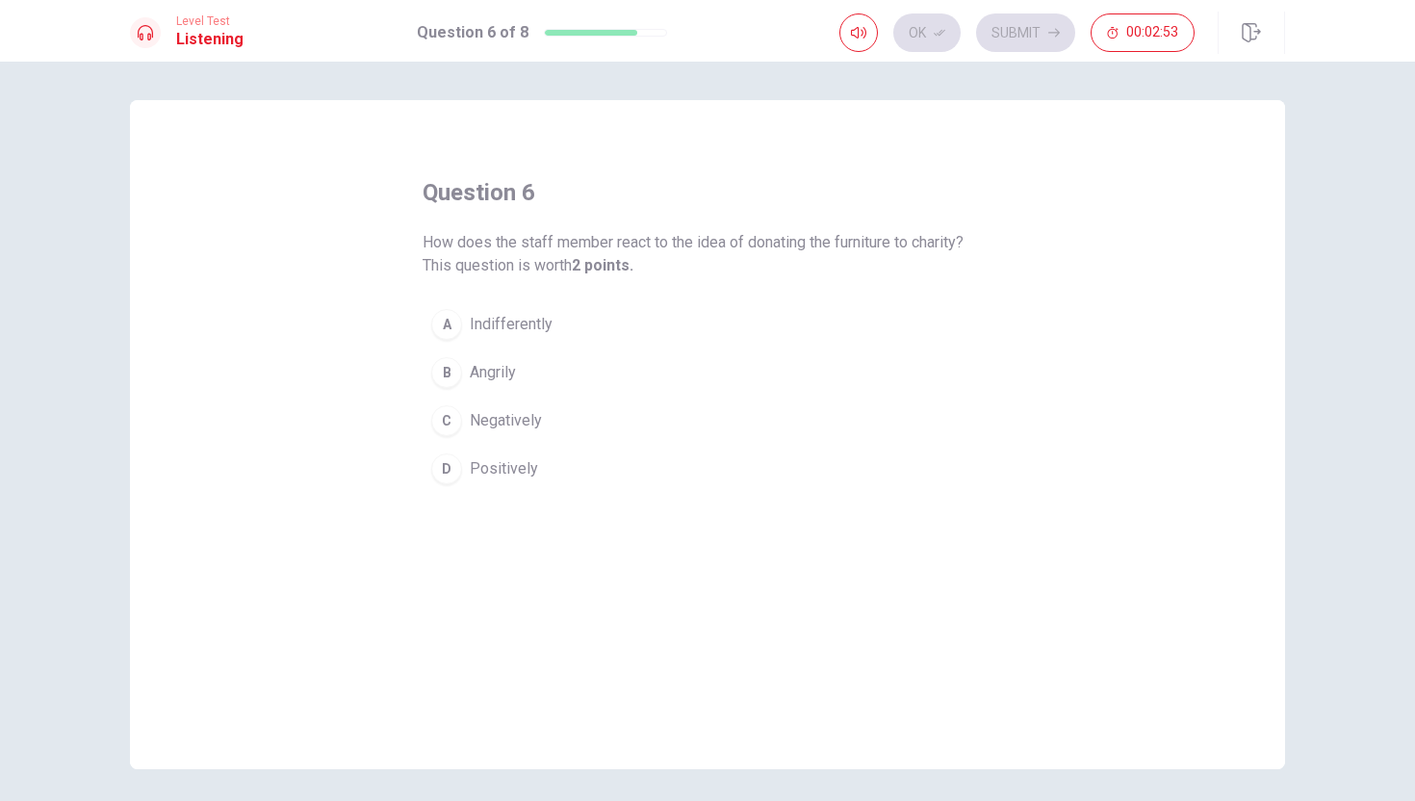
click at [439, 482] on button "D Positively" at bounding box center [708, 469] width 570 height 48
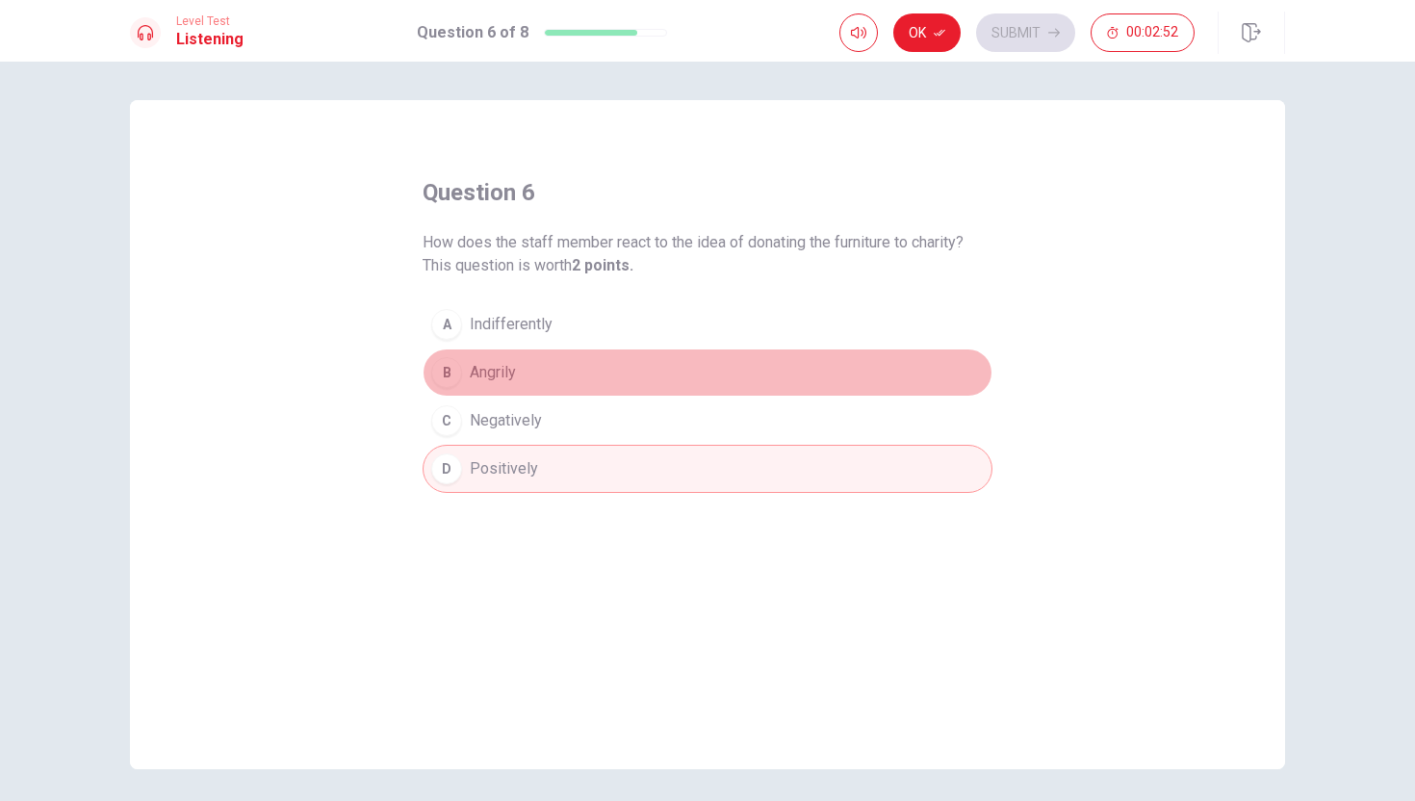
click at [444, 376] on div "B" at bounding box center [446, 372] width 31 height 31
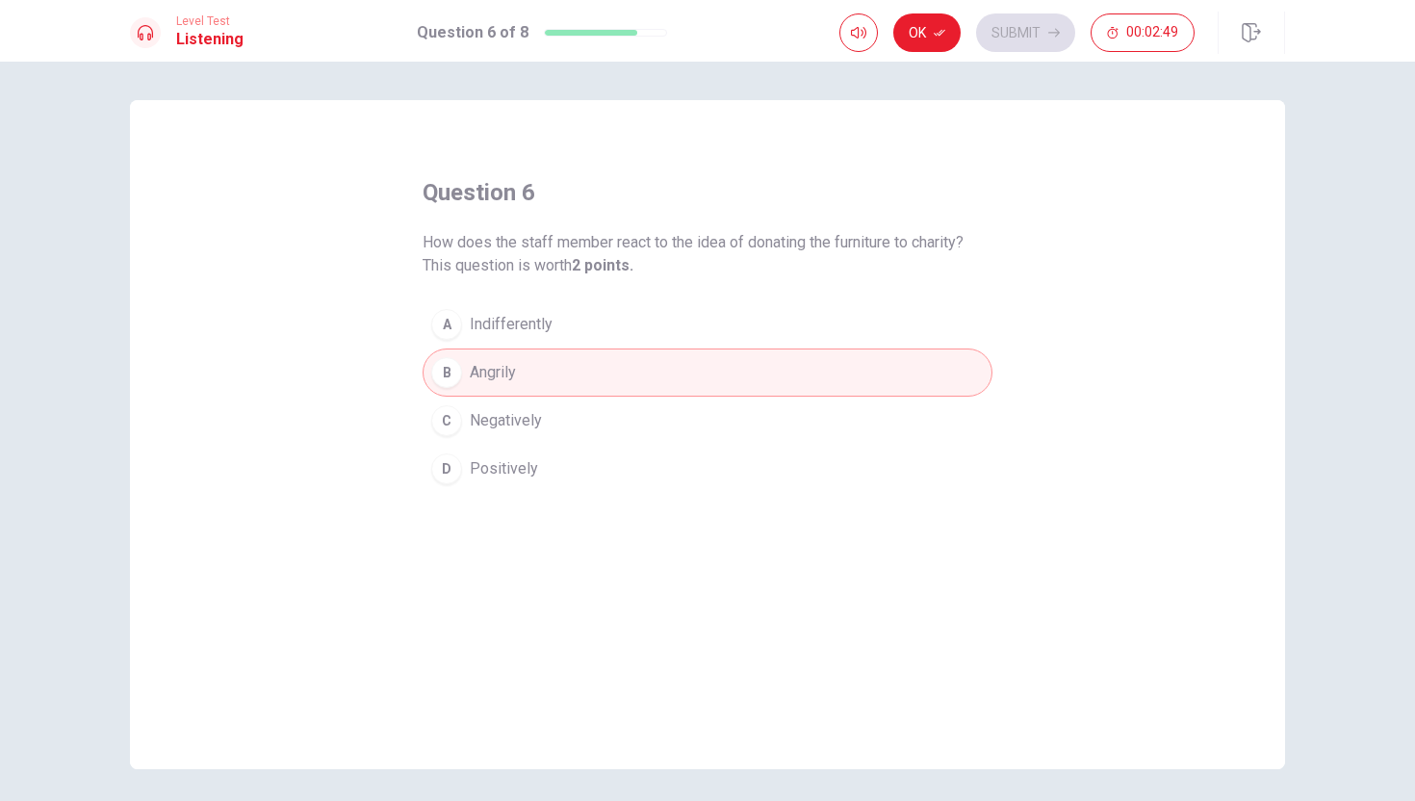
click at [456, 459] on div "D" at bounding box center [446, 468] width 31 height 31
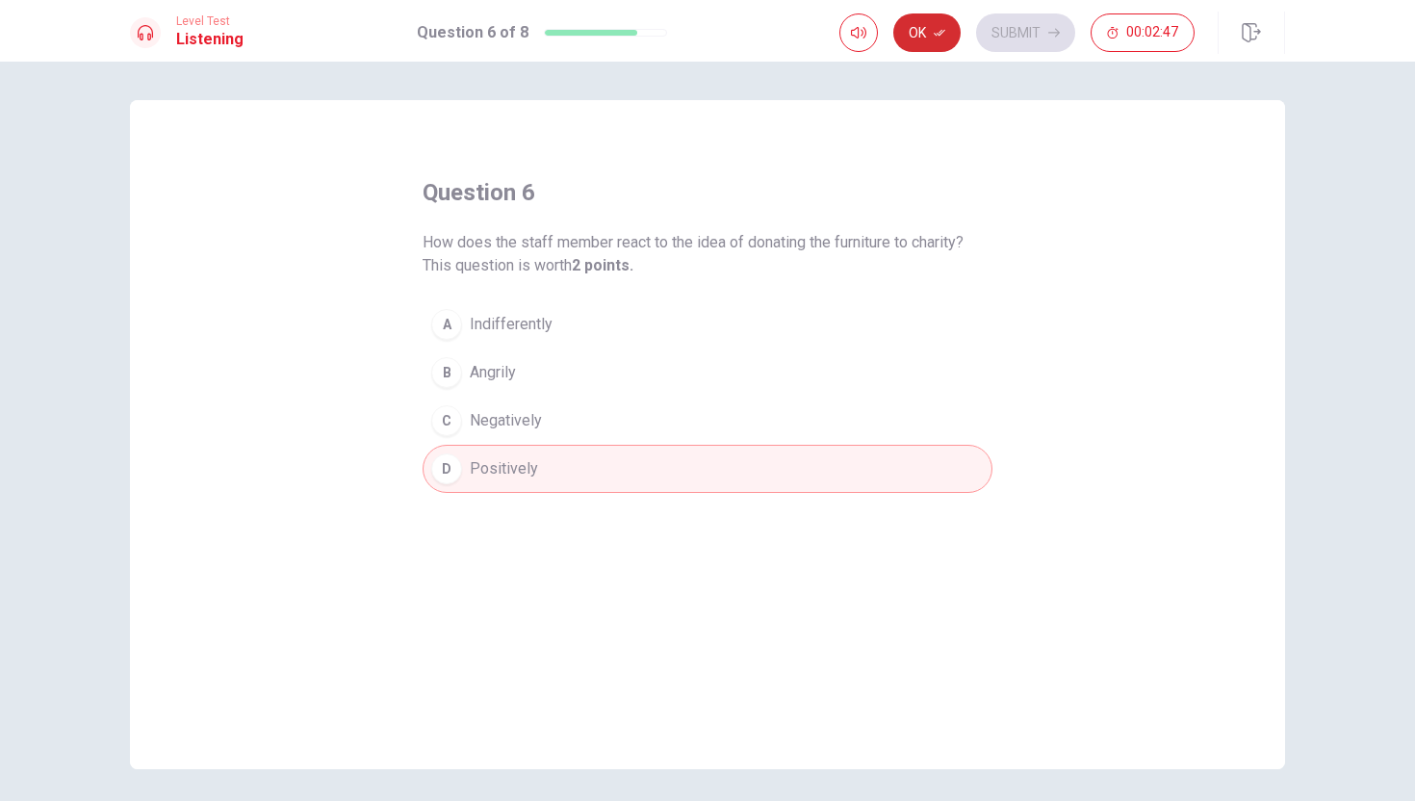
click at [925, 27] on button "Ok" at bounding box center [926, 32] width 67 height 39
click at [1013, 27] on button "Submit" at bounding box center [1025, 32] width 99 height 39
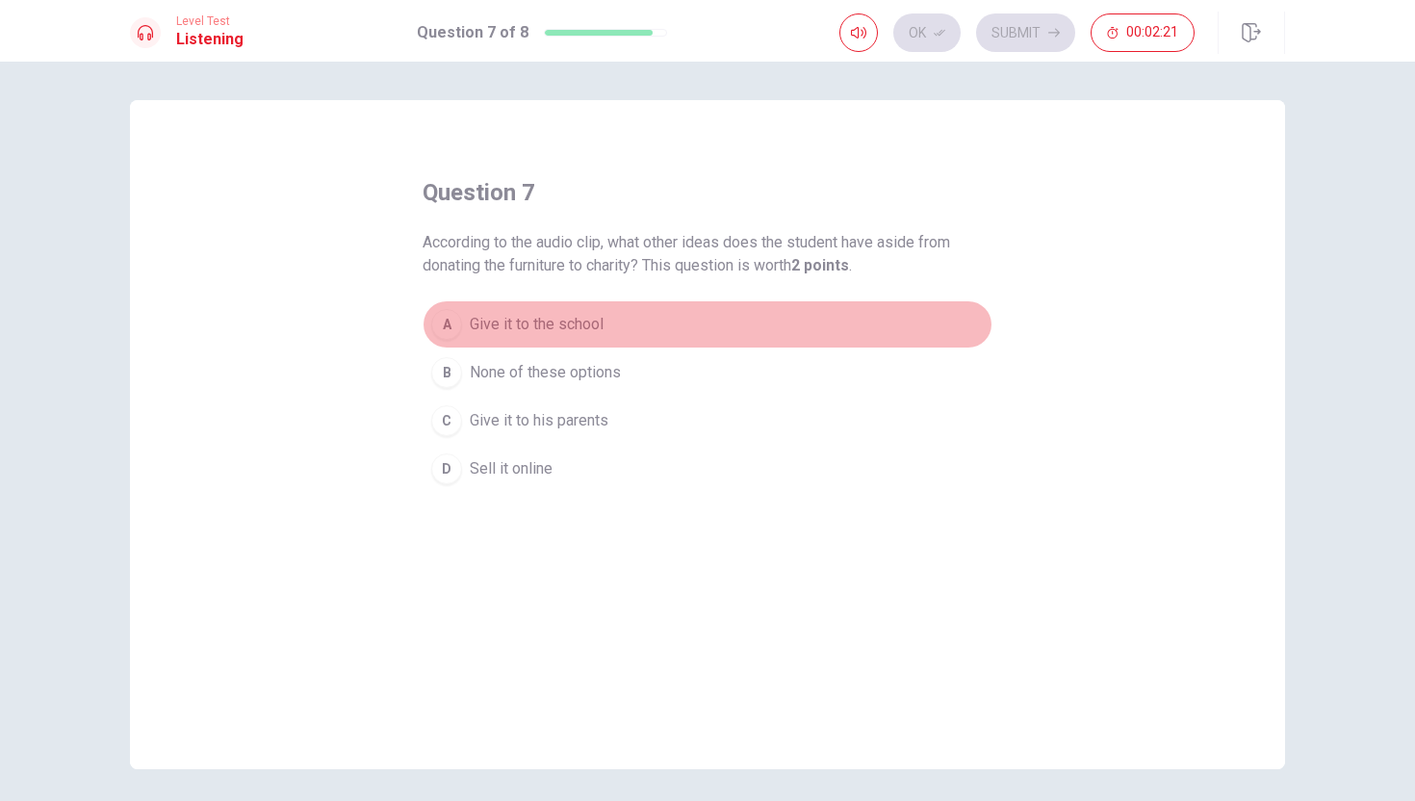
click at [457, 329] on div "A" at bounding box center [446, 324] width 31 height 31
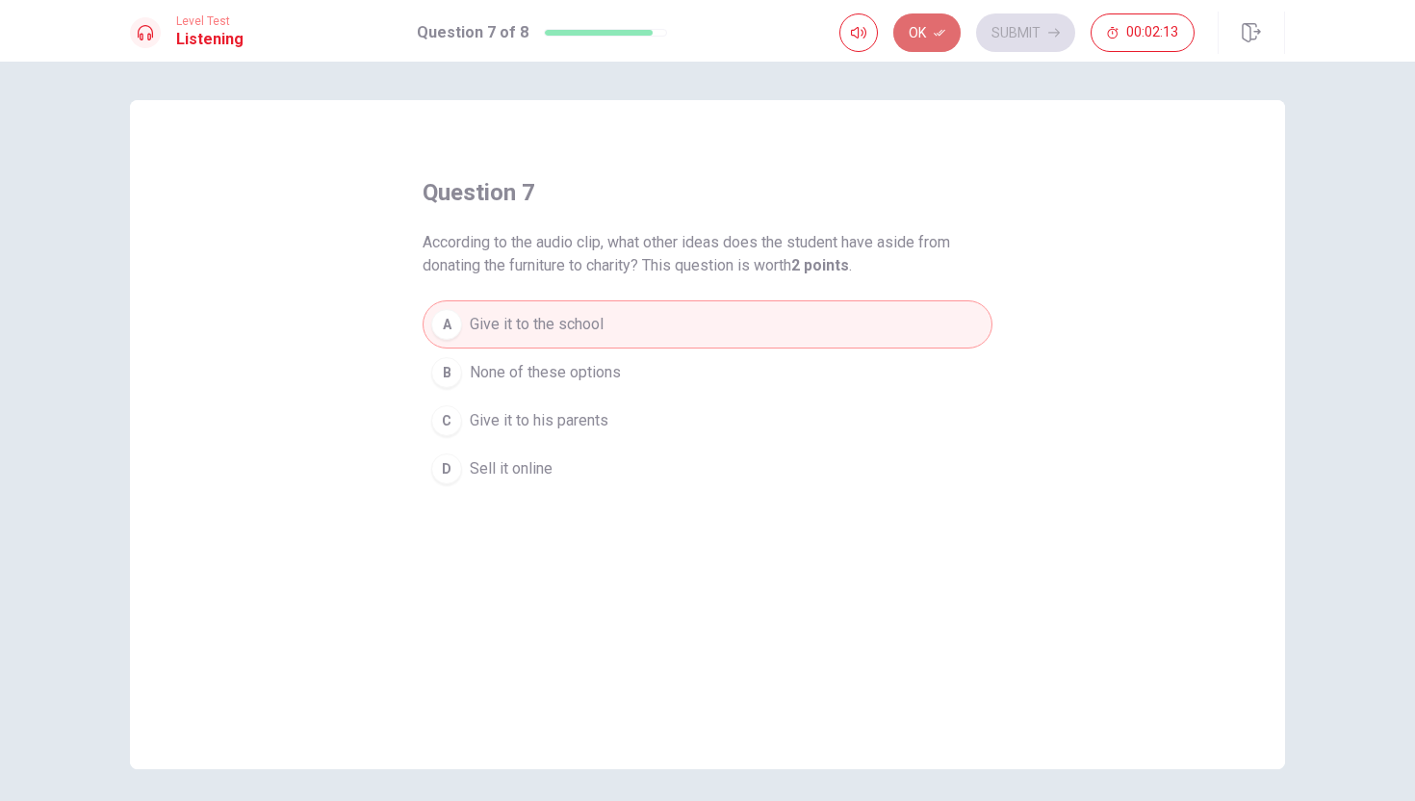
click at [933, 28] on button "Ok" at bounding box center [926, 32] width 67 height 39
click at [1020, 30] on button "Submit" at bounding box center [1025, 32] width 99 height 39
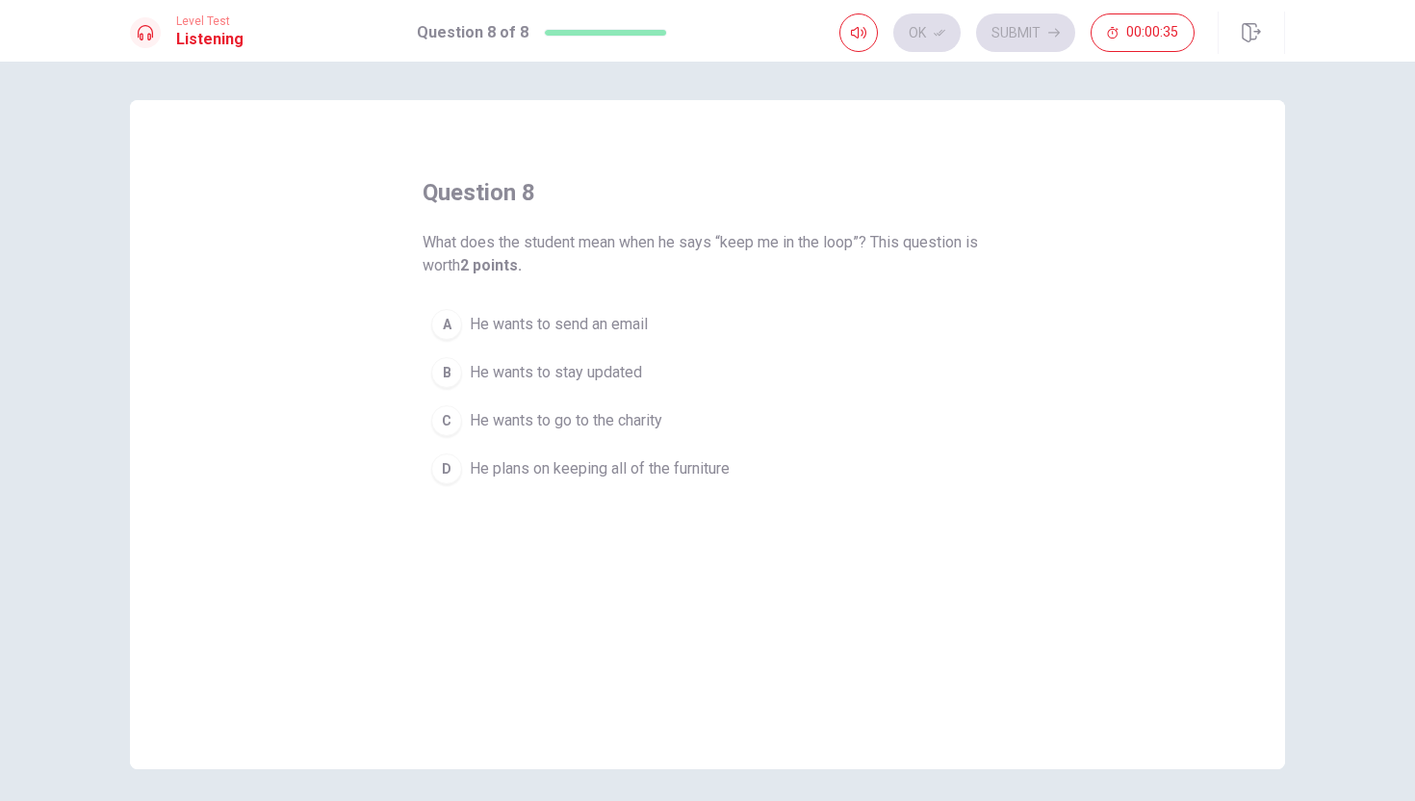
click at [454, 372] on div "B" at bounding box center [446, 372] width 31 height 31
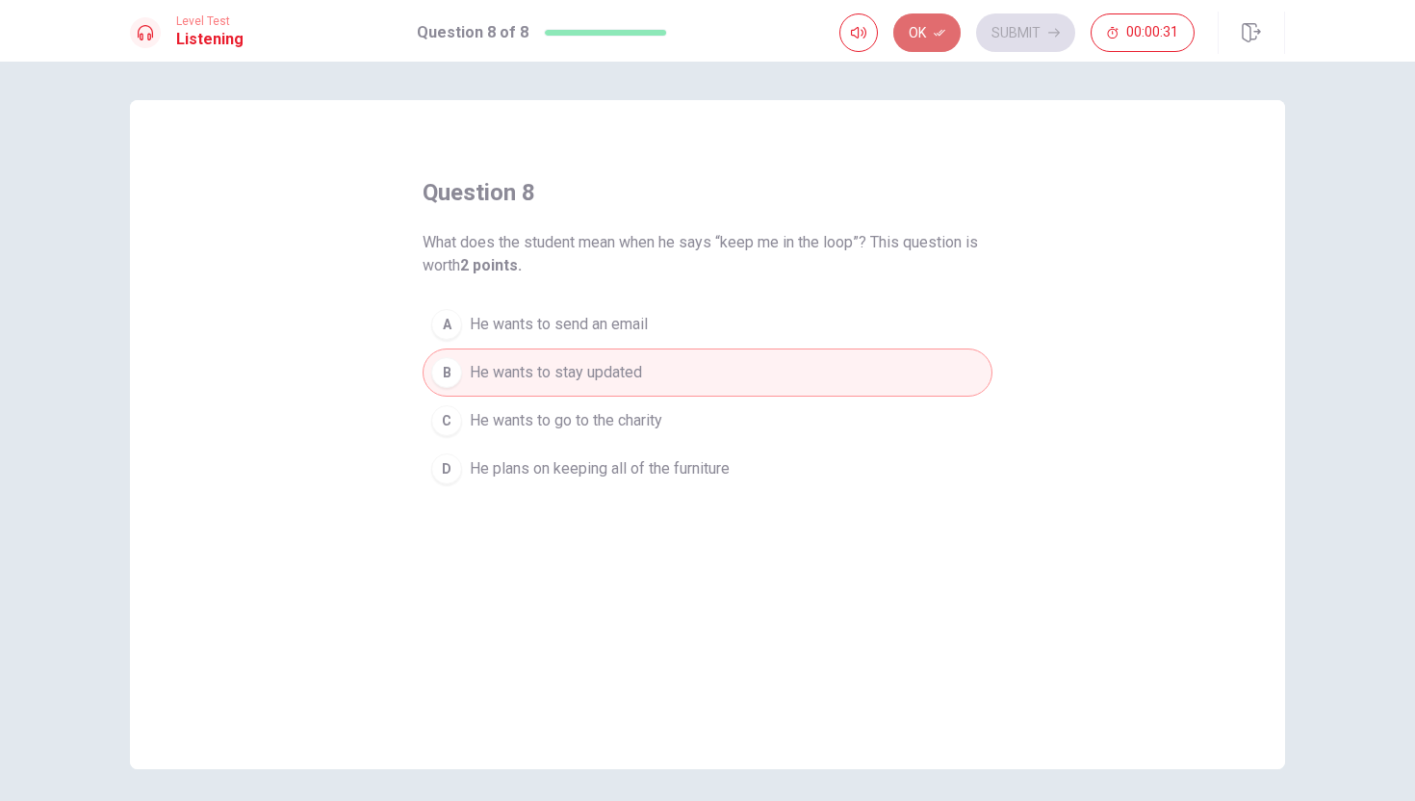
click at [917, 34] on button "Ok" at bounding box center [926, 32] width 67 height 39
click at [1023, 25] on button "Submit" at bounding box center [1025, 32] width 99 height 39
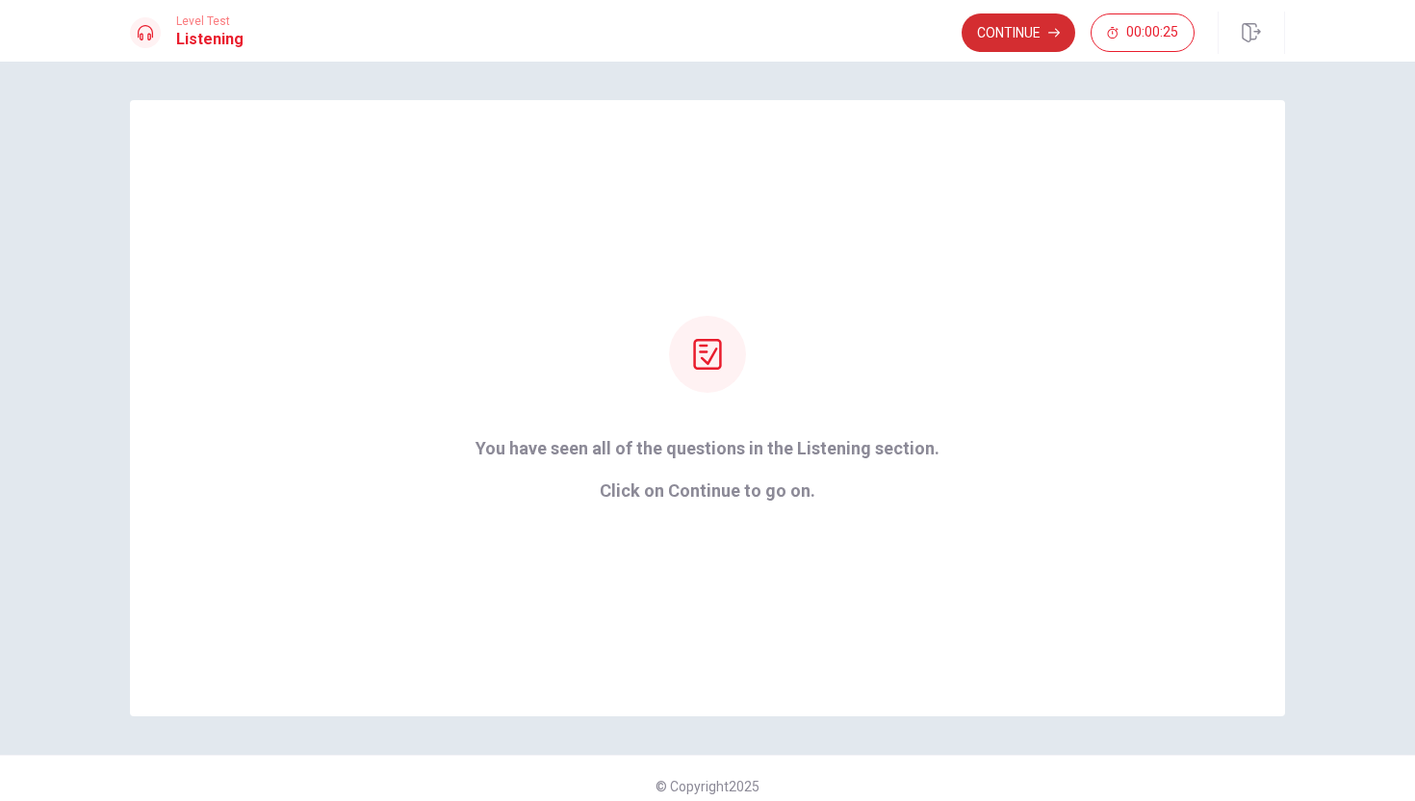
click at [1021, 29] on button "Continue" at bounding box center [1019, 32] width 114 height 39
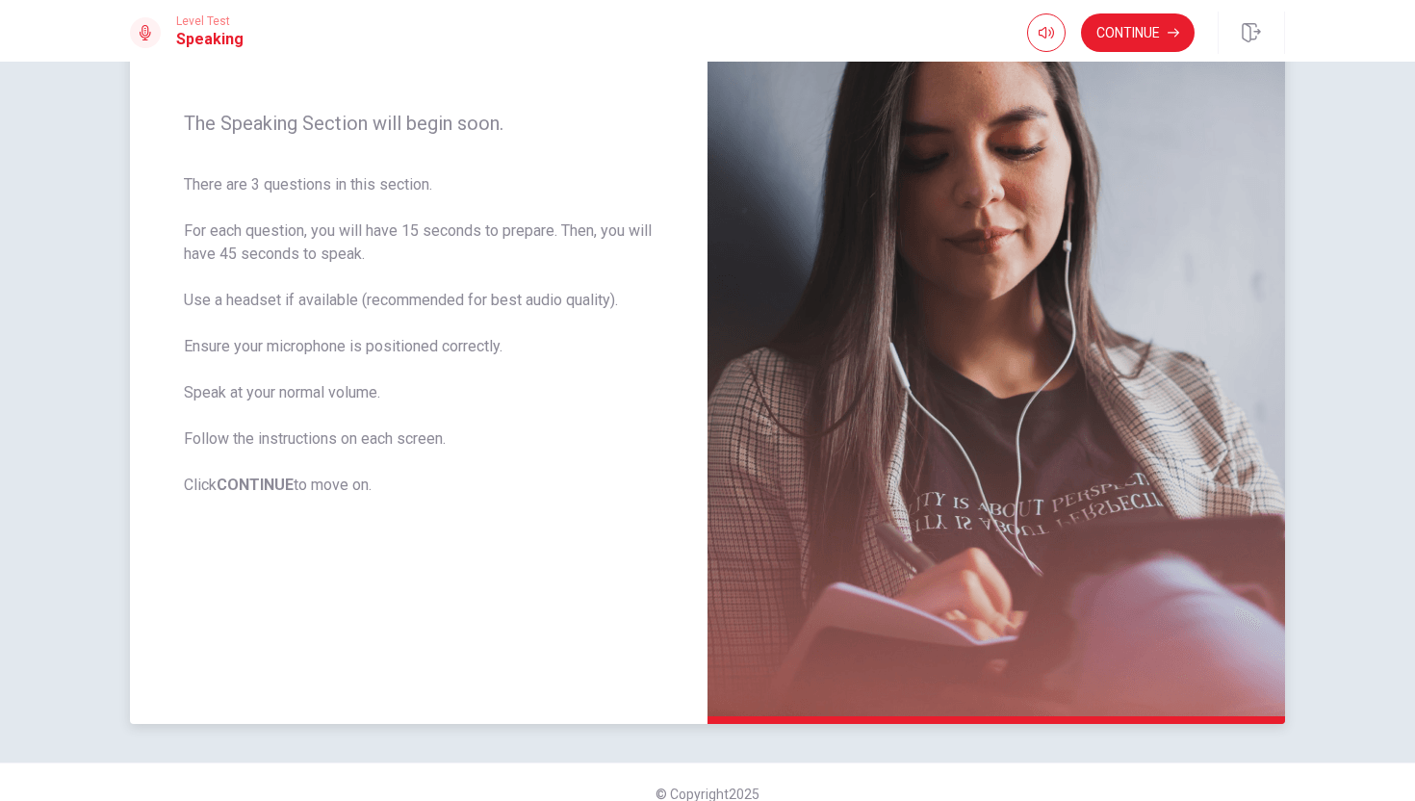
scroll to position [239, 0]
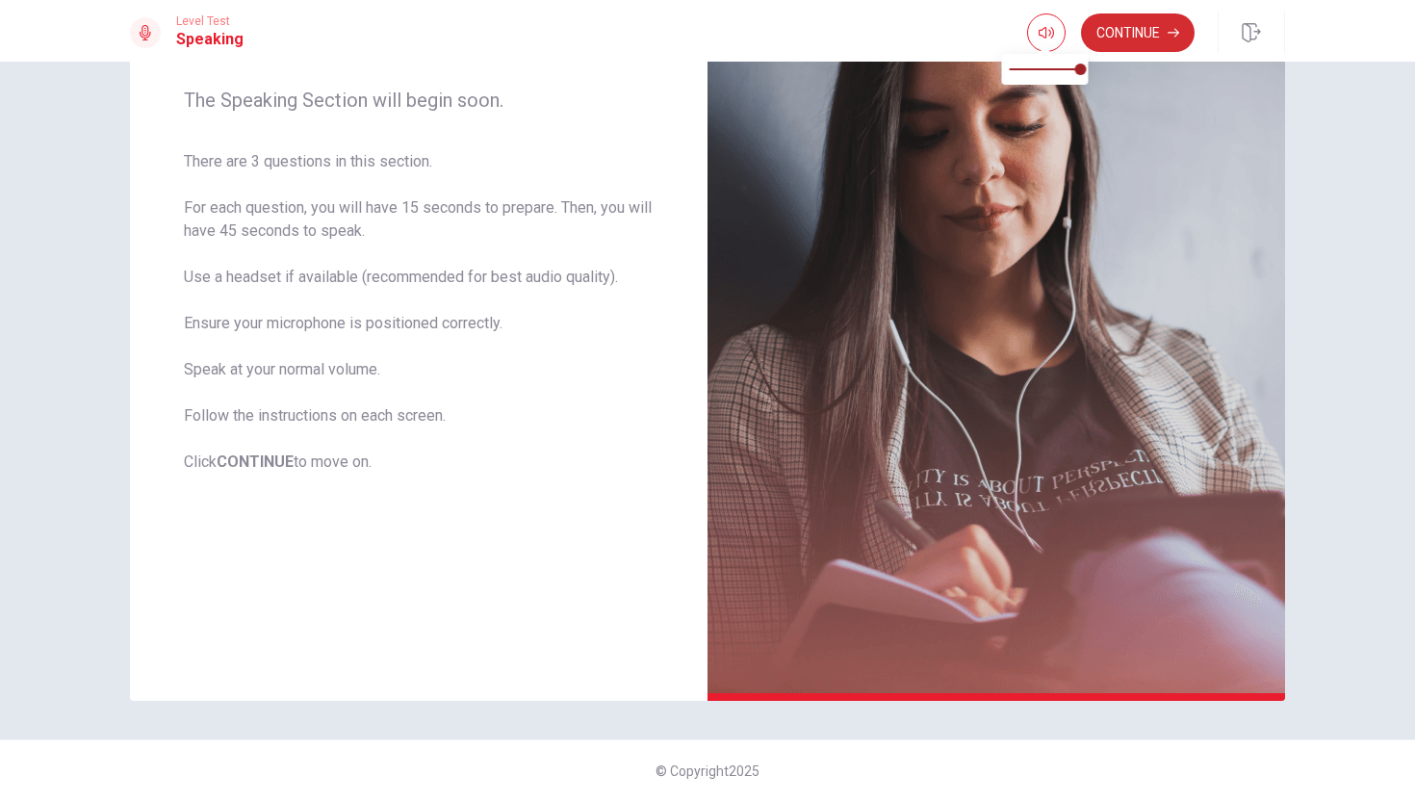
click at [1126, 41] on button "Continue" at bounding box center [1138, 32] width 114 height 39
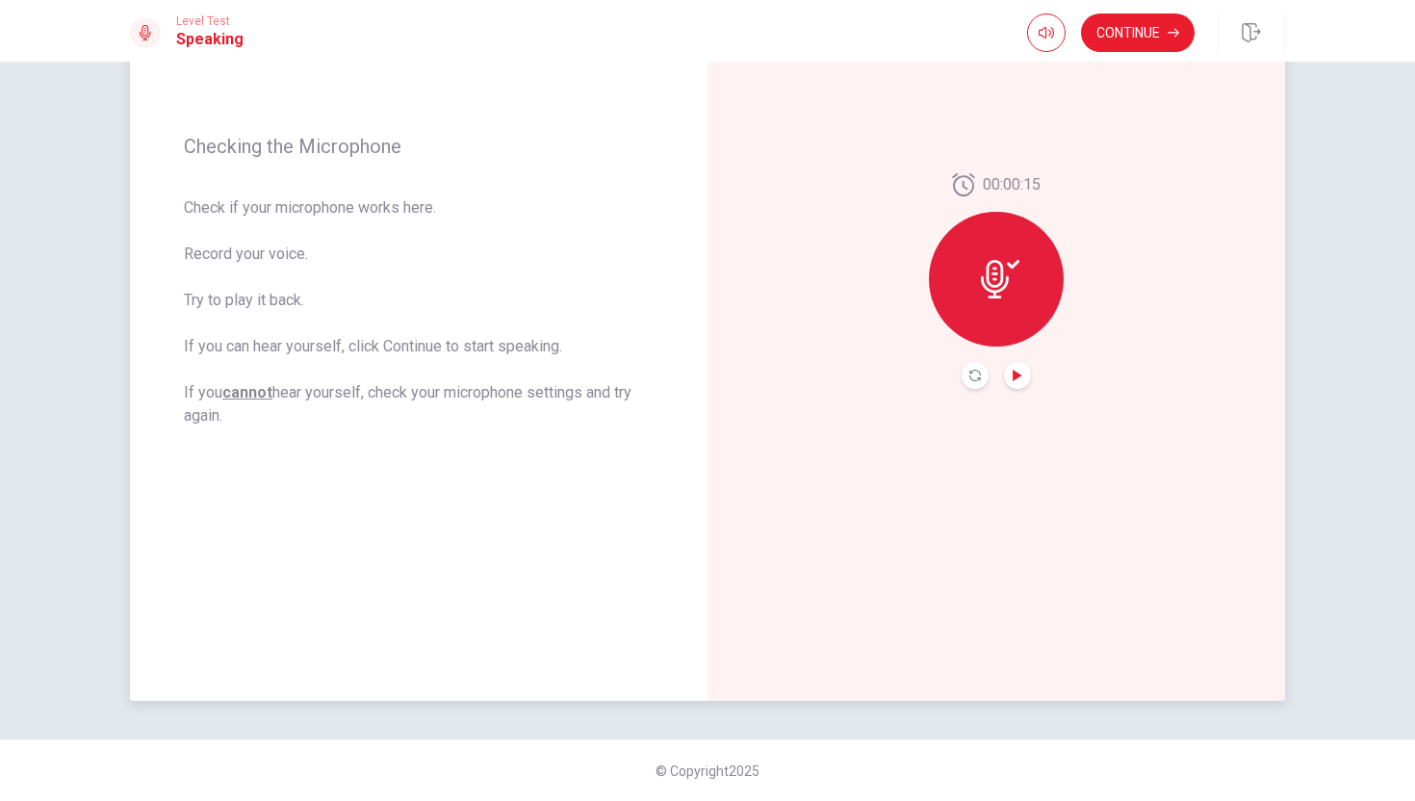
click at [1014, 372] on icon "Play Audio" at bounding box center [1017, 376] width 9 height 12
click at [1015, 374] on icon "Pause Audio" at bounding box center [1018, 376] width 10 height 12
click at [1123, 26] on button "Continue" at bounding box center [1138, 32] width 114 height 39
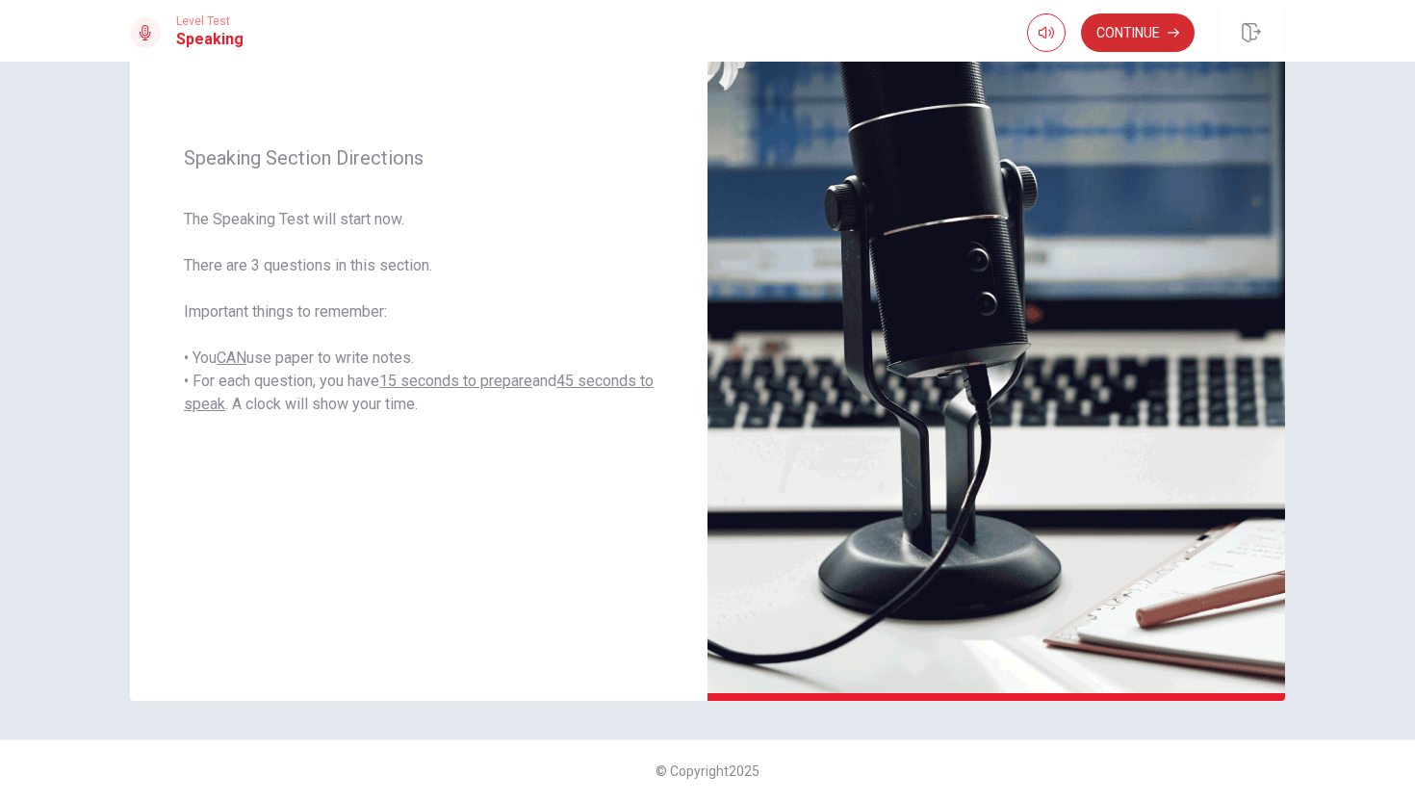
click at [1125, 30] on button "Continue" at bounding box center [1138, 32] width 114 height 39
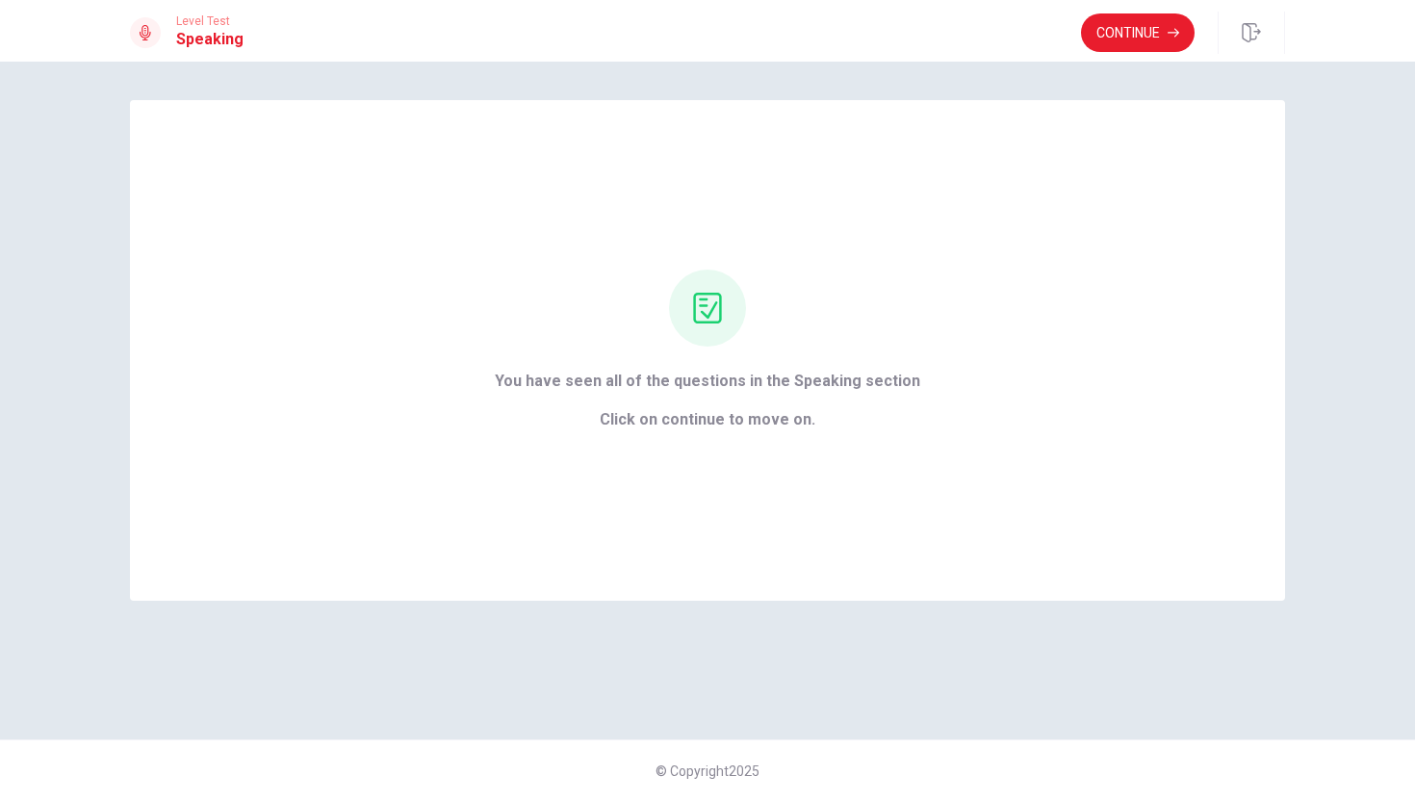
scroll to position [0, 0]
click at [1123, 26] on button "Continue" at bounding box center [1138, 32] width 114 height 39
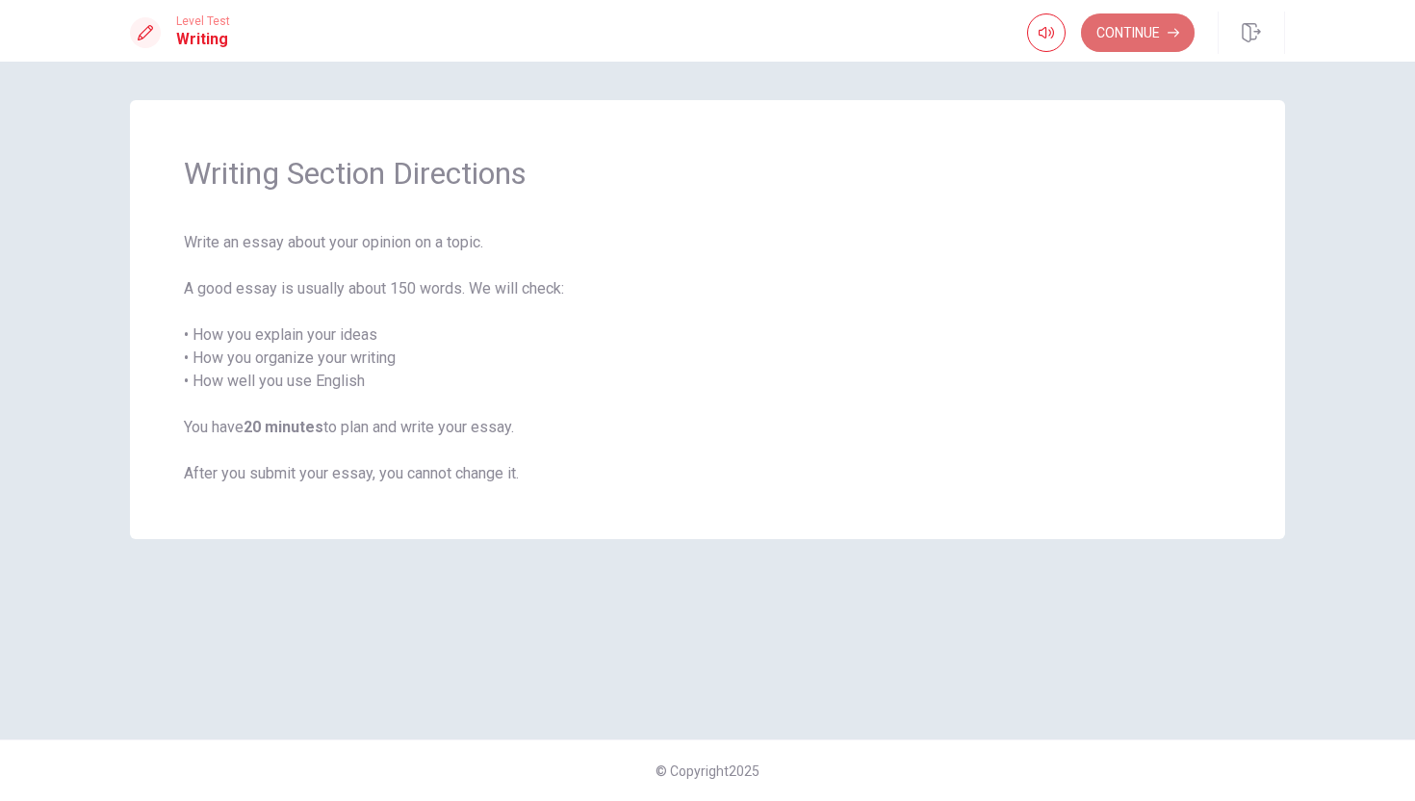
click at [1115, 27] on button "Continue" at bounding box center [1138, 32] width 114 height 39
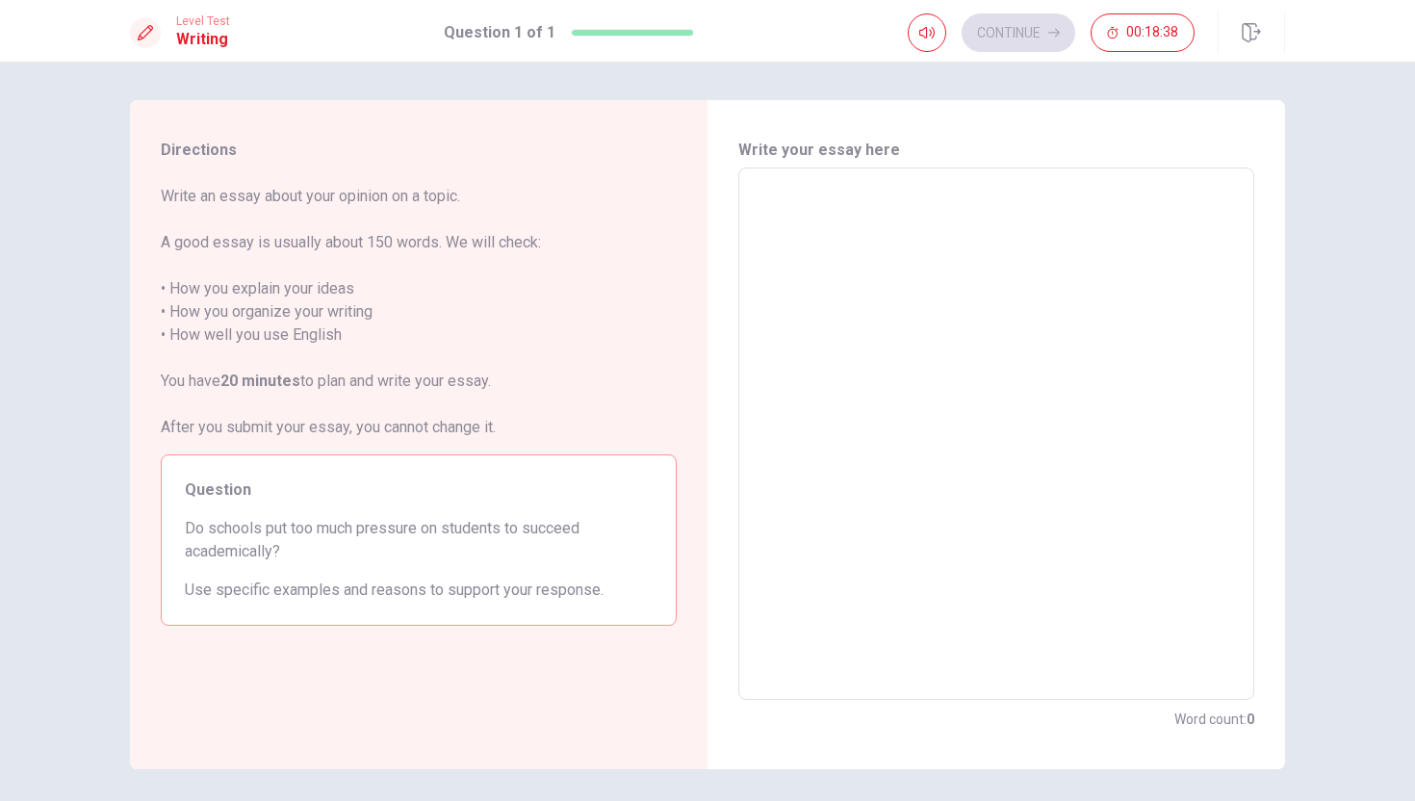
click at [927, 224] on textarea at bounding box center [996, 434] width 489 height 501
type textarea "i"
type textarea "x"
type textarea "i"
type textarea "x"
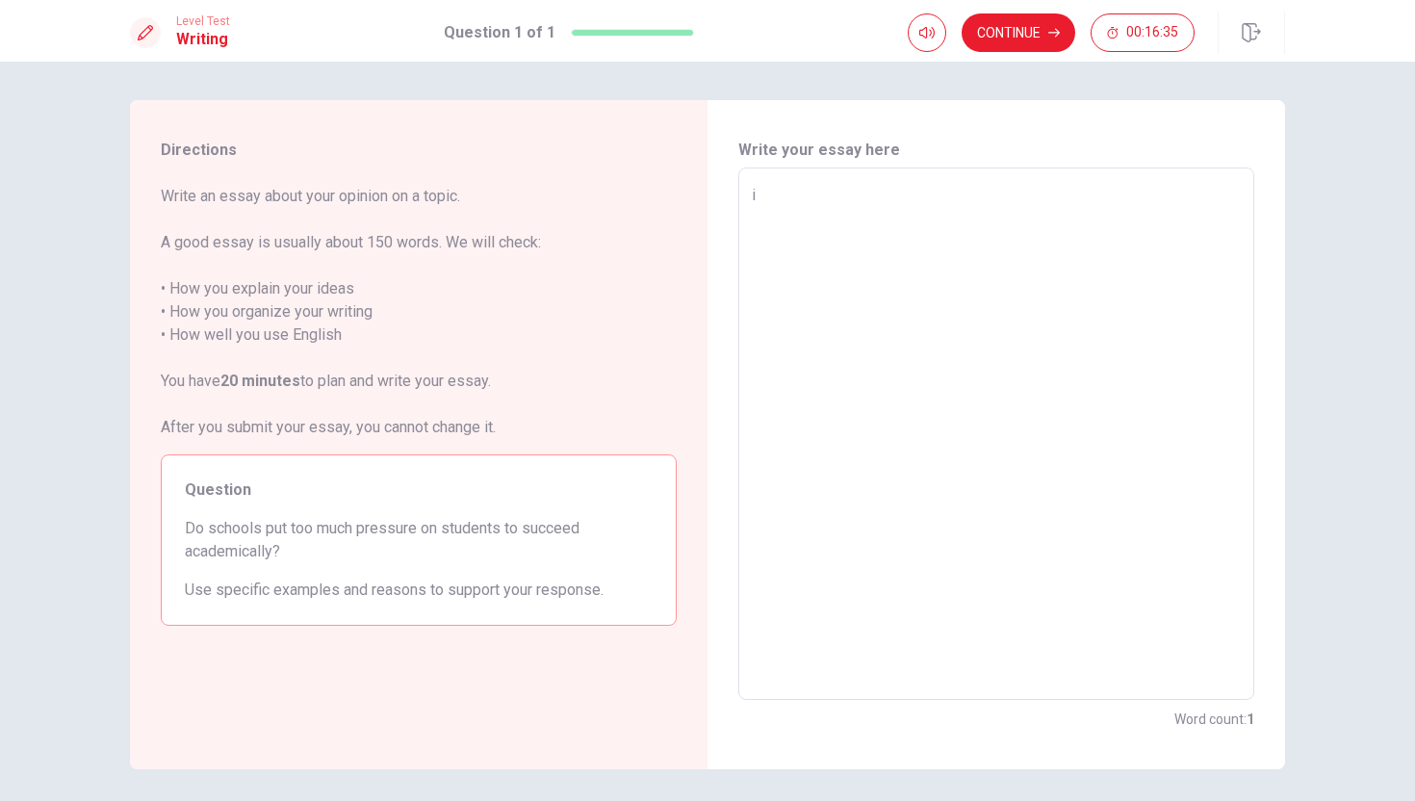
type textarea "i"
type textarea "x"
type textarea "i"
type textarea "x"
type textarea "i"
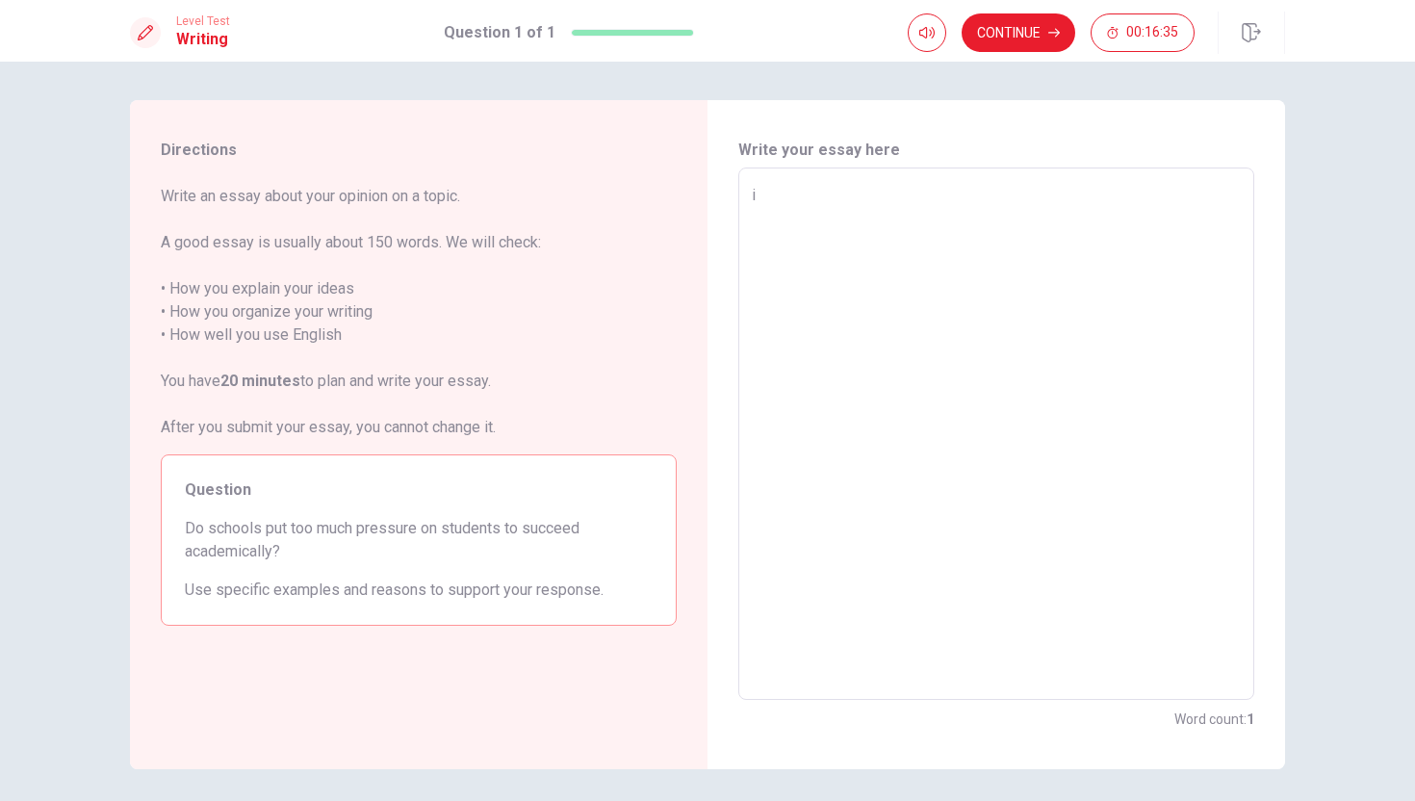
type textarea "x"
type textarea "i"
type textarea "x"
type textarea "i"
type textarea "x"
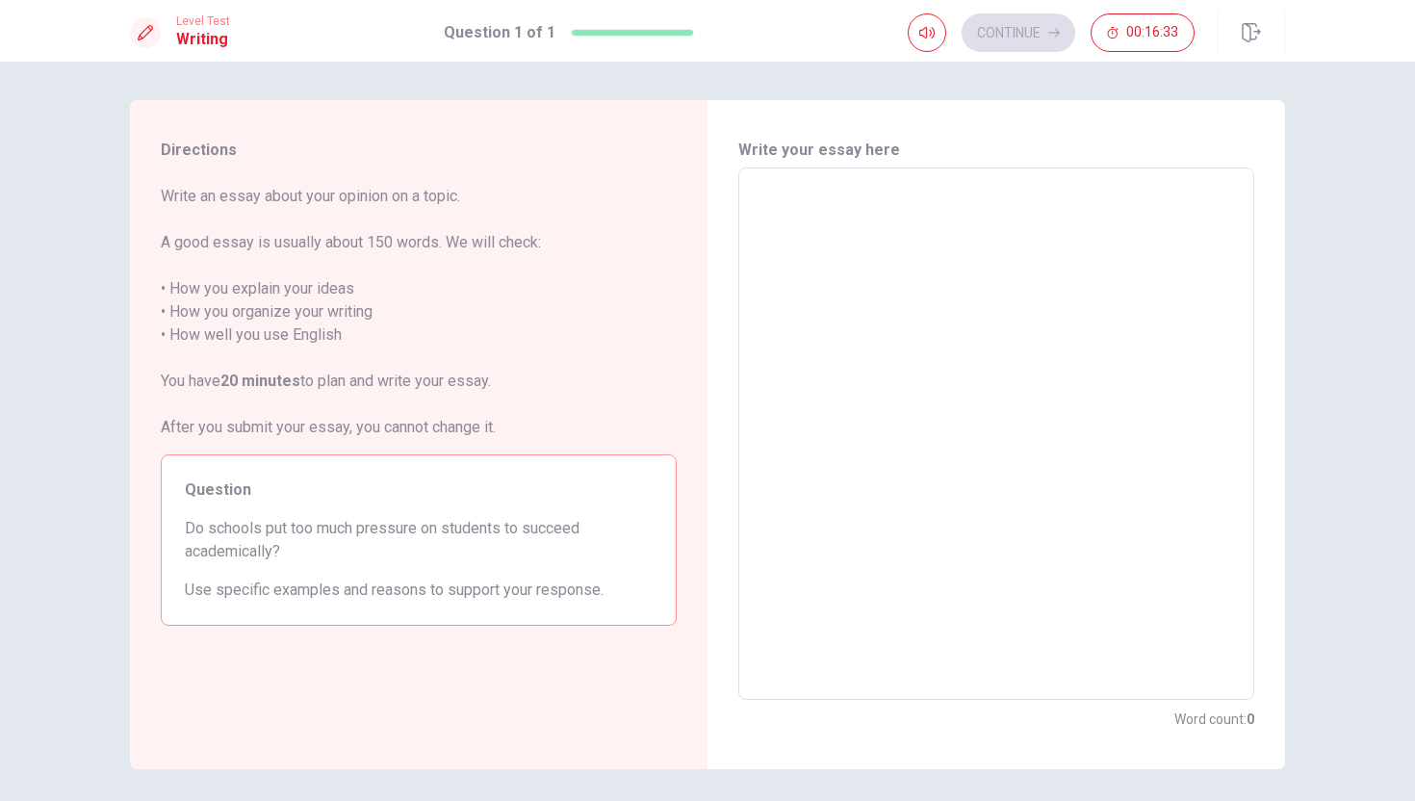
type textarea "i"
type textarea "x"
type textarea "i"
type textarea "x"
type textarea "i"
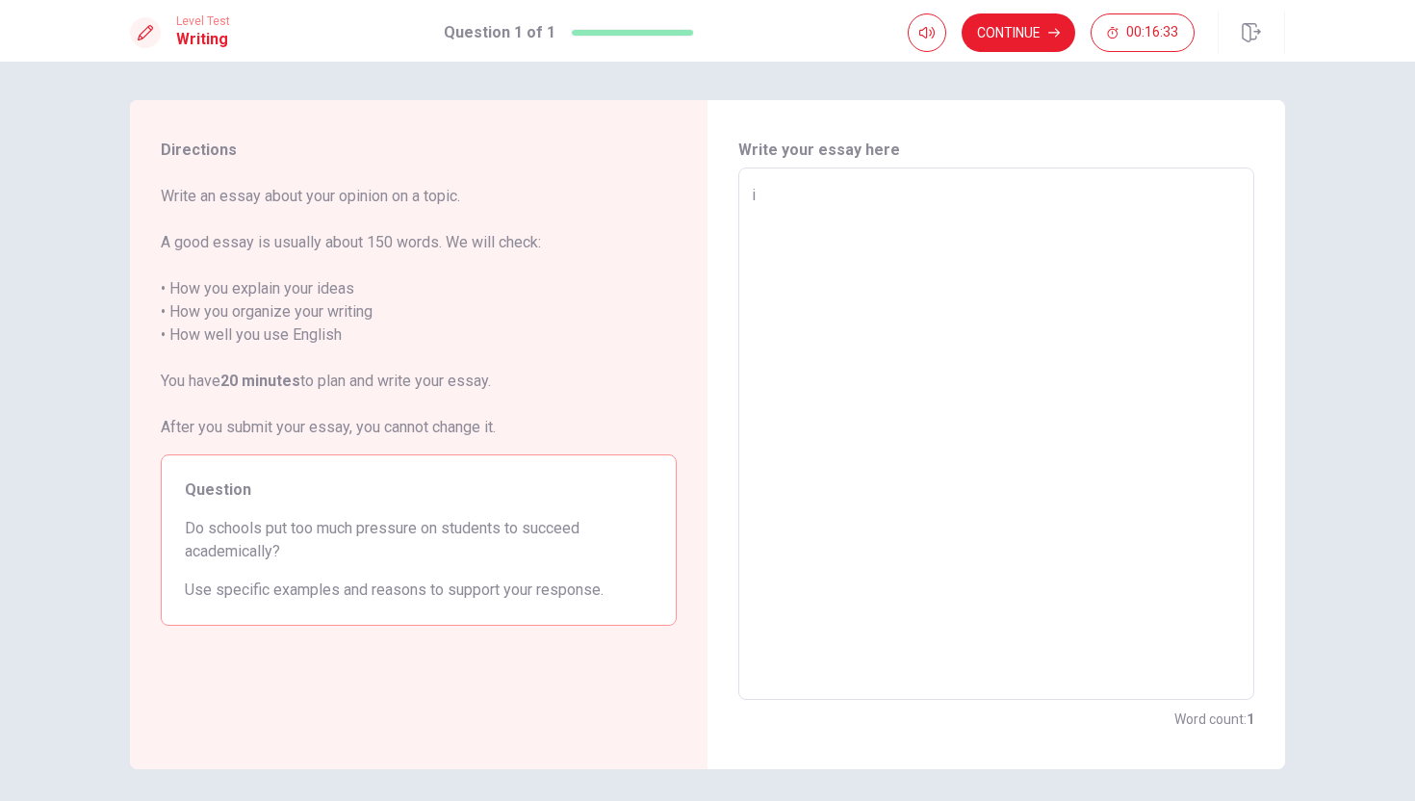
type textarea "x"
type textarea "i"
type textarea "x"
type textarea "i"
type textarea "x"
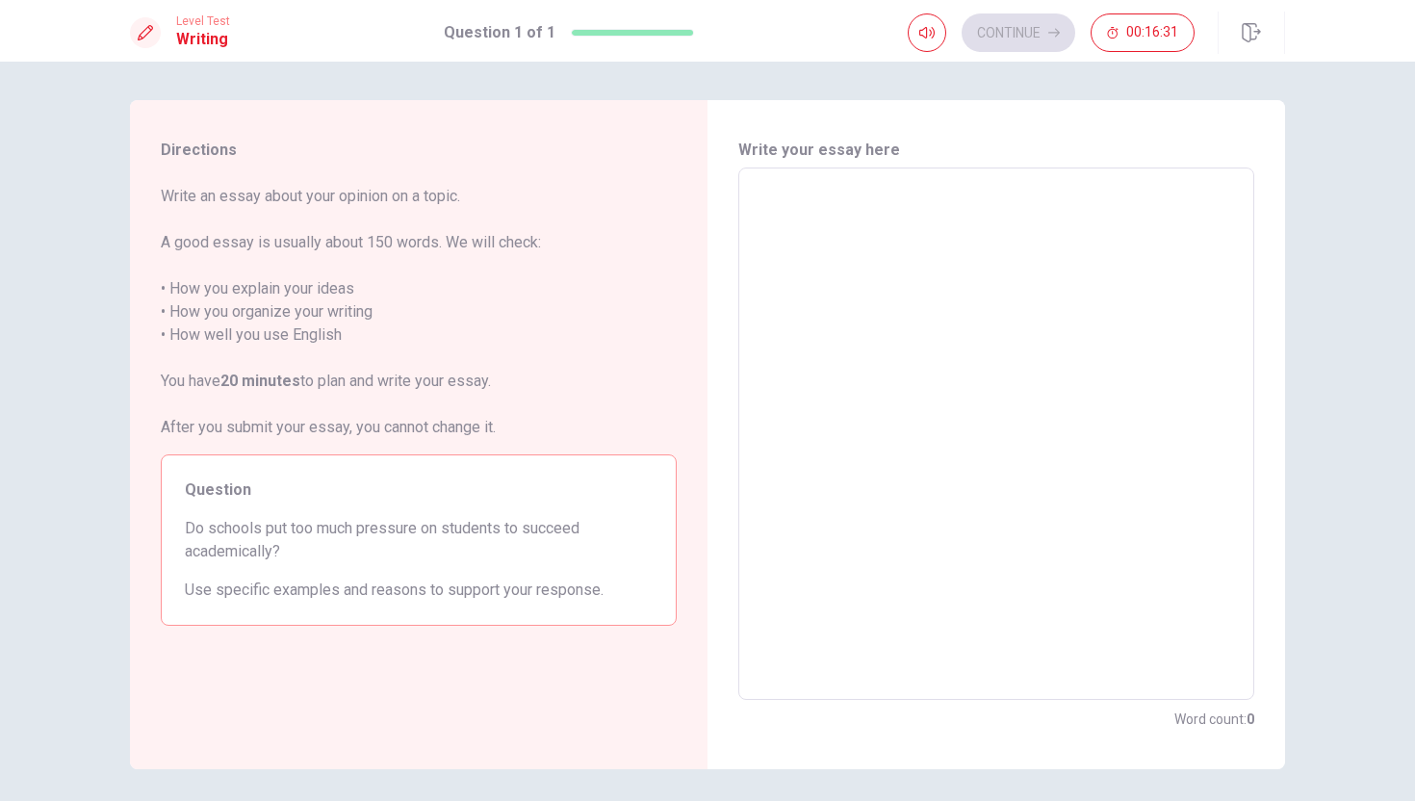
type textarea "i"
type textarea "x"
type textarea "i"
type textarea "x"
type textarea "i"
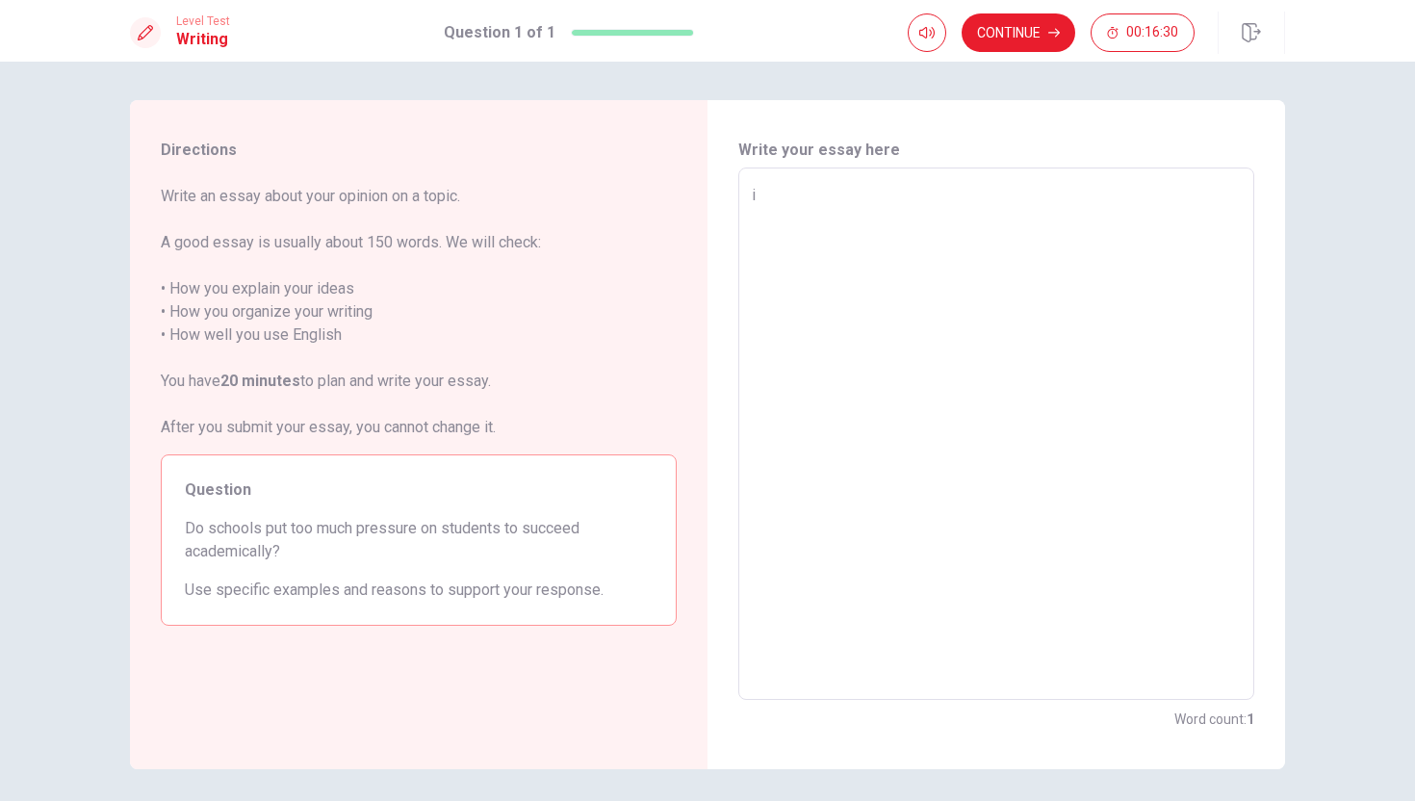
type textarea "x"
type textarea "I"
type textarea "x"
type textarea "I"
type textarea "x"
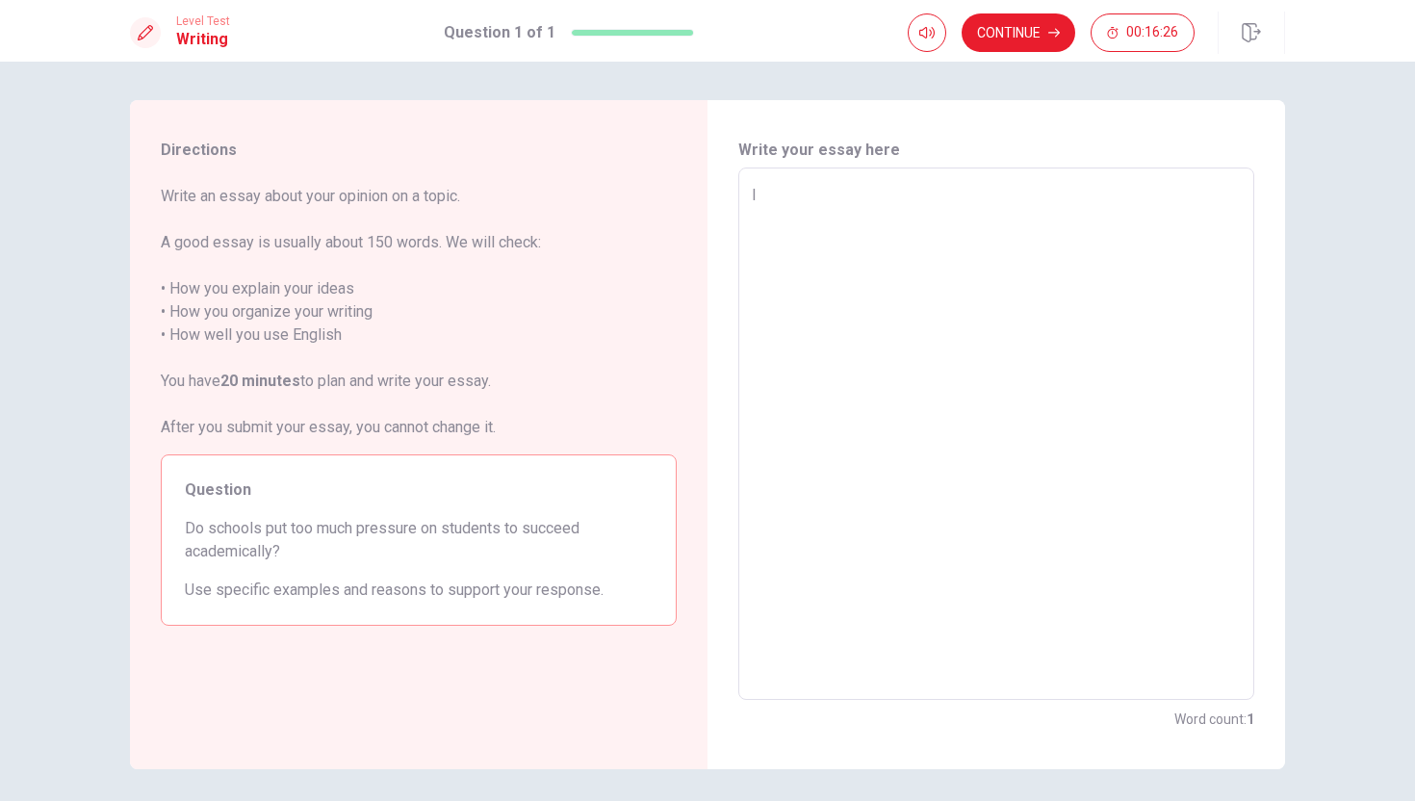
type textarea "I t"
type textarea "x"
type textarea "I th"
type textarea "x"
type textarea "I thi"
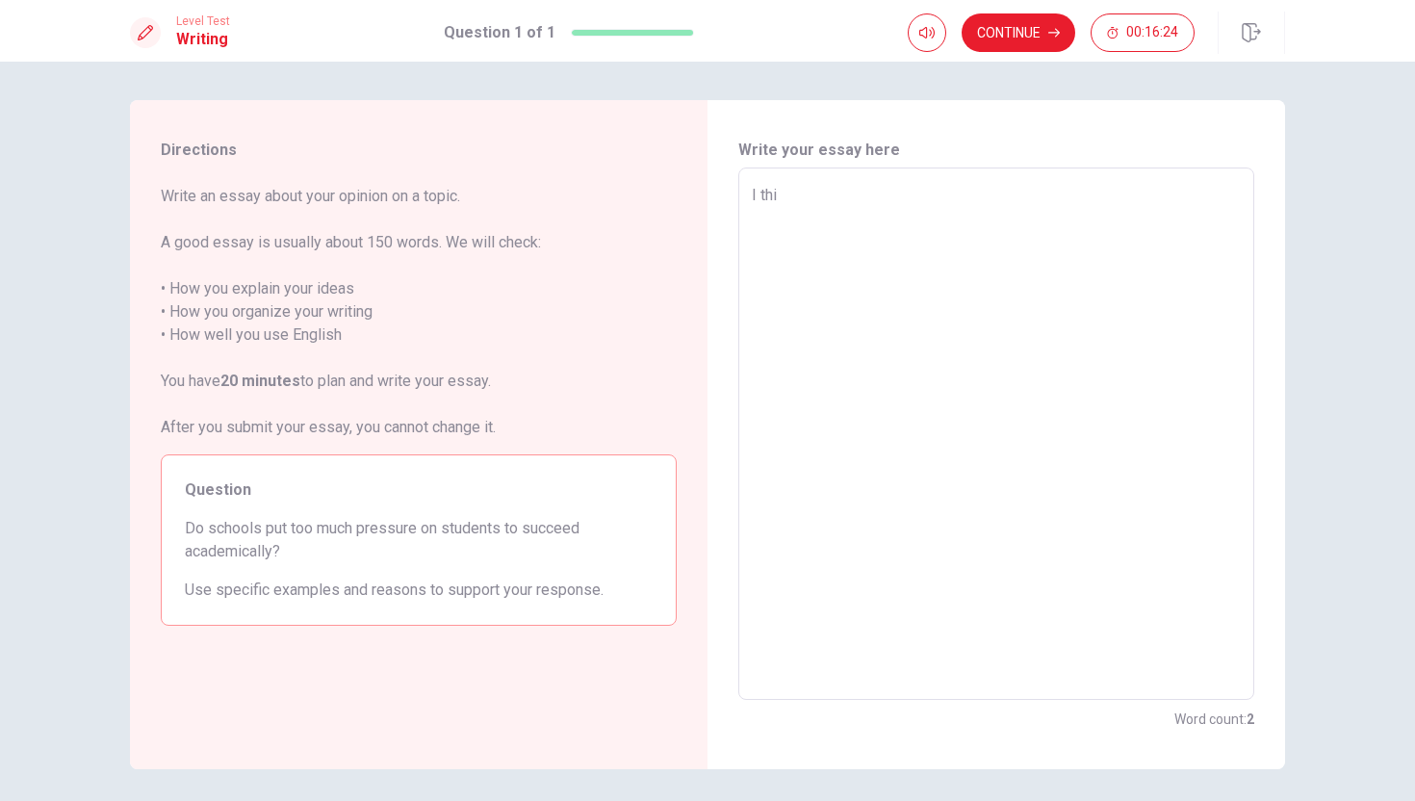
type textarea "x"
type textarea "I thin"
type textarea "x"
type textarea "I think"
type textarea "x"
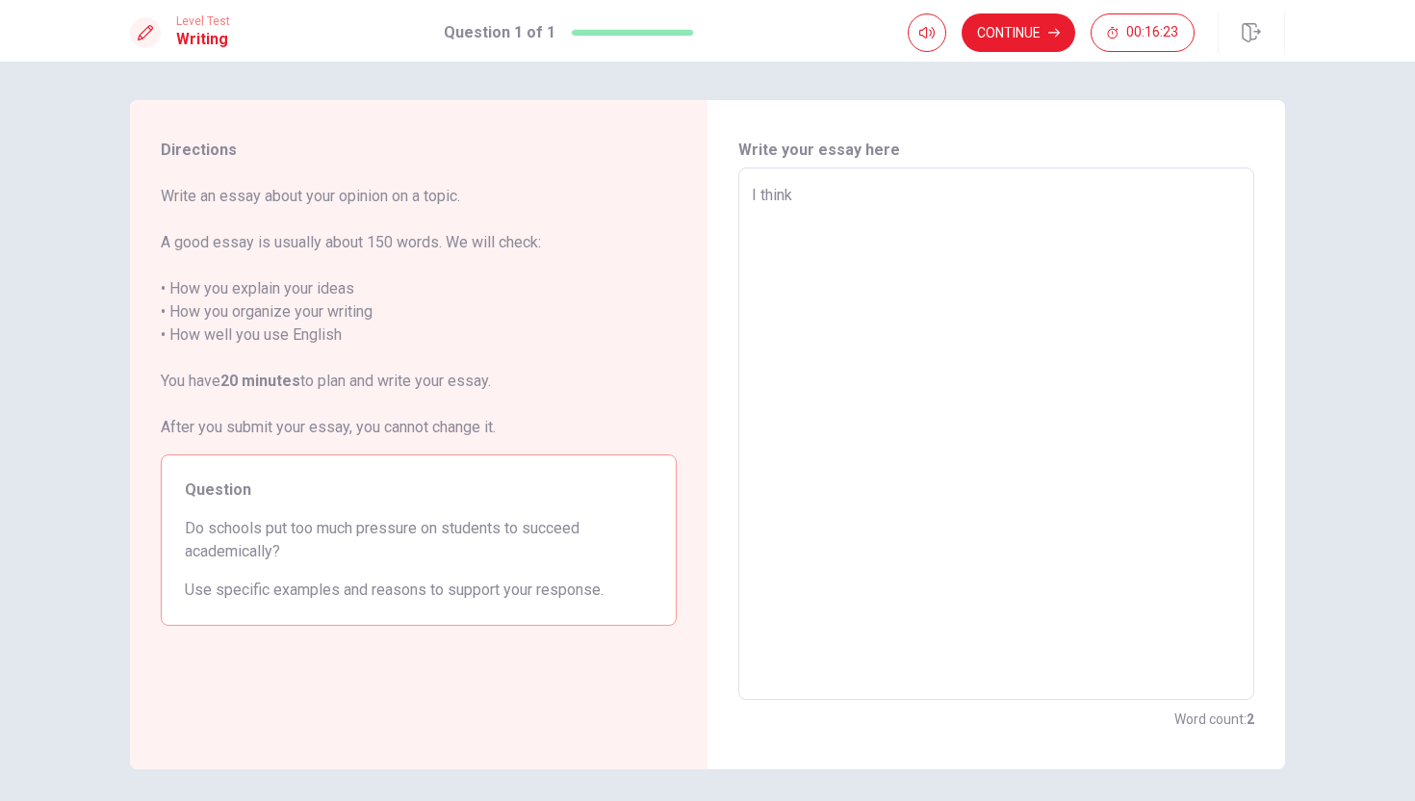
type textarea "I think"
type textarea "x"
type textarea "I think t"
type textarea "x"
type textarea "I think th"
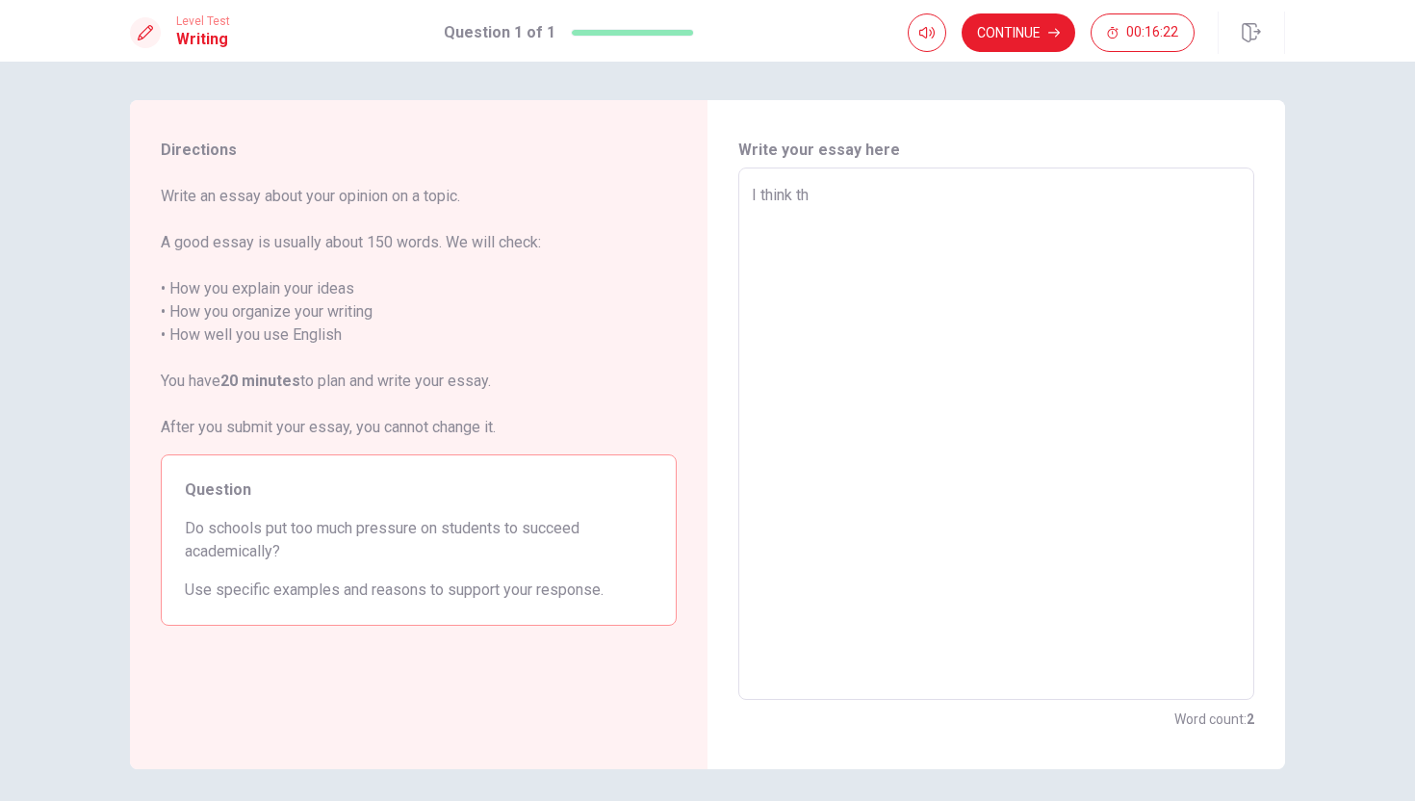
type textarea "x"
type textarea "I think tha"
type textarea "x"
type textarea "I think that"
type textarea "x"
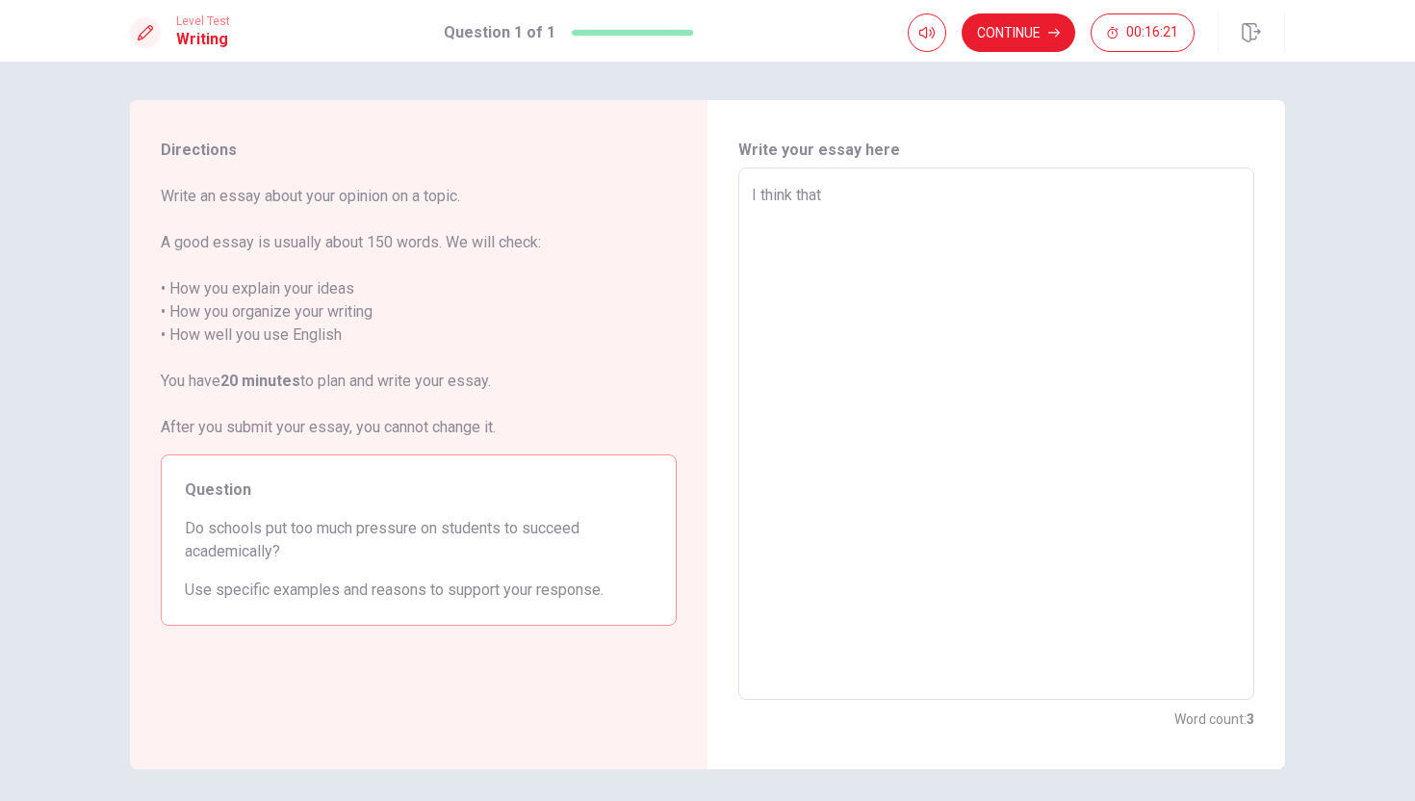
type textarea "I think that"
type textarea "x"
type textarea "I think that s"
type textarea "x"
type textarea "I think that sc"
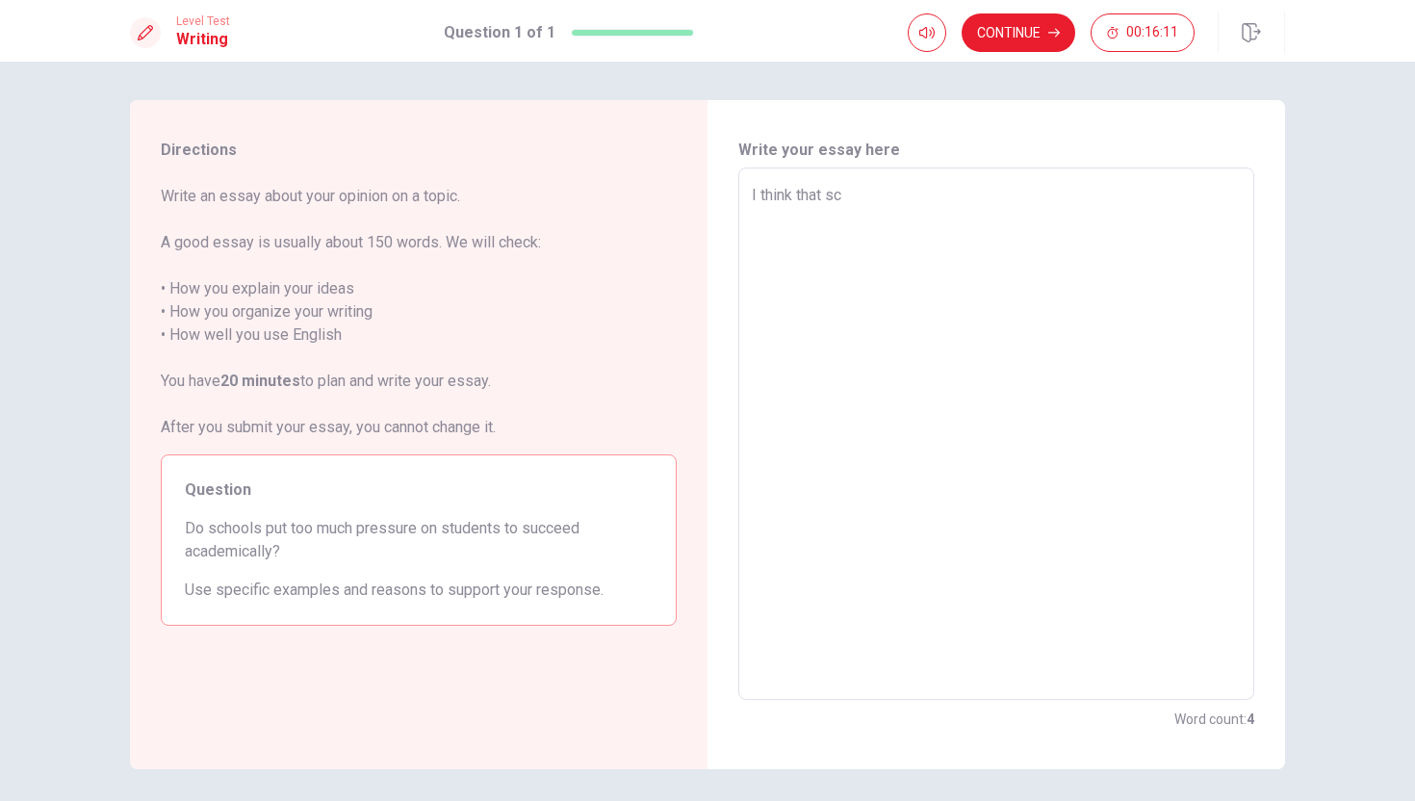
type textarea "x"
type textarea "I think that sch"
type textarea "x"
type textarea "I think that scho"
type textarea "x"
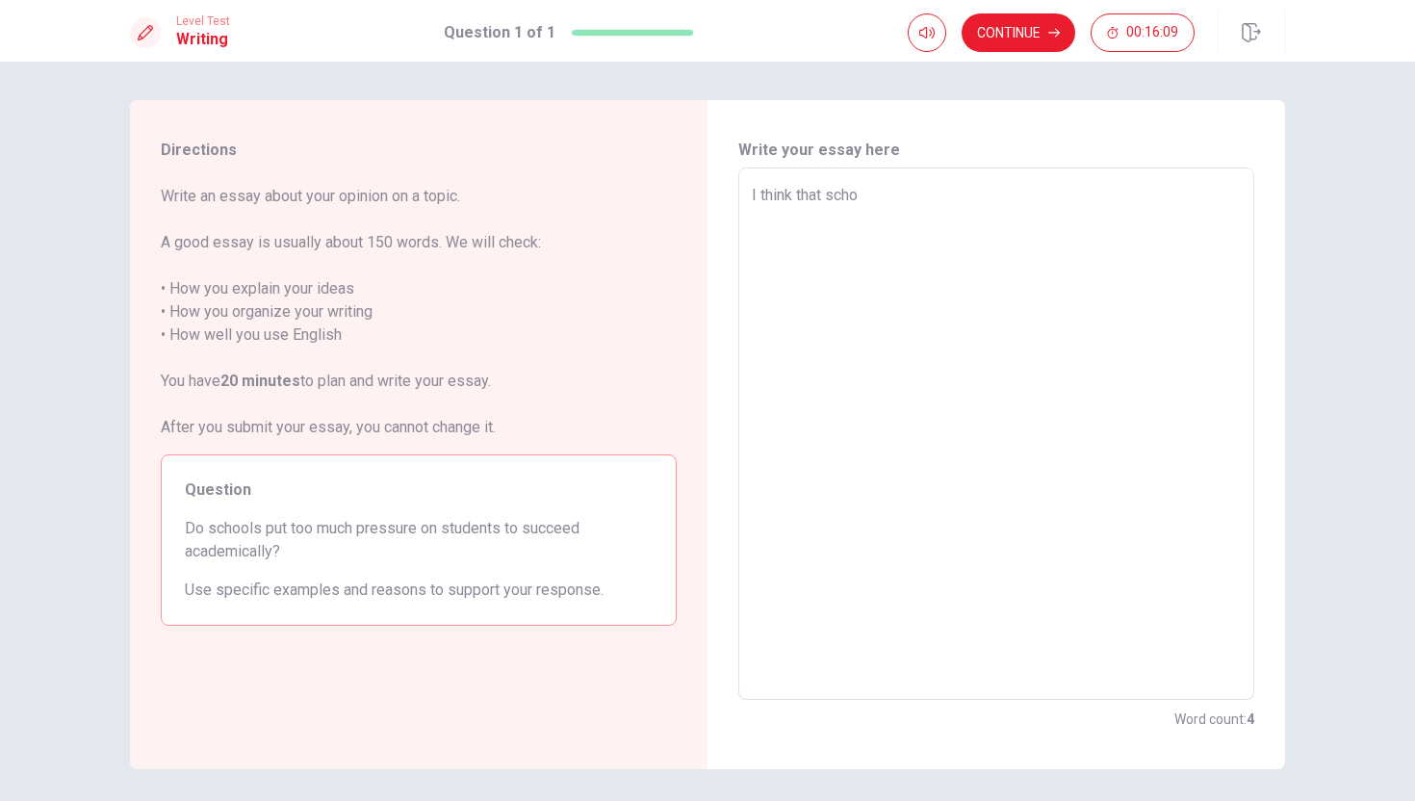
type textarea "I think that schoo"
type textarea "x"
type textarea "I think that school"
type textarea "x"
type textarea "I think that schoolo"
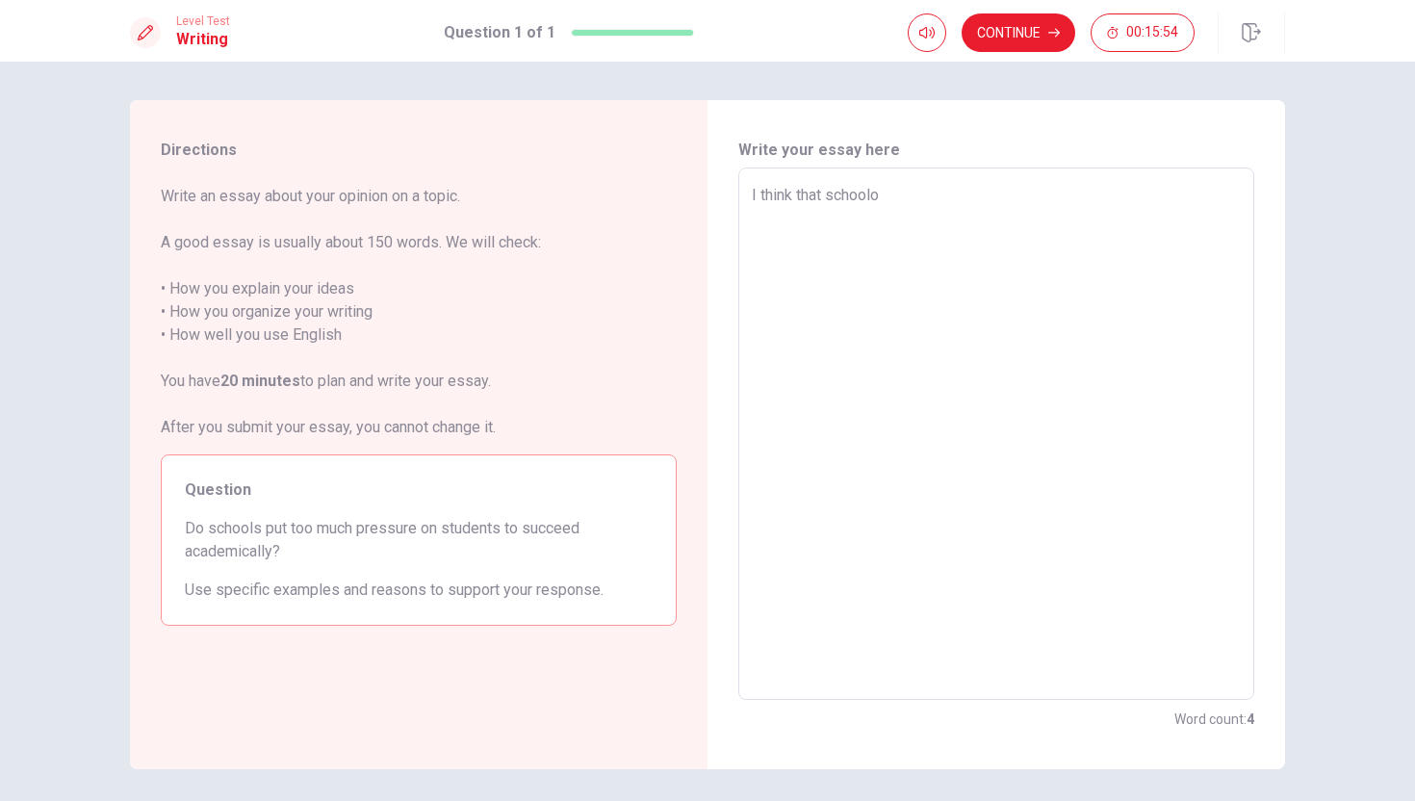
type textarea "x"
type textarea "I think that schoolof"
type textarea "x"
type textarea "I think that schooloft"
type textarea "x"
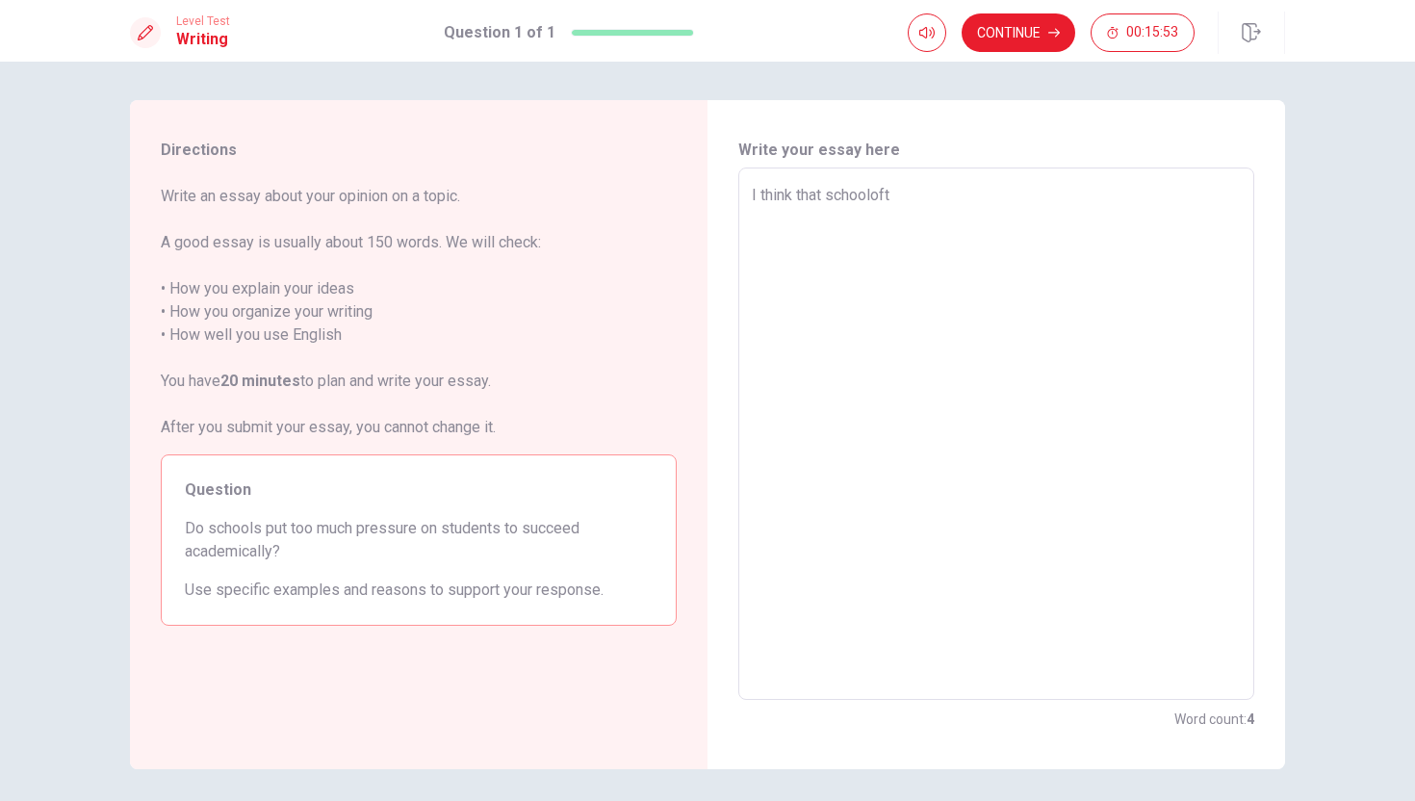
type textarea "I think that schoolofte"
type textarea "x"
type textarea "I think that schooloften"
type textarea "x"
type textarea "I think that schooloften"
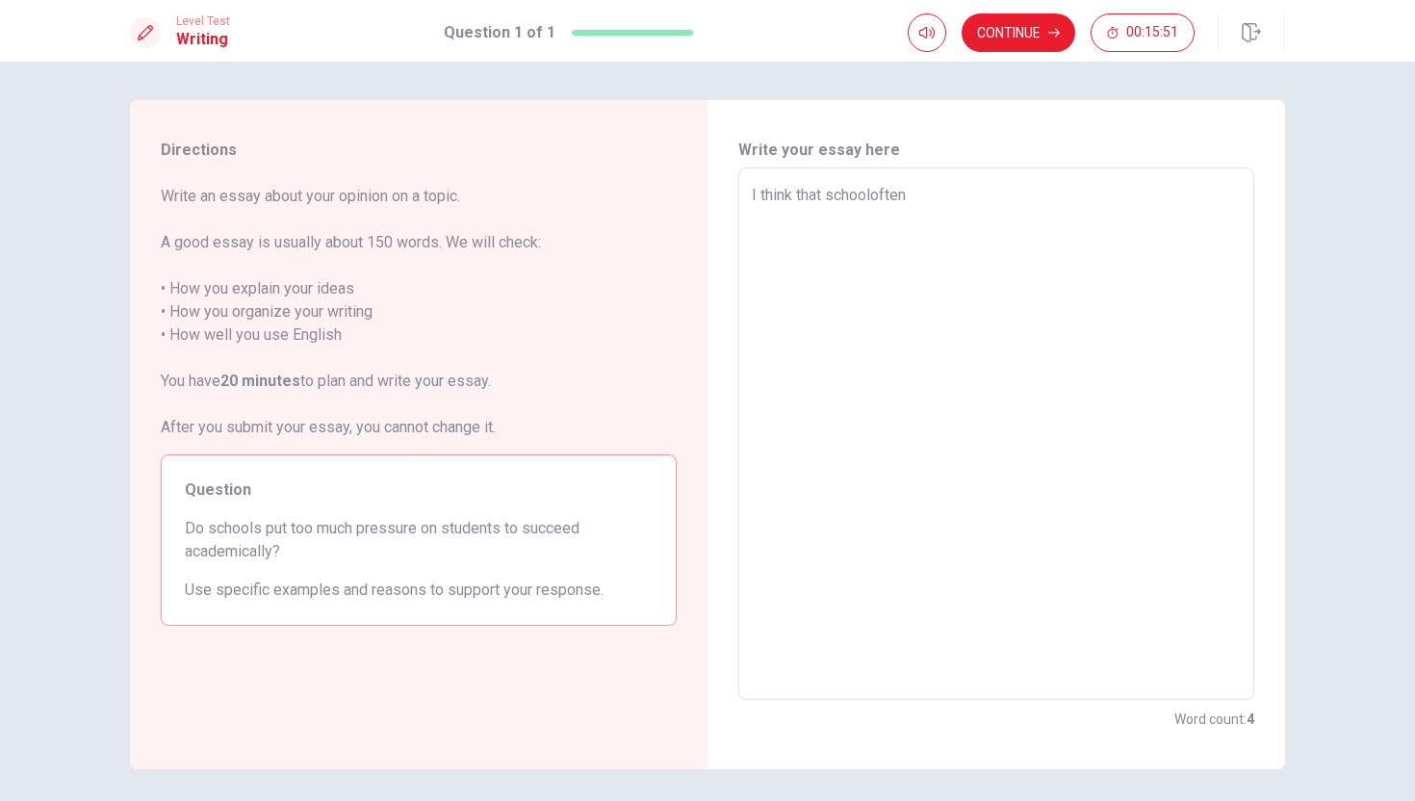
type textarea "x"
type textarea "I think that schooloften"
type textarea "x"
type textarea "I think that schoolofte"
type textarea "x"
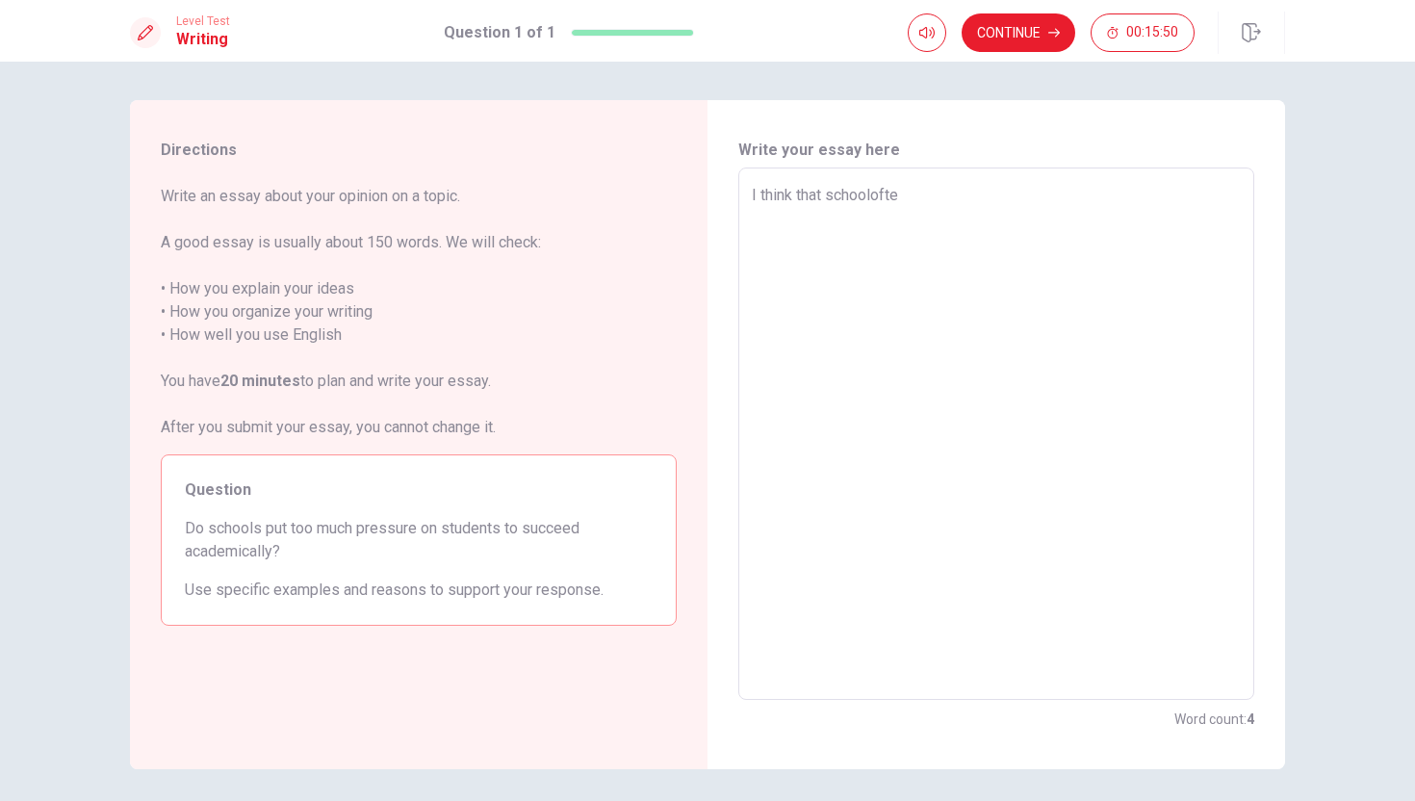
type textarea "I think that schooloft"
type textarea "x"
type textarea "I think that schoolof"
type textarea "x"
type textarea "I think that schoolo"
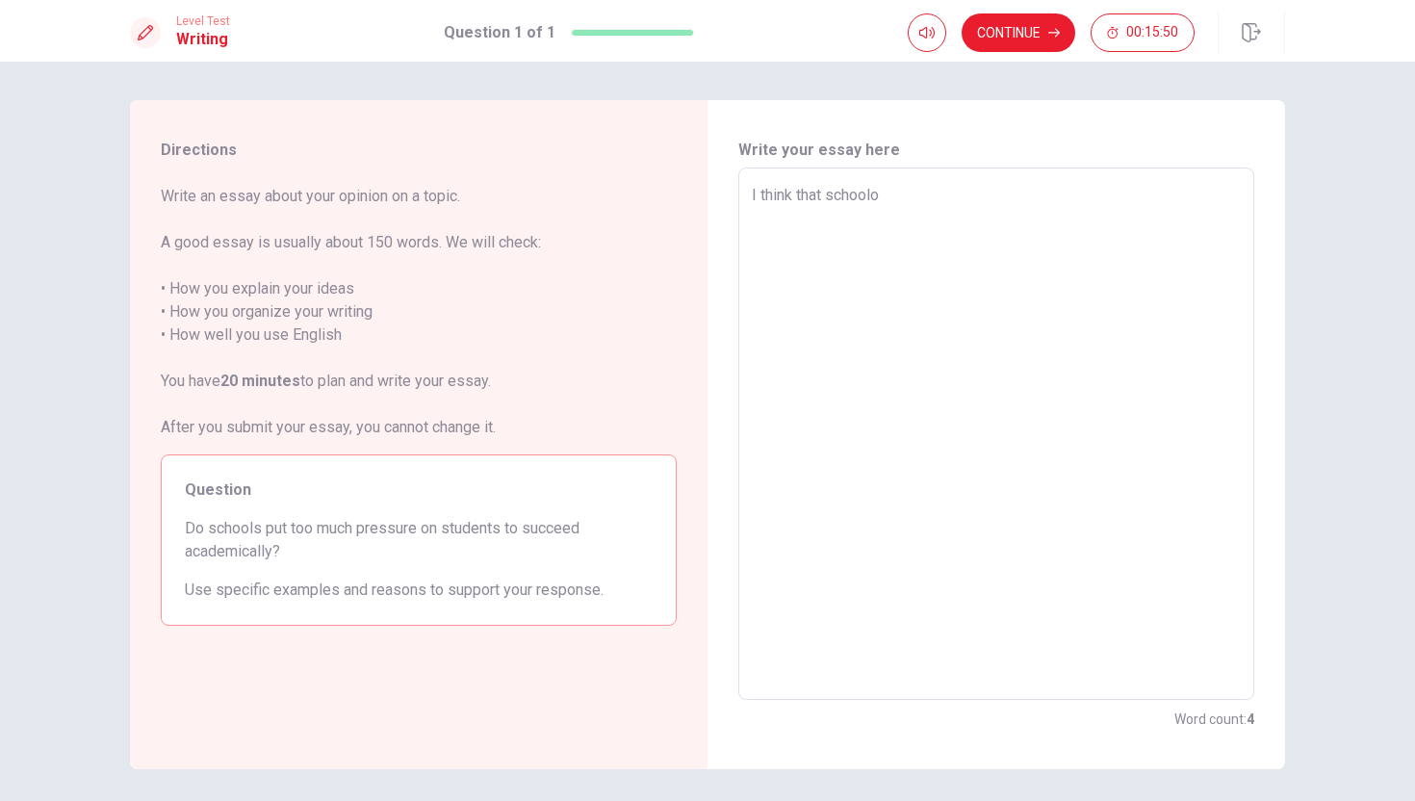
type textarea "x"
type textarea "I think that school"
type textarea "x"
type textarea "I think that school"
type textarea "x"
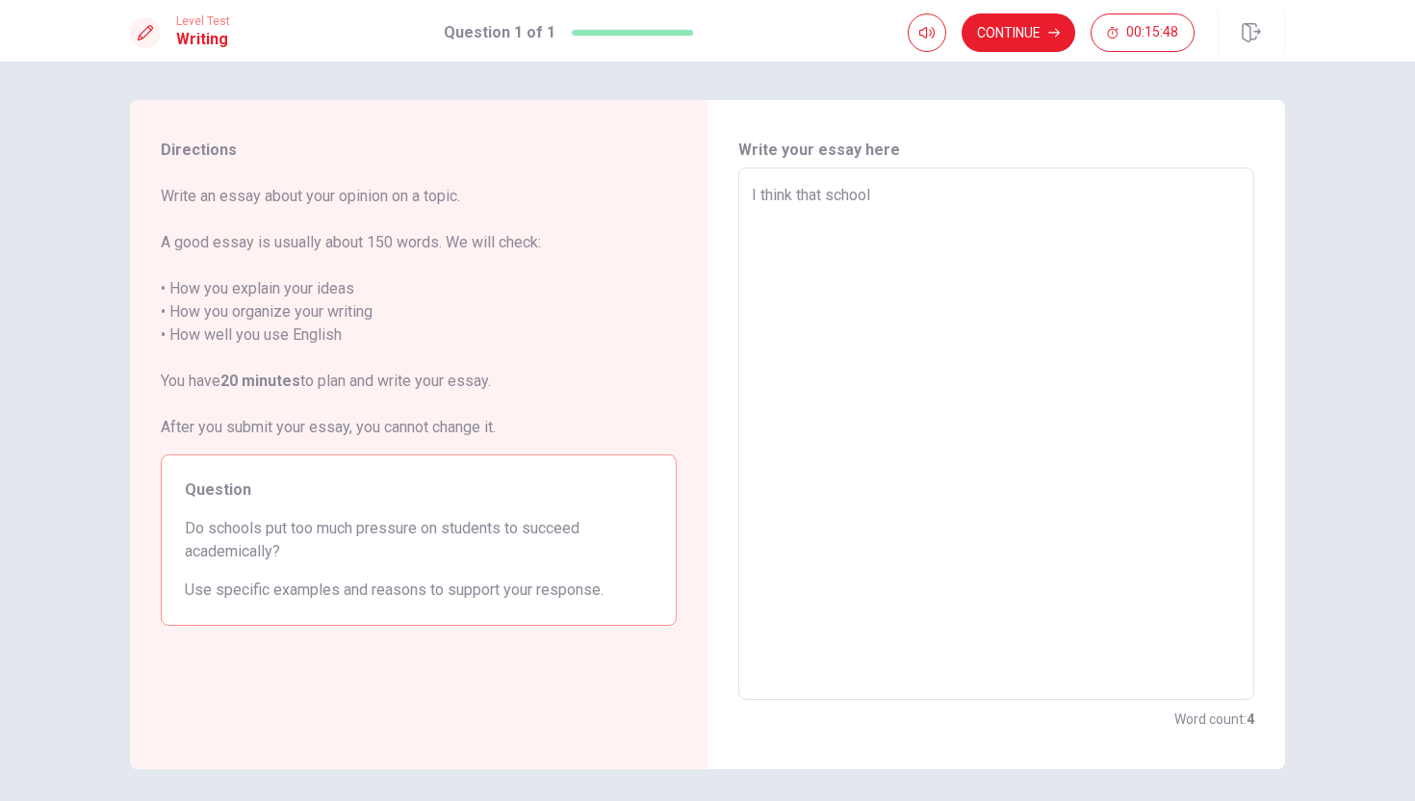
type textarea "I think that school o"
type textarea "x"
type textarea "I think that school of"
type textarea "x"
type textarea "I think that school oft"
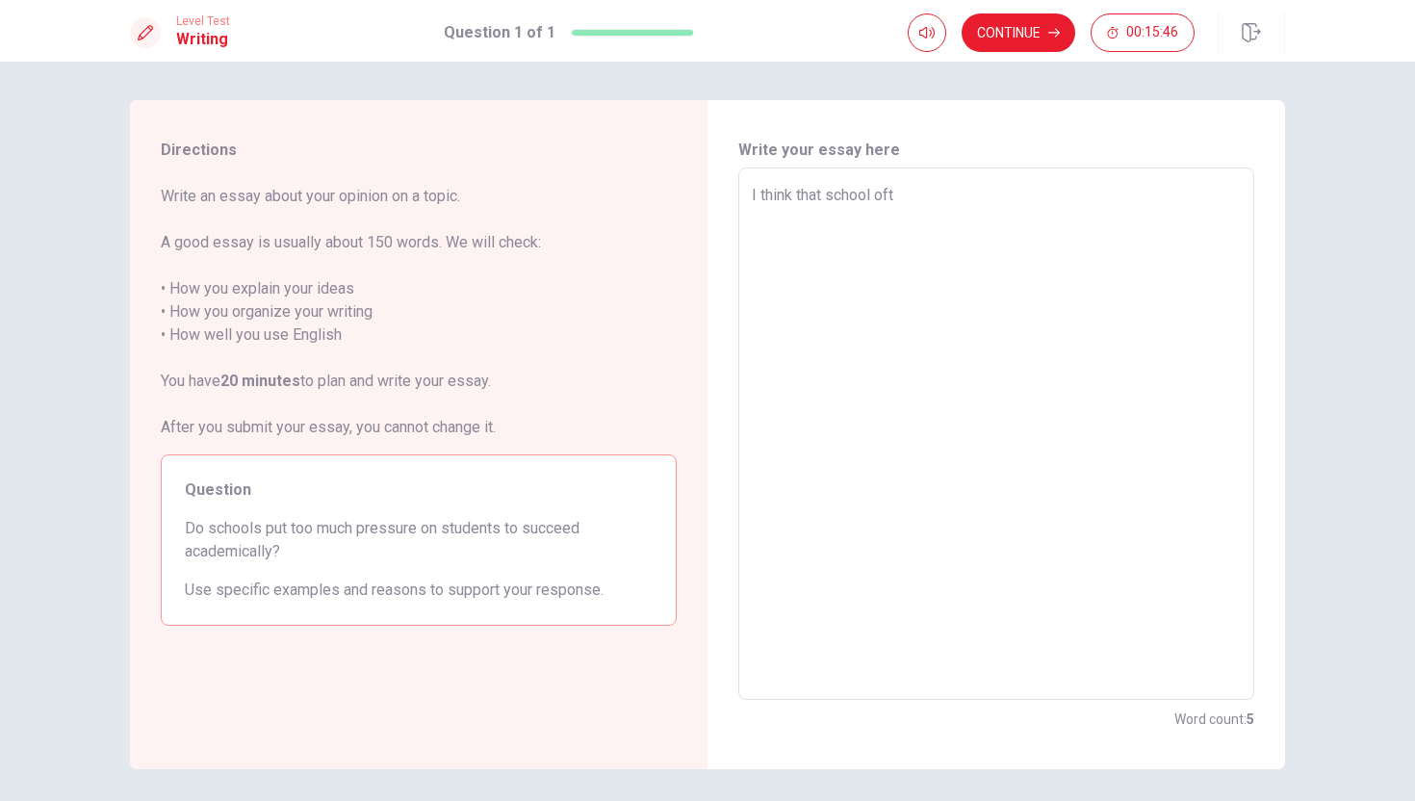
type textarea "x"
type textarea "I think that school ofte"
type textarea "x"
type textarea "I think that school often"
type textarea "x"
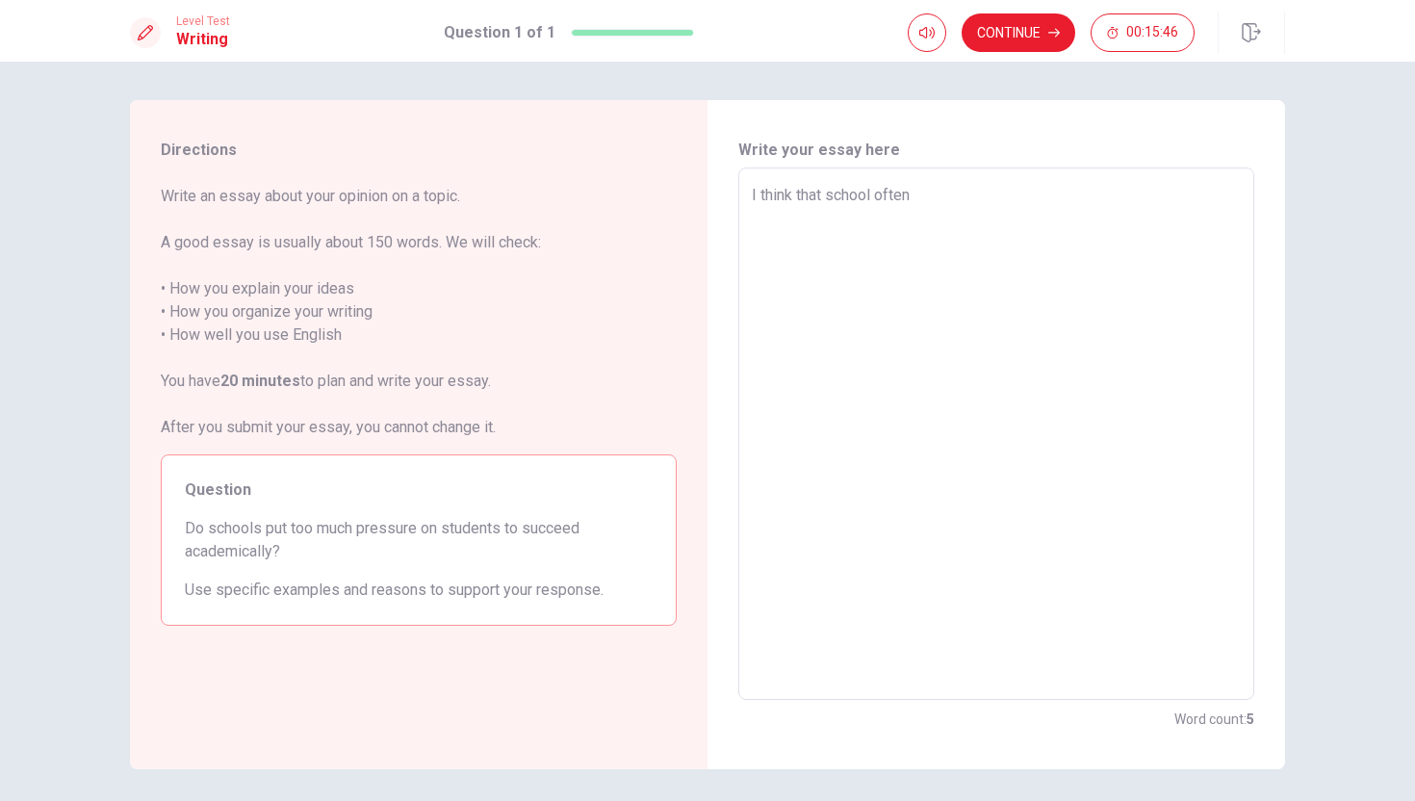
type textarea "I think that school often"
type textarea "x"
type textarea "I think that school often p"
type textarea "x"
type textarea "I think that school often pu"
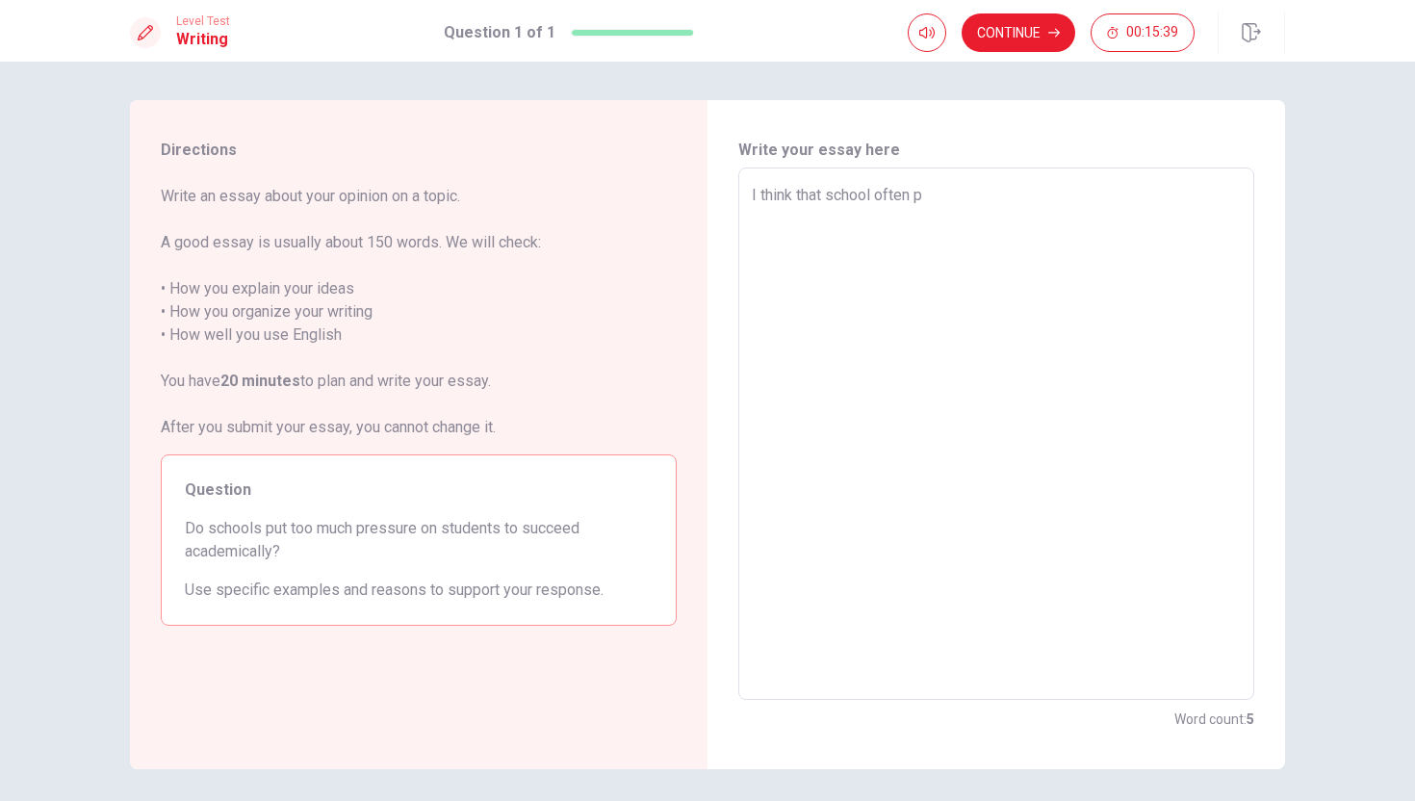
type textarea "x"
type textarea "I think that school often put"
type textarea "x"
type textarea "I think that school often put"
type textarea "x"
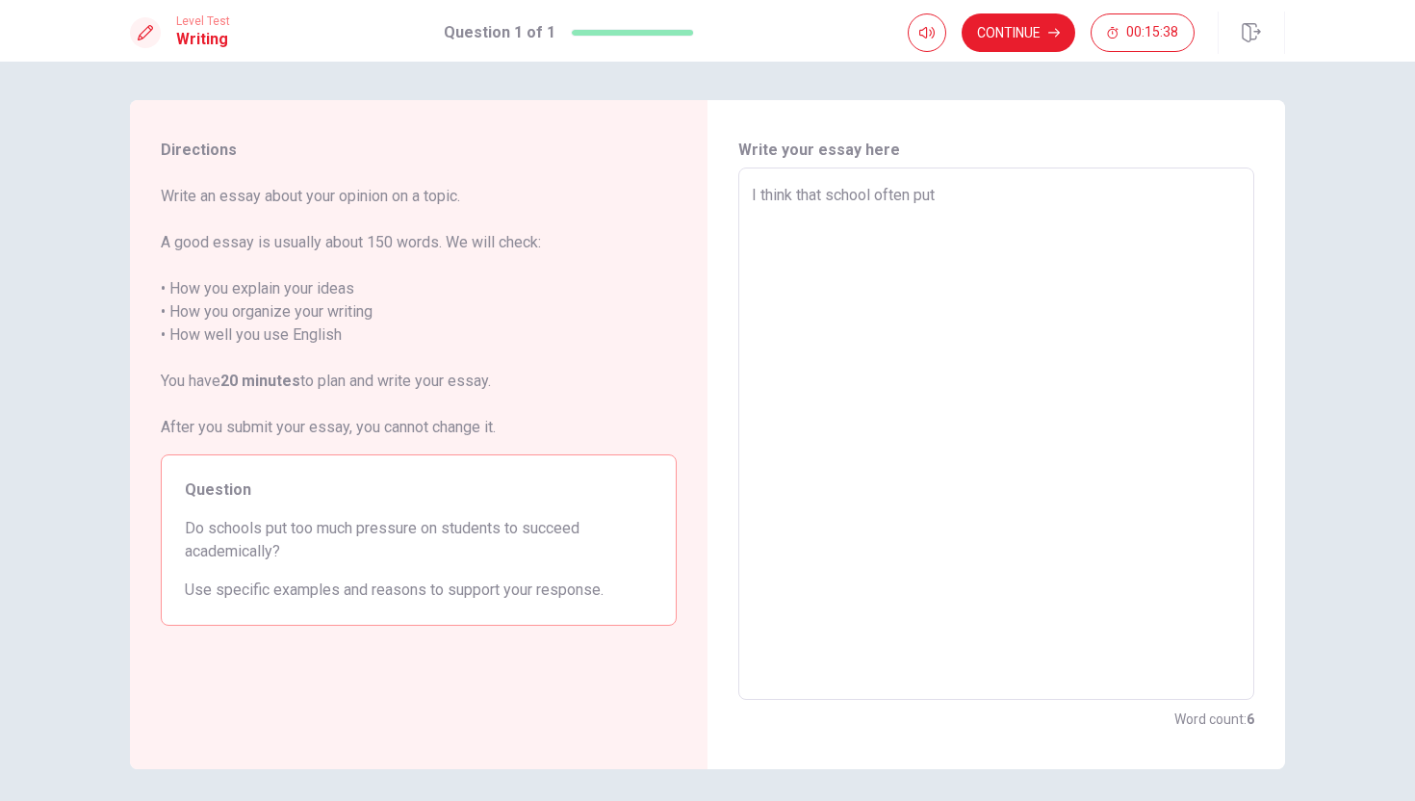
type textarea "I think that school often put t"
type textarea "x"
type textarea "I think that school often put to"
type textarea "x"
type textarea "I think that school often put to"
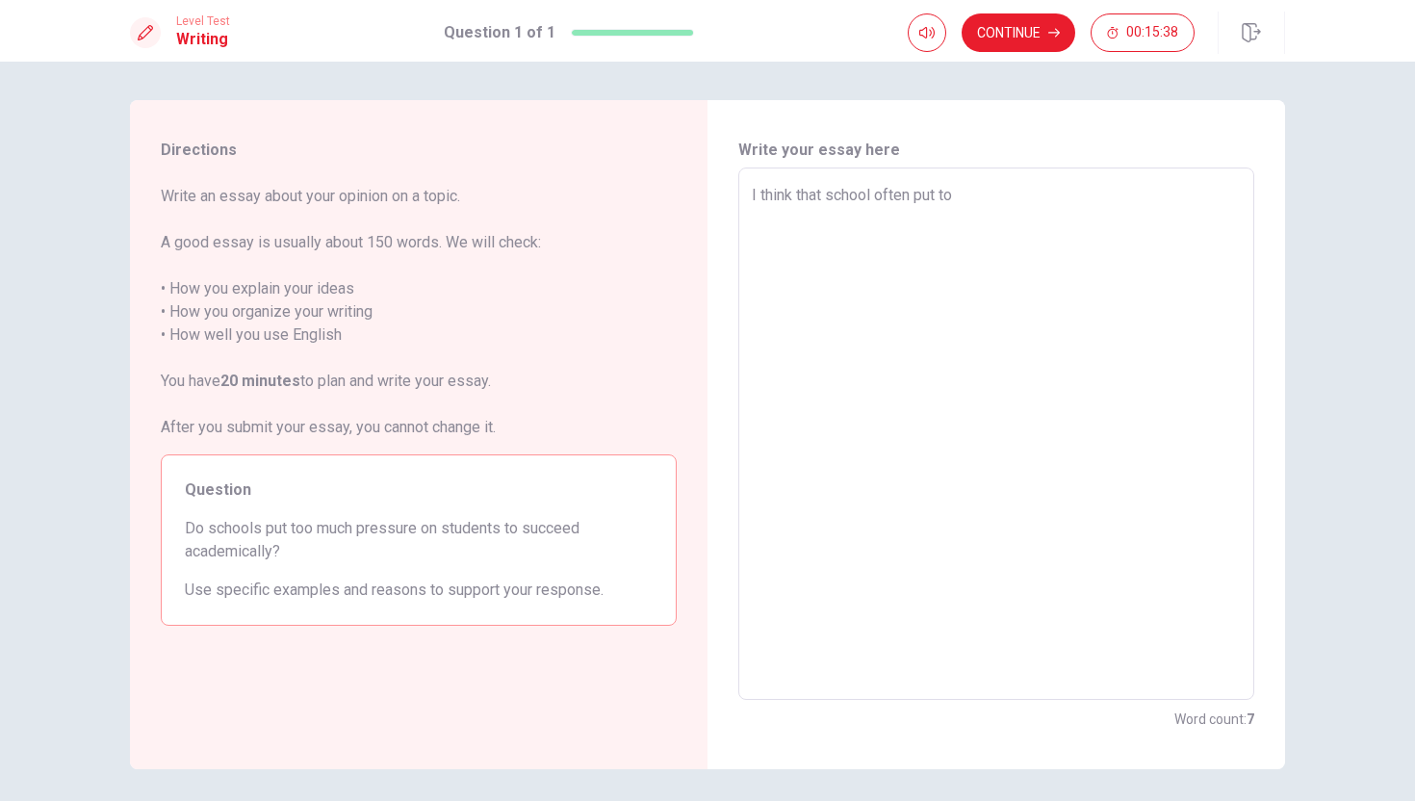
type textarea "x"
type textarea "I think that school often put to m"
type textarea "x"
type textarea "I think that school often put to"
type textarea "x"
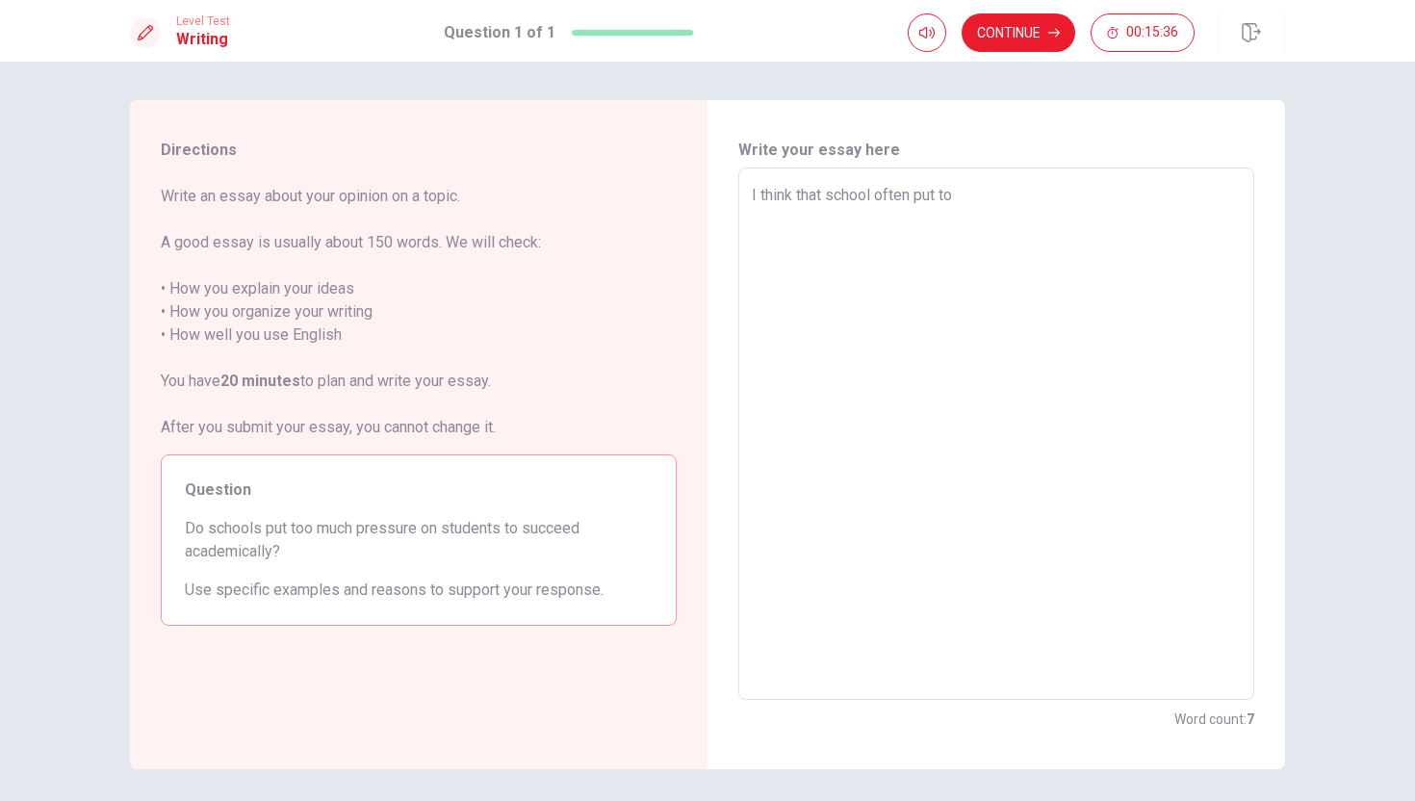
type textarea "I think that school often put to"
type textarea "x"
type textarea "I think that school often put too"
type textarea "x"
type textarea "I think that school often put too"
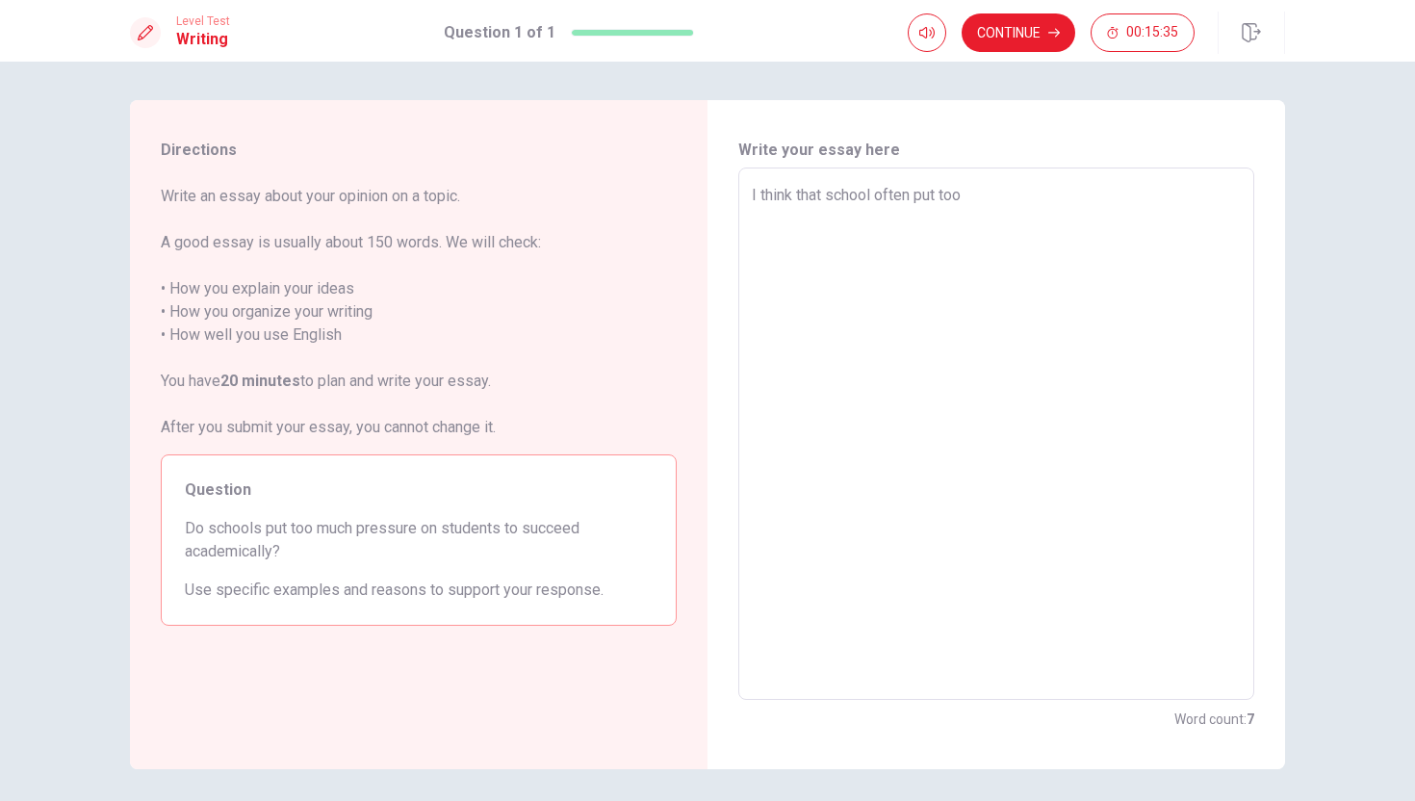
type textarea "x"
type textarea "I think that school often put too m"
type textarea "x"
type textarea "I think that school often put too mu"
type textarea "x"
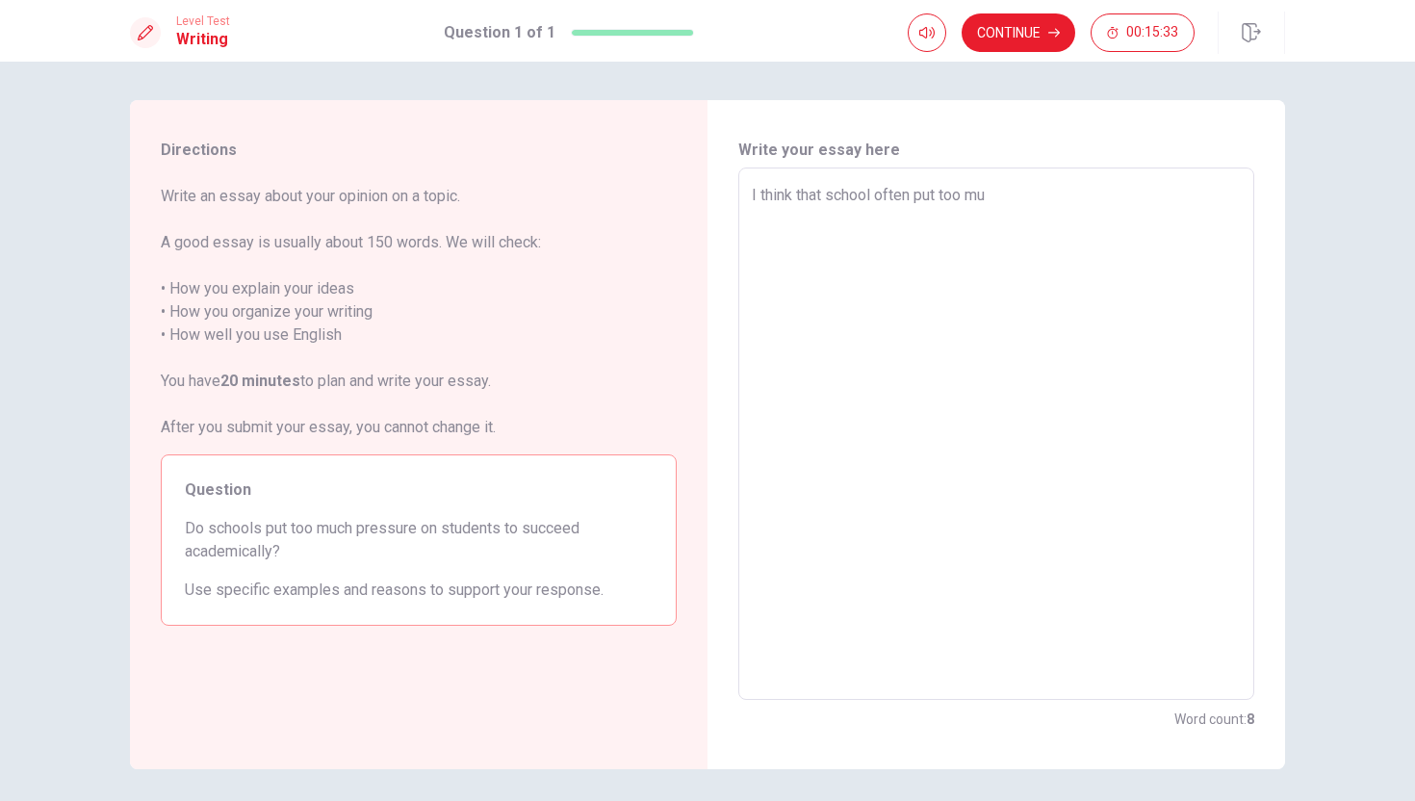
type textarea "I think that school often put too muc"
type textarea "x"
type textarea "I think that school often put too much"
type textarea "x"
type textarea "I think that school often put too much"
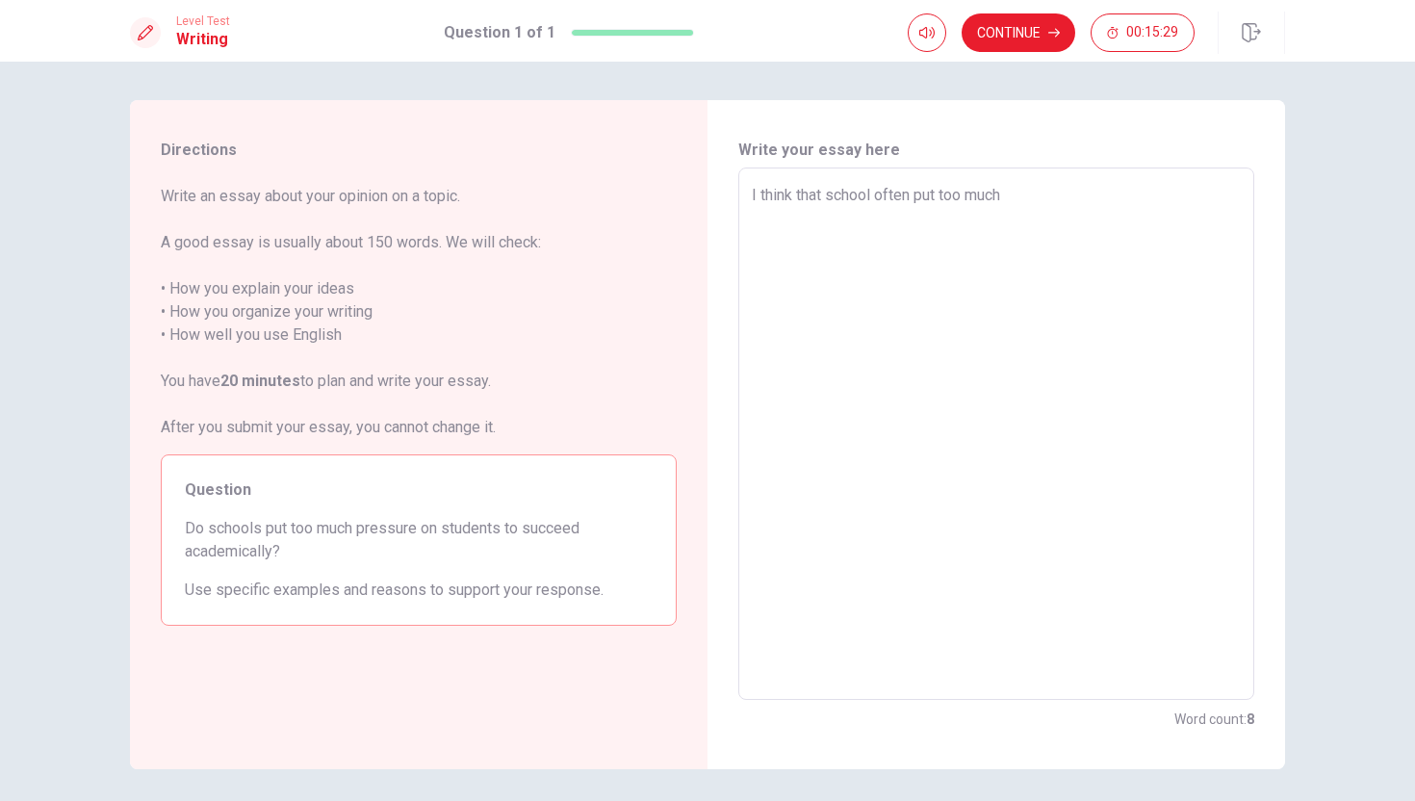
type textarea "x"
type textarea "I think that school often put too much p"
type textarea "x"
type textarea "I think that school often put too much pr"
type textarea "x"
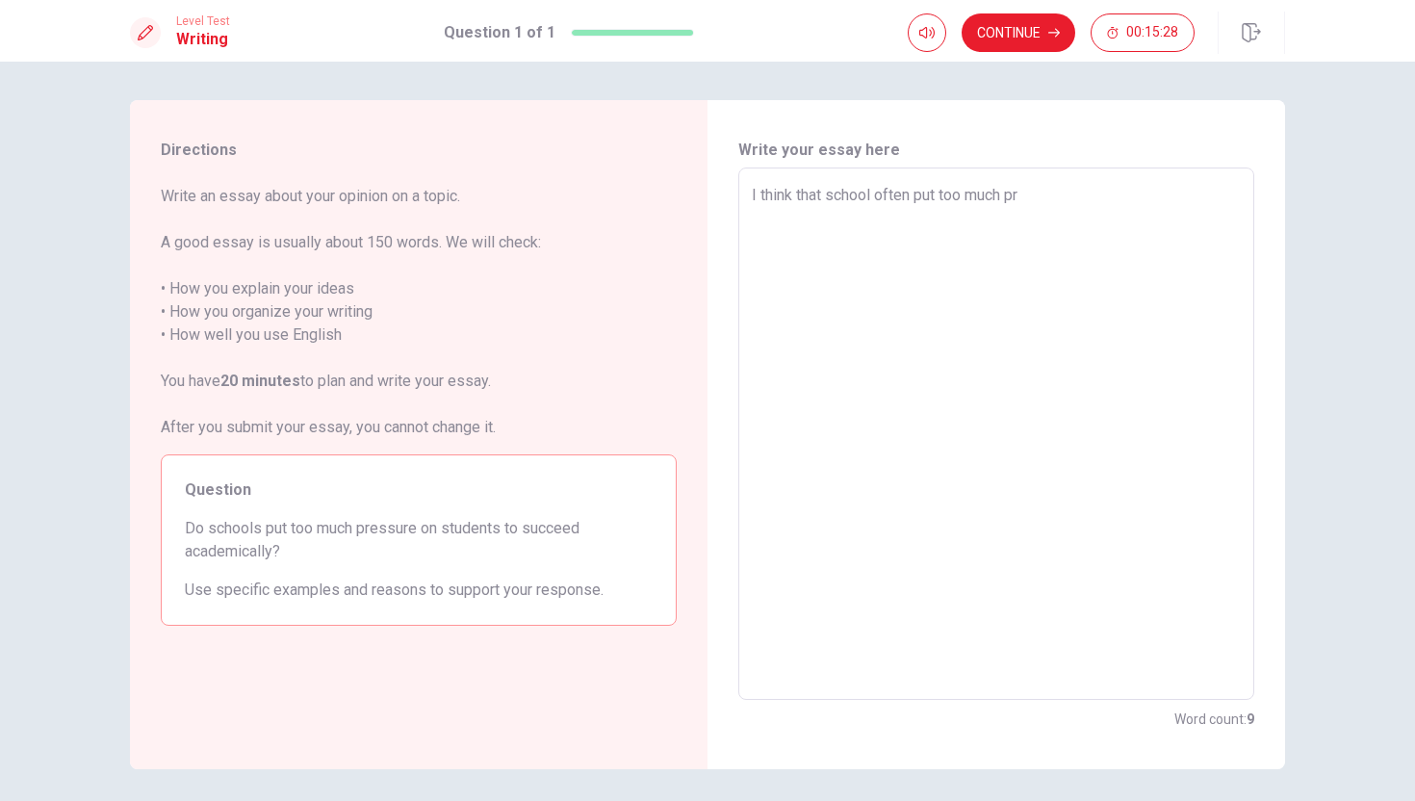
type textarea "I think that school often put too much pre"
type textarea "x"
type textarea "I think that school often put too much pres"
type textarea "x"
type textarea "I think that school often put too much press"
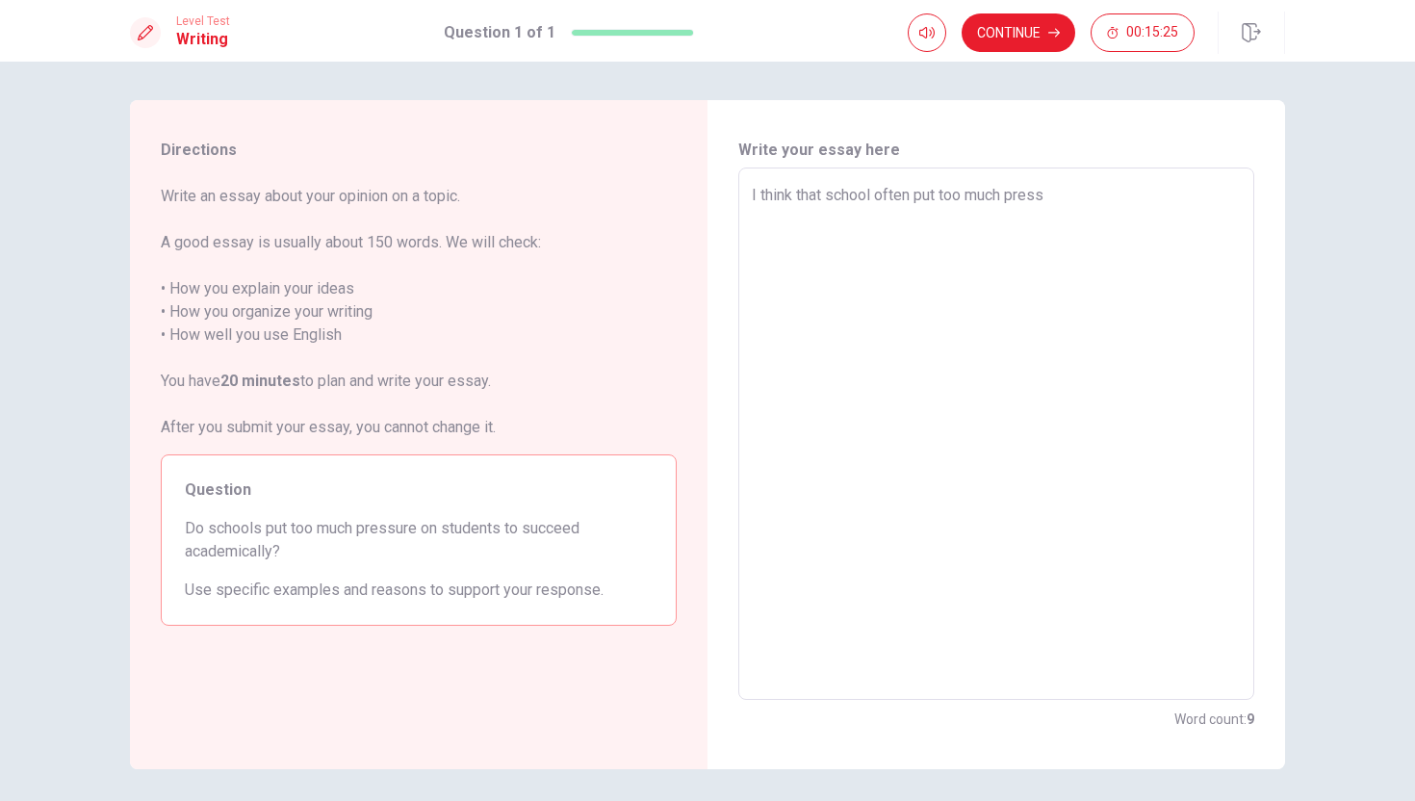
type textarea "x"
type textarea "I think that school often put too much pressu"
type textarea "x"
type textarea "I think that school often put too much pressur"
type textarea "x"
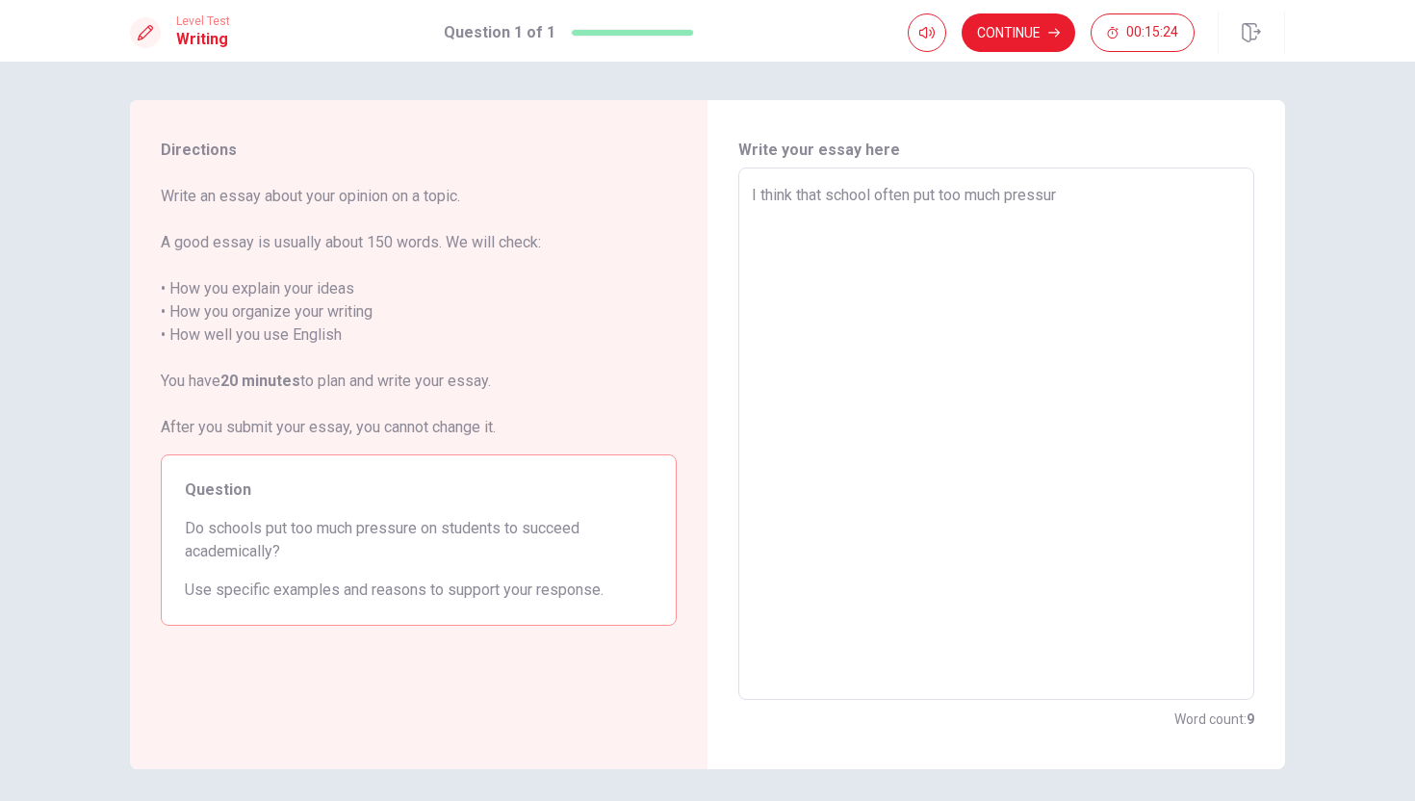
type textarea "I think that school often put too much pressure"
type textarea "x"
type textarea "I think that school often put too much pressure"
type textarea "x"
type textarea "I think that school often put too much pressure o"
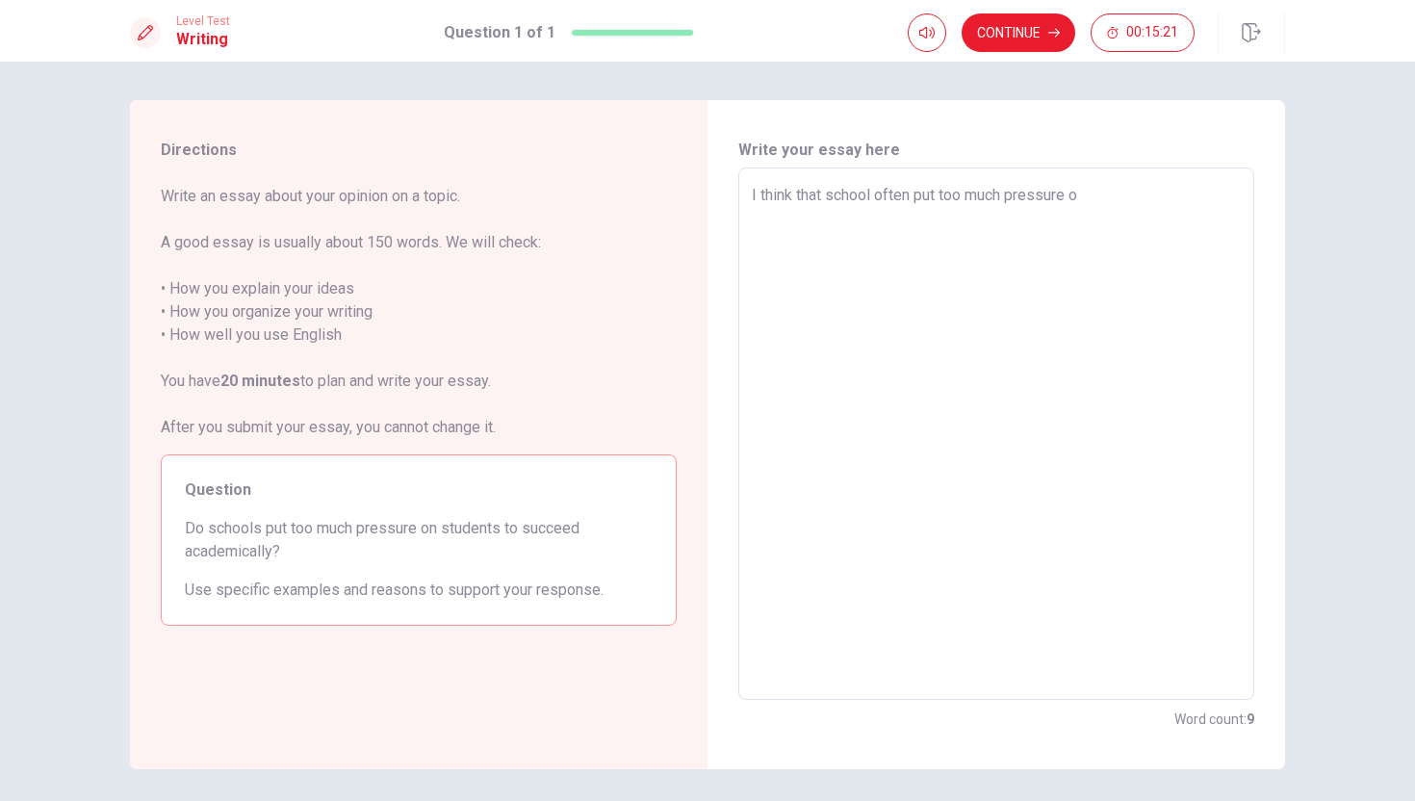
type textarea "x"
type textarea "I think that school often put too much pressure on"
type textarea "x"
type textarea "I think that school often put too much pressure on"
type textarea "x"
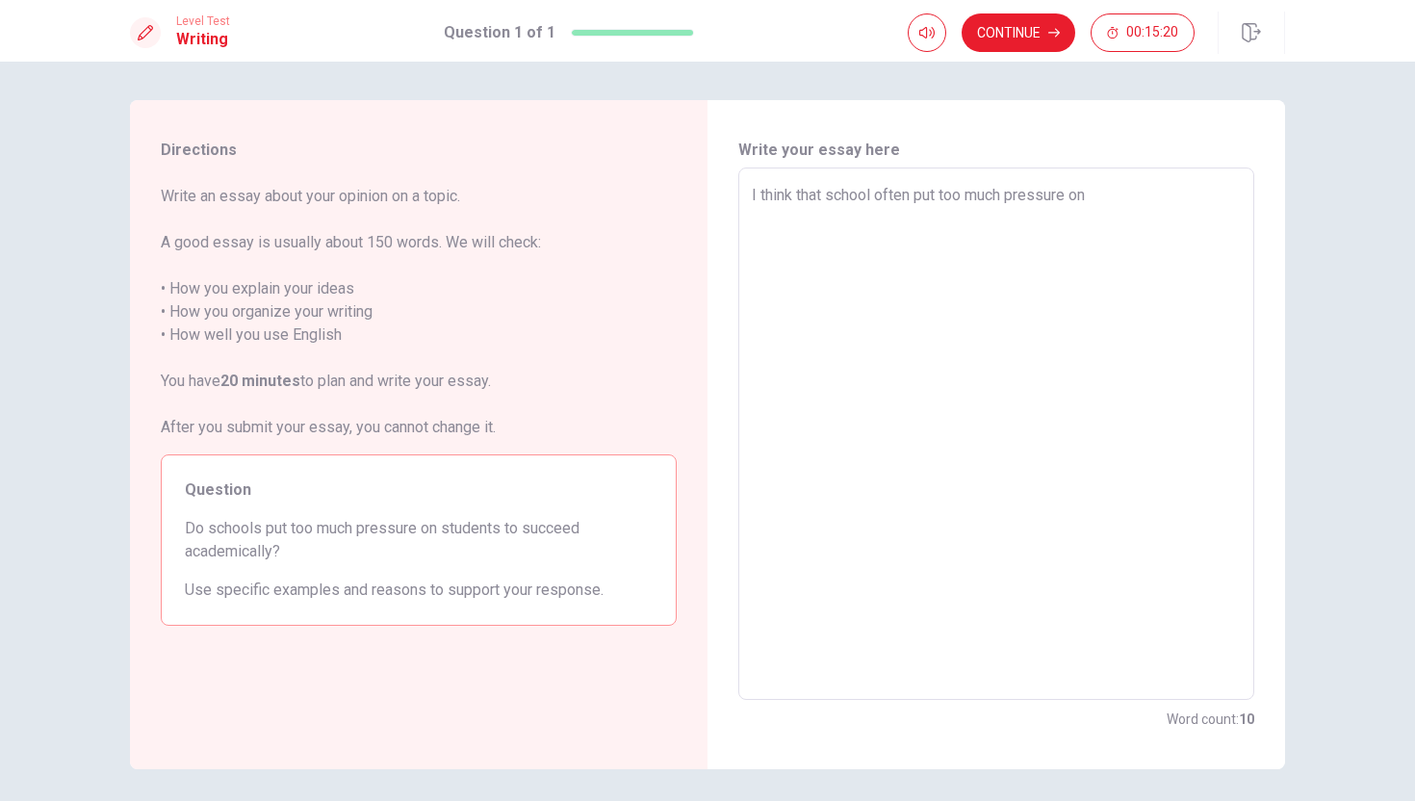
type textarea "I think that school often put too much pressure on s"
type textarea "x"
type textarea "I think that school often put too much pressure on st"
type textarea "x"
type textarea "I think that school often put too much pressure on stu"
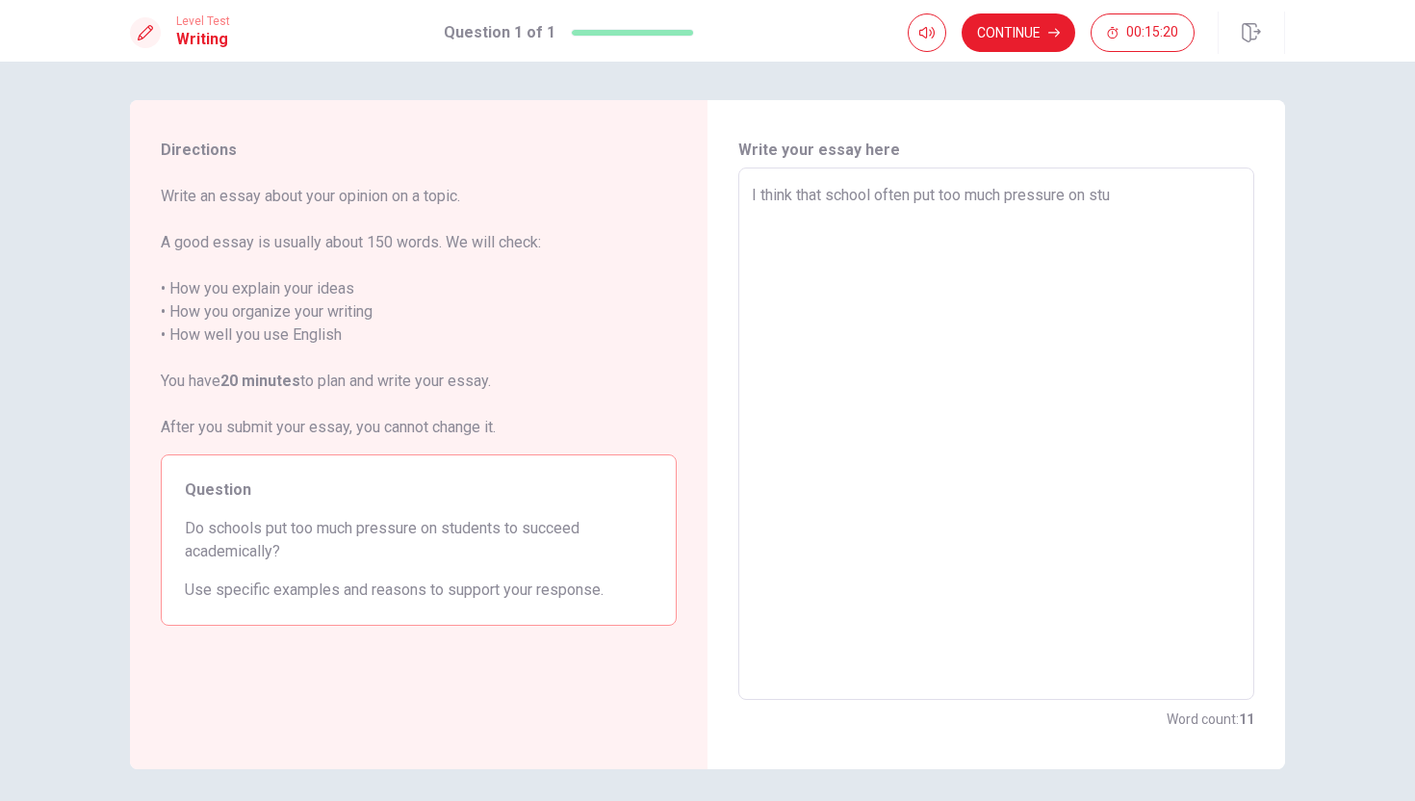
type textarea "x"
type textarea "I think that school often put too much pressure on stud"
type textarea "x"
type textarea "I think that school often put too much pressure on stude"
type textarea "x"
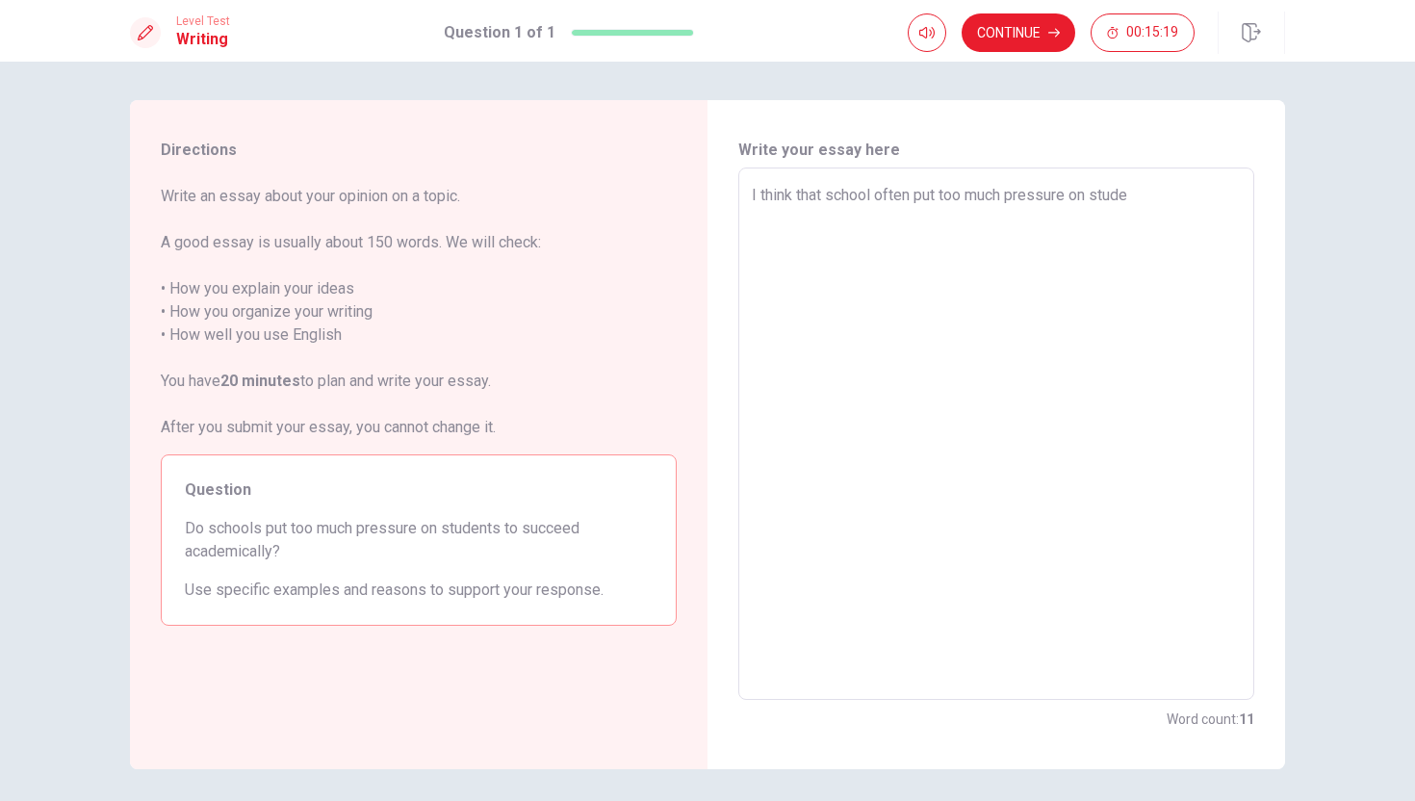
type textarea "I think that school often put too much pressure on studen"
type textarea "x"
type textarea "I think that school often put too much pressure on student"
type textarea "x"
type textarea "I think that school often put too much pressure on students"
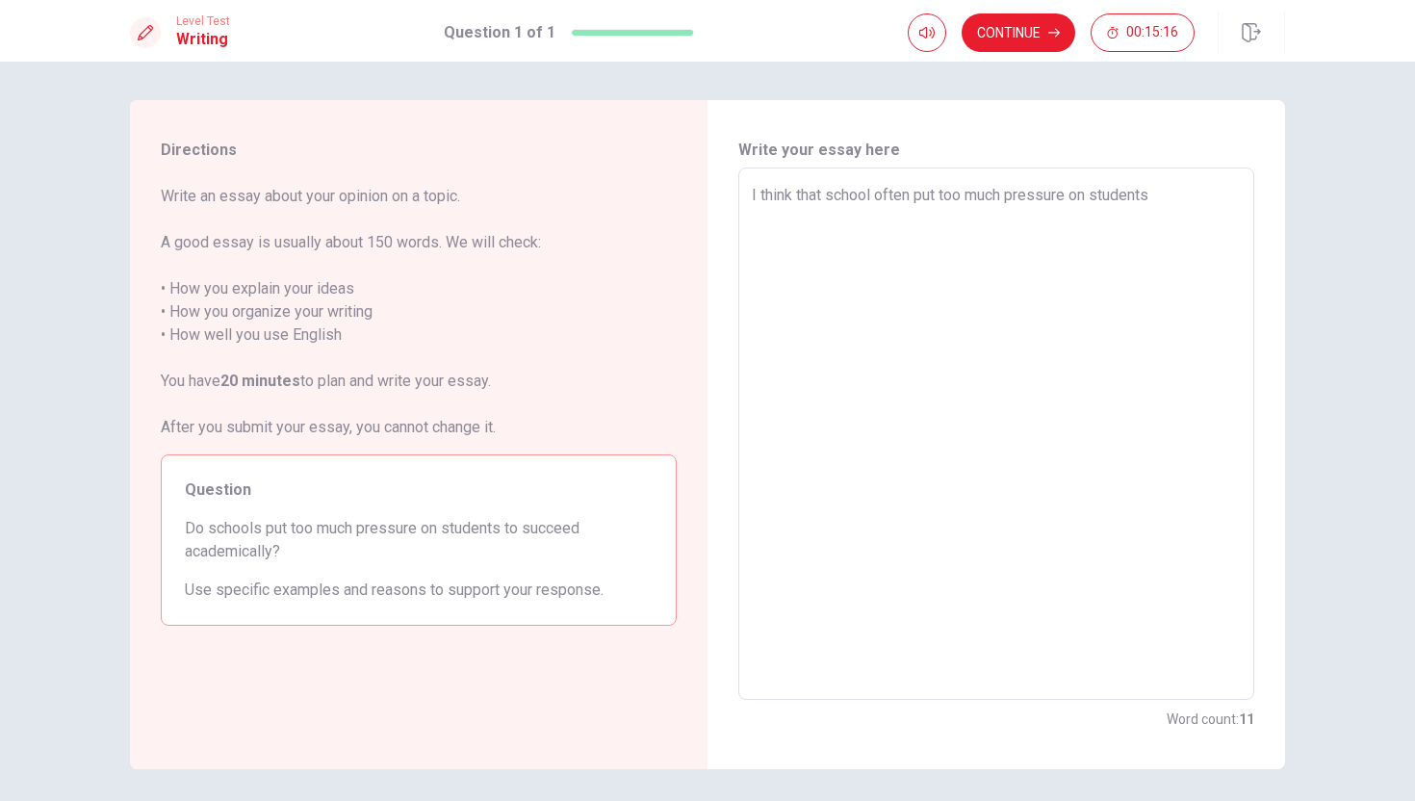
type textarea "x"
type textarea "I think that school often put too much pressure on students"
type textarea "x"
type textarea "I think that school often put too much pressure on students f"
type textarea "x"
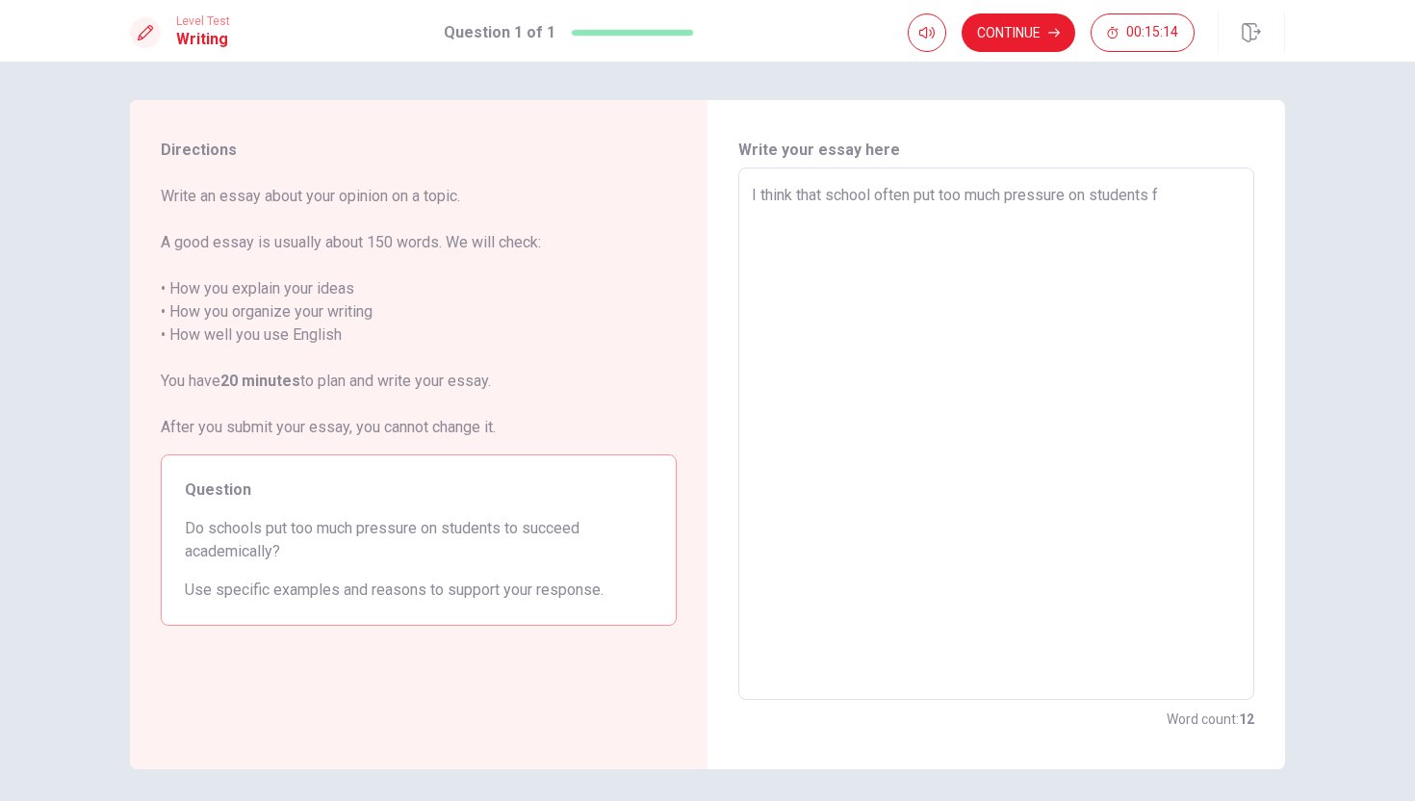
type textarea "I think that school often put too much pressure on students fo"
type textarea "x"
type textarea "I think that school often put too much pressure on students for"
type textarea "x"
type textarea "I think that school often put too much pressure on students for"
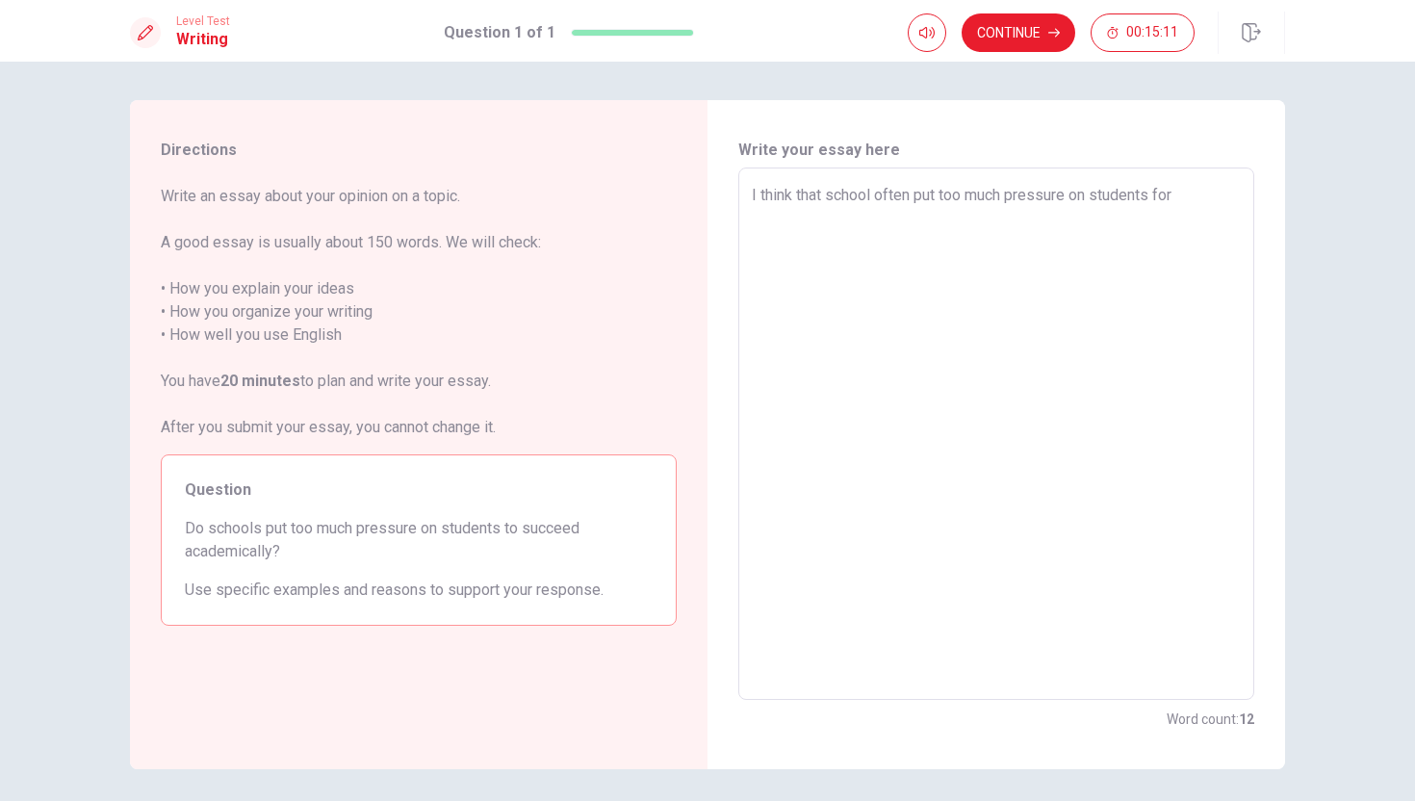
type textarea "x"
type textarea "I think that school often put too much pressure on students for a"
type textarea "x"
type textarea "I think that school often put too much pressure on students for ac"
type textarea "x"
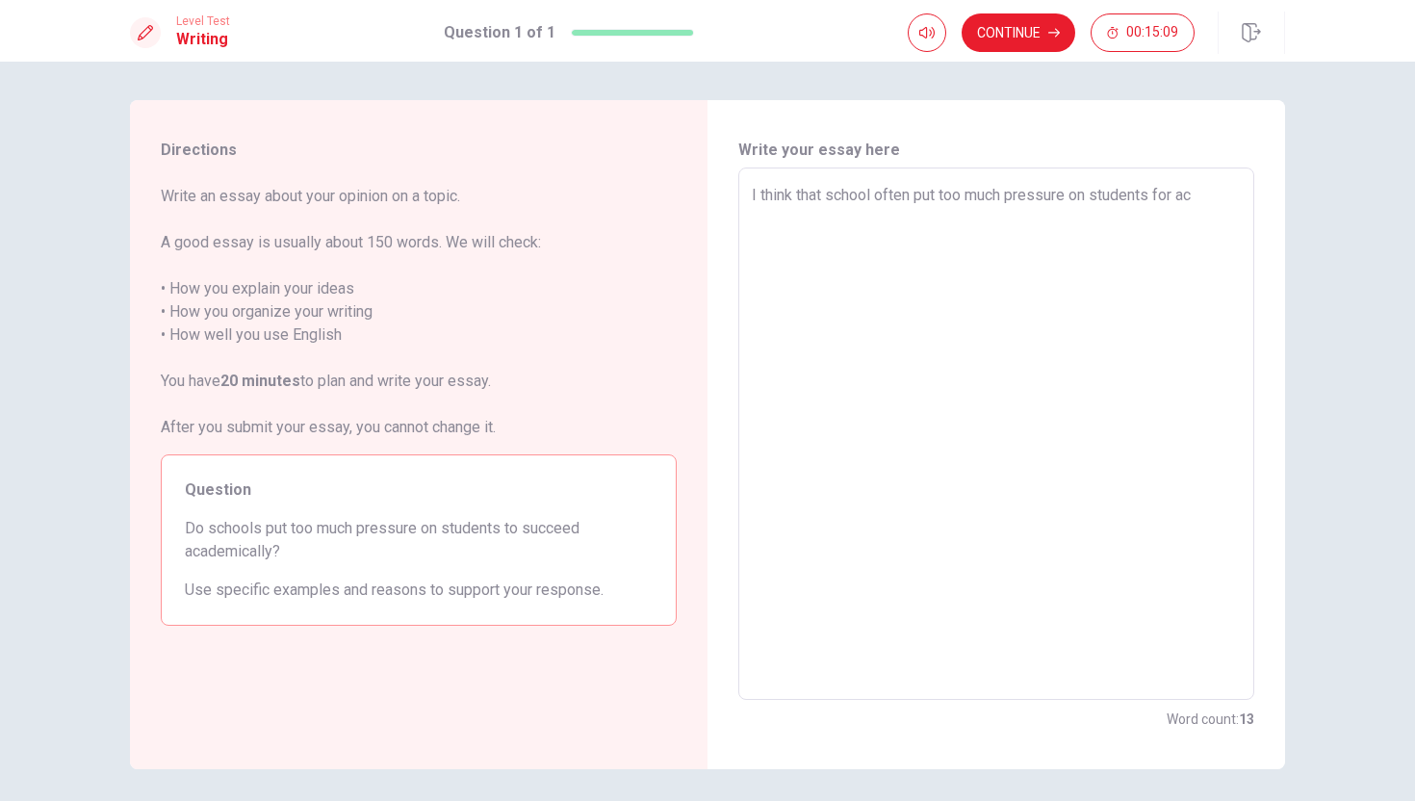
type textarea "I think that school often put too much pressure on students for aca"
type textarea "x"
type textarea "I think that school often put too much pressure on students for acad"
type textarea "x"
type textarea "I think that school often put too much pressure on students for acade"
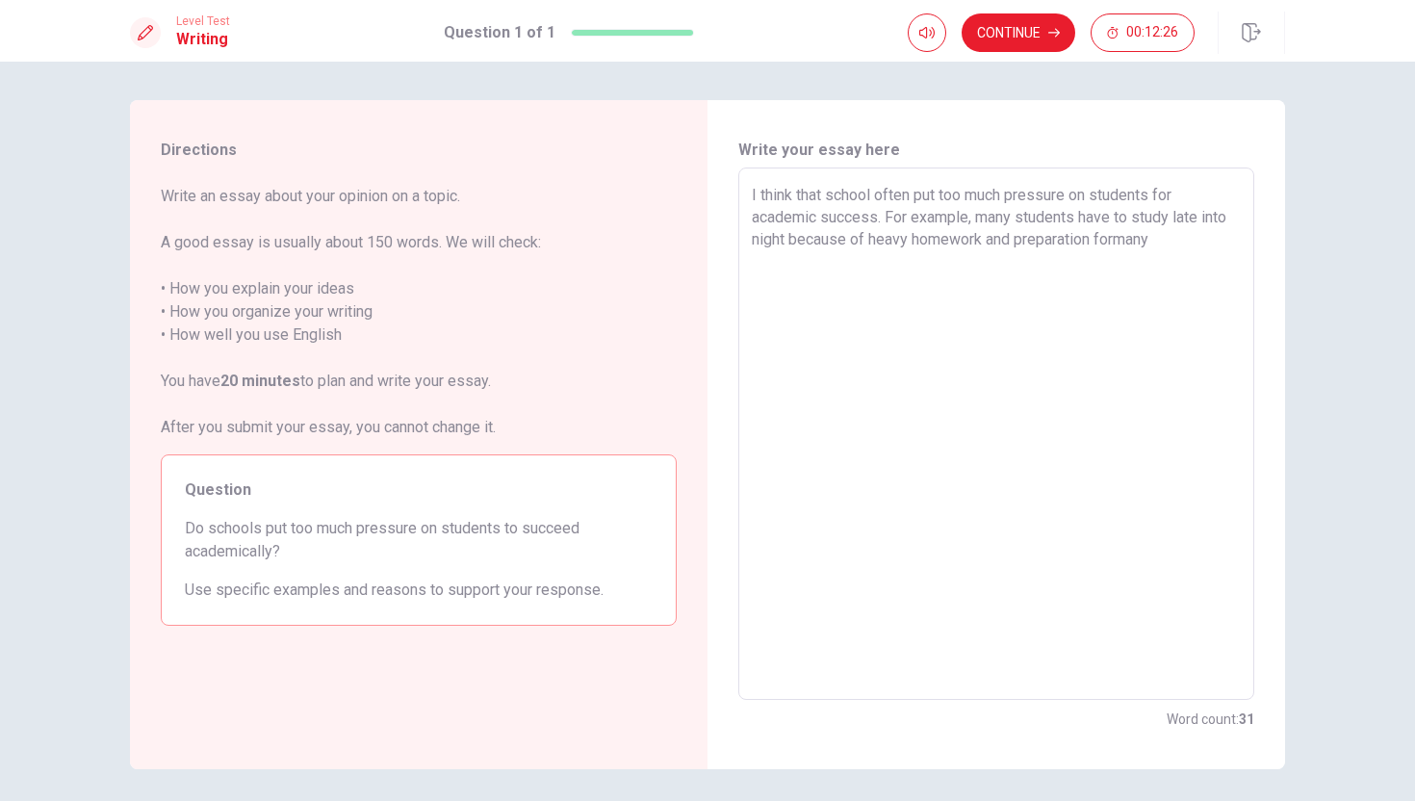
click at [1150, 238] on textarea "I think that school often put too much pressure on students for academic succes…" at bounding box center [996, 434] width 489 height 501
click at [1201, 245] on textarea "I think that school often put too much pressure on students for academic succes…" at bounding box center [996, 434] width 489 height 501
click at [1108, 260] on textarea "I think that school often put too much pressure on students for academic succes…" at bounding box center [996, 434] width 489 height 501
click at [1124, 268] on textarea "I think that school often put too much pressure on students for academic succes…" at bounding box center [996, 434] width 489 height 501
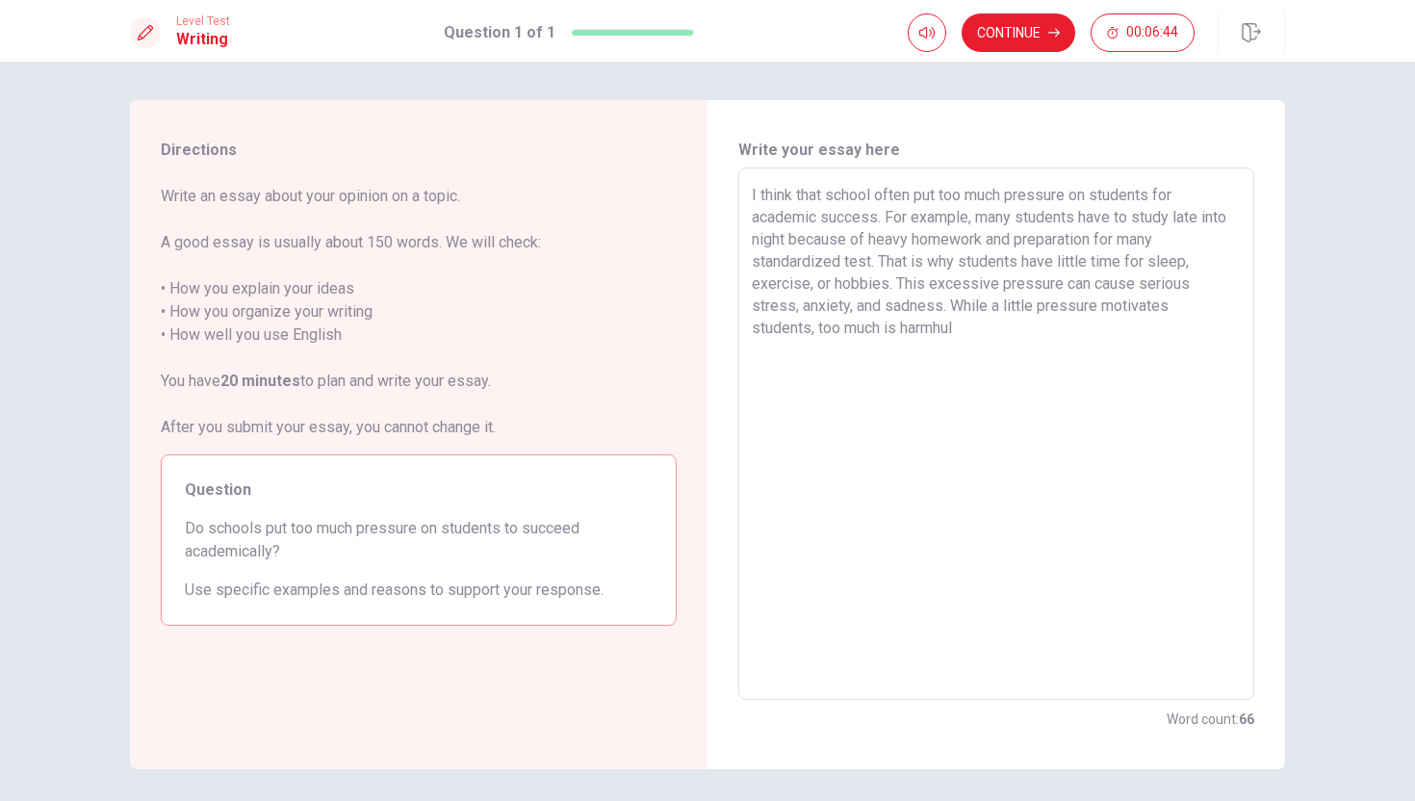
click at [943, 332] on textarea "I think that school often put too much pressure on students for academic succes…" at bounding box center [996, 434] width 489 height 501
click at [984, 320] on textarea "I think that school often put too much pressure on students for academic succes…" at bounding box center [996, 434] width 489 height 501
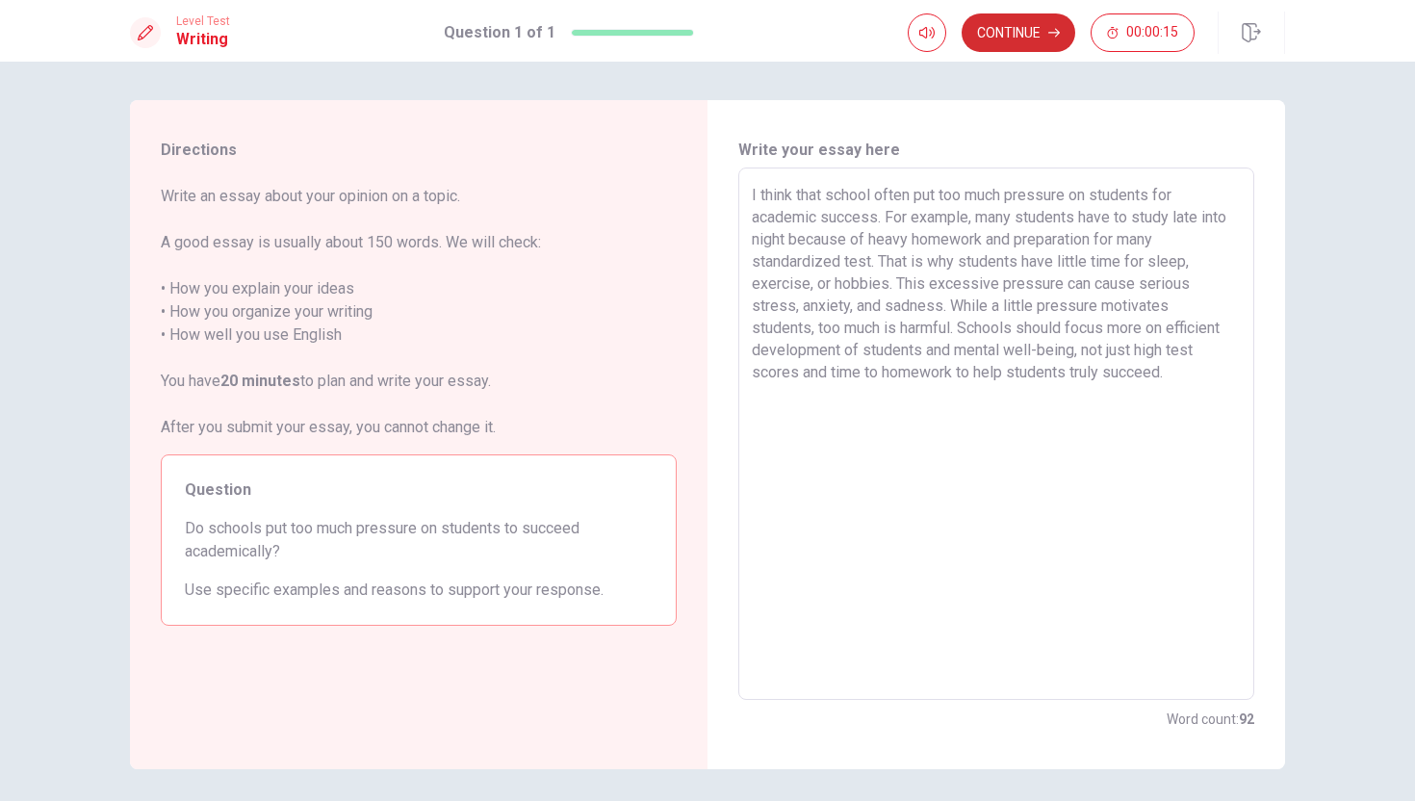
click at [1035, 25] on button "Continue" at bounding box center [1019, 32] width 114 height 39
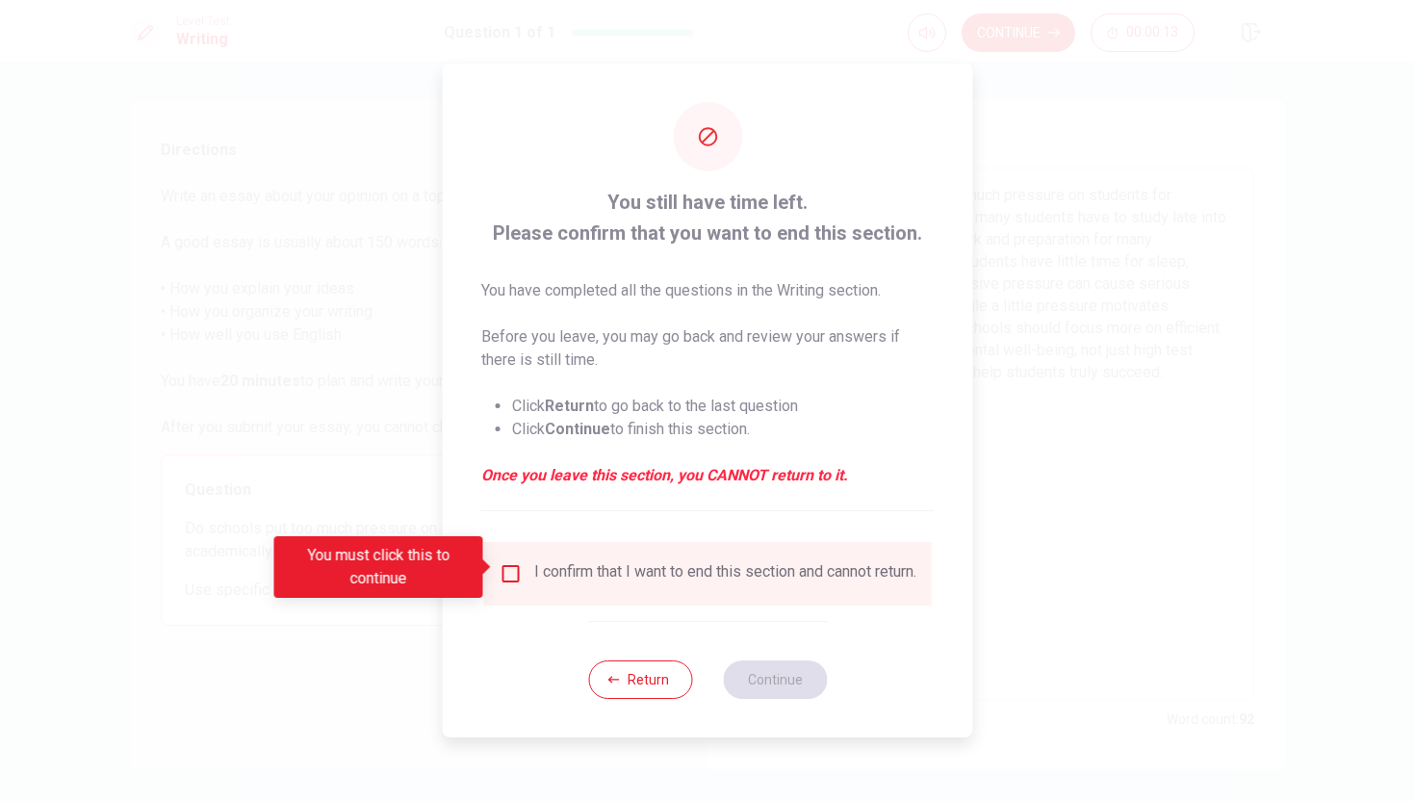
click at [508, 567] on input "You must click this to continue" at bounding box center [511, 573] width 23 height 23
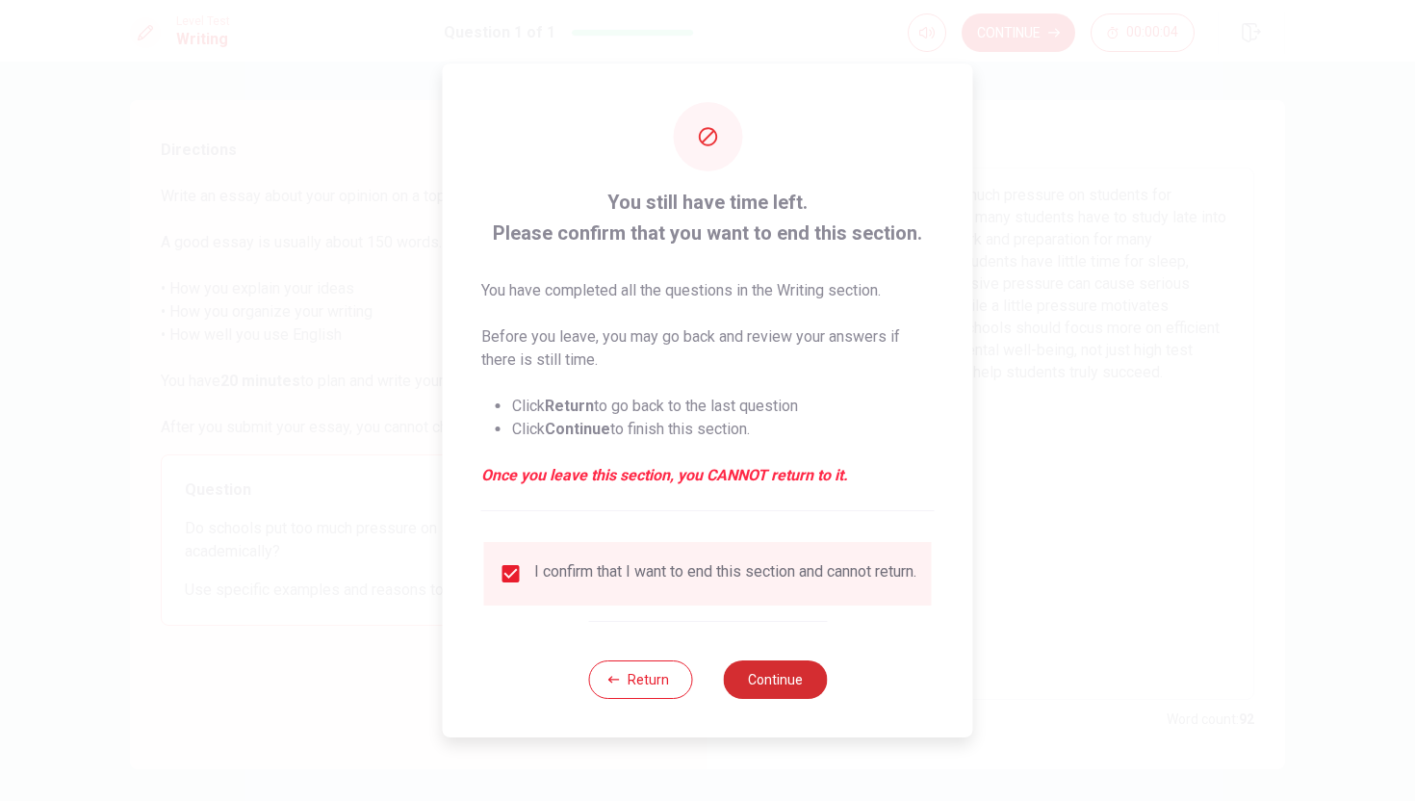
click at [771, 695] on button "Continue" at bounding box center [775, 679] width 104 height 39
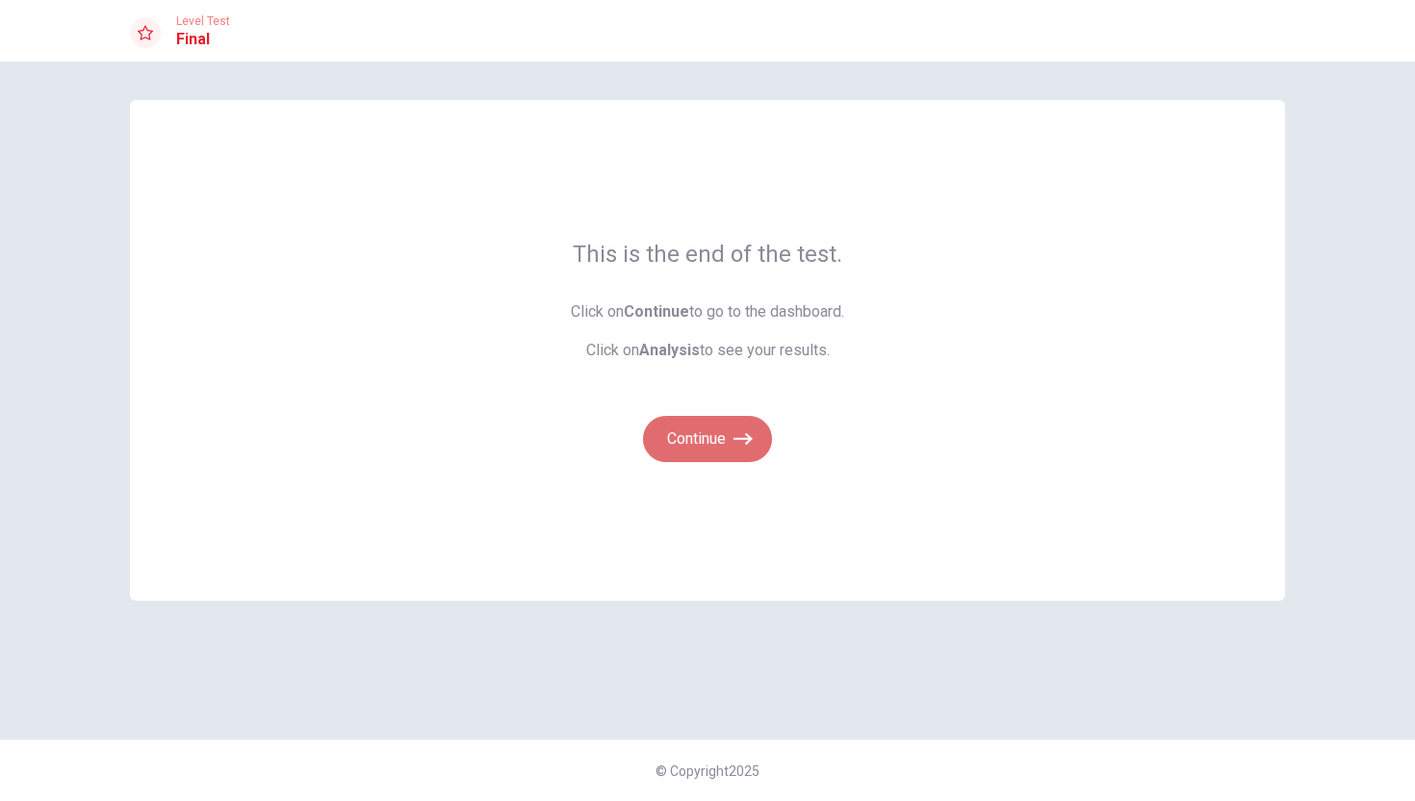
click at [727, 442] on button "Continue" at bounding box center [707, 439] width 129 height 46
